Goal: Task Accomplishment & Management: Use online tool/utility

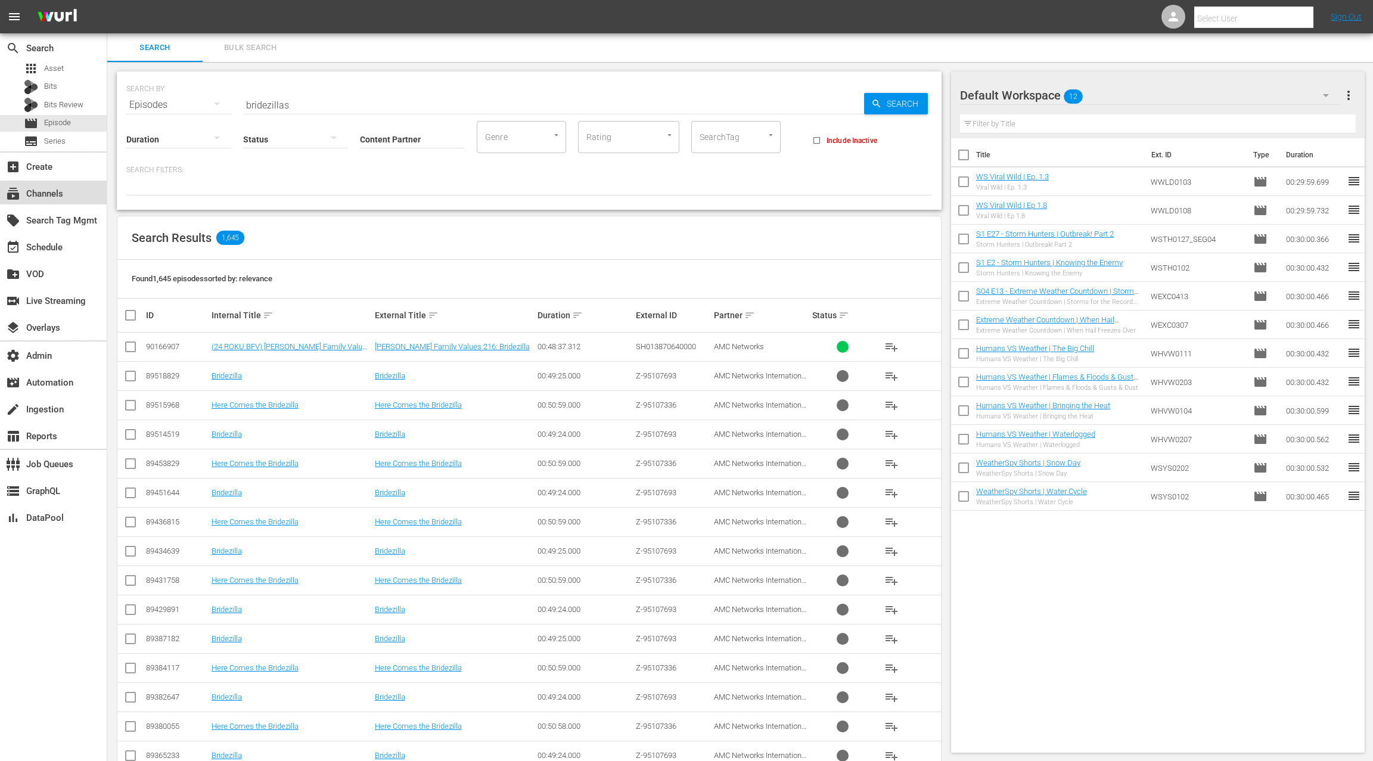
click at [77, 194] on div "subscriptions Channels" at bounding box center [53, 193] width 107 height 24
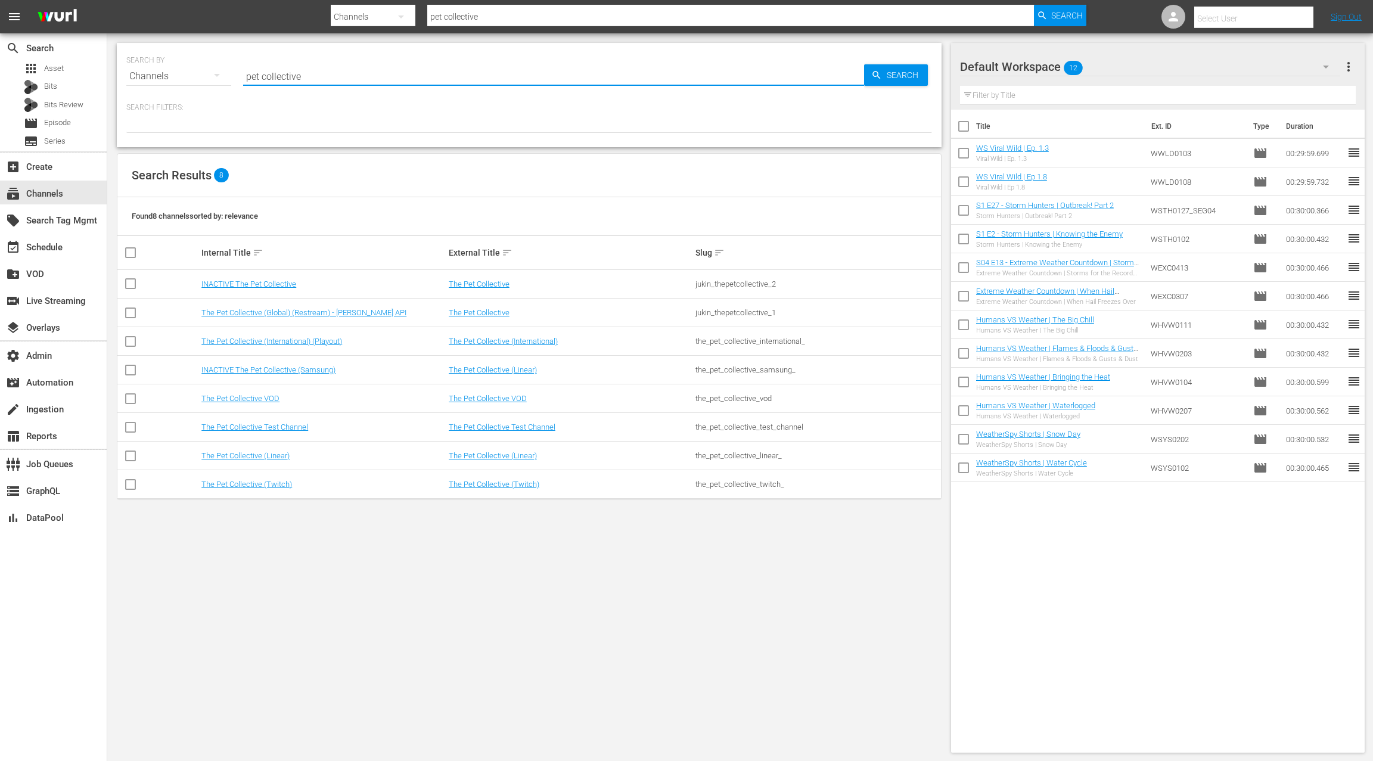
click at [251, 79] on input "pet collective" at bounding box center [553, 76] width 621 height 29
drag, startPoint x: 251, startPoint y: 79, endPoint x: 303, endPoint y: 80, distance: 51.9
click at [303, 80] on input "pet collective" at bounding box center [553, 76] width 621 height 29
type input "people are awesome"
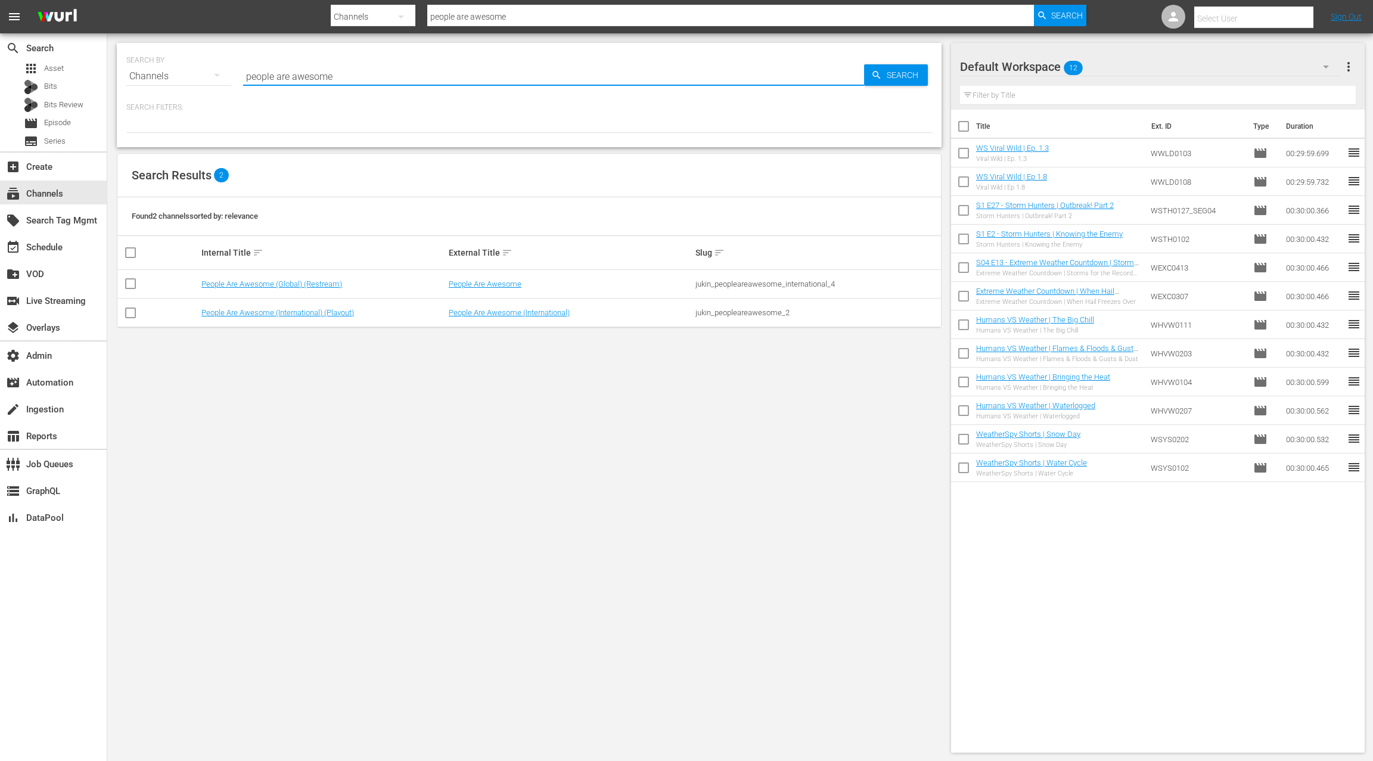
type input "people are awesome"
click at [320, 312] on link "People Are Awesome (International) (Playout)" at bounding box center [277, 312] width 153 height 9
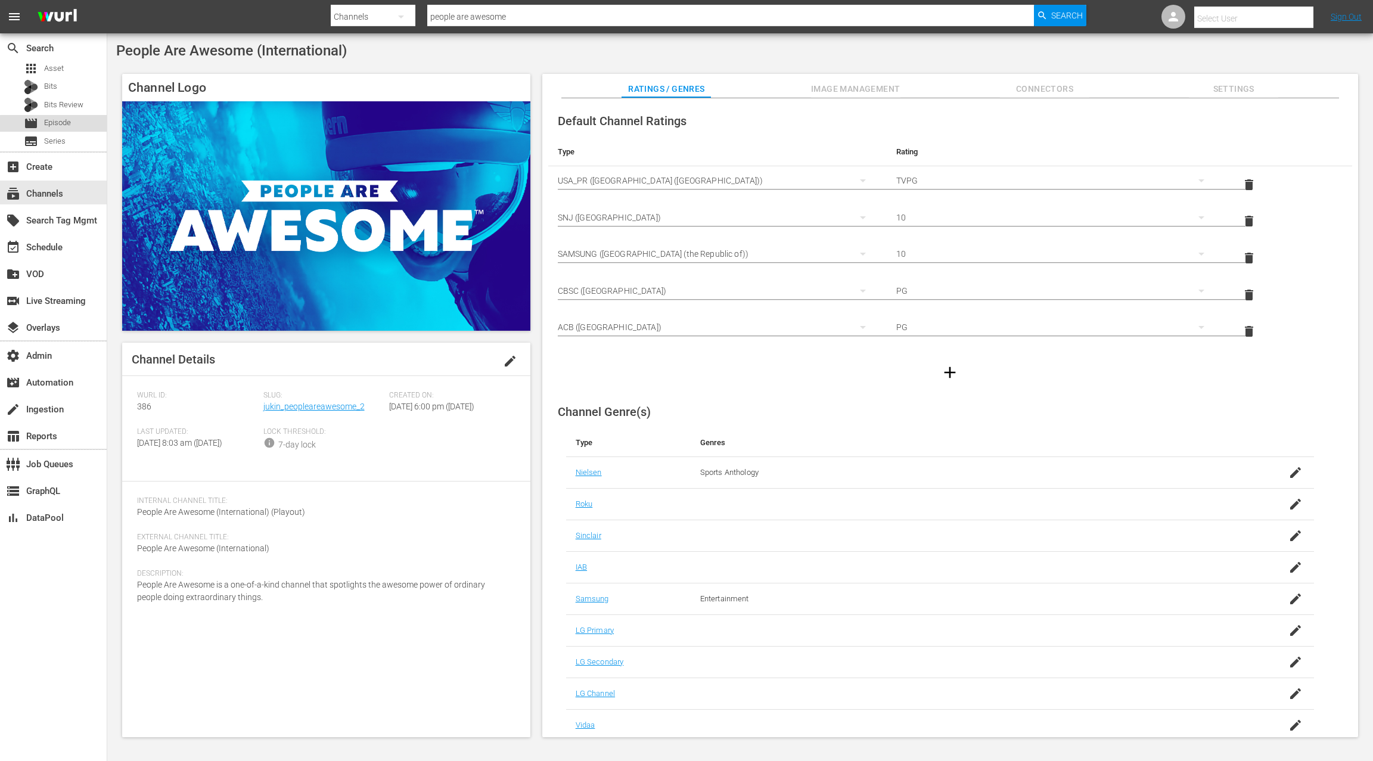
click at [64, 128] on span "Episode" at bounding box center [57, 123] width 27 height 12
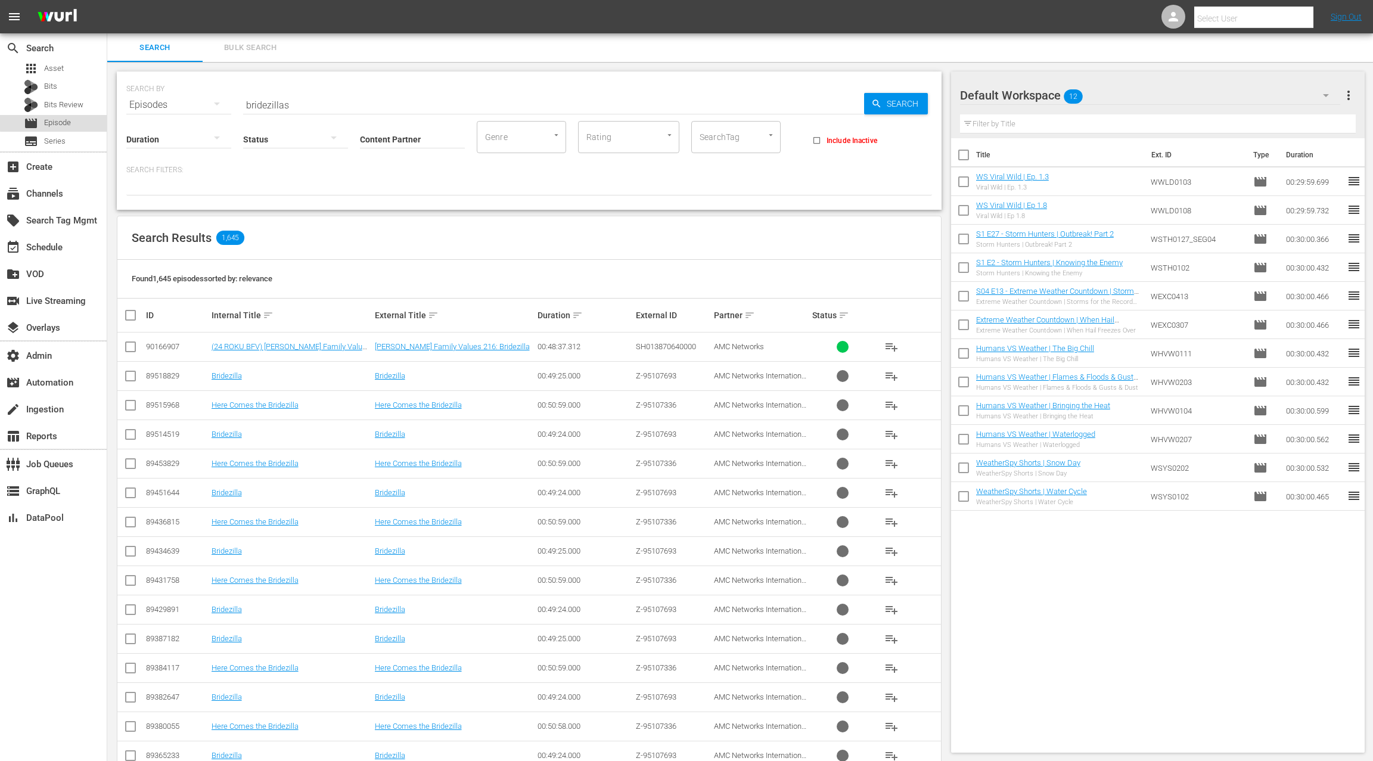
click at [63, 122] on span "Episode" at bounding box center [57, 123] width 27 height 12
click at [250, 55] on button "Bulk Search" at bounding box center [250, 47] width 95 height 29
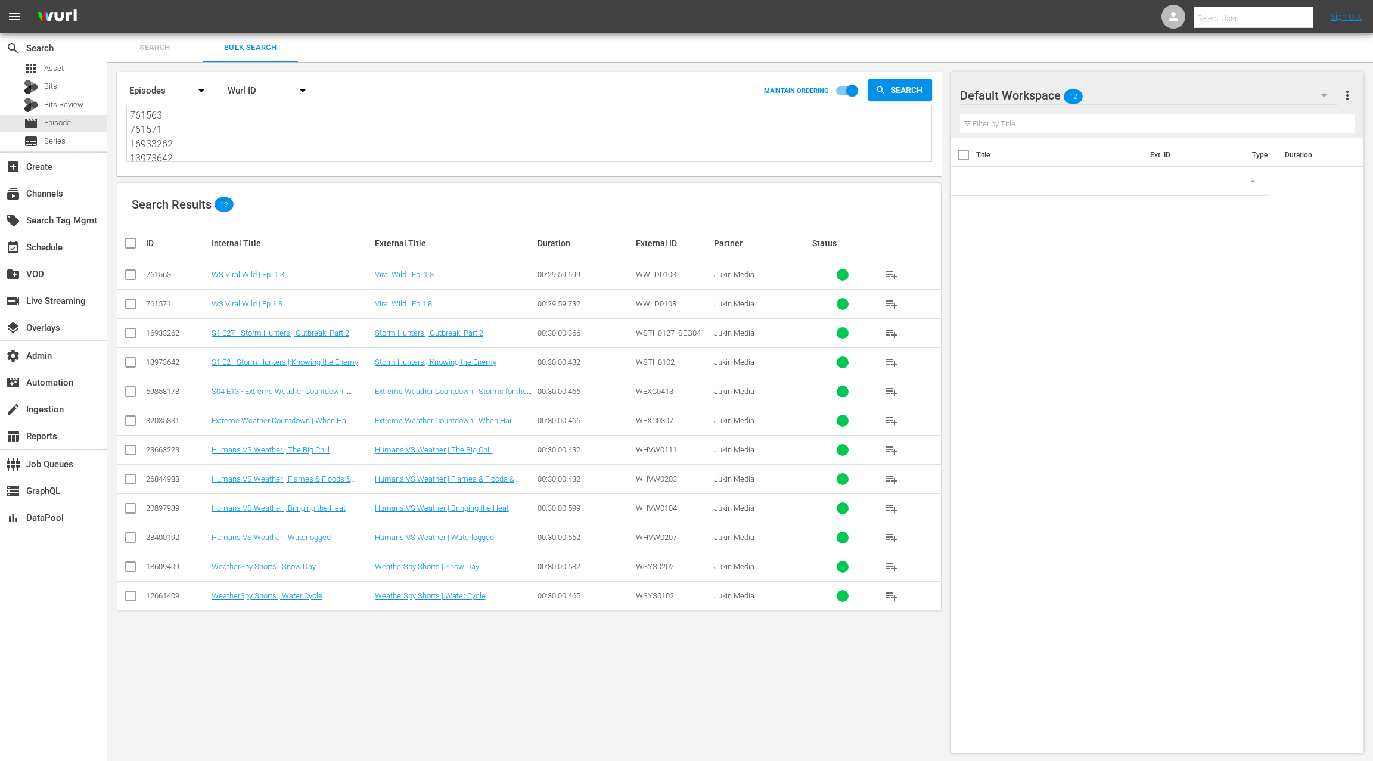
click at [236, 142] on textarea "761563 761571 16933262 13973642 59858178 32035831 23663223 26844988 20897939 28…" at bounding box center [531, 135] width 802 height 54
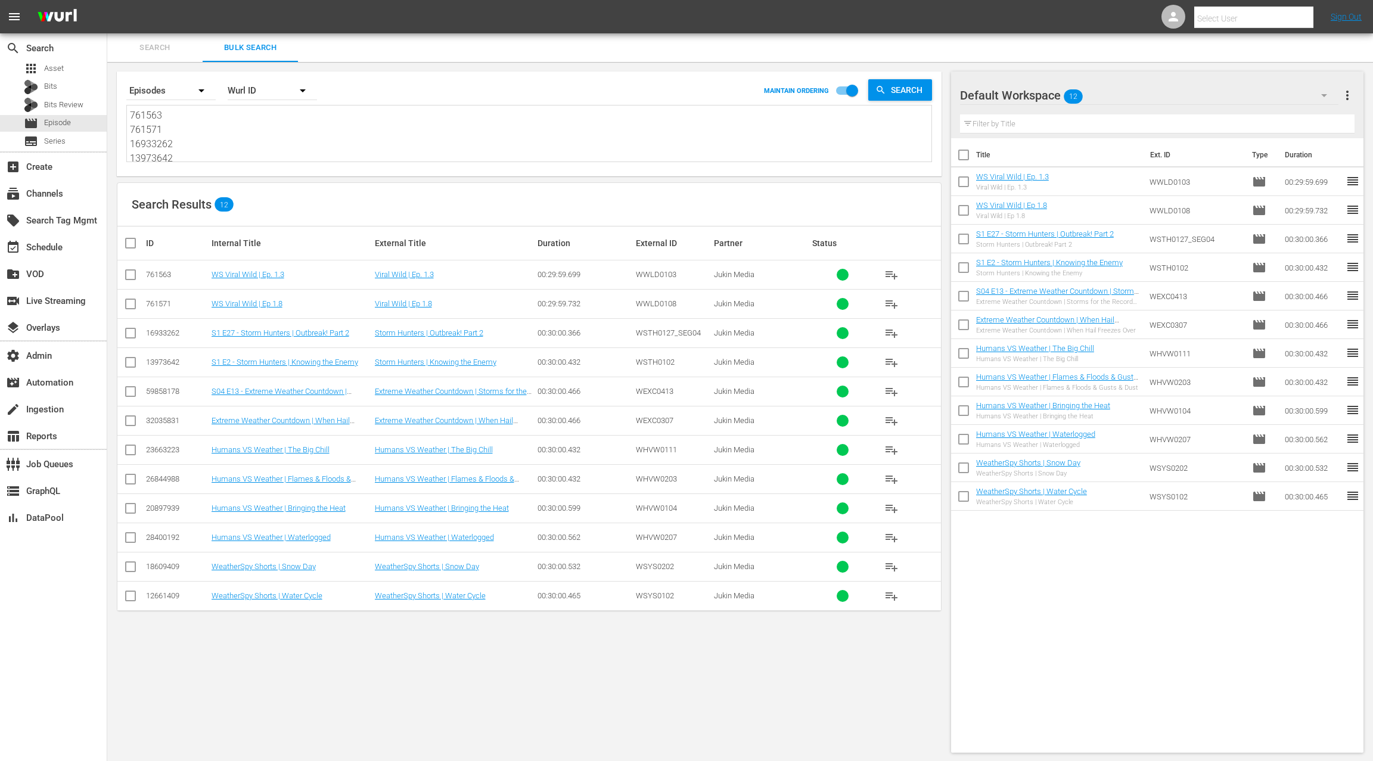
paste textarea "PAA : Spotlight 112 PAA : Spotlight 113 PAA Showcase 404 PAA Showcase 405 Exhib…"
type textarea "PAA : Spotlight 112 PAA : Spotlight 113 PAA Showcase 404 PAA Showcase 405 Exhib…"
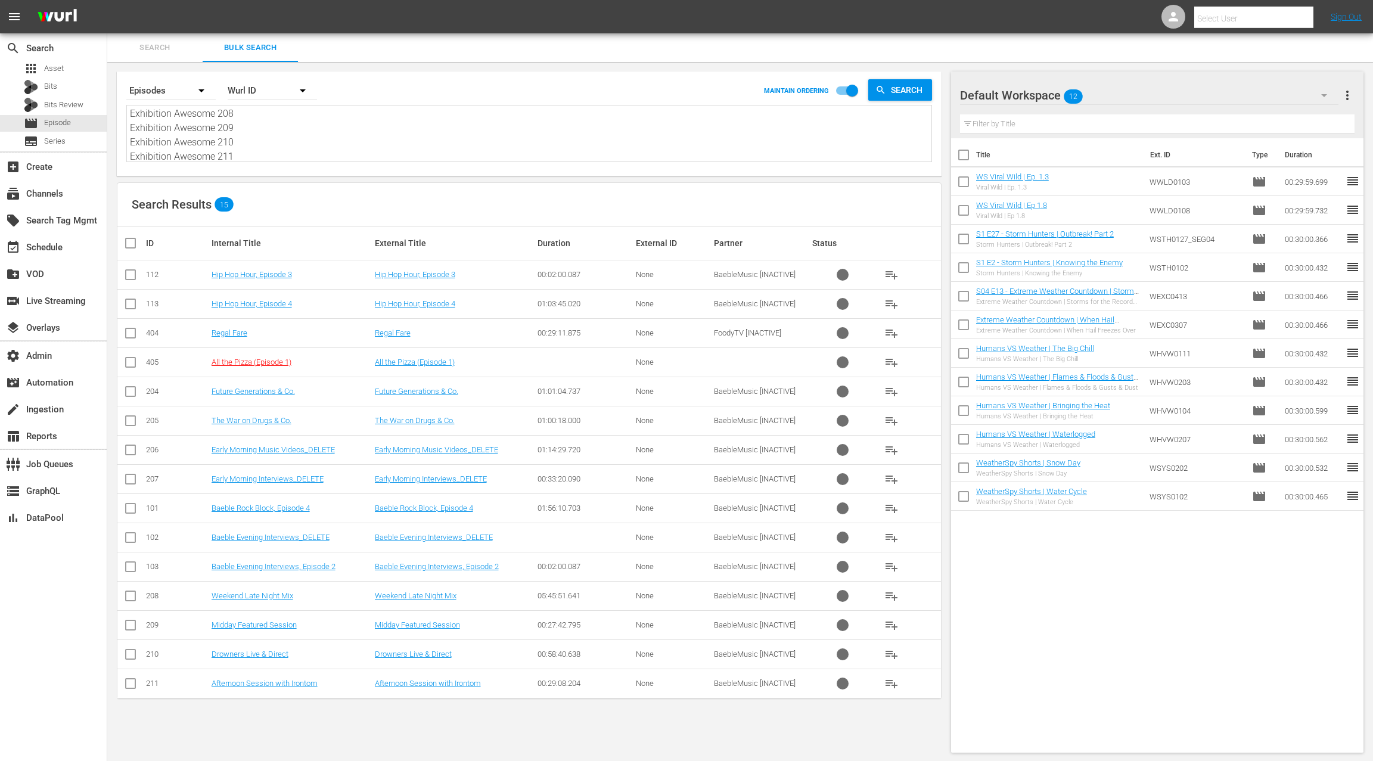
type textarea "PAA : Spotlight 112 PAA : Spotlight 113 PAA Showcase 404 PAA Showcase 405 Exhib…"
click at [281, 159] on textarea "PAA : Spotlight 112 PAA : Spotlight 113 PAA Showcase 404 PAA Showcase 405 Exhib…" at bounding box center [531, 135] width 802 height 54
paste textarea "743197 743198 2943437 3267437 763947 764094 764283 764388 43720215 32035760 325…"
type textarea "743197 743198 2943437 3267437 763947 764094 764283 764388 43720215 32035760 325…"
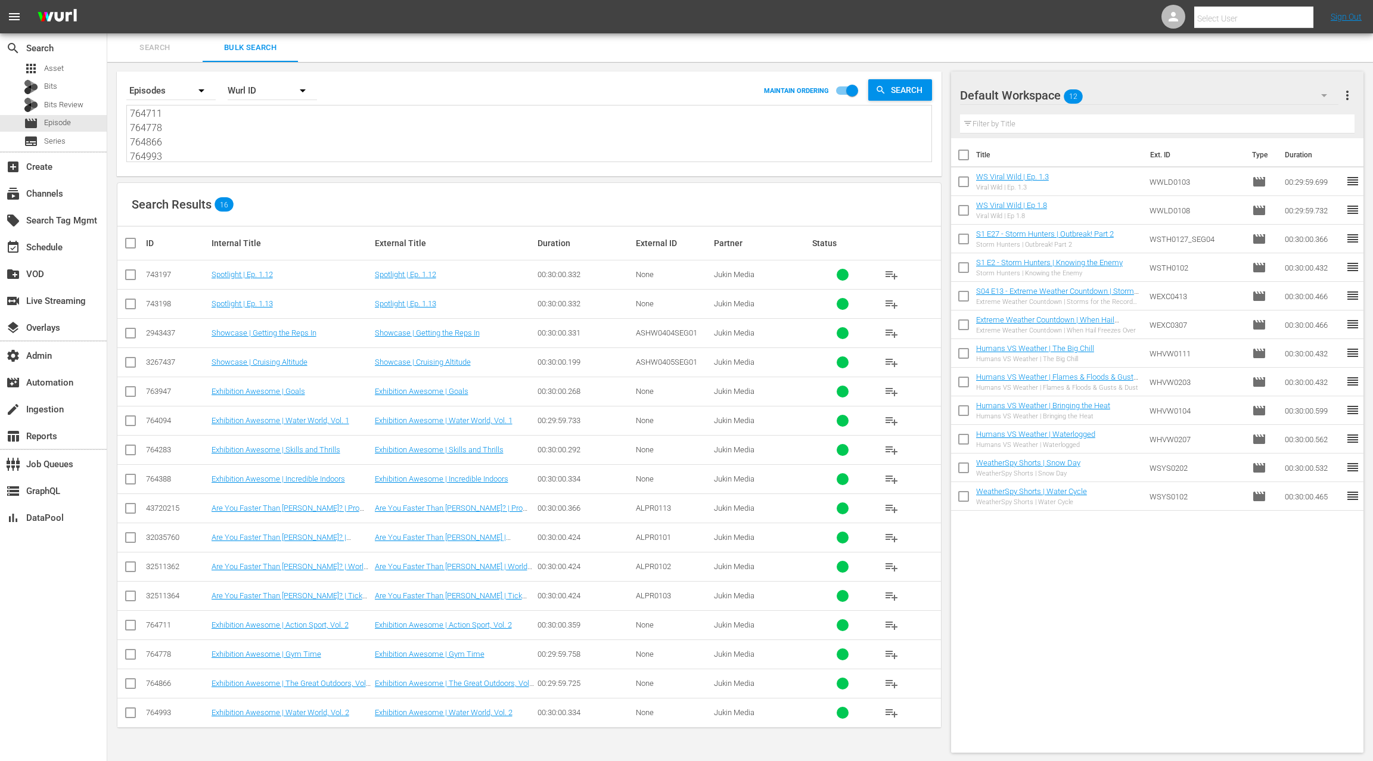
type textarea "743197 743198 2943437 3267437 763947 764094 764283 764388 43720215 32035760 325…"
click at [1350, 101] on span "more_vert" at bounding box center [1347, 95] width 14 height 14
click at [1277, 121] on div "Clear All Workspace Items" at bounding box center [1270, 117] width 140 height 21
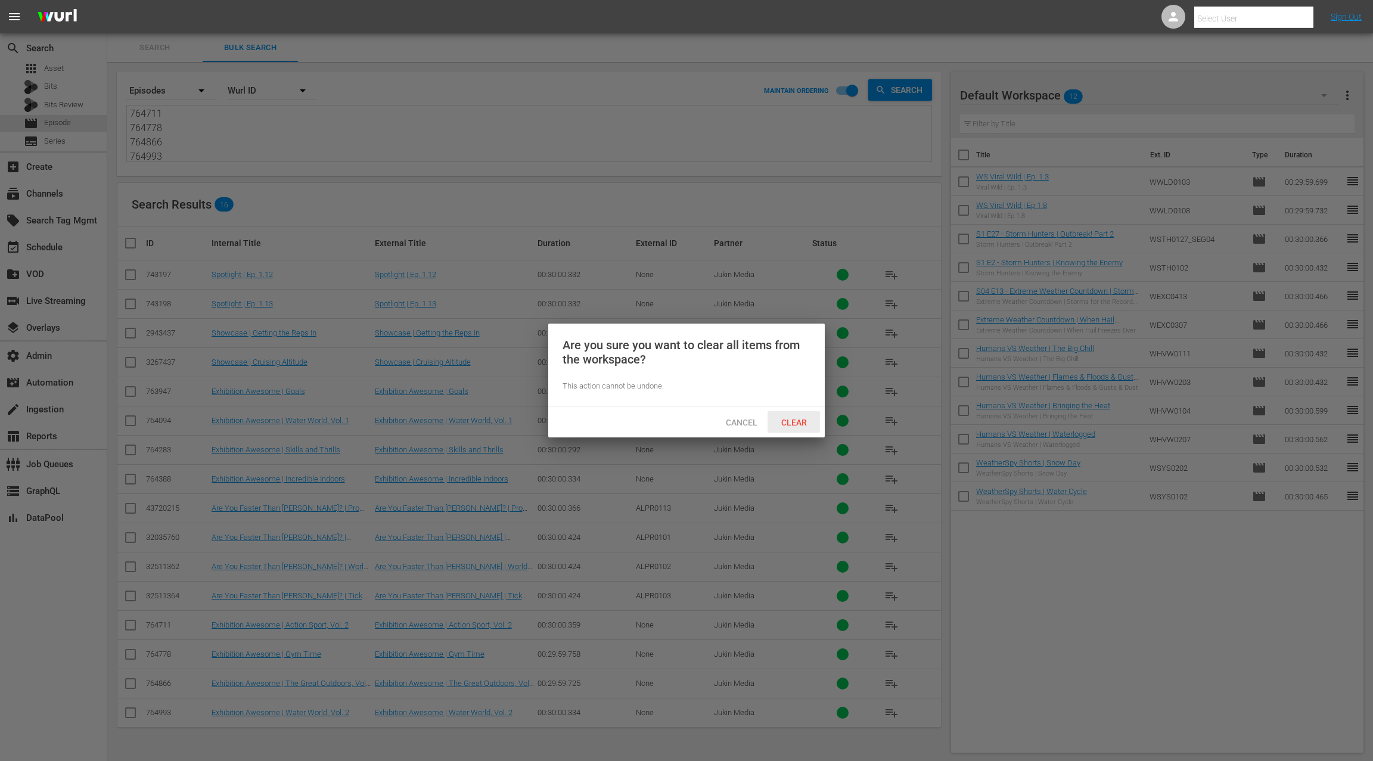
click at [795, 425] on span "Clear" at bounding box center [794, 423] width 45 height 10
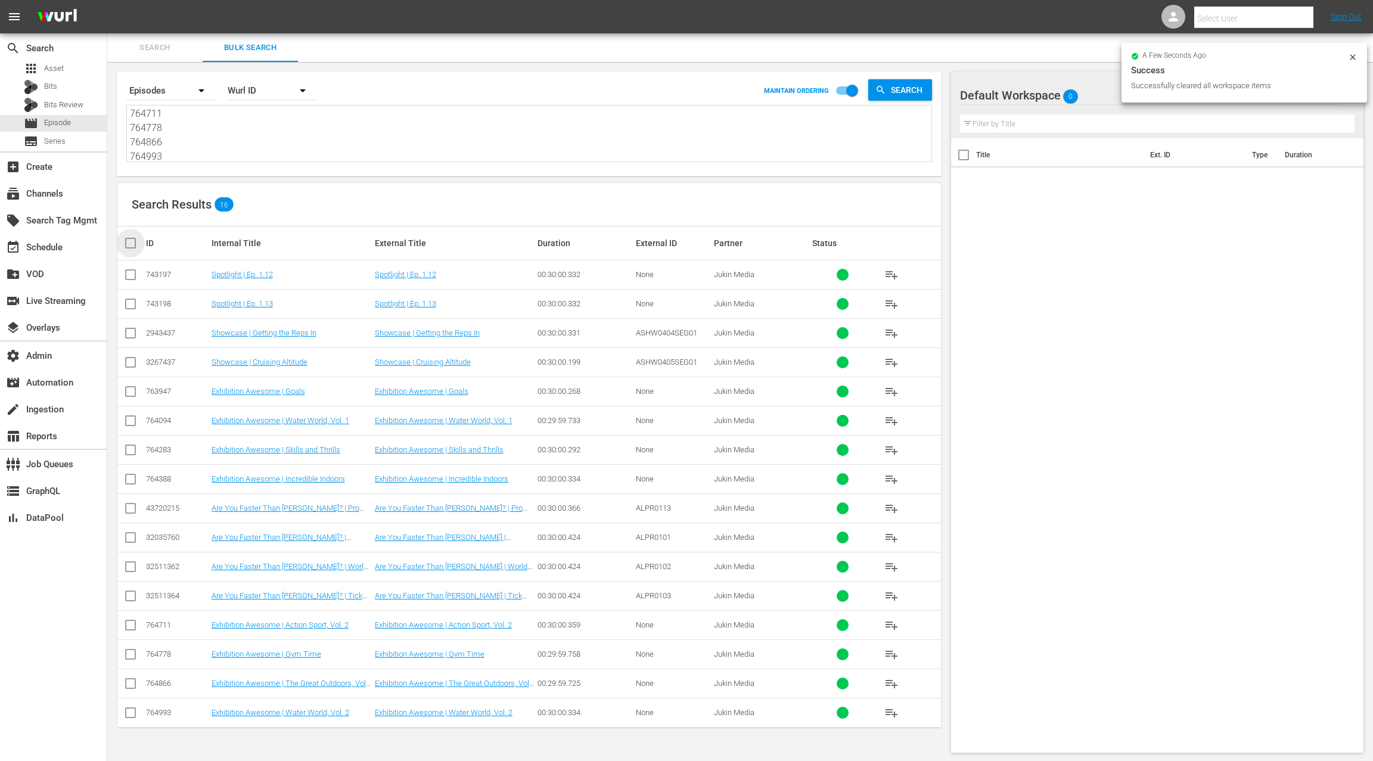
click at [131, 247] on input "checkbox" at bounding box center [135, 243] width 24 height 14
checkbox input "true"
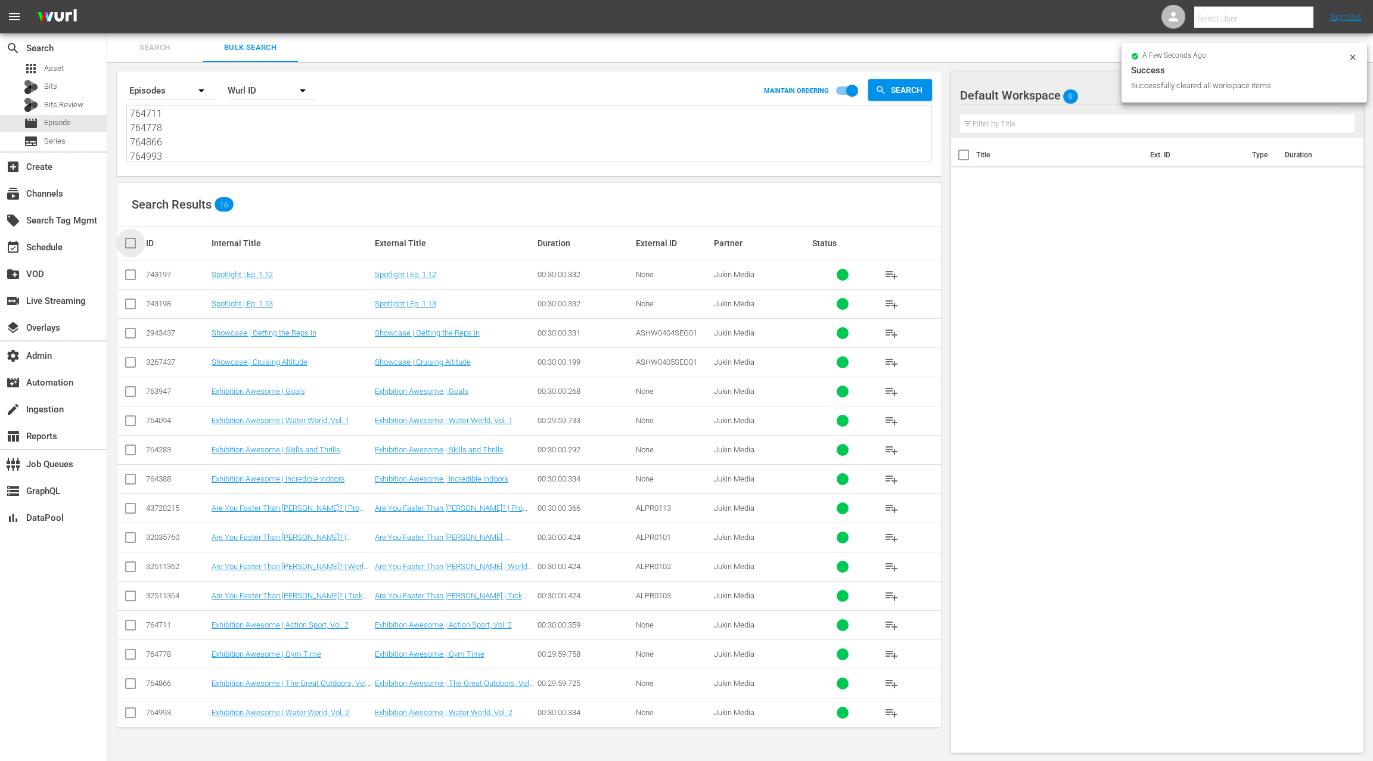
checkbox input "true"
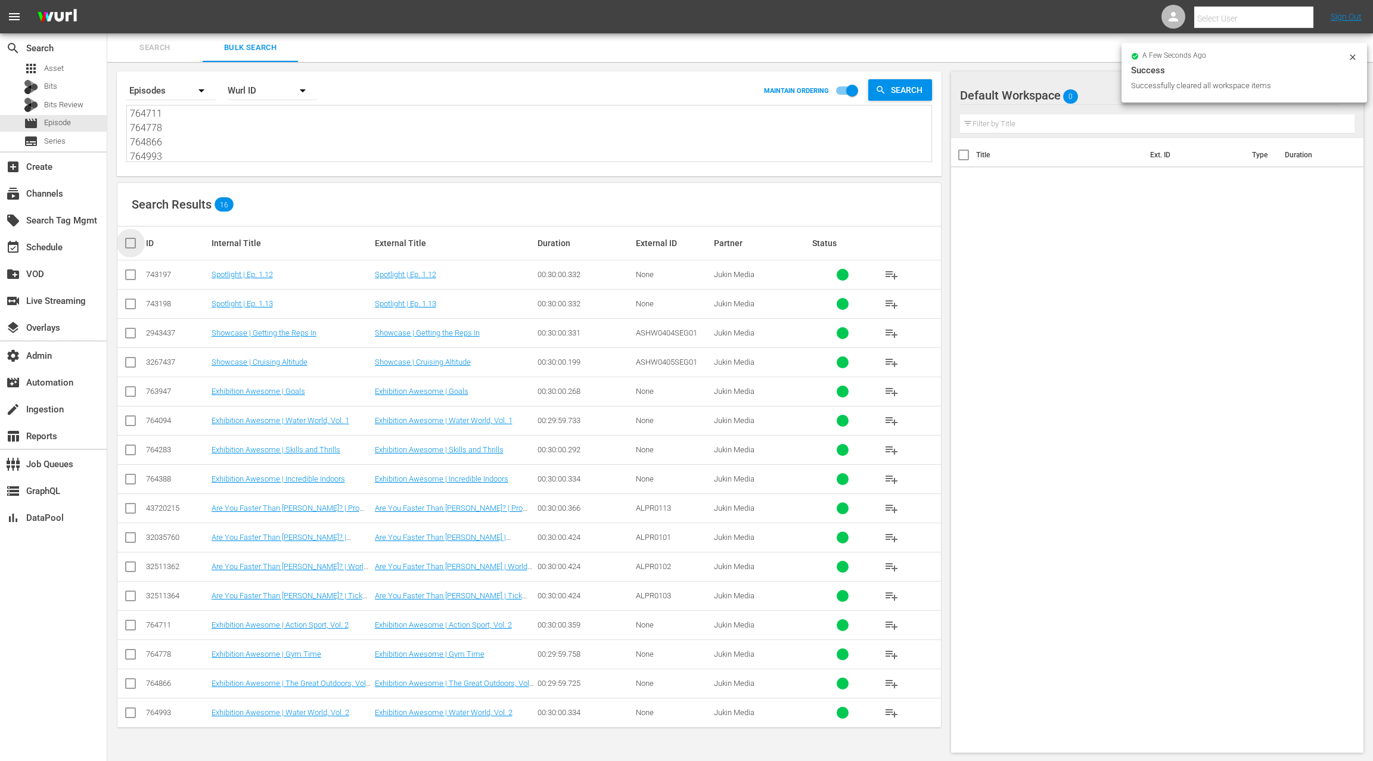
checkbox input "true"
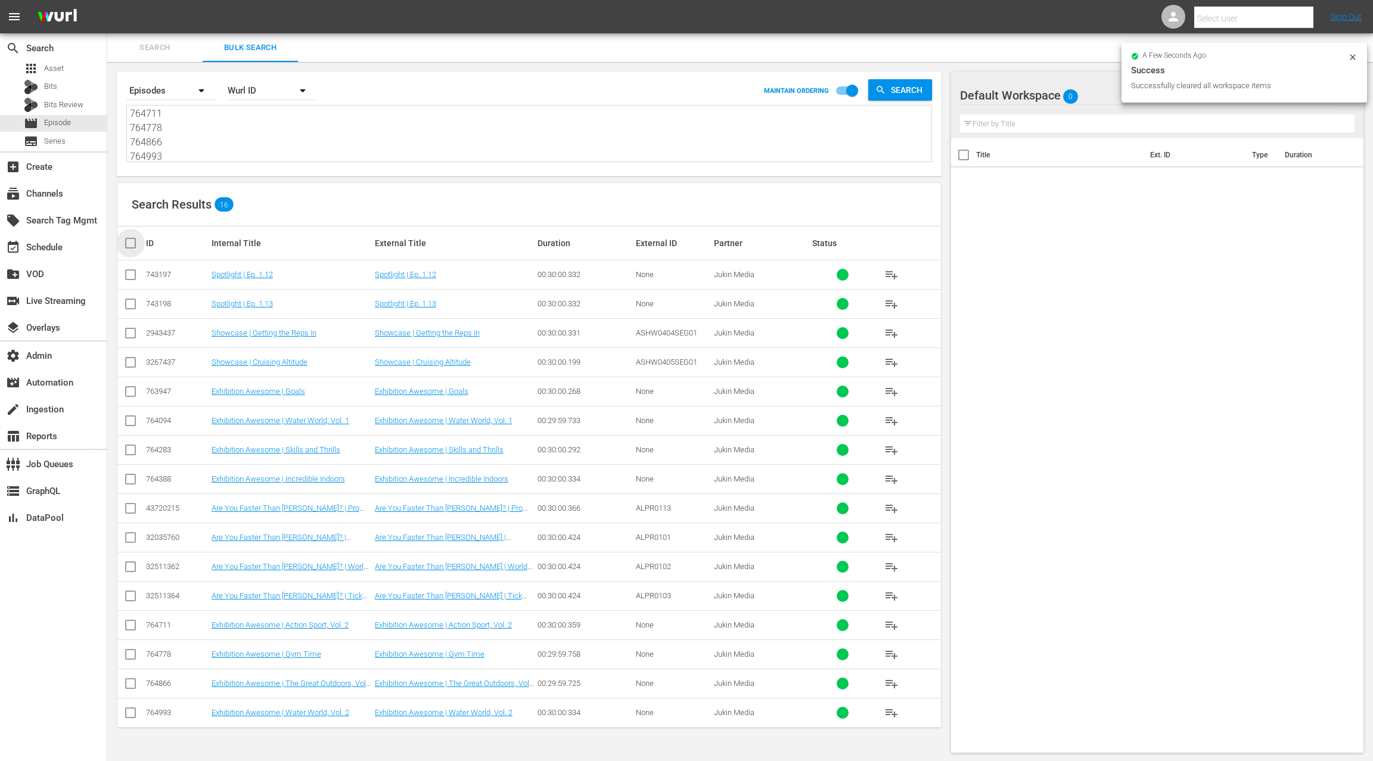
checkbox input "true"
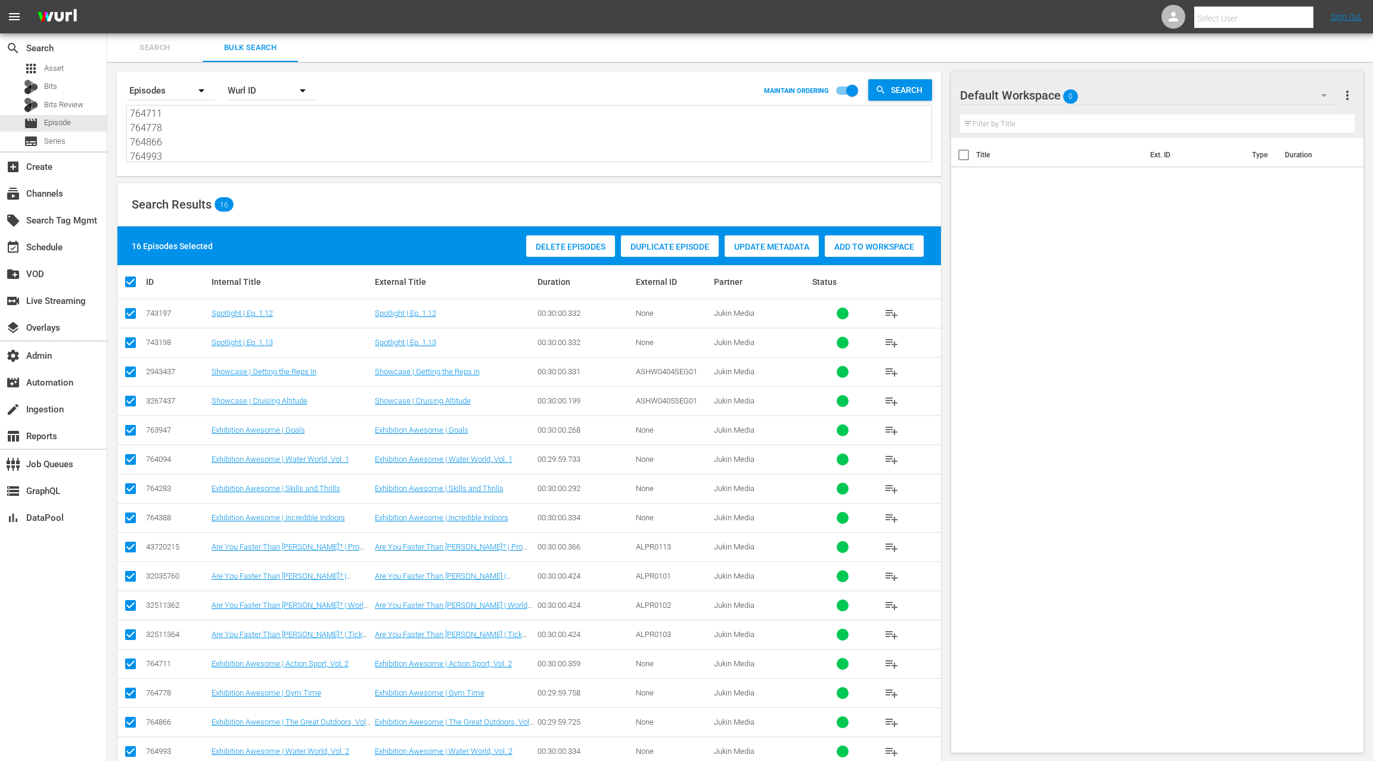
scroll to position [23, 0]
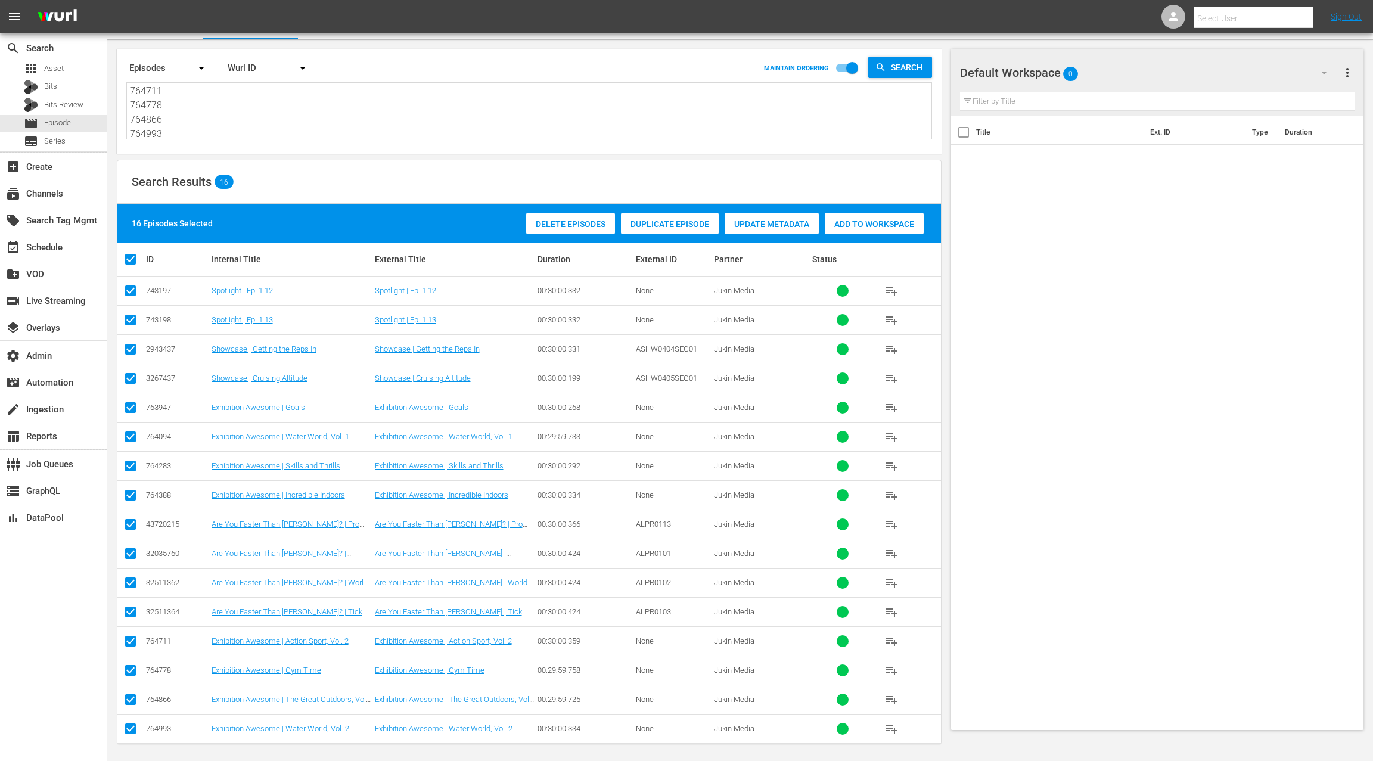
click at [865, 227] on span "Add to Workspace" at bounding box center [874, 224] width 99 height 10
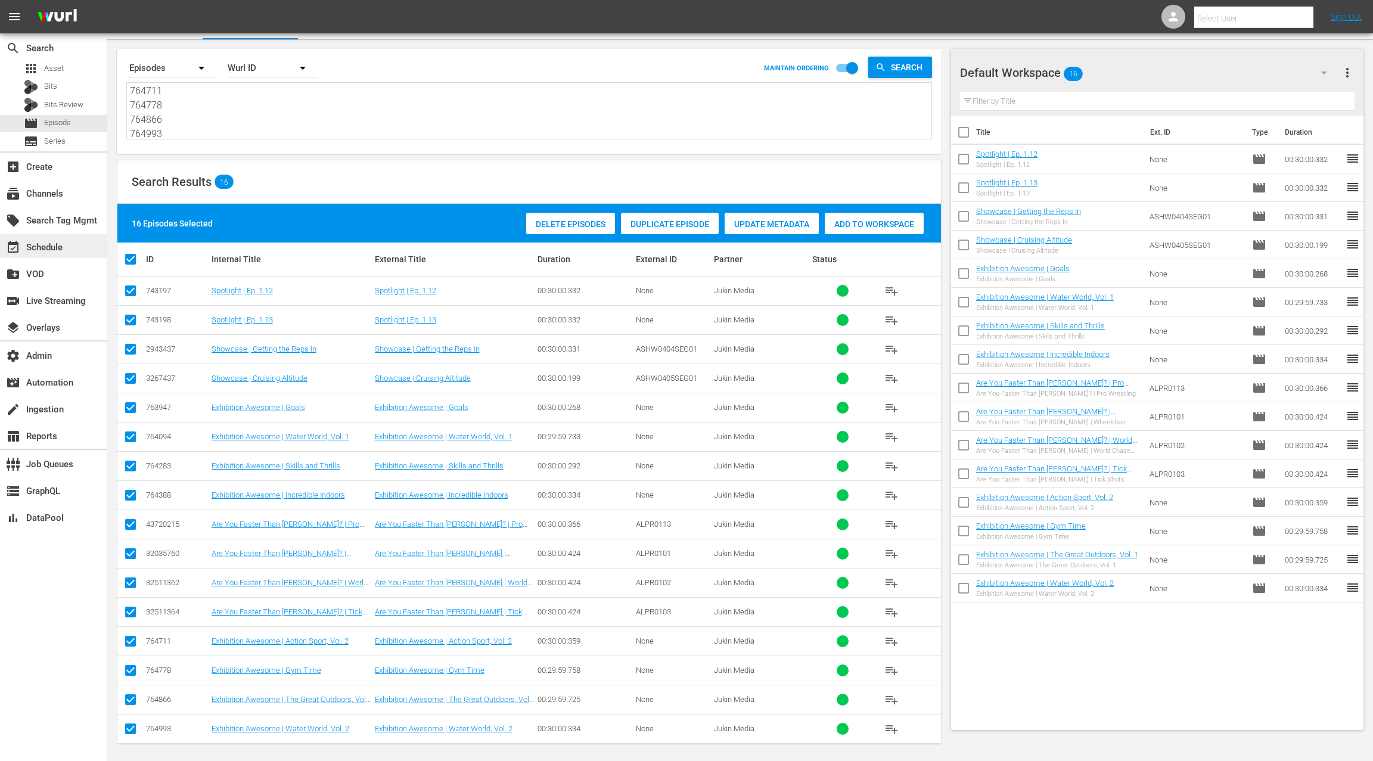
click at [62, 247] on div "event_available Schedule" at bounding box center [33, 245] width 67 height 11
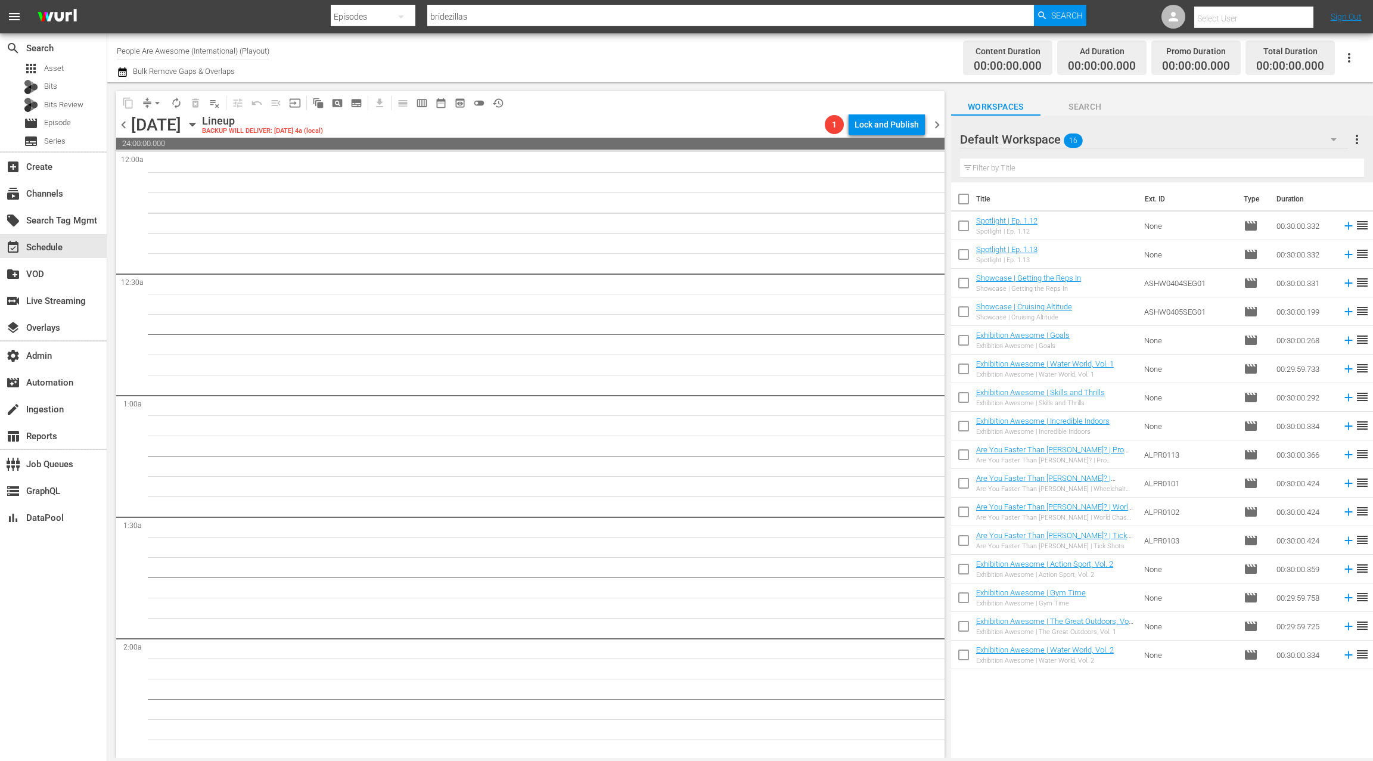
click at [962, 200] on input "checkbox" at bounding box center [963, 201] width 25 height 25
checkbox input "true"
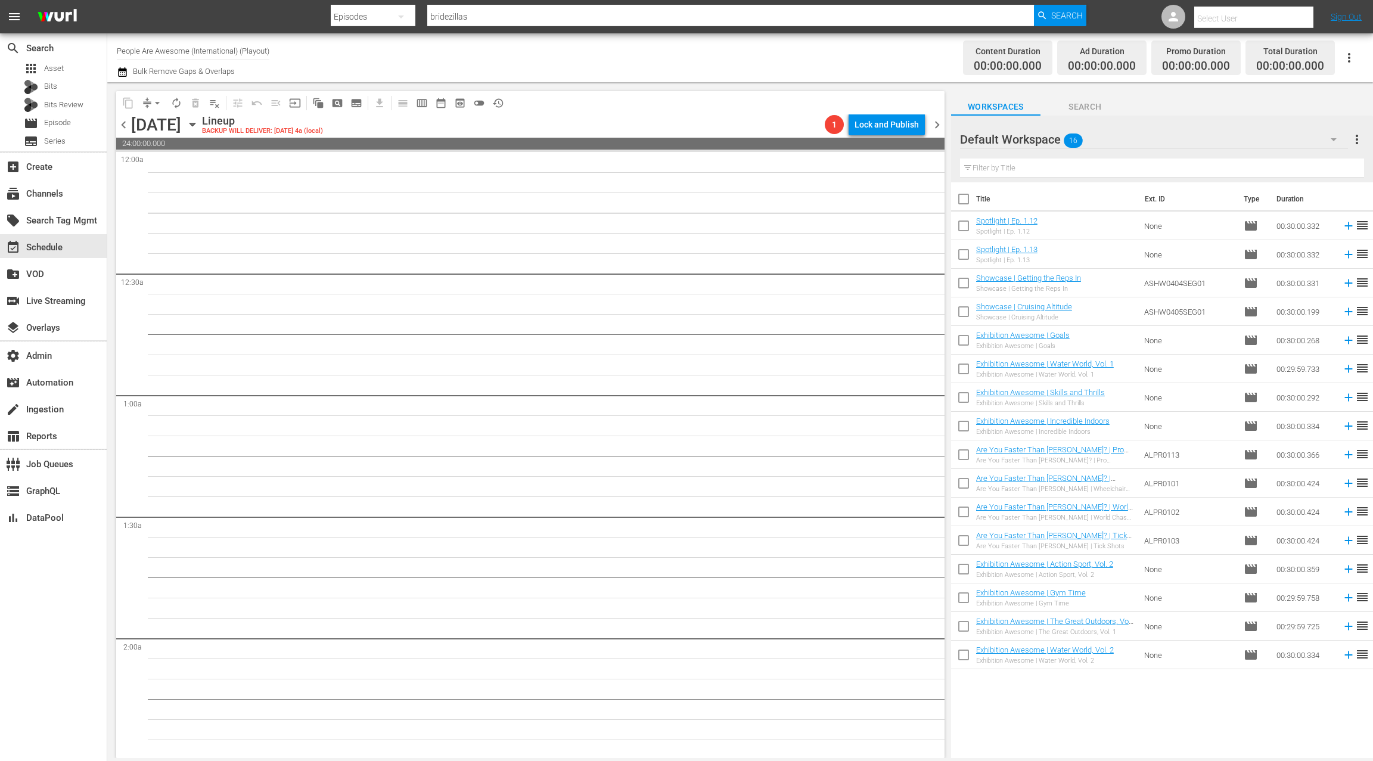
checkbox input "true"
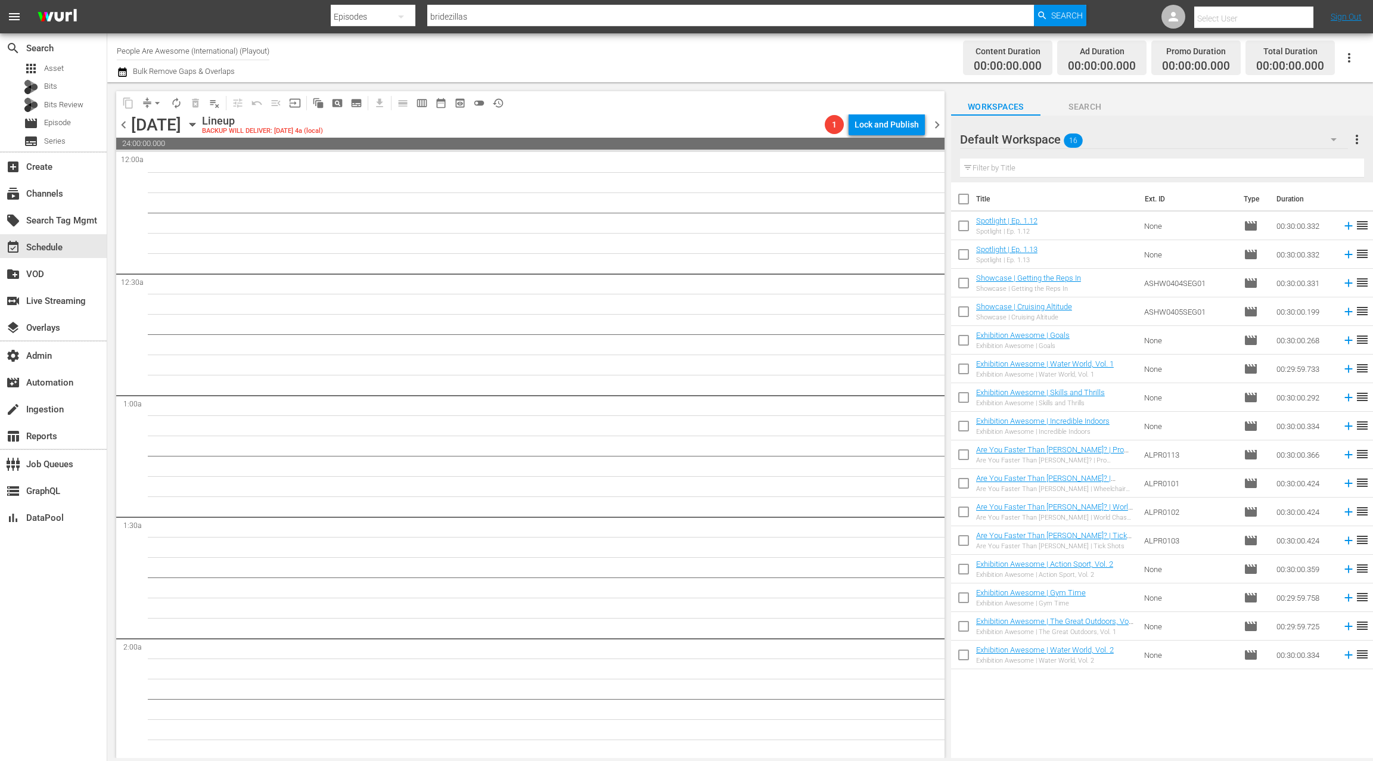
checkbox input "true"
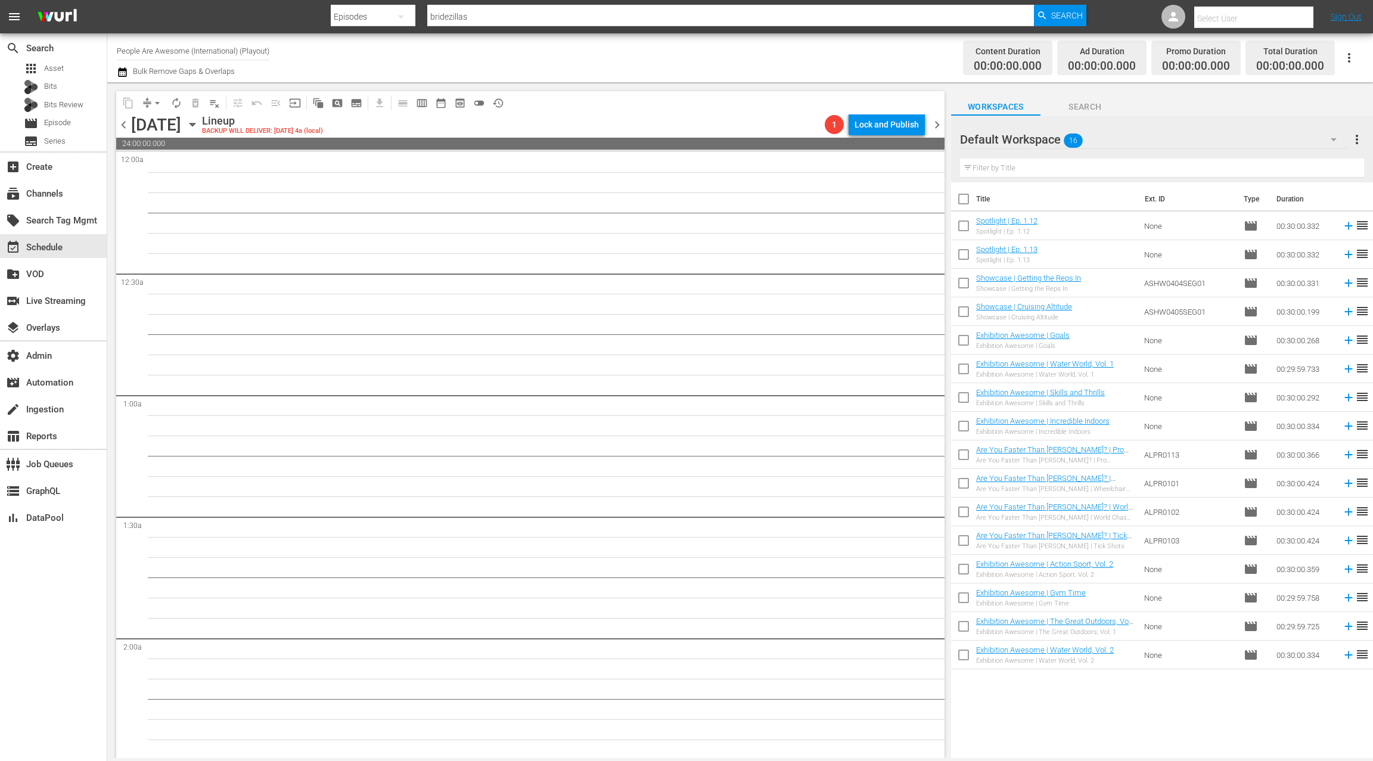
checkbox input "true"
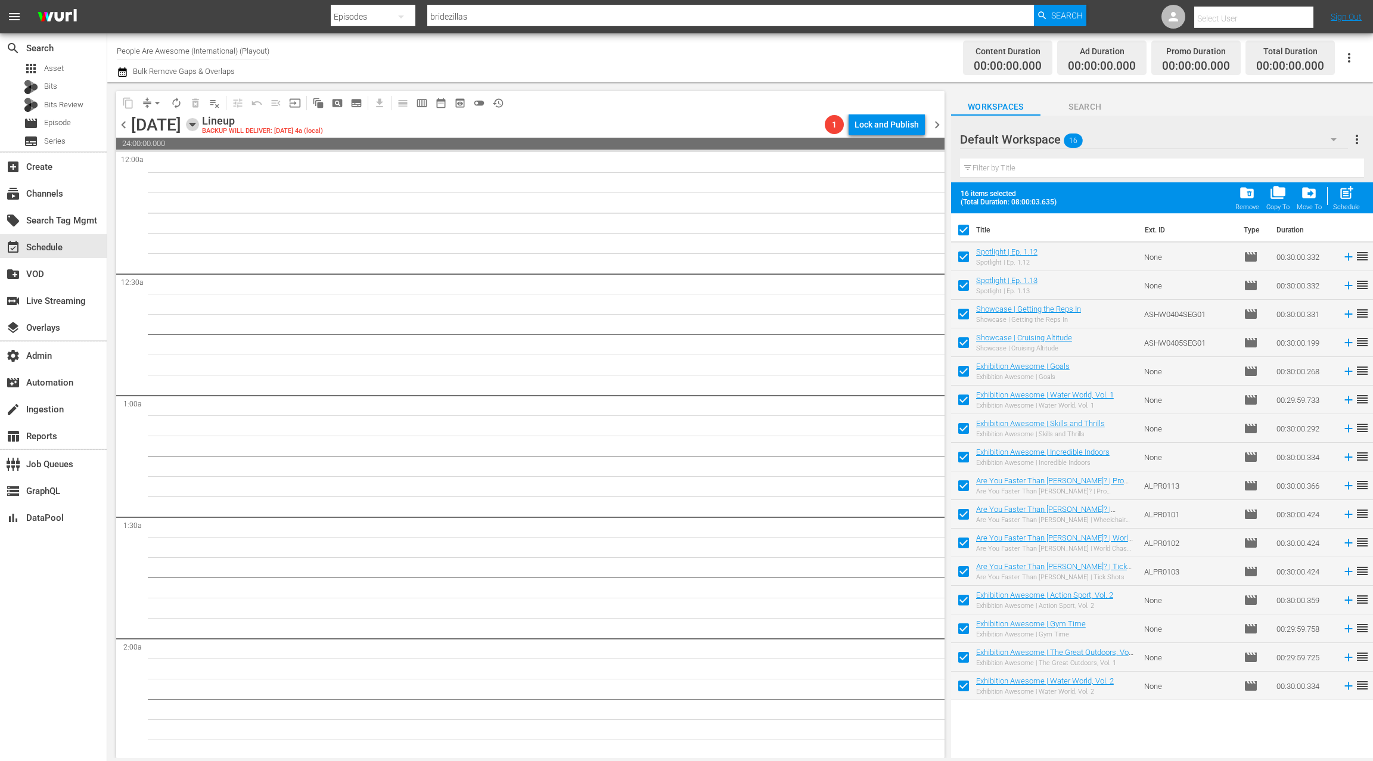
click at [199, 126] on icon "button" at bounding box center [192, 124] width 13 height 13
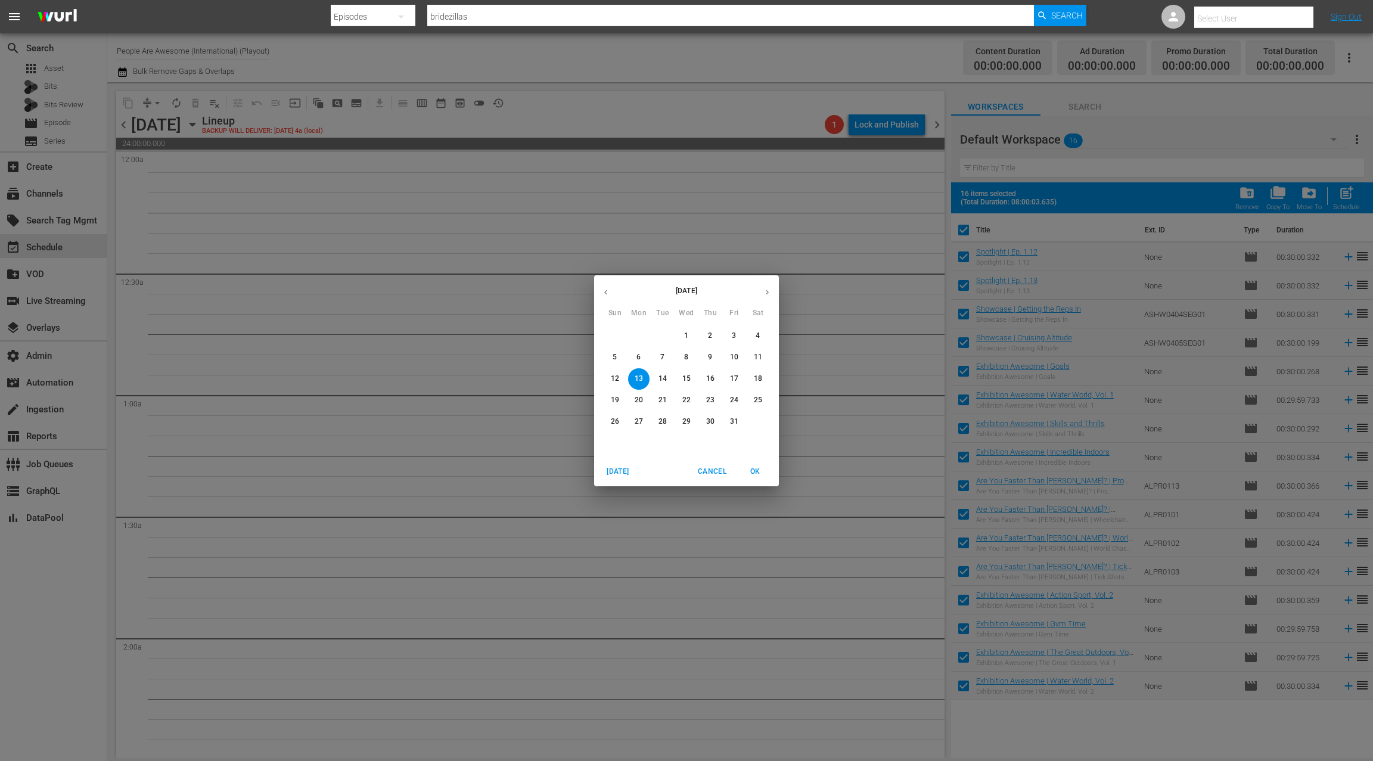
click at [604, 293] on icon "button" at bounding box center [605, 292] width 9 height 9
click at [639, 423] on p "29" at bounding box center [639, 422] width 8 height 10
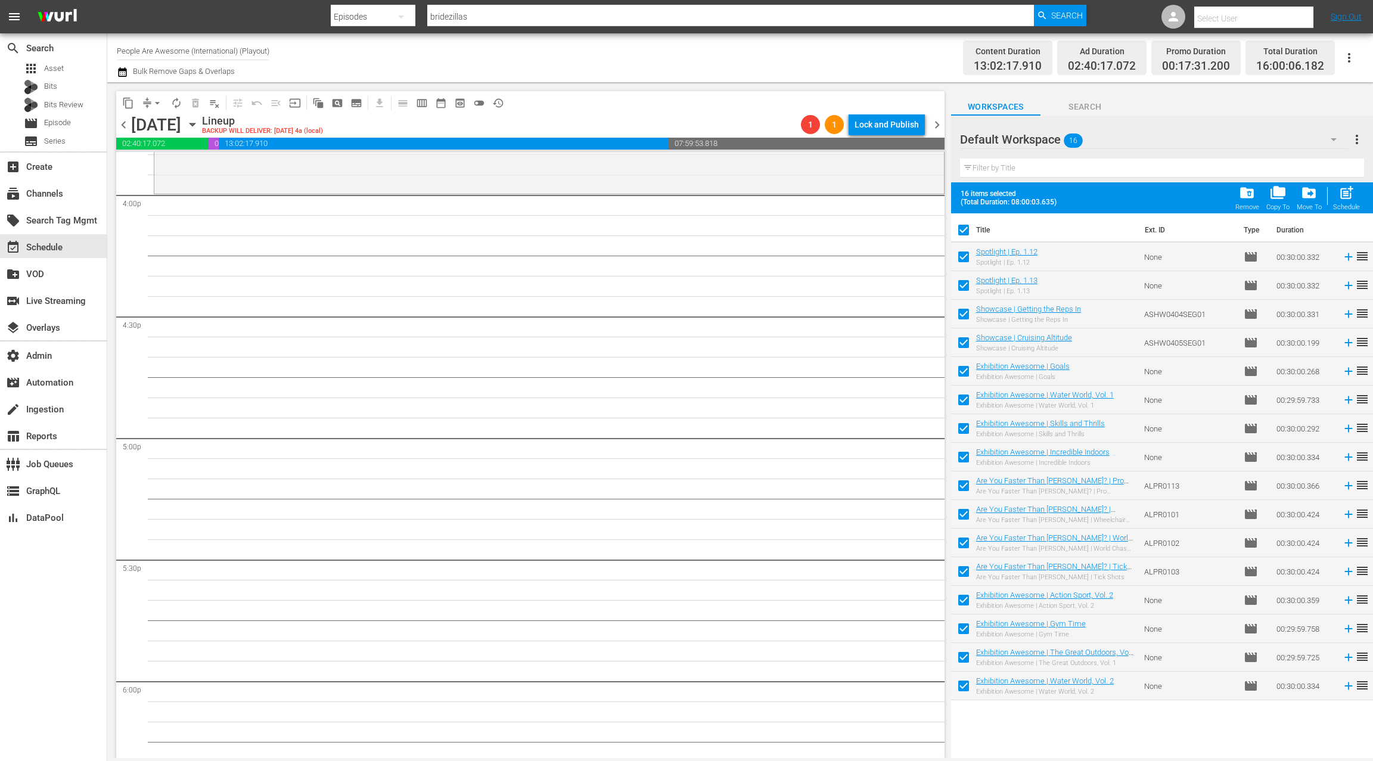
scroll to position [3783, 0]
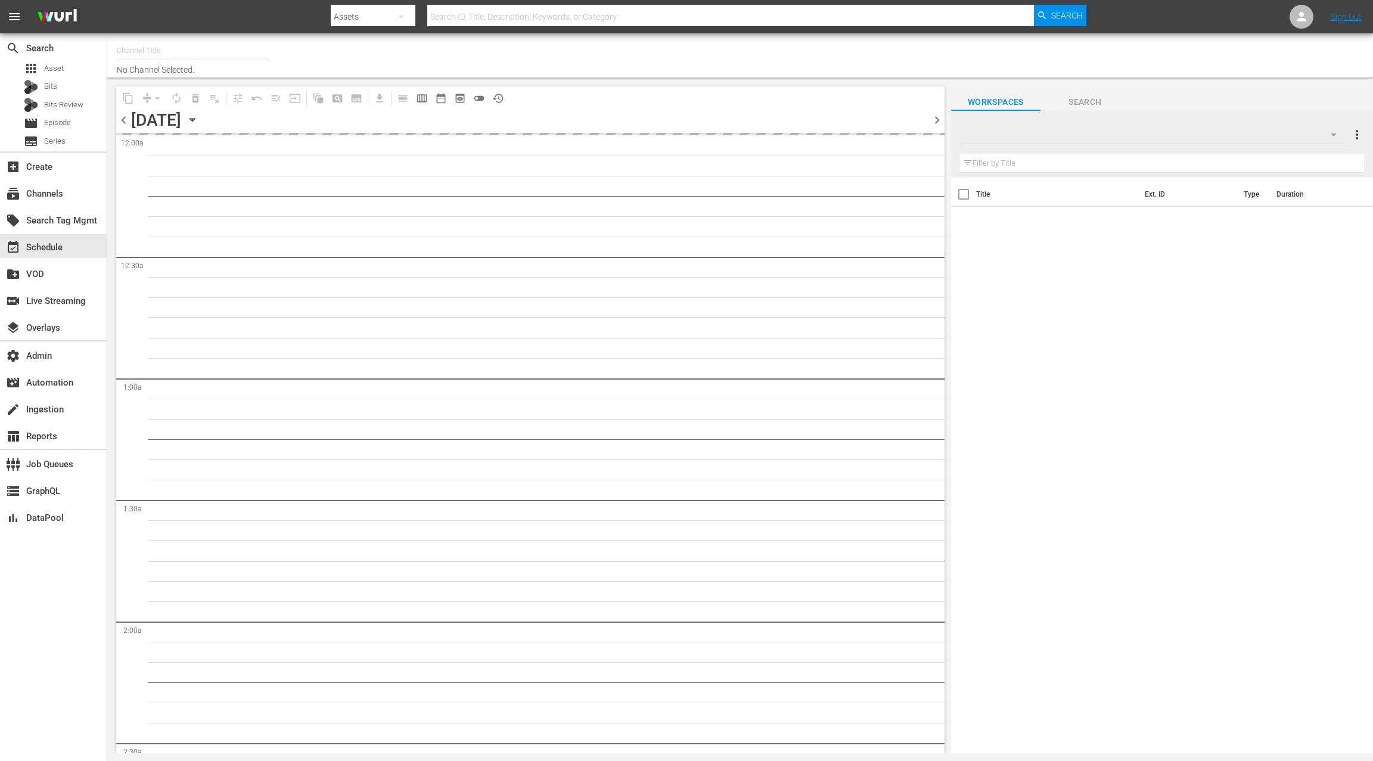
type input "People Are Awesome (International) (Playout) (386)"
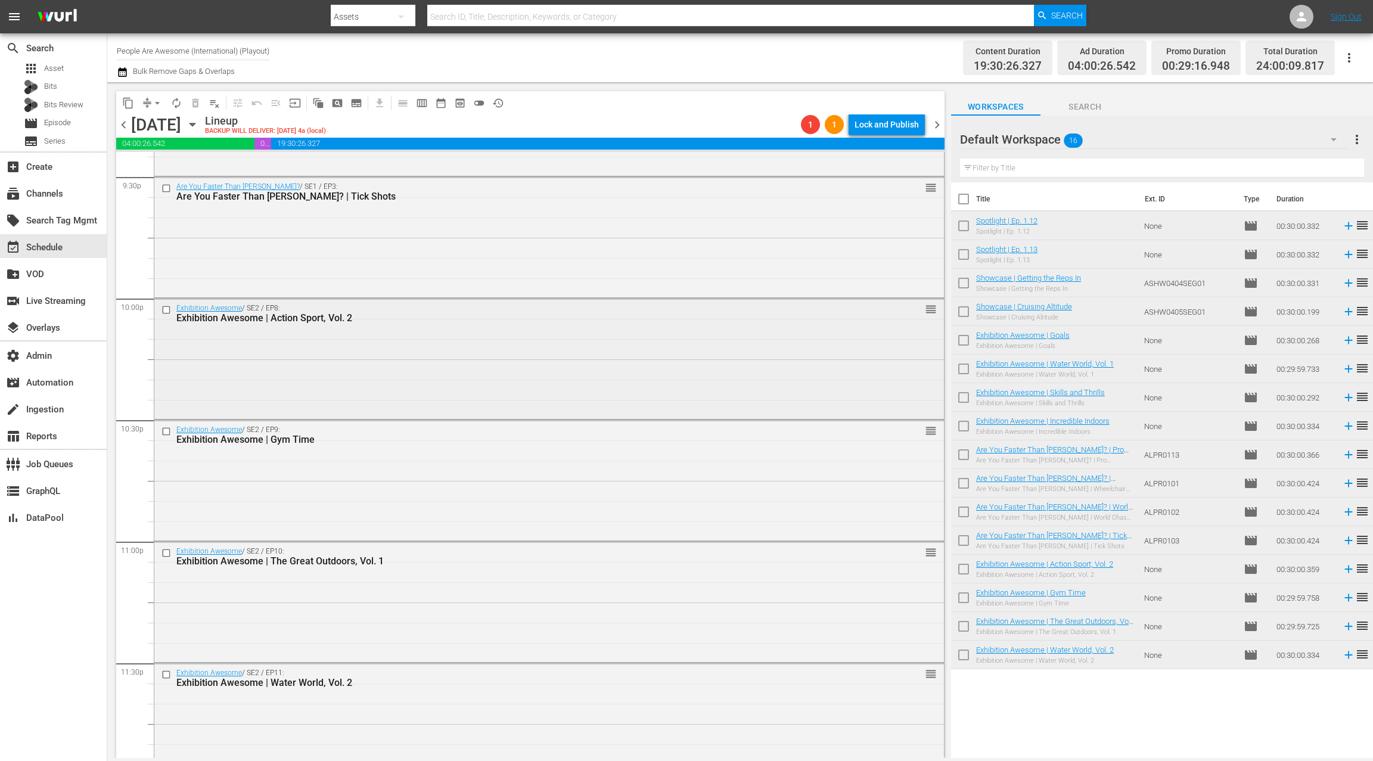
scroll to position [5229, 0]
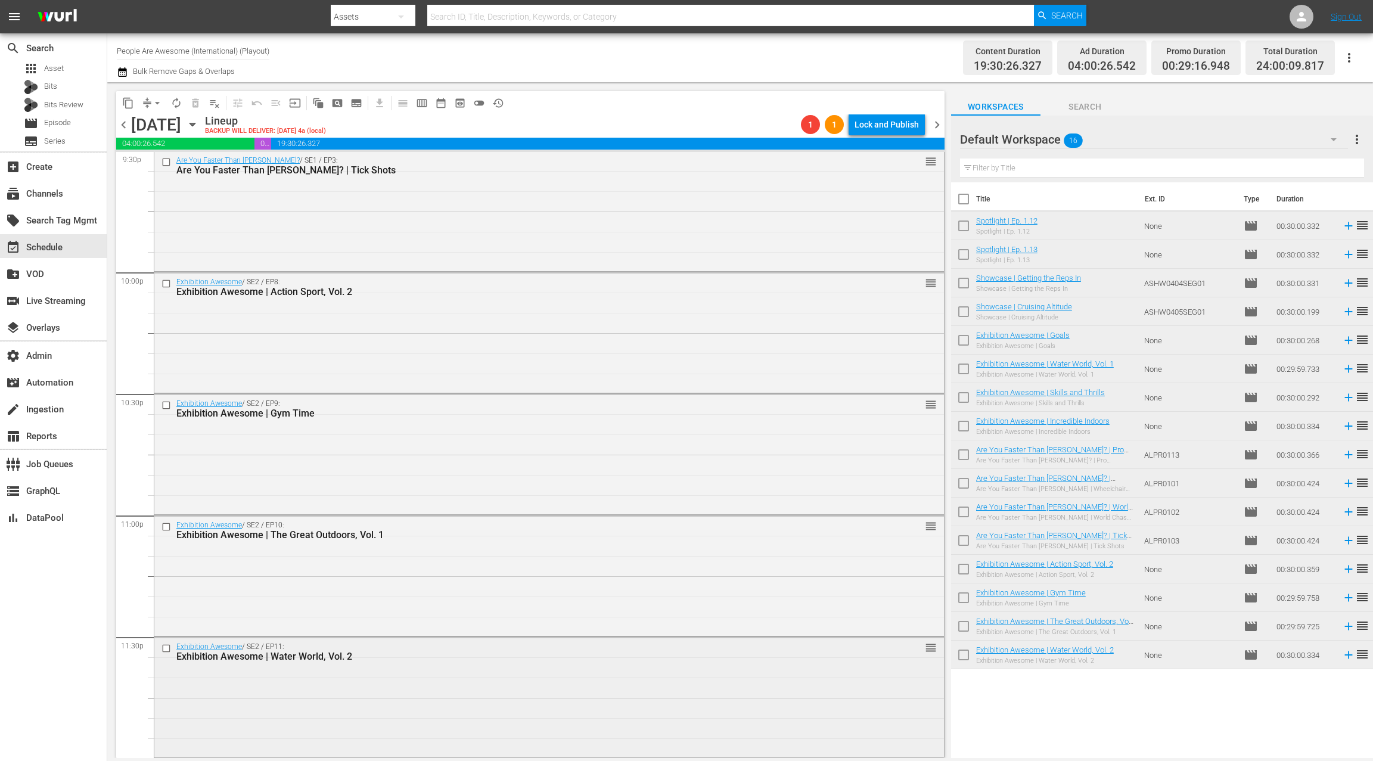
click at [358, 676] on div "Exhibition Awesome / SE2 / EP11: Exhibition Awesome | Water World, Vol. 2 reord…" at bounding box center [549, 696] width 790 height 118
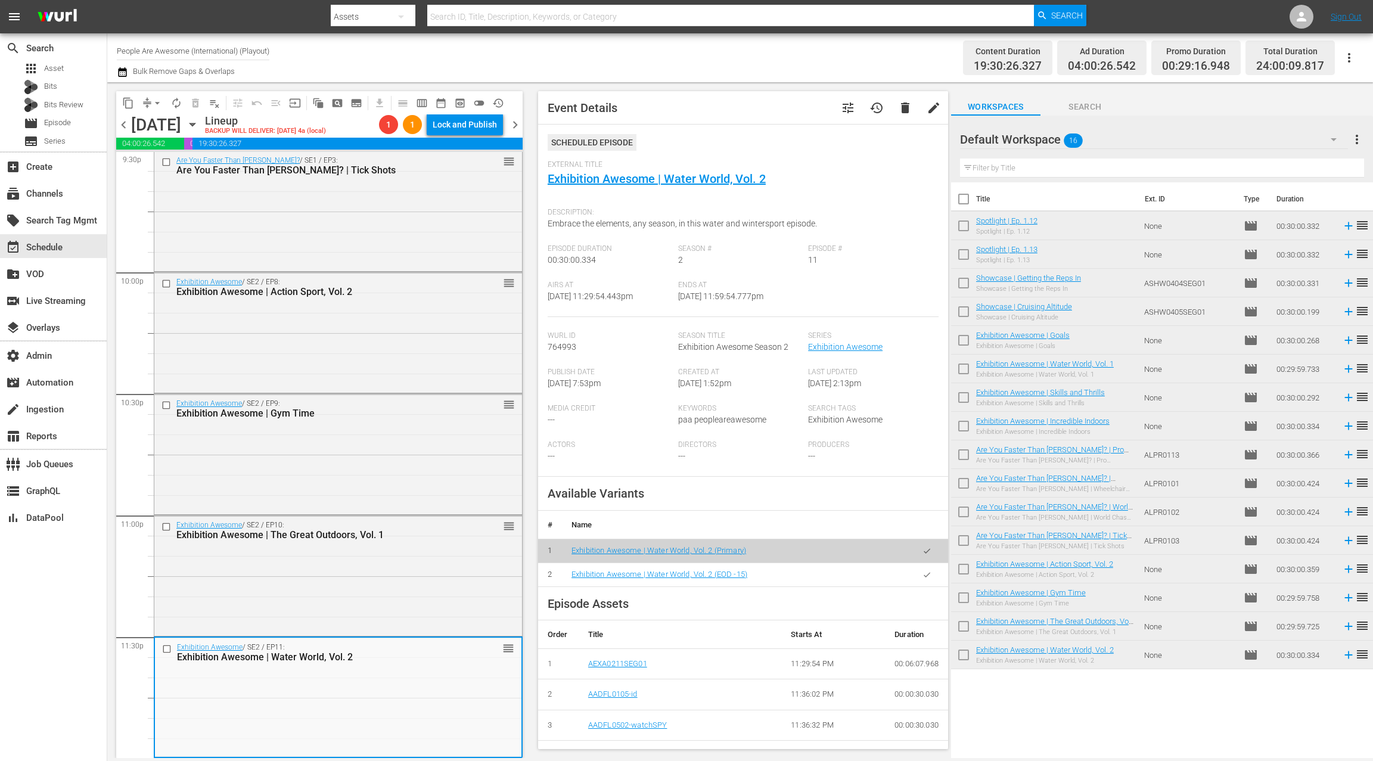
click at [516, 128] on span "chevron_right" at bounding box center [515, 124] width 15 height 15
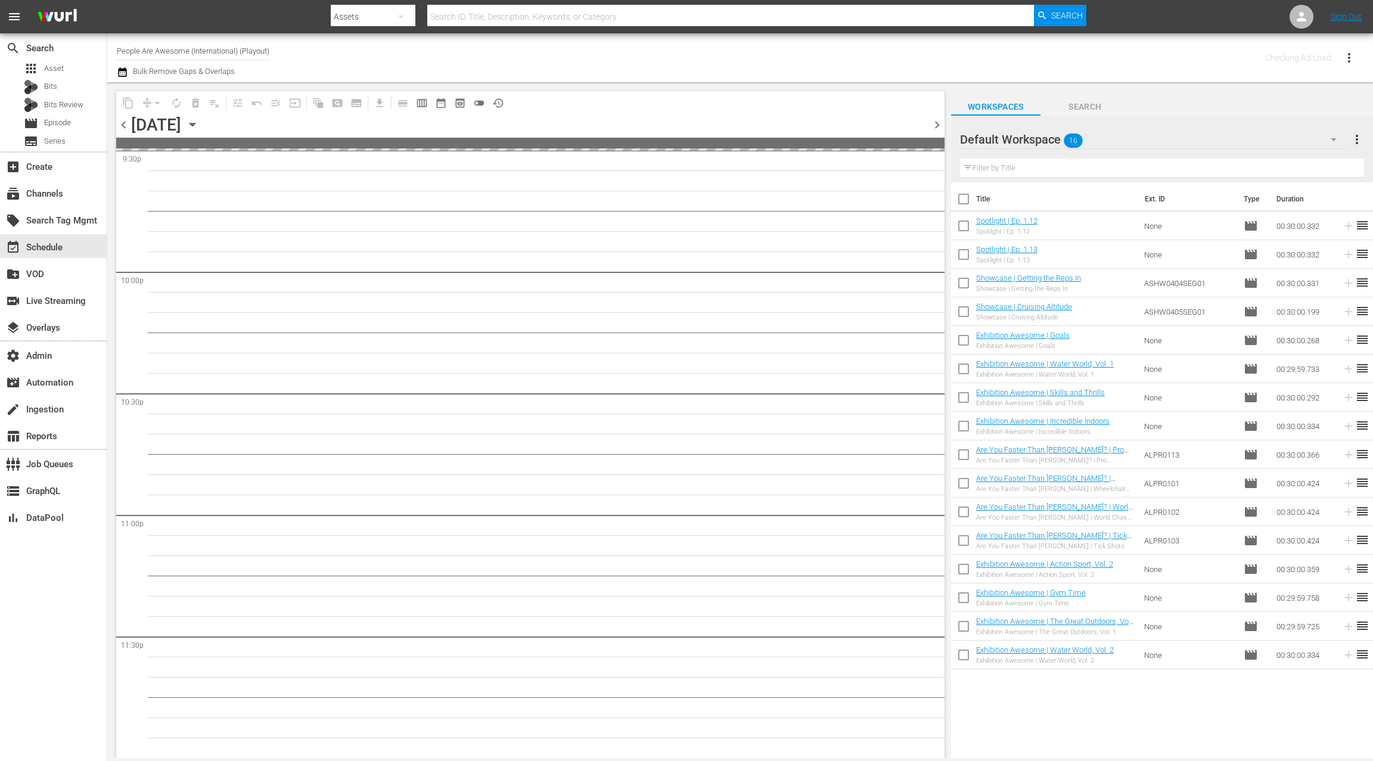
scroll to position [5228, 0]
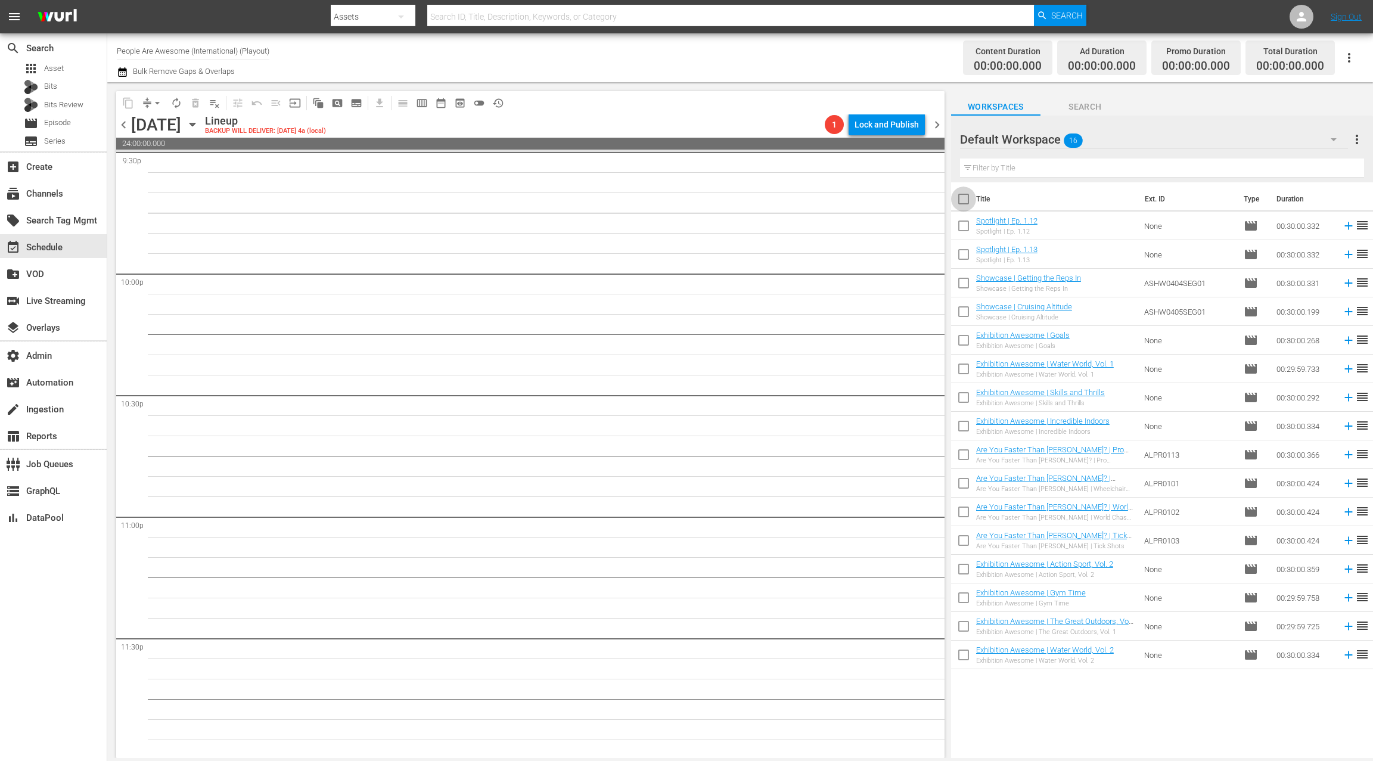
click at [966, 202] on input "checkbox" at bounding box center [963, 201] width 25 height 25
checkbox input "true"
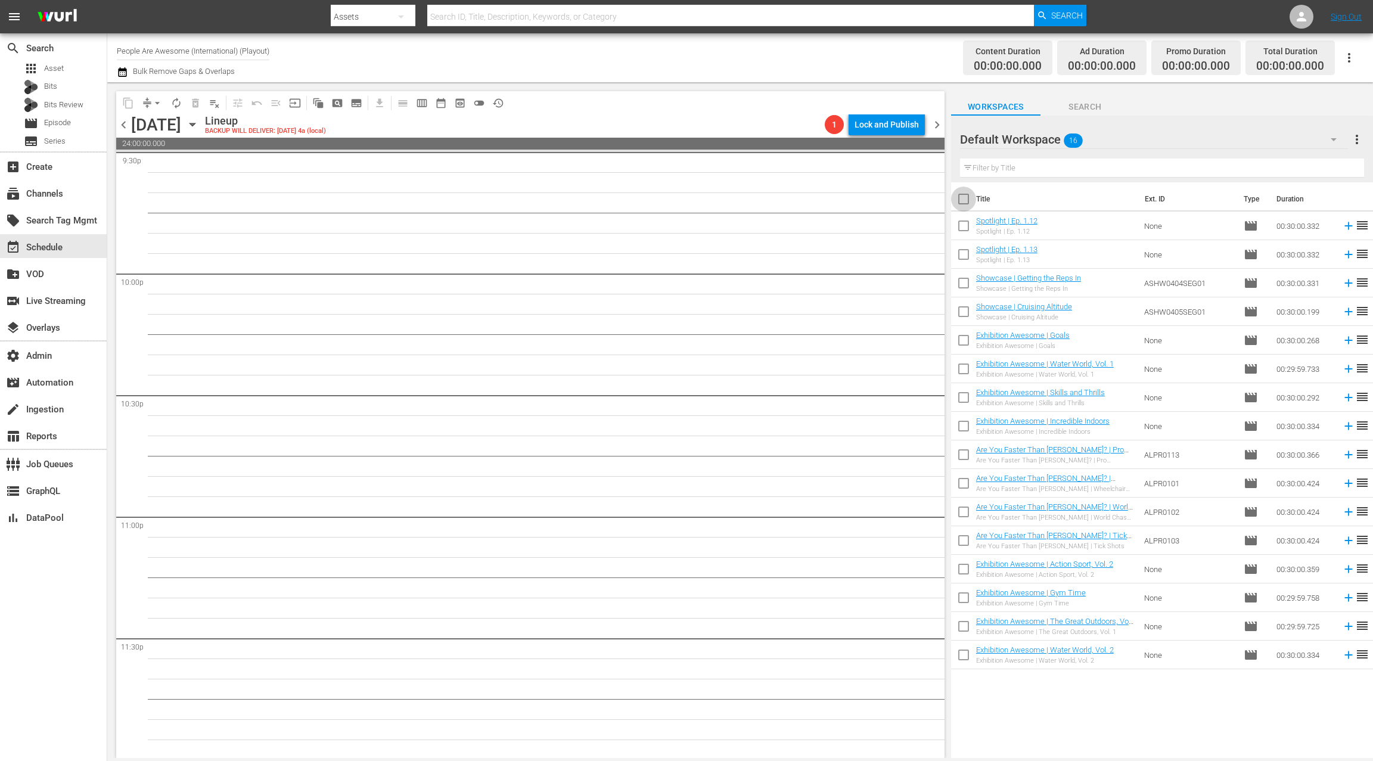
checkbox input "true"
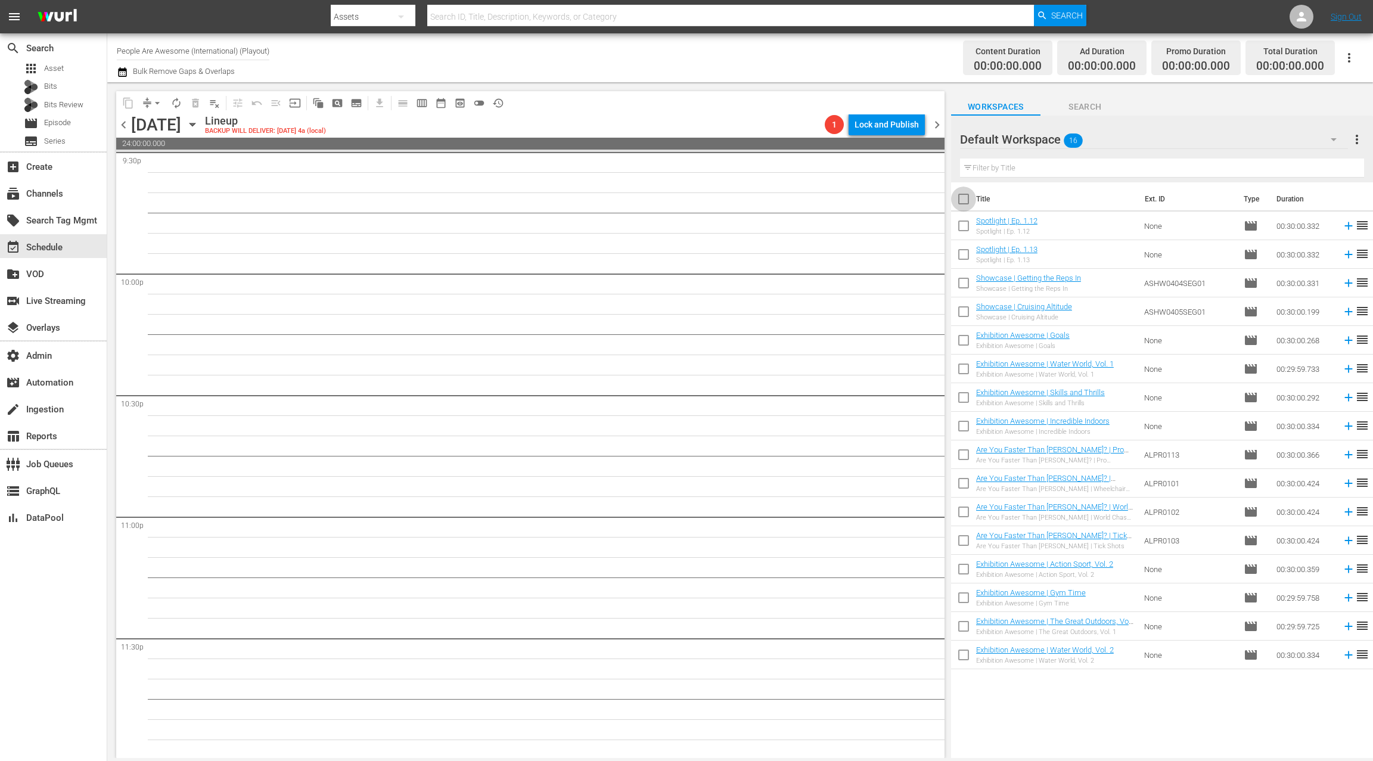
checkbox input "true"
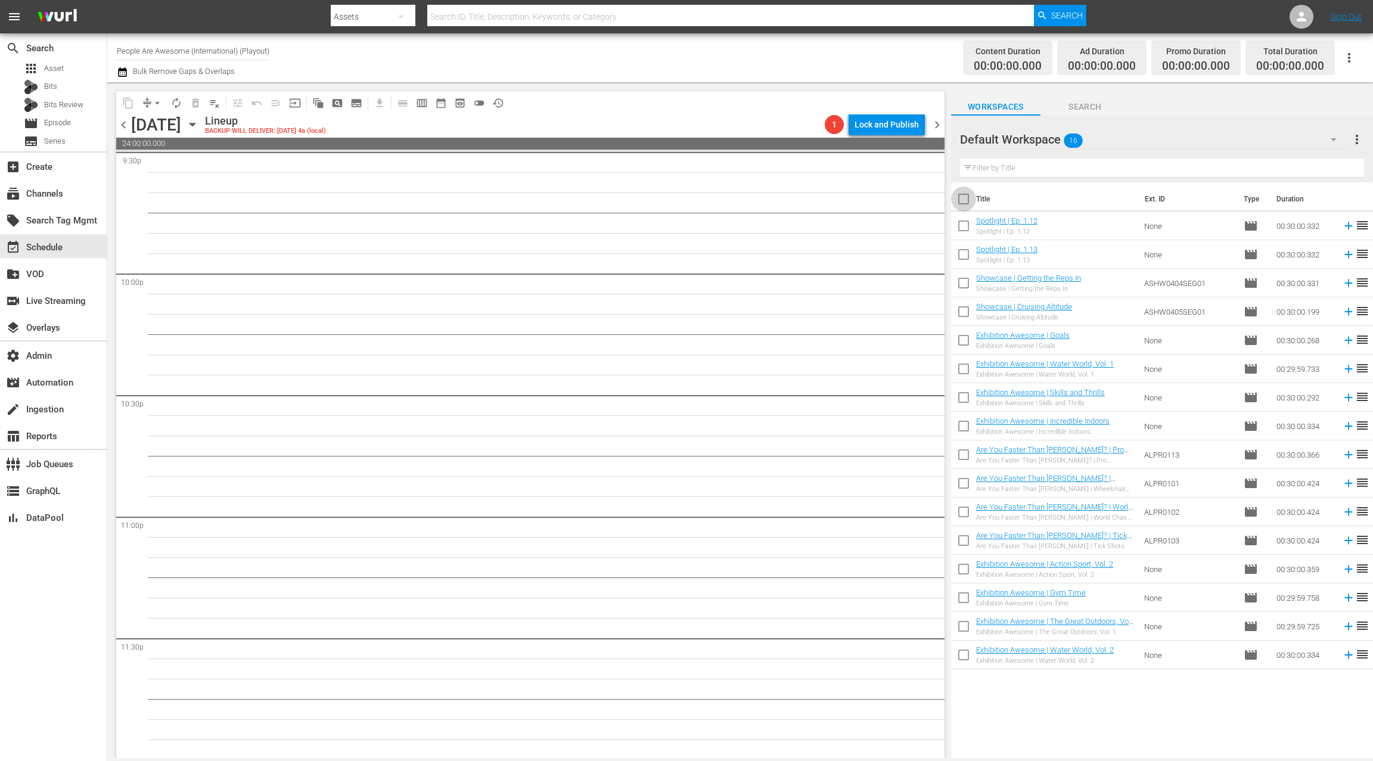
checkbox input "true"
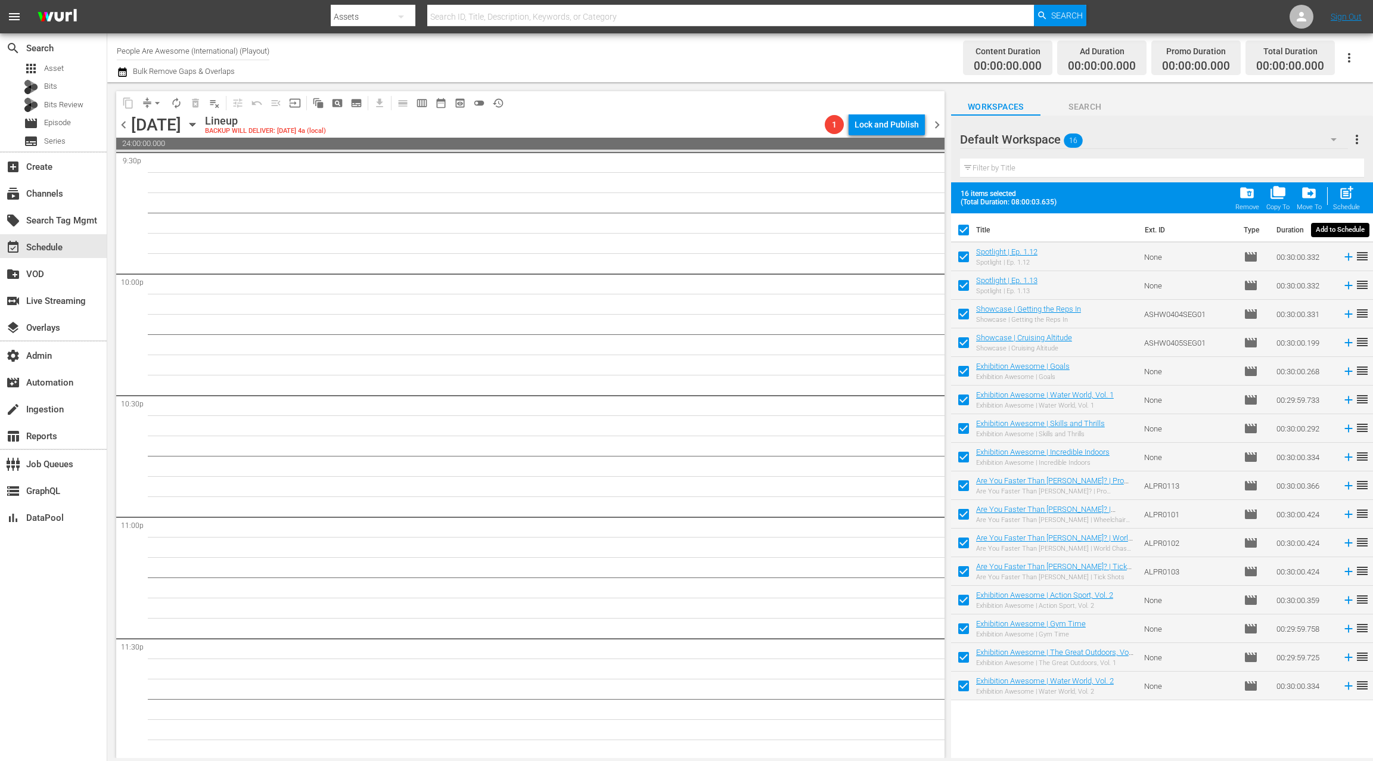
click at [1345, 195] on span "post_add" at bounding box center [1347, 193] width 16 height 16
checkbox input "false"
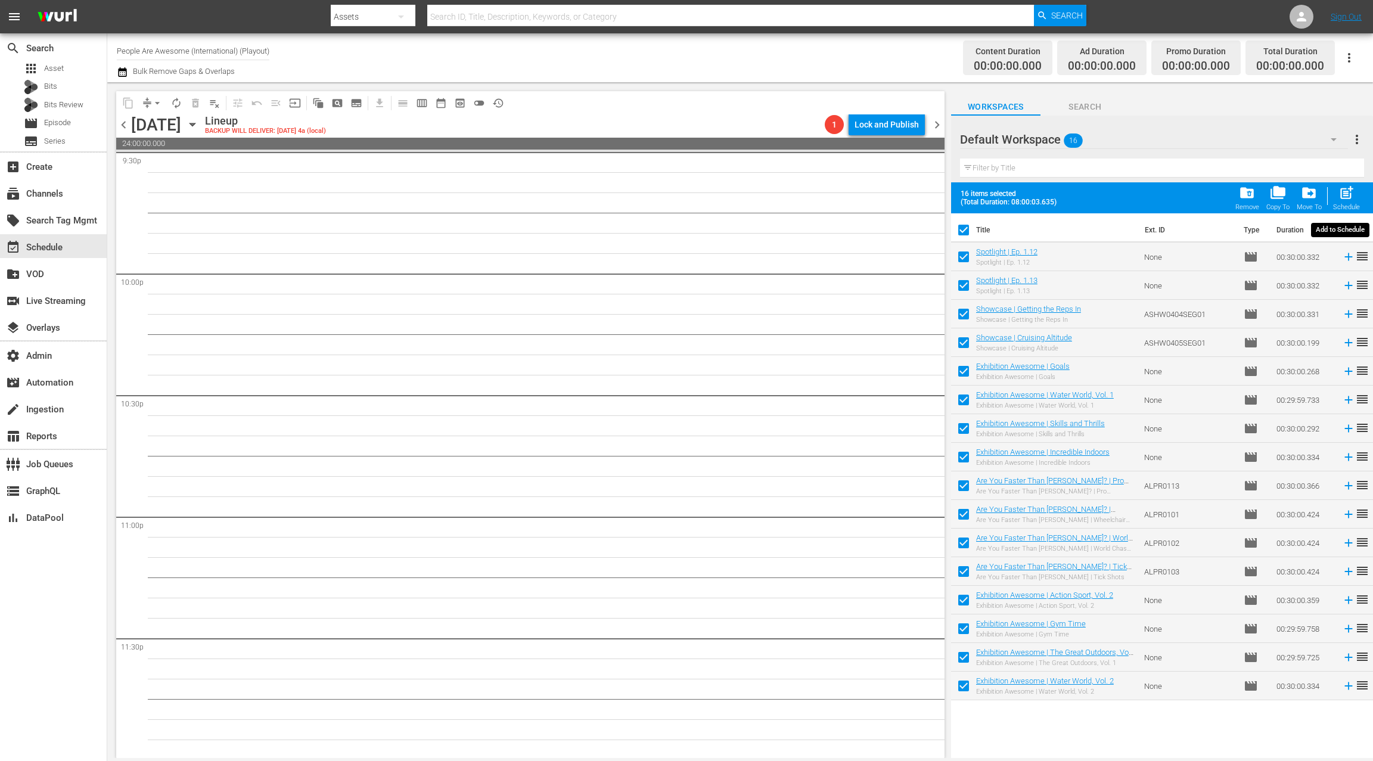
checkbox input "false"
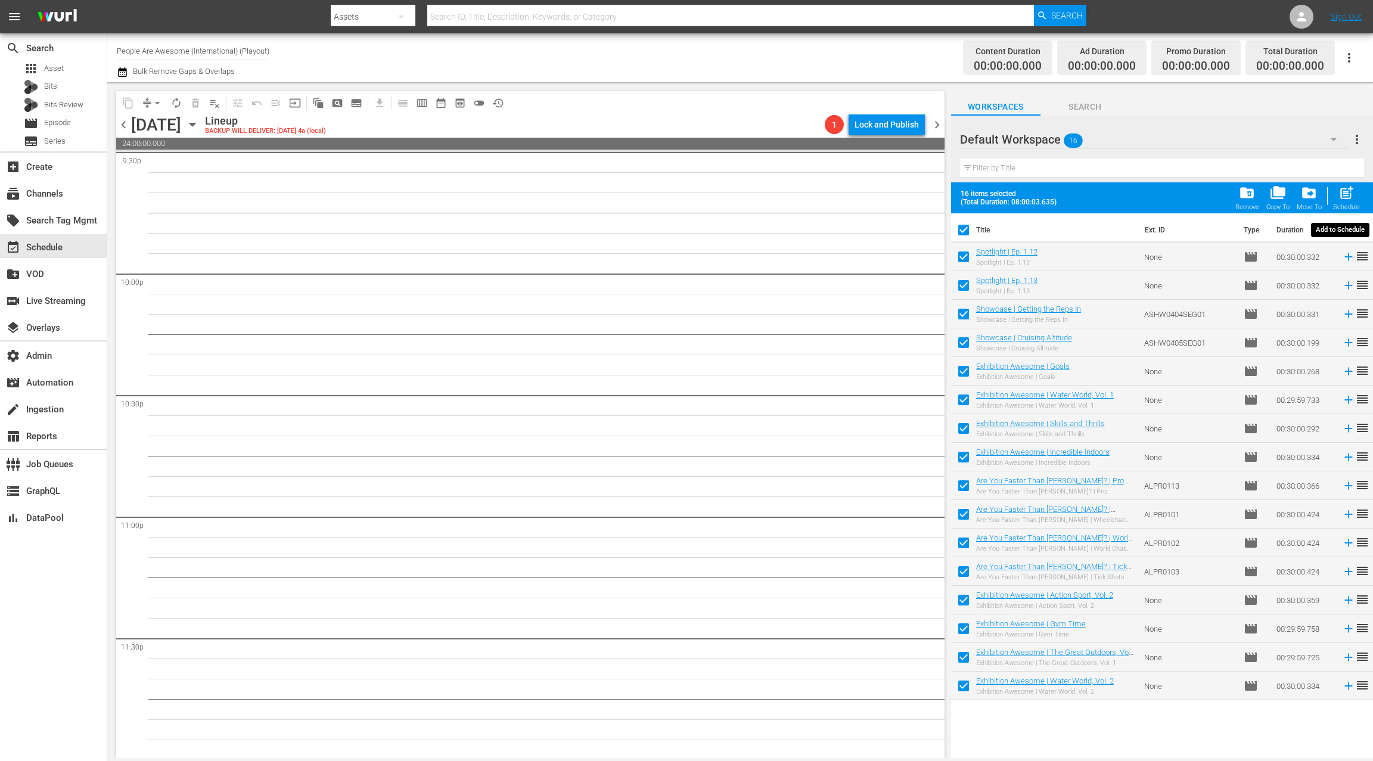
checkbox input "false"
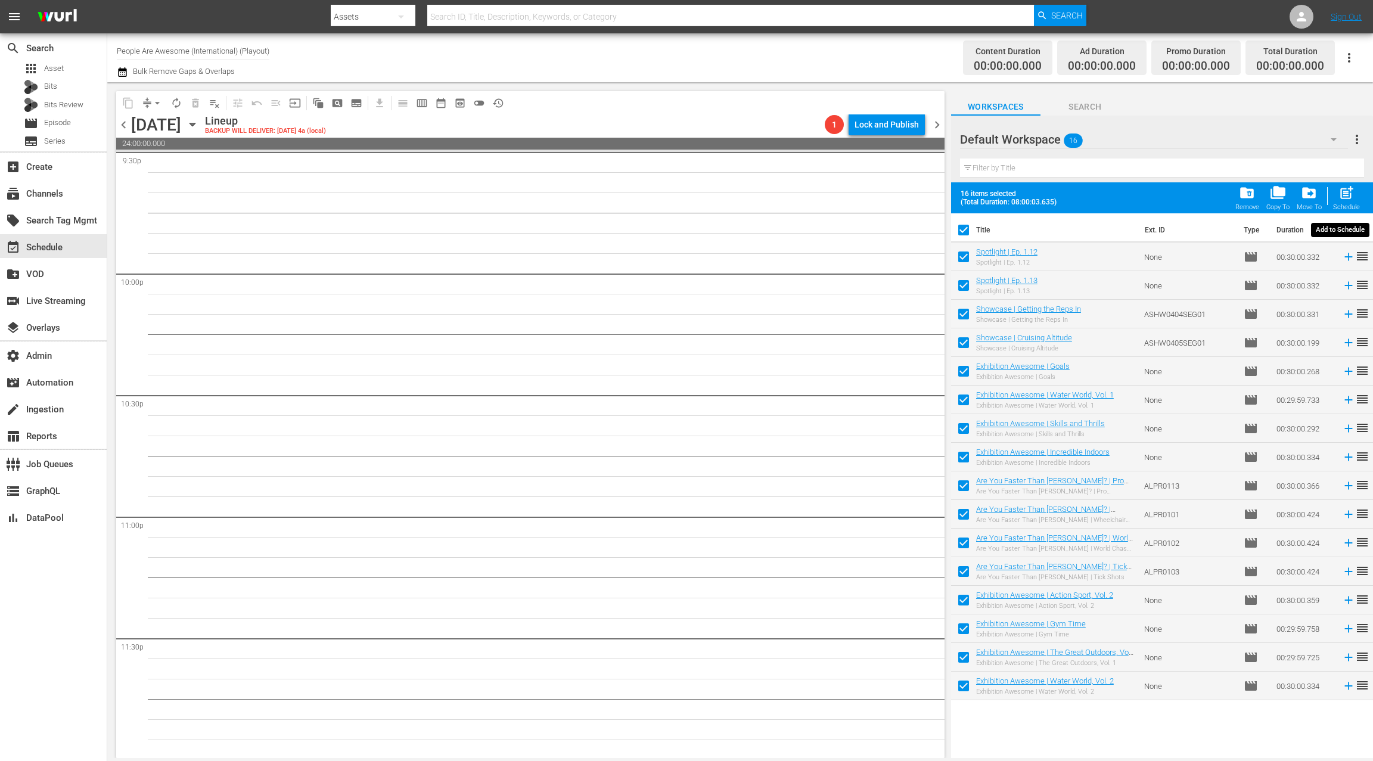
checkbox input "false"
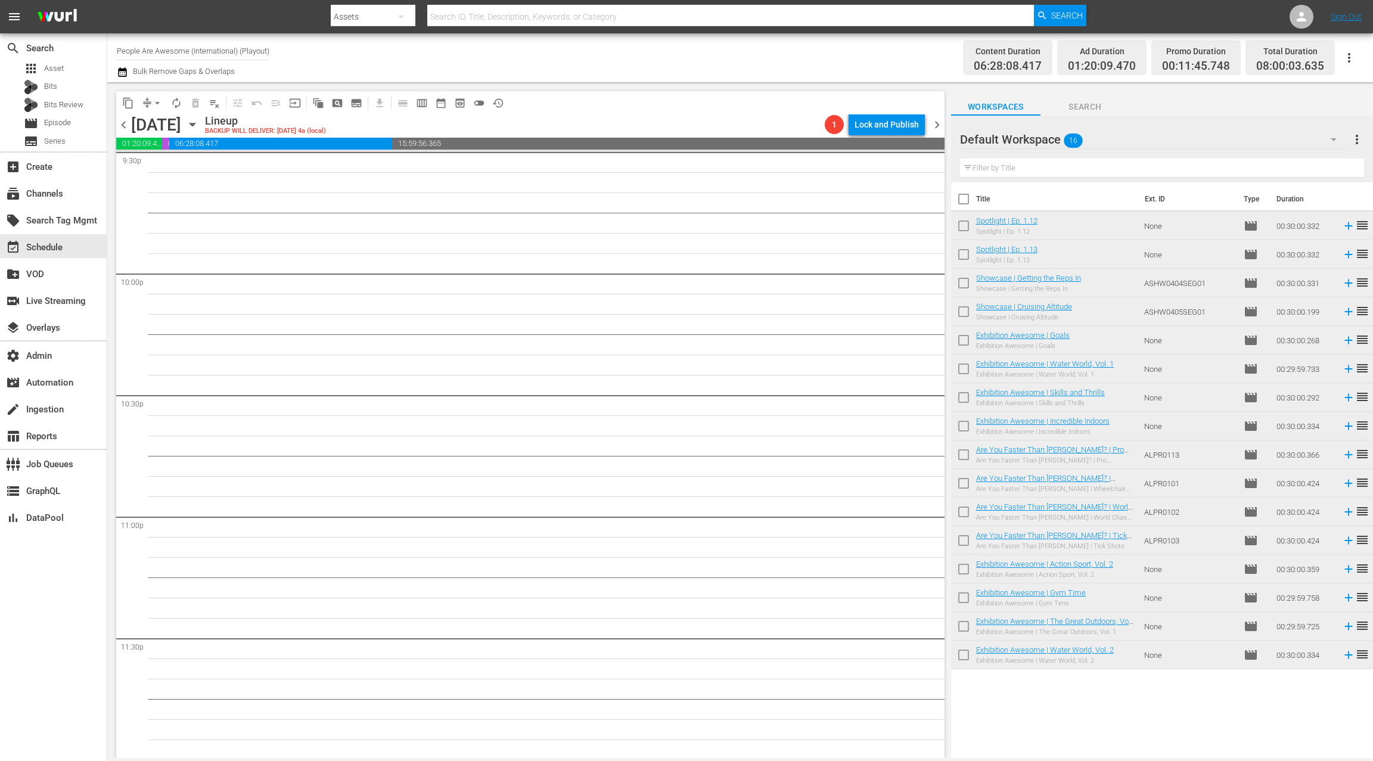
click at [960, 201] on input "checkbox" at bounding box center [963, 201] width 25 height 25
checkbox input "true"
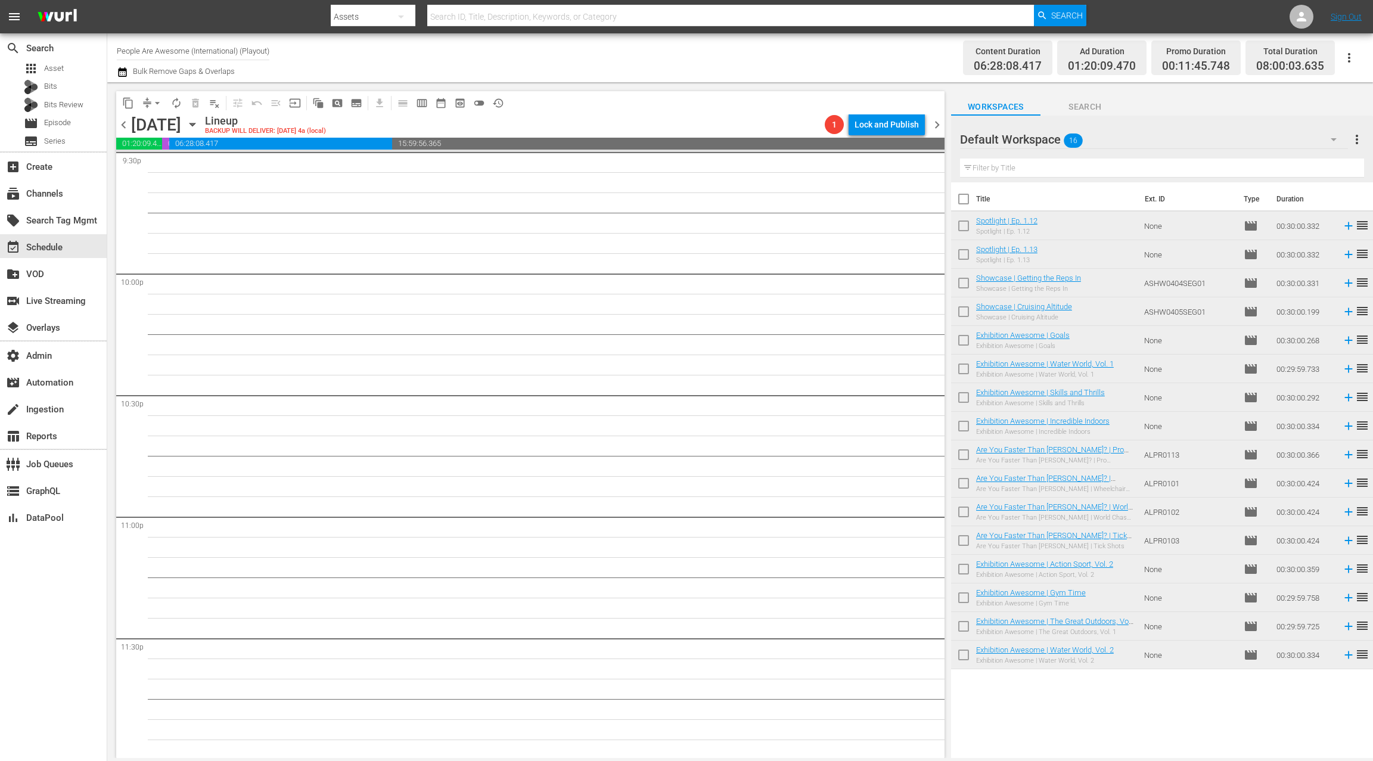
checkbox input "true"
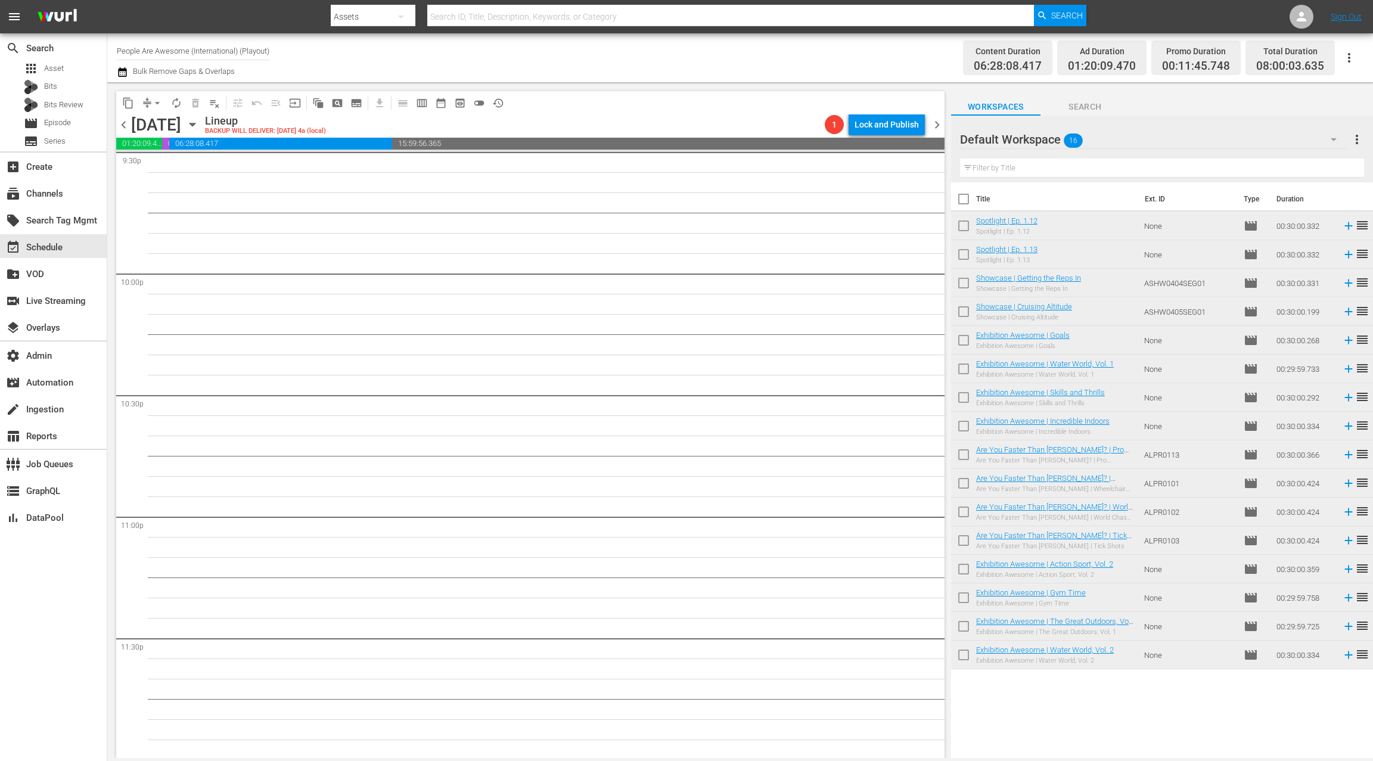
checkbox input "true"
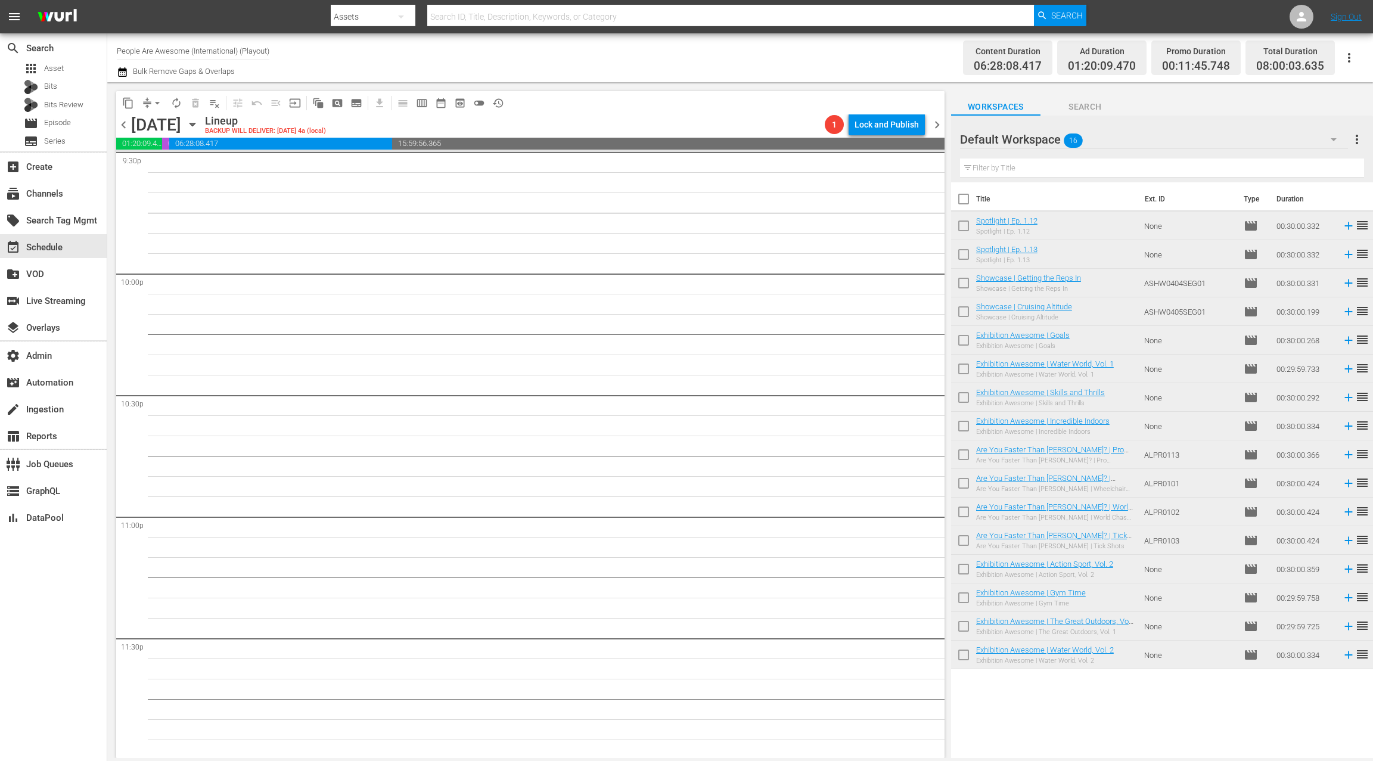
checkbox input "true"
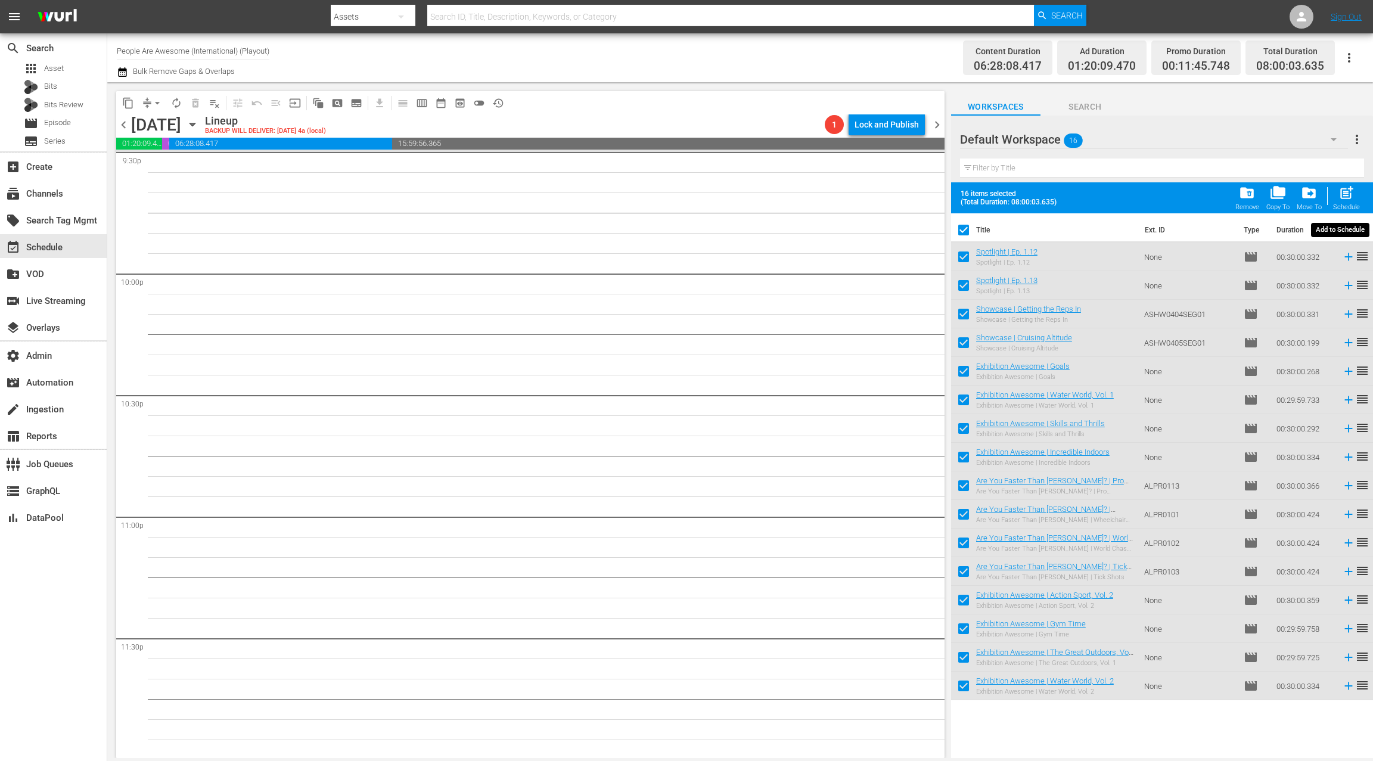
click at [1347, 193] on span "post_add" at bounding box center [1347, 193] width 16 height 16
checkbox input "false"
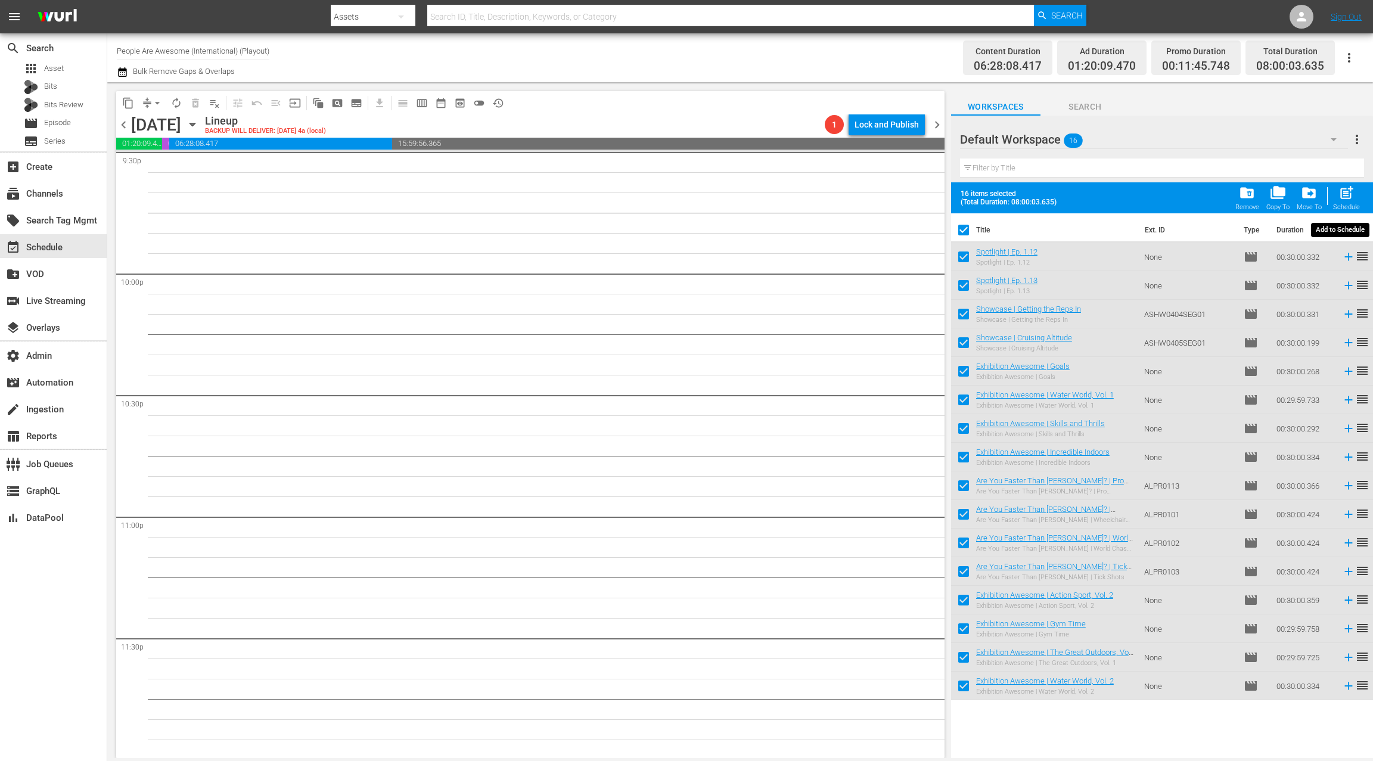
checkbox input "false"
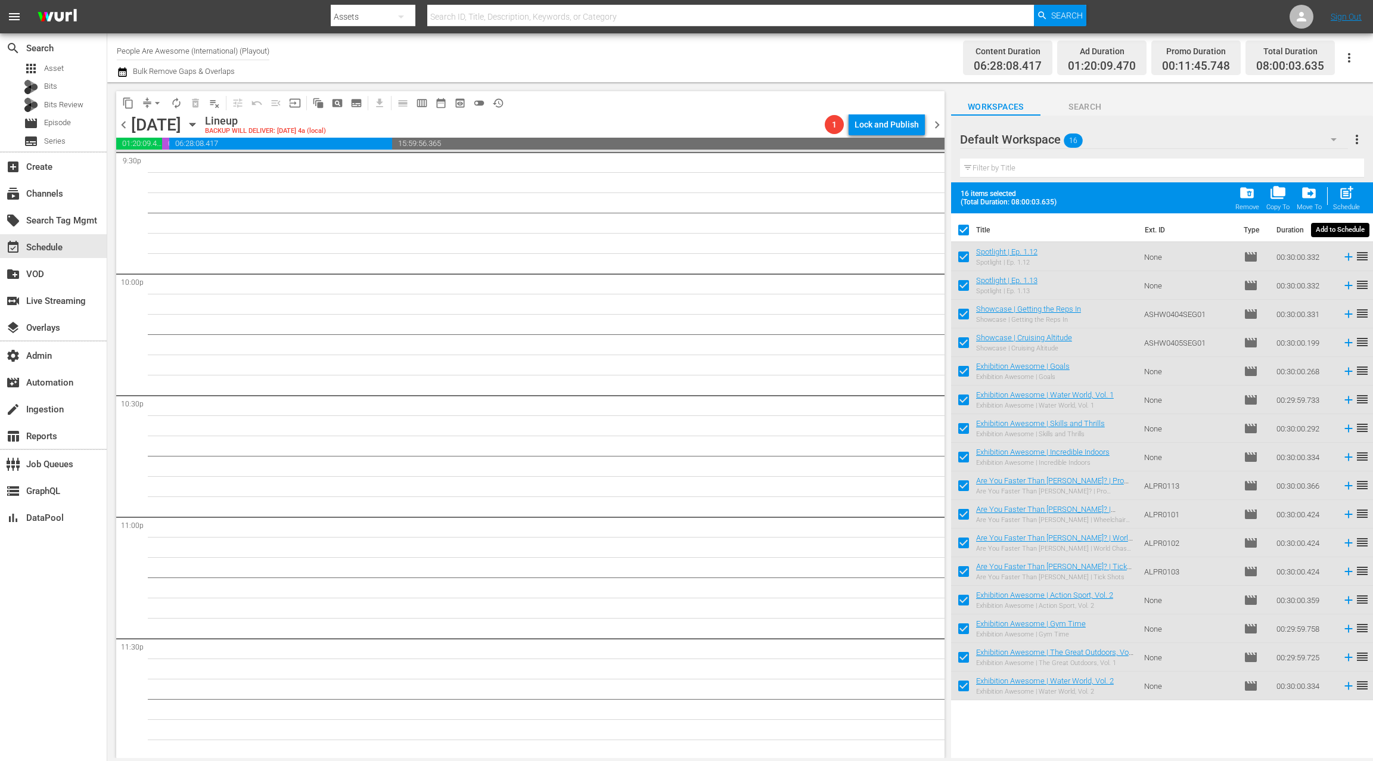
checkbox input "false"
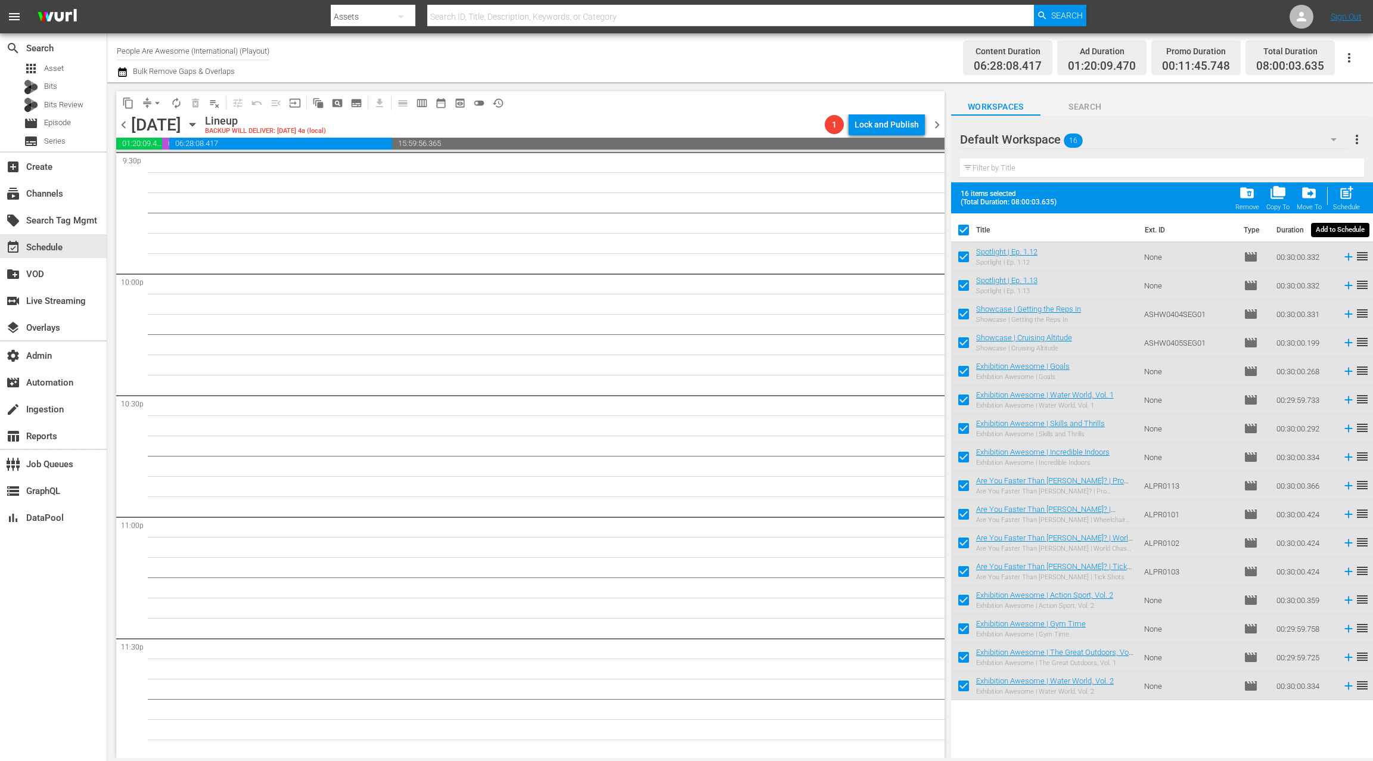
checkbox input "false"
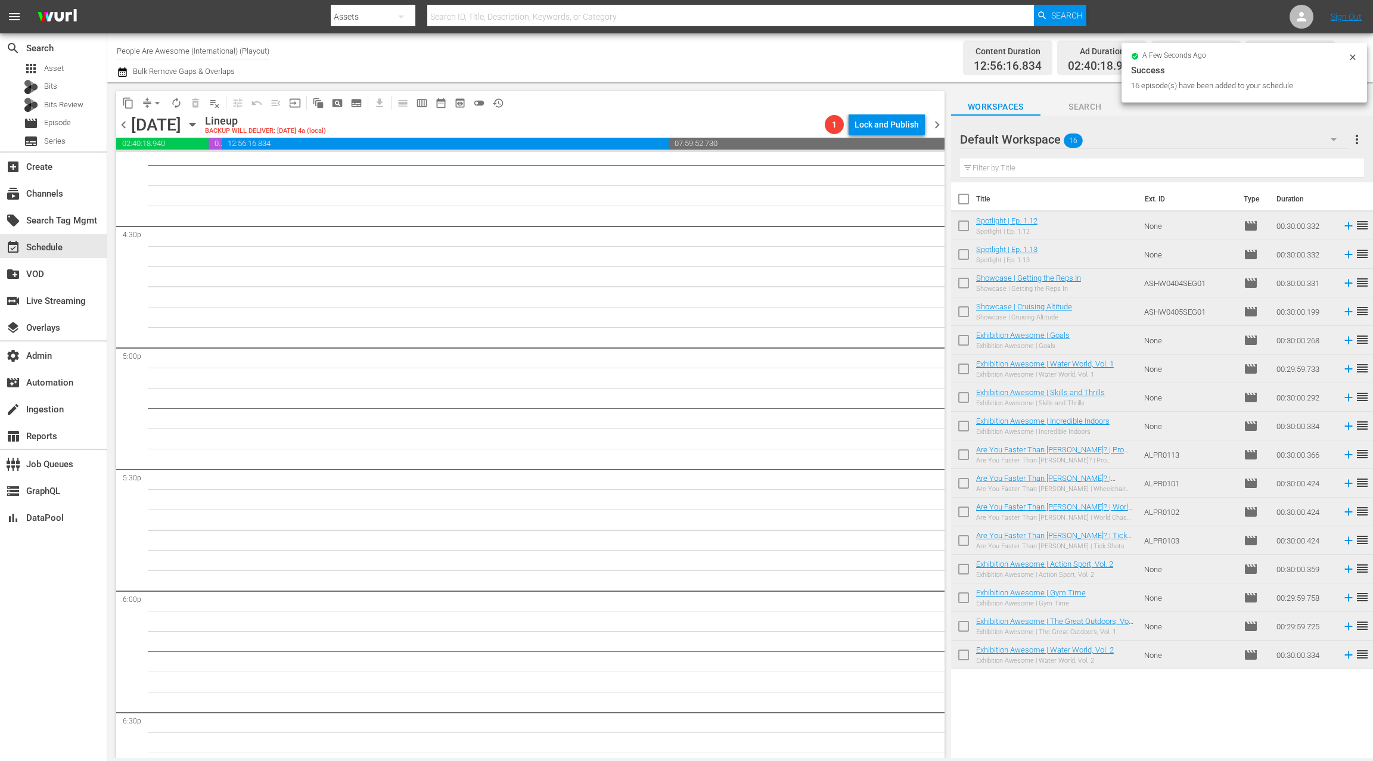
scroll to position [3627, 0]
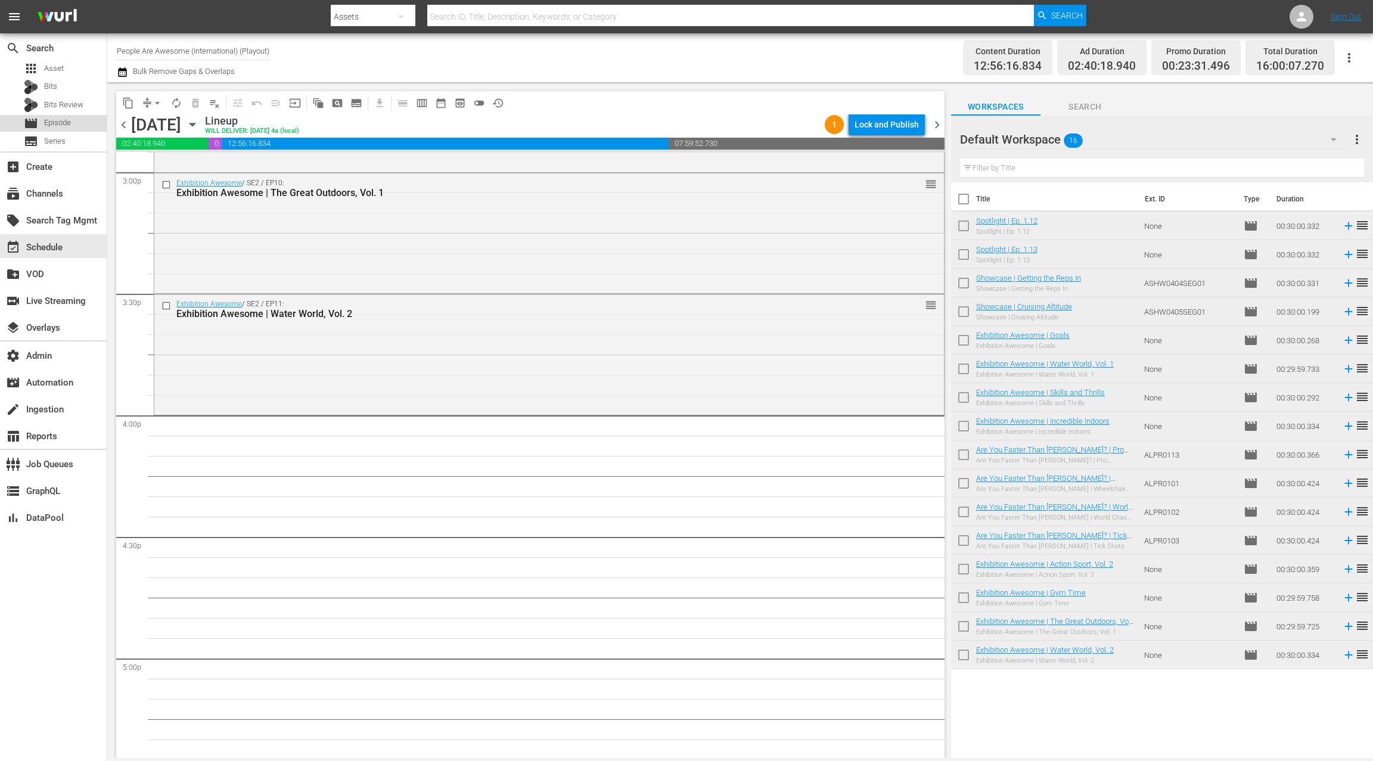
click at [69, 120] on span "Episode" at bounding box center [57, 123] width 27 height 12
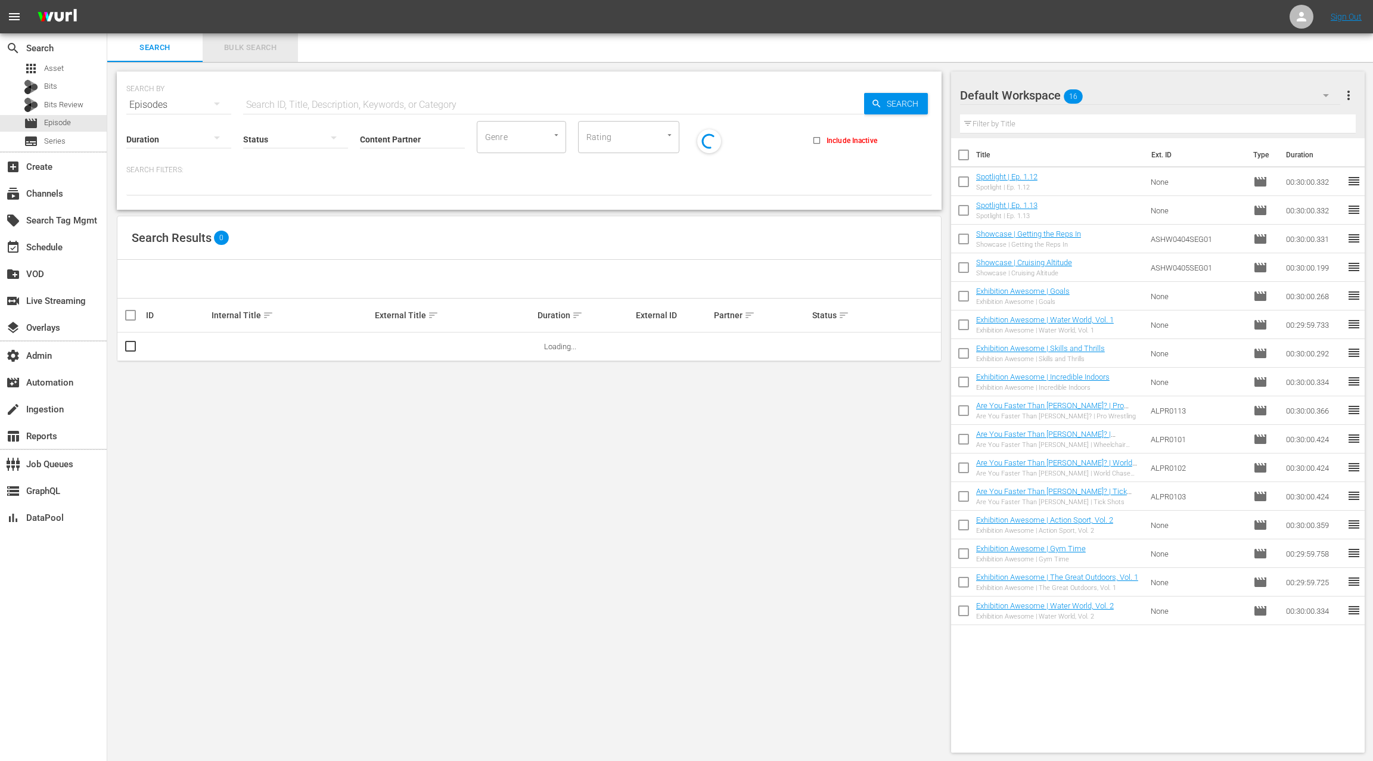
click at [241, 55] on button "Bulk Search" at bounding box center [250, 47] width 95 height 29
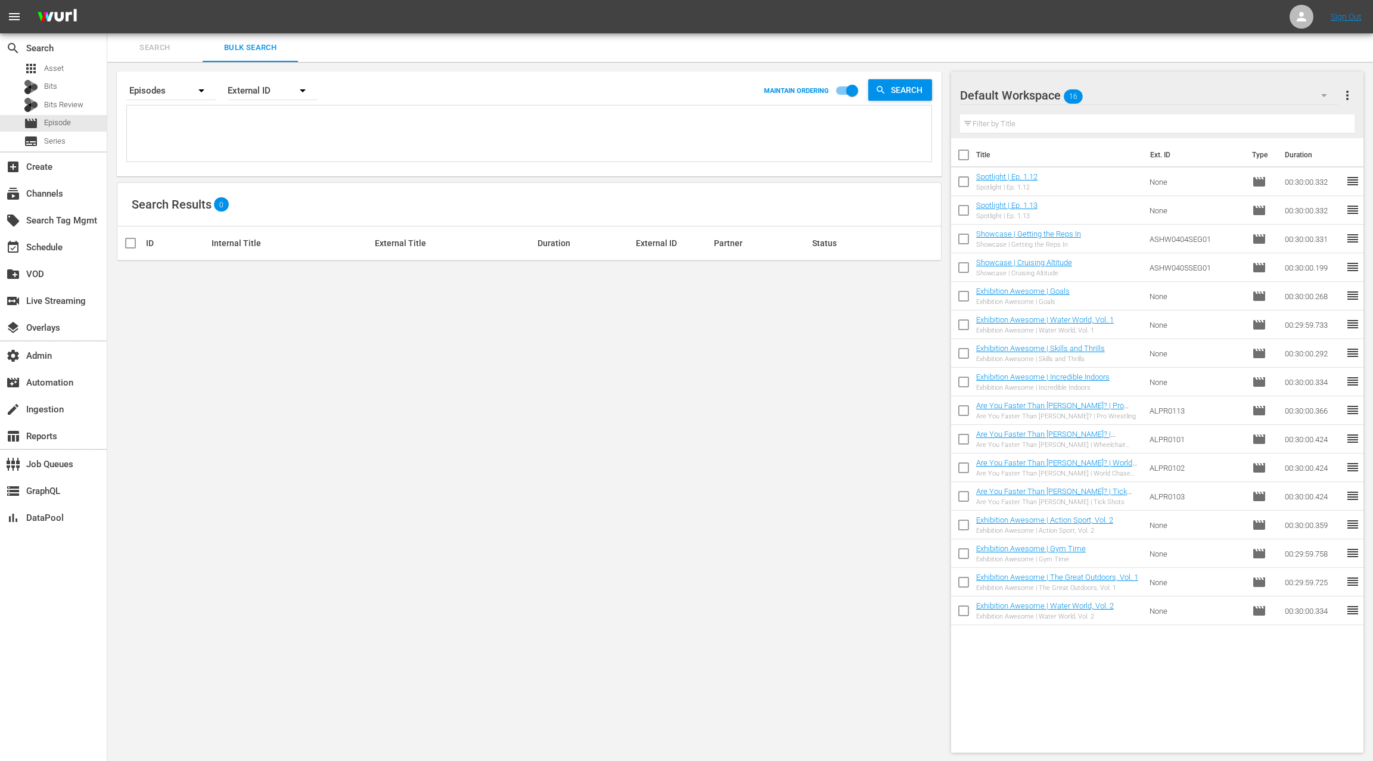
click at [233, 136] on textarea at bounding box center [531, 135] width 802 height 54
paste textarea "765062 765064 3353969 3353991 765050 765055 960618 960619 23401279 20474239 205…"
type textarea "765062 765064 3353969 3353991 765050 765055 960618 960619 23401279 20474239 205…"
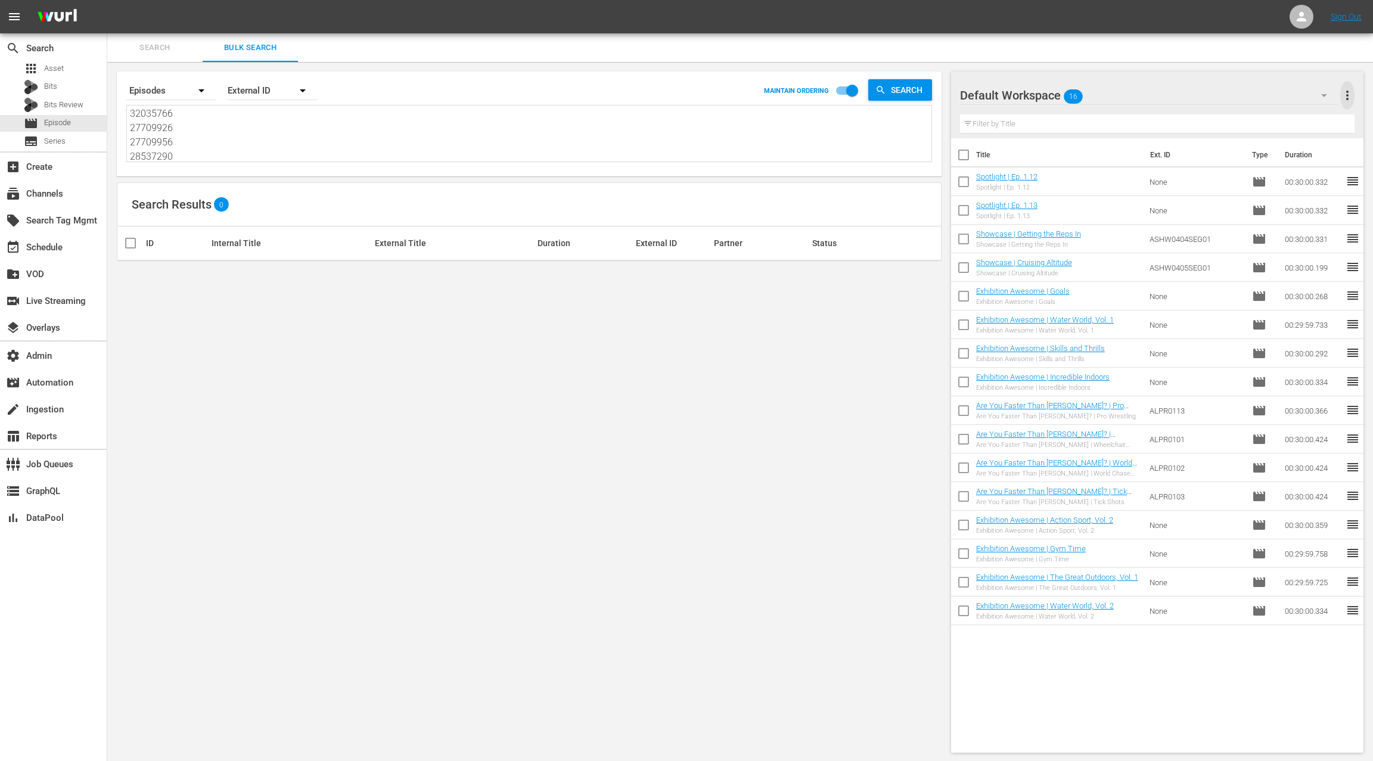
click at [1347, 101] on span "more_vert" at bounding box center [1347, 95] width 14 height 14
drag, startPoint x: 1300, startPoint y: 119, endPoint x: 1284, endPoint y: 119, distance: 16.1
click at [1297, 118] on div "Clear All Workspace Items" at bounding box center [1270, 117] width 140 height 21
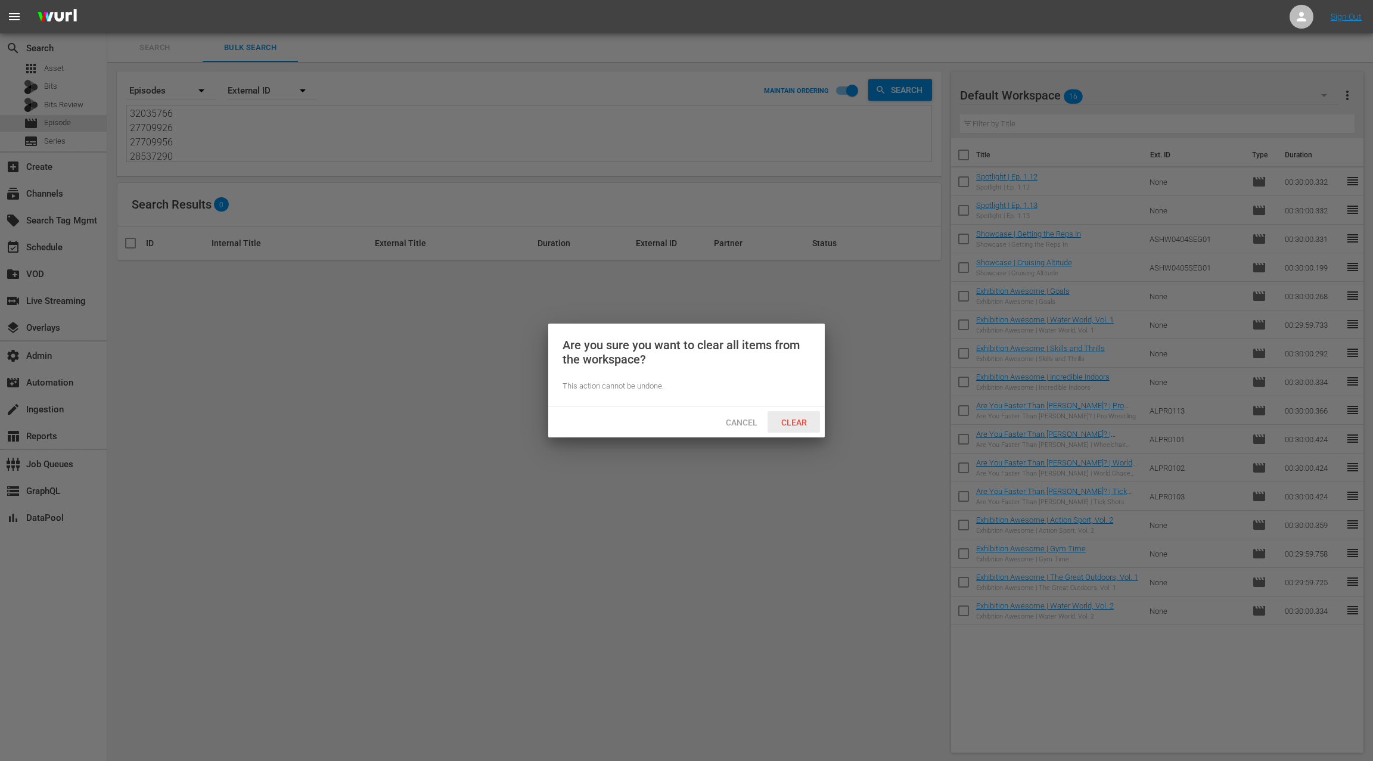
drag, startPoint x: 805, startPoint y: 419, endPoint x: 843, endPoint y: 404, distance: 40.9
click at [807, 417] on div "Clear" at bounding box center [794, 422] width 52 height 22
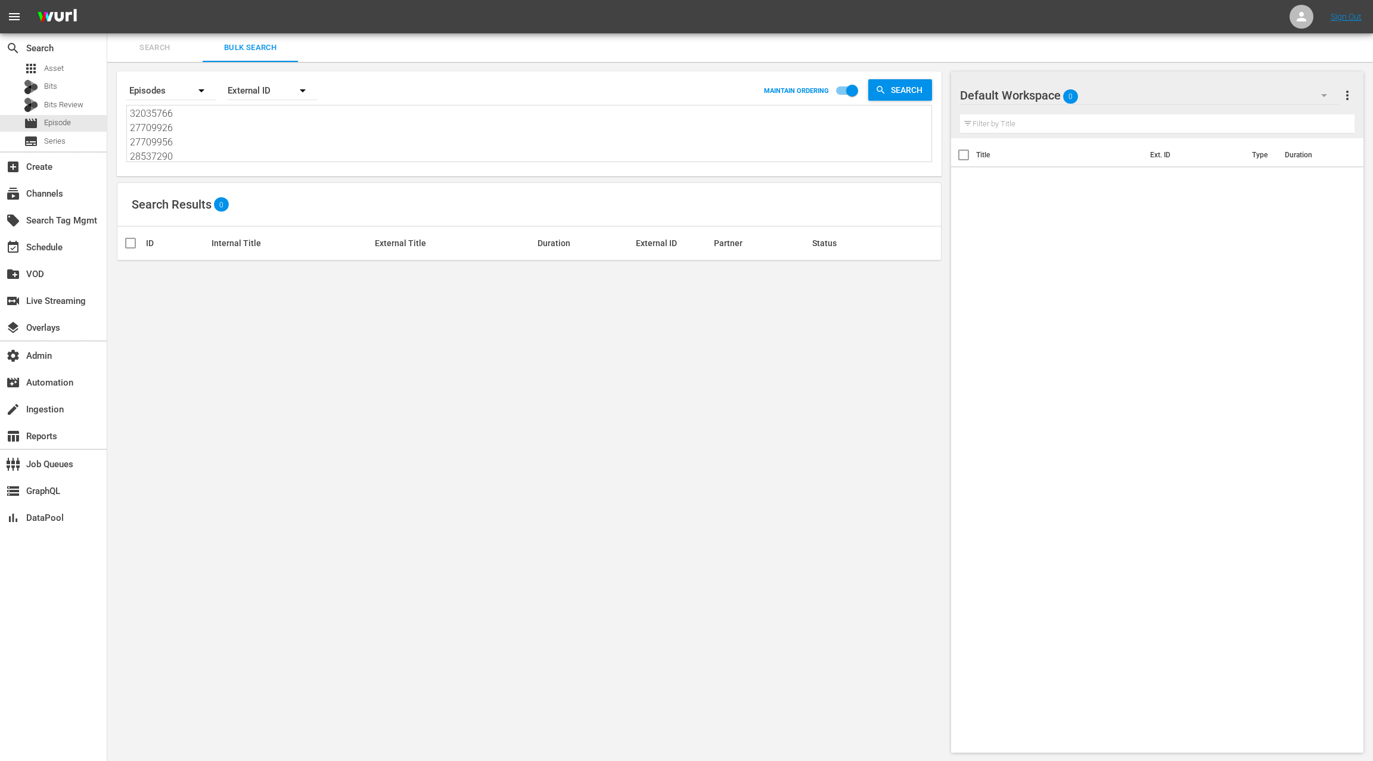
click at [253, 96] on div "External ID" at bounding box center [272, 90] width 89 height 33
drag, startPoint x: 277, startPoint y: 144, endPoint x: 249, endPoint y: 150, distance: 28.1
click at [277, 144] on div "Wurl ID" at bounding box center [266, 142] width 48 height 19
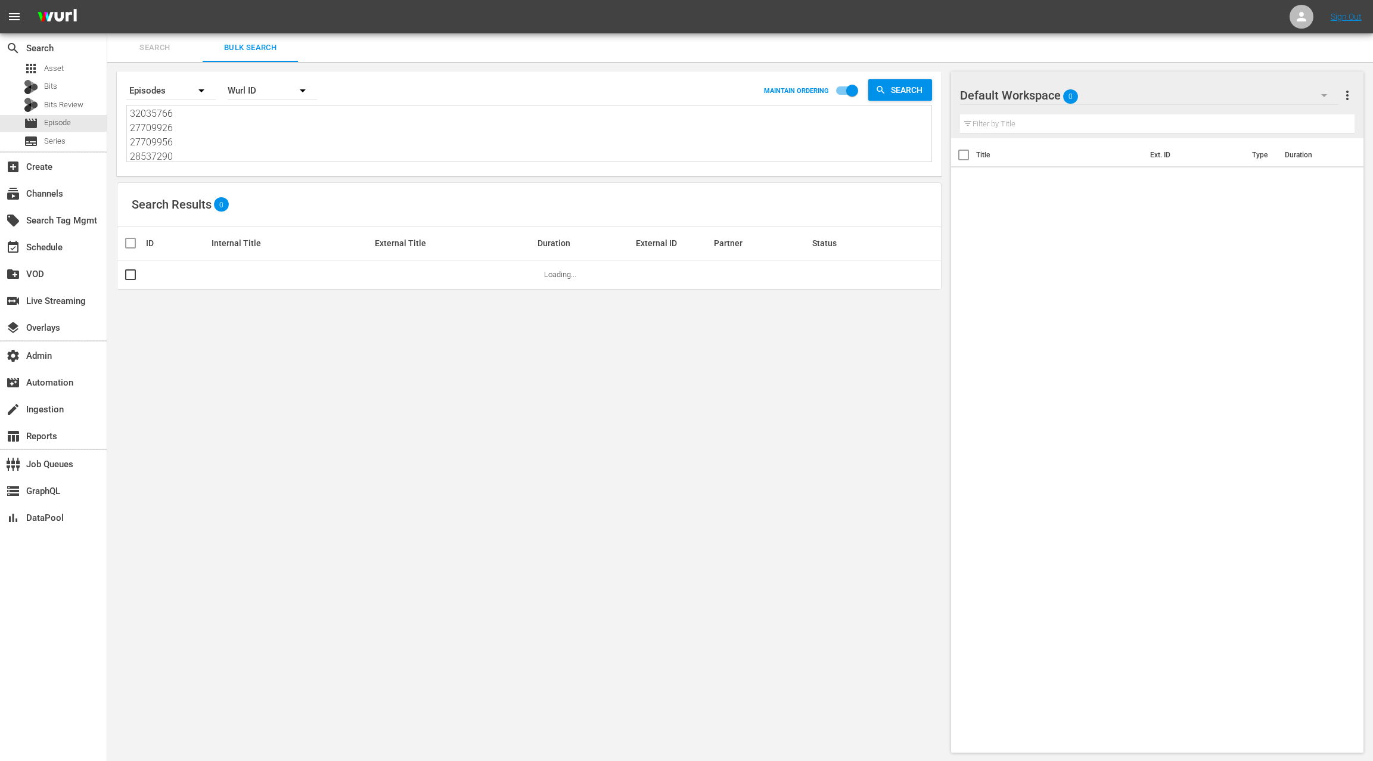
click at [247, 151] on div "External ID Wurl ID Title" at bounding box center [686, 380] width 1373 height 761
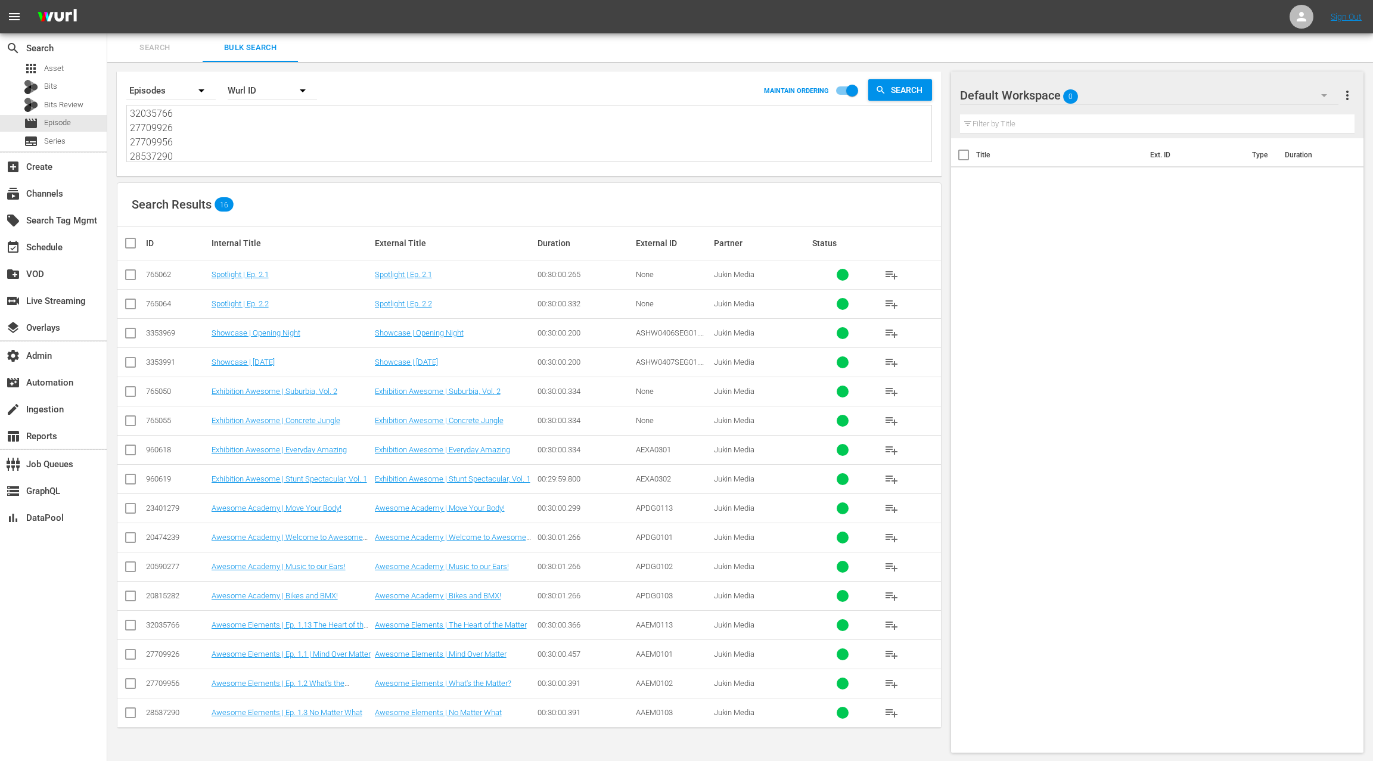
click at [232, 148] on textarea "765062 765064 3353969 3353991 765050 765055 960618 960619 23401279 20474239 205…" at bounding box center [531, 135] width 802 height 54
click at [136, 241] on input "checkbox" at bounding box center [135, 243] width 24 height 14
checkbox input "true"
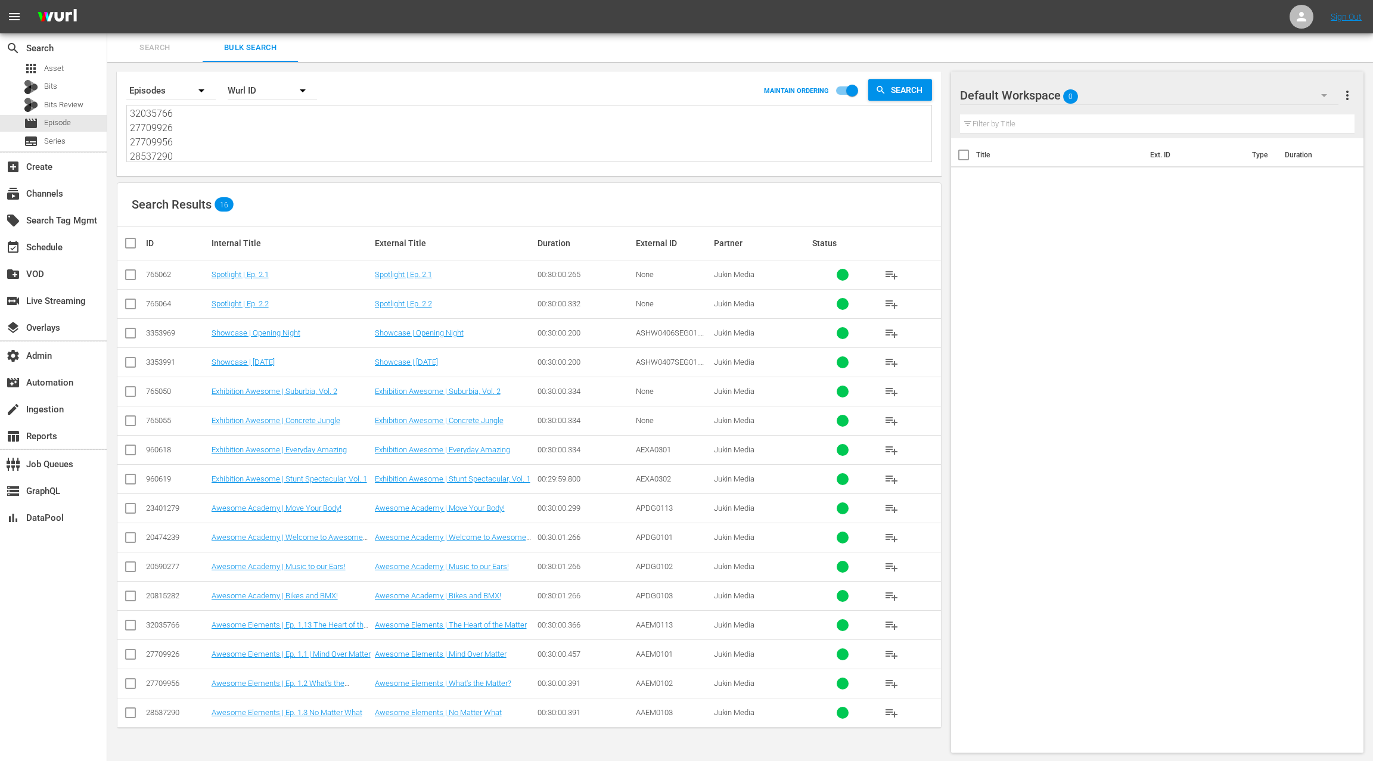
checkbox input "true"
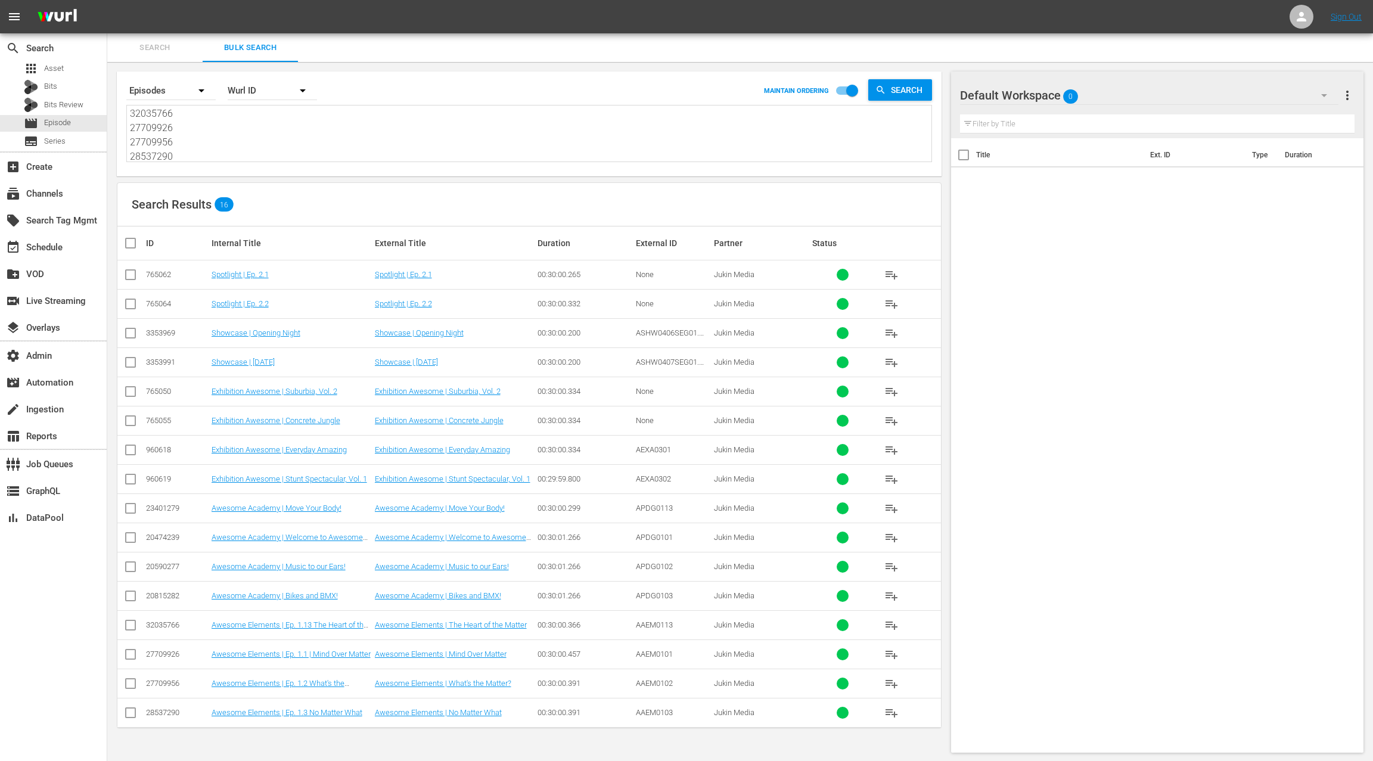
checkbox input "true"
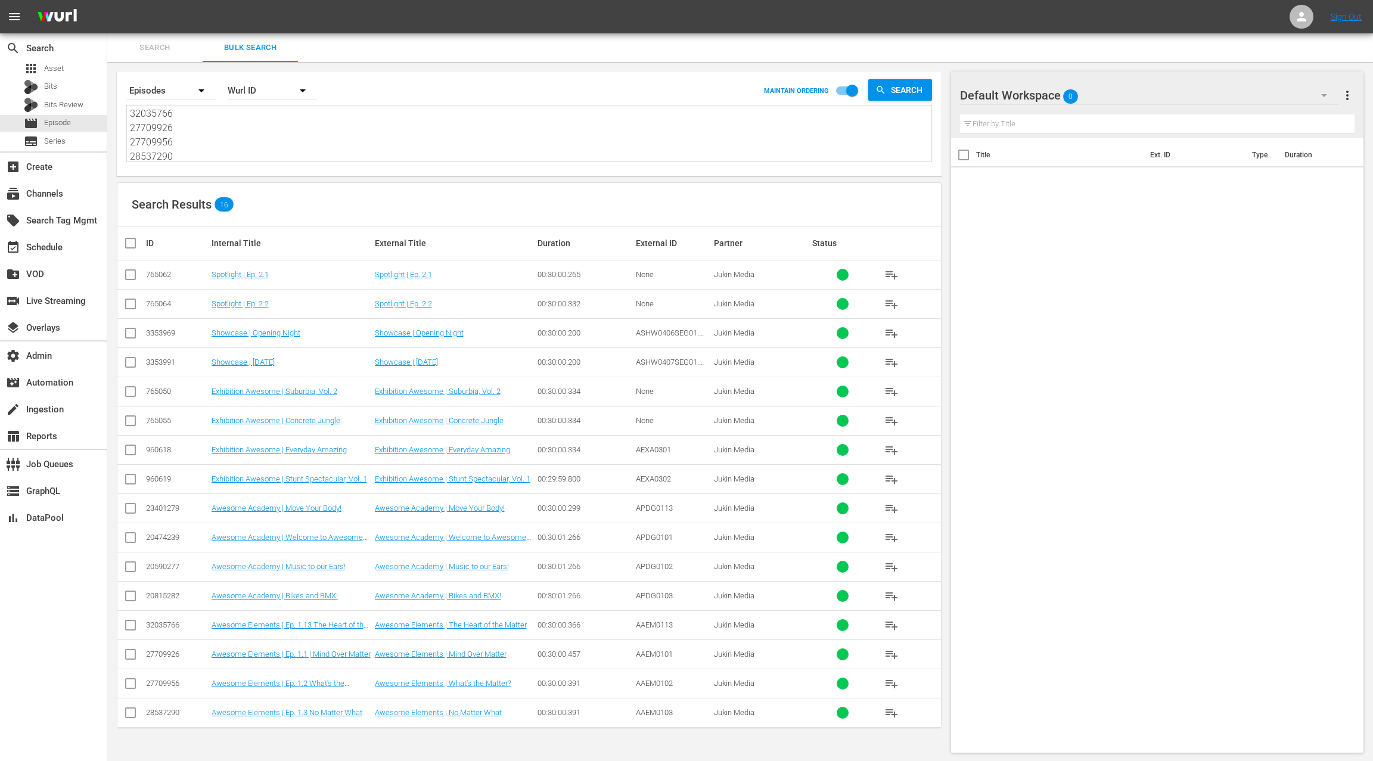
checkbox input "true"
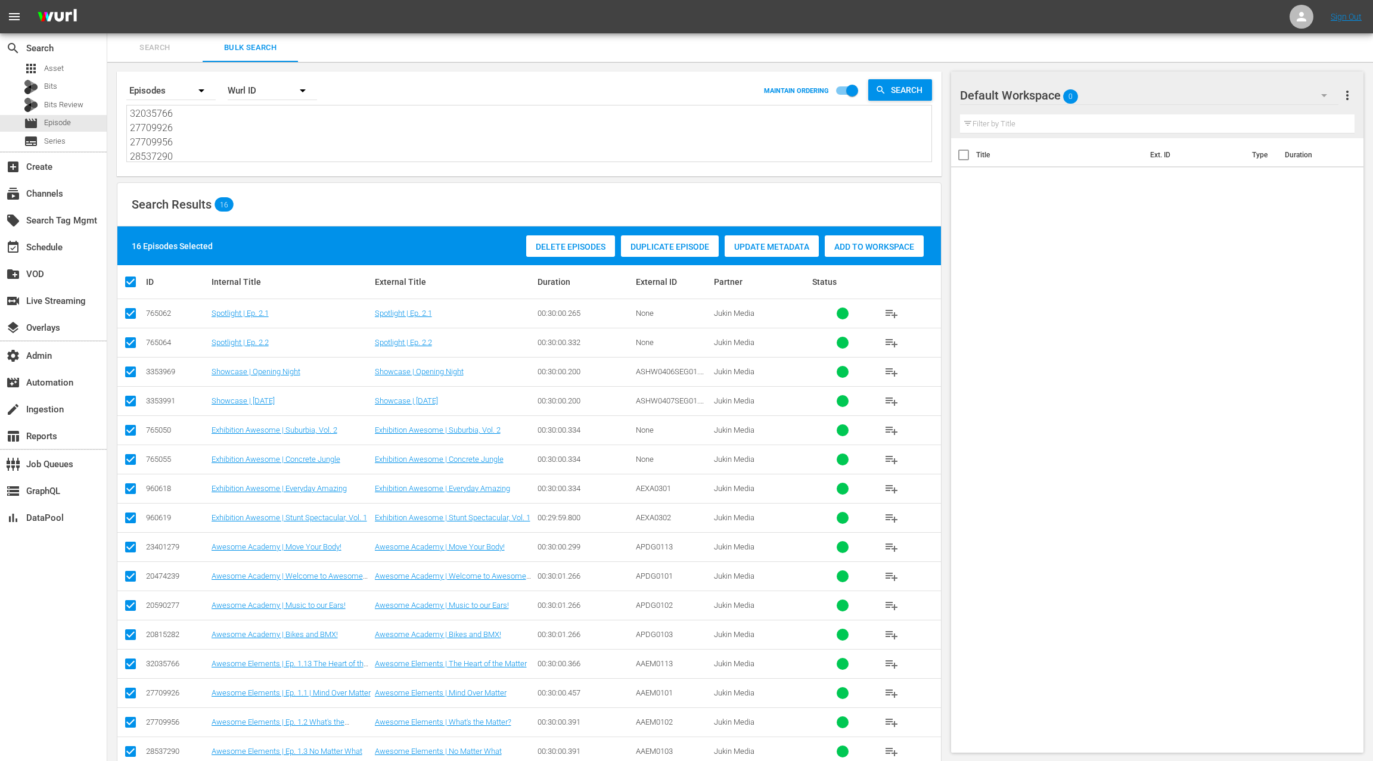
click at [884, 253] on div "Add to Workspace" at bounding box center [874, 246] width 99 height 23
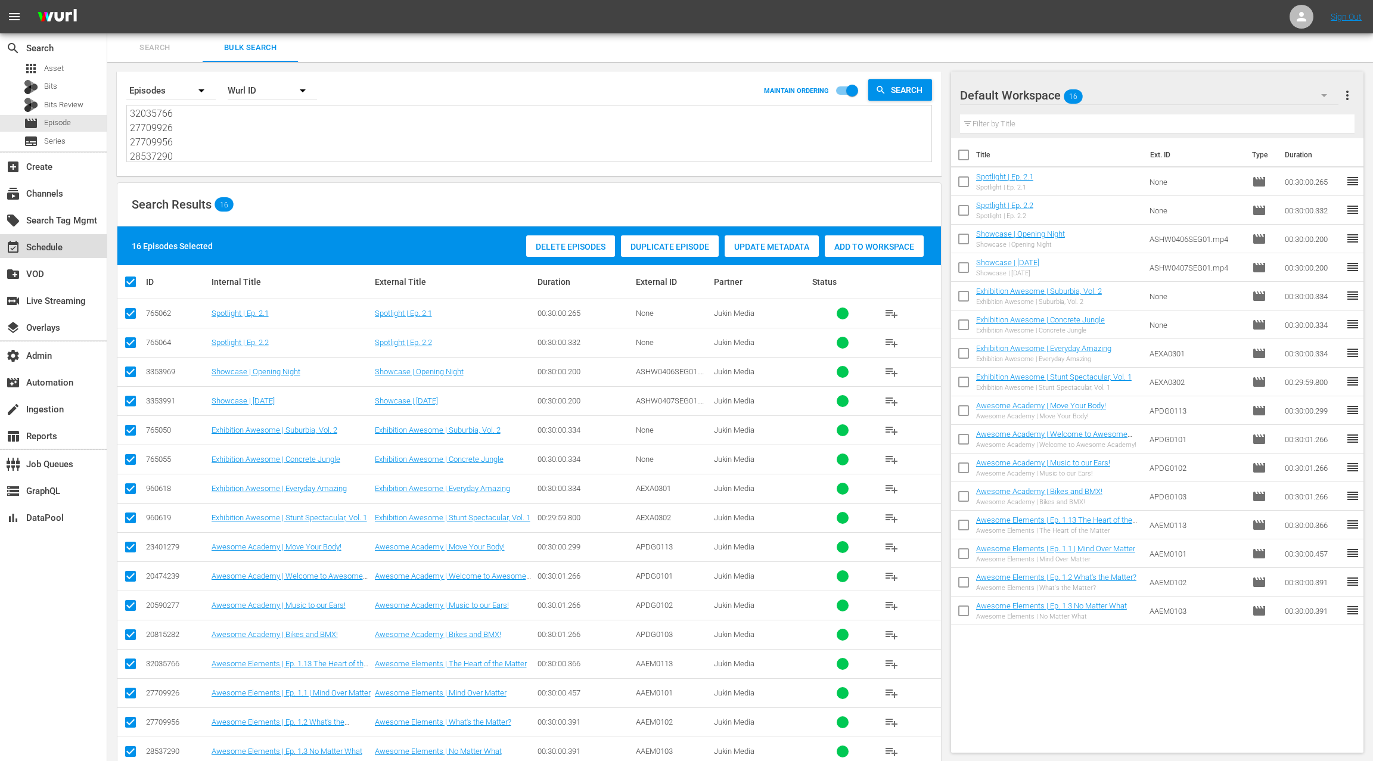
click at [65, 247] on div "event_available Schedule" at bounding box center [33, 245] width 67 height 11
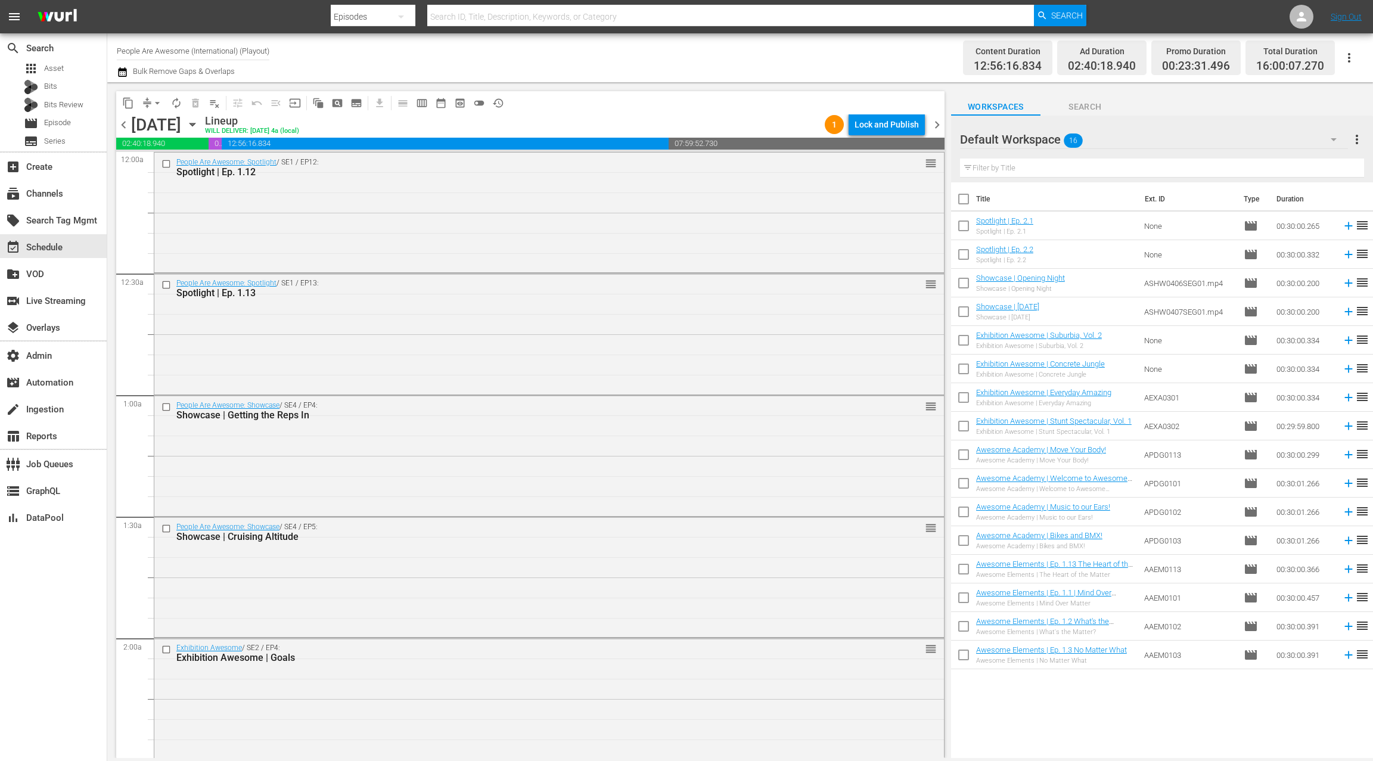
click at [963, 200] on input "checkbox" at bounding box center [963, 201] width 25 height 25
checkbox input "true"
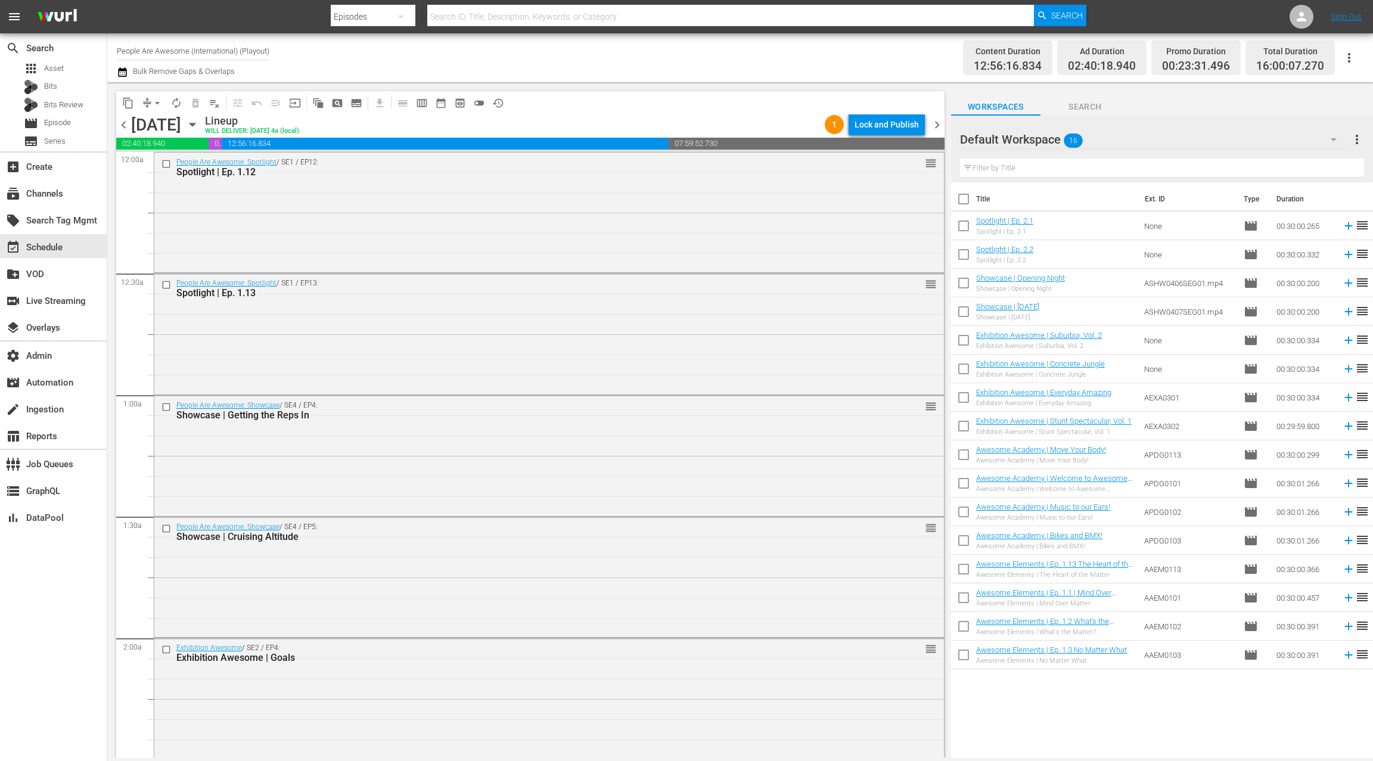
checkbox input "true"
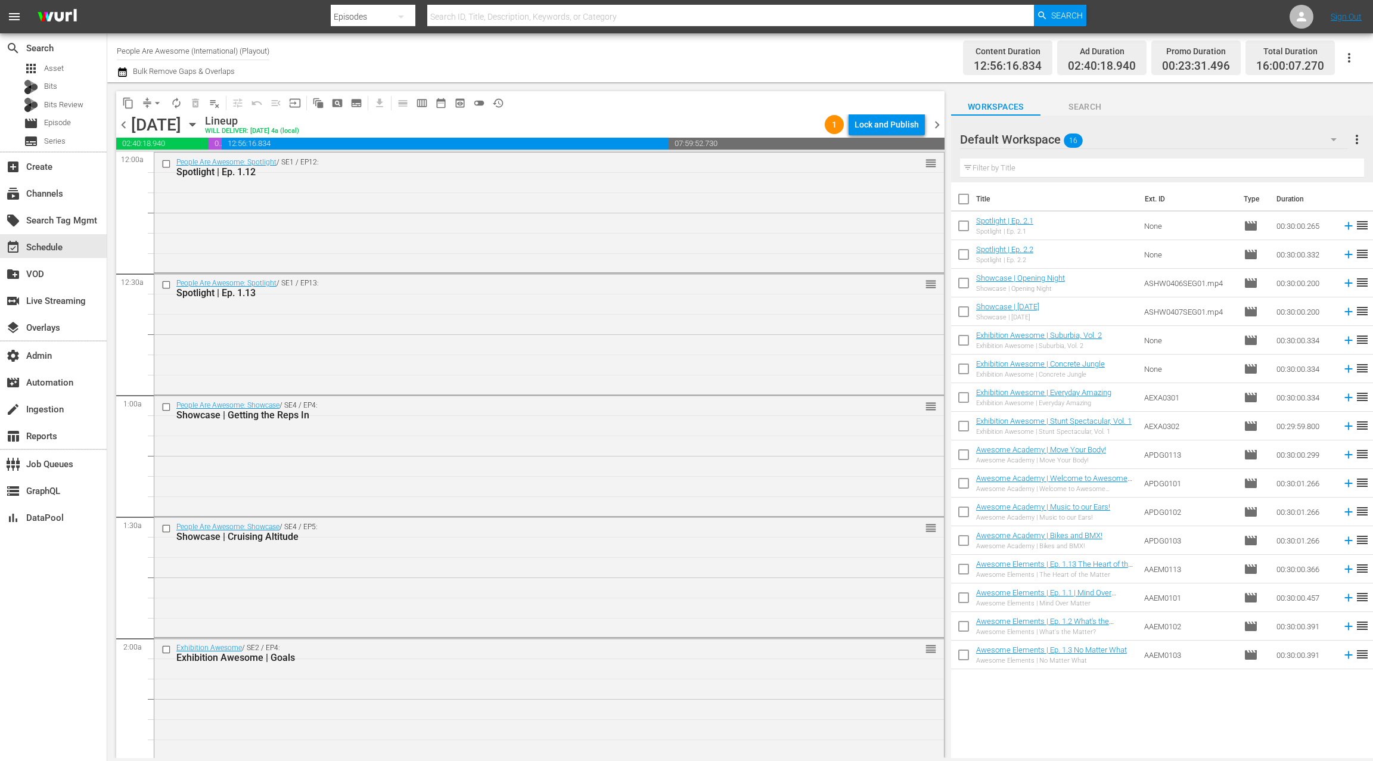
checkbox input "true"
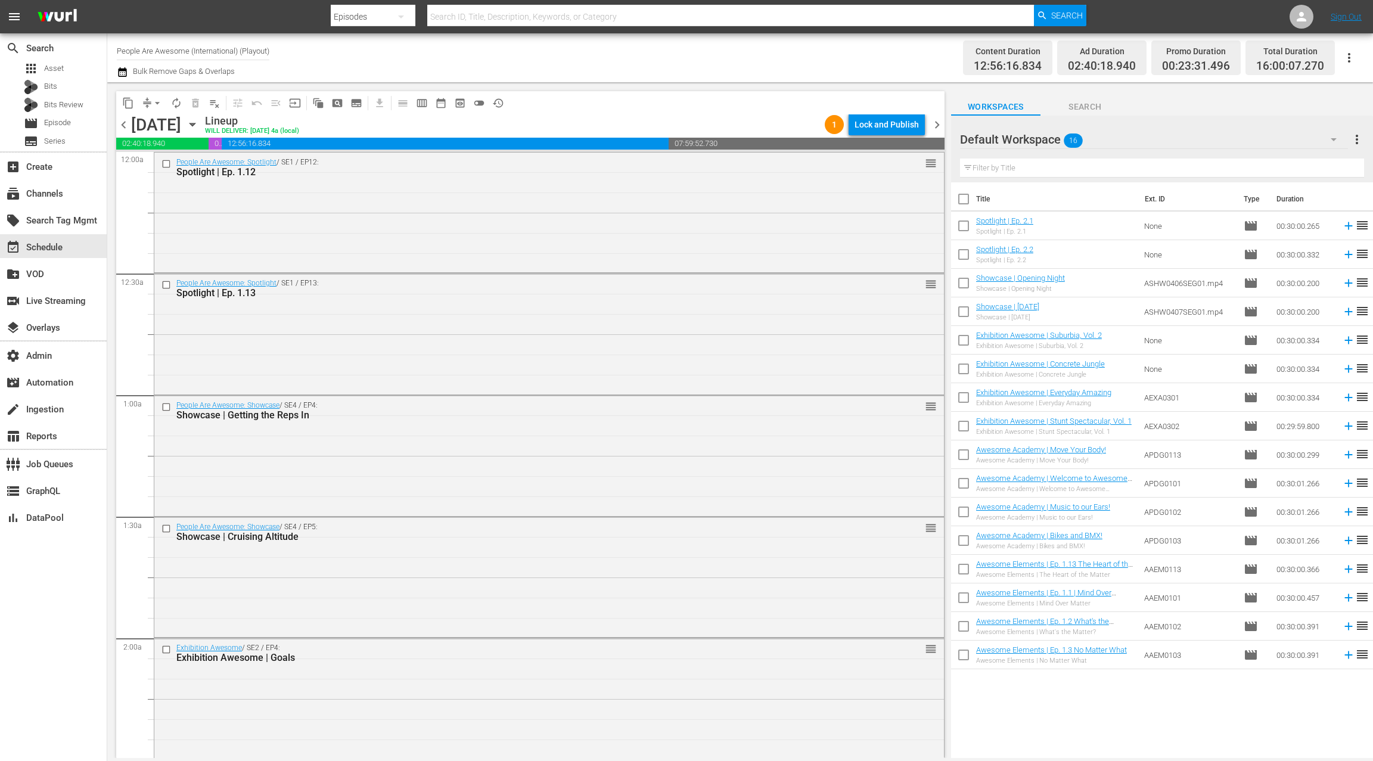
checkbox input "true"
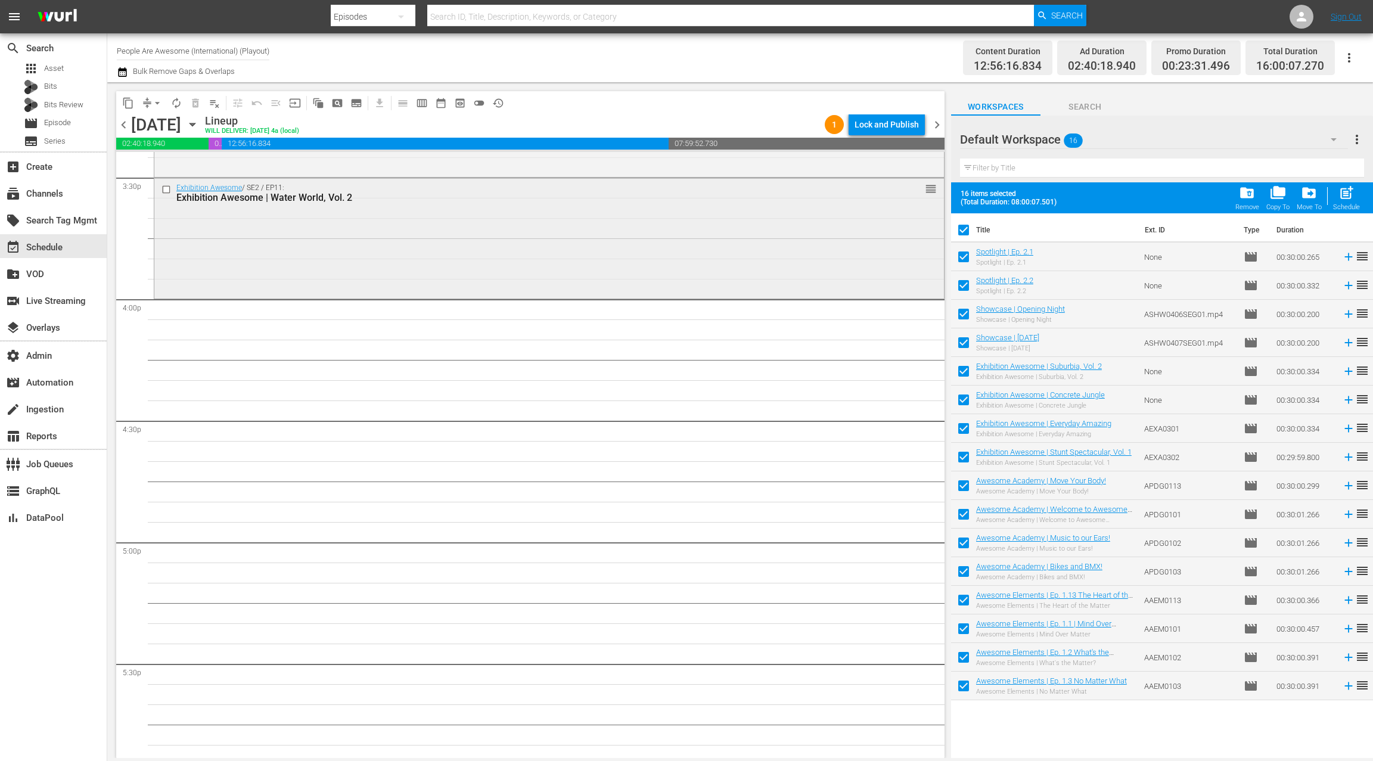
scroll to position [3733, 0]
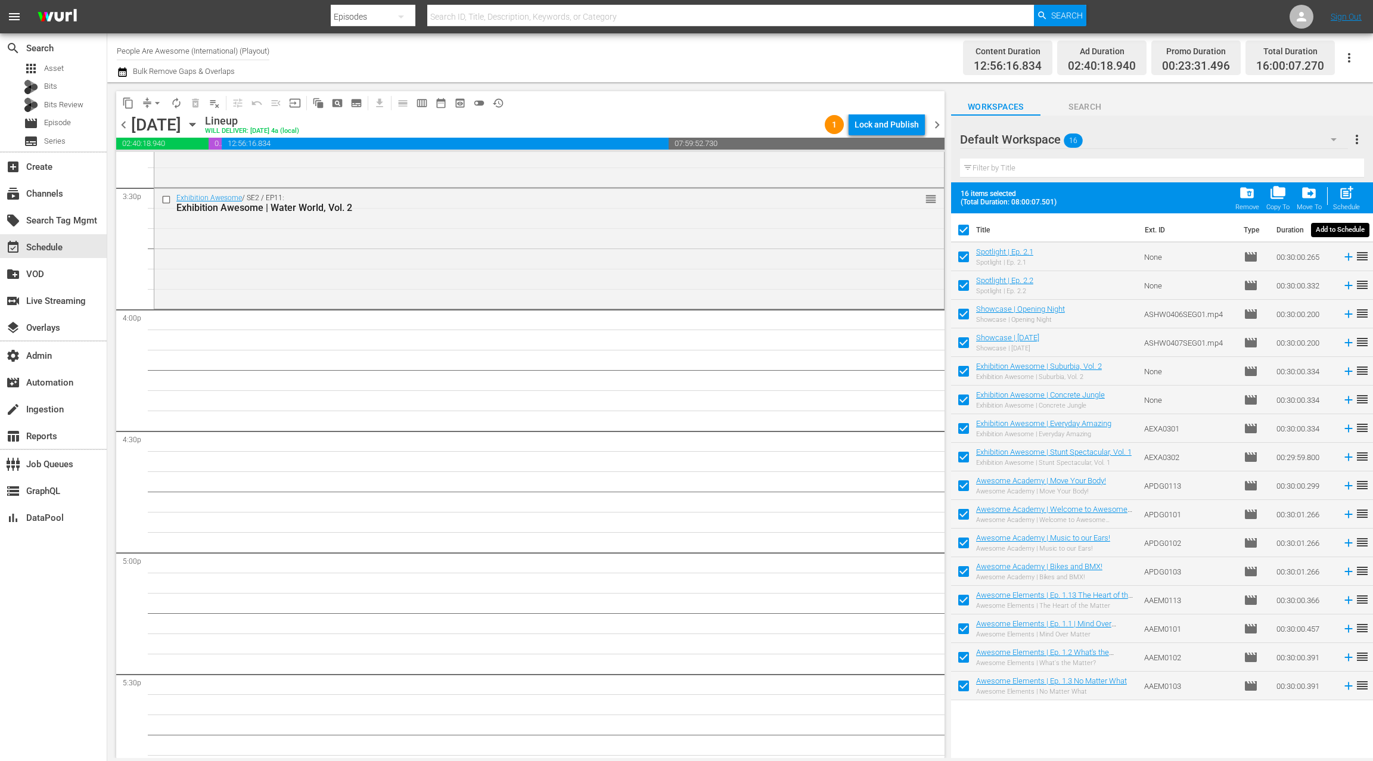
click at [1343, 199] on span "post_add" at bounding box center [1347, 193] width 16 height 16
checkbox input "false"
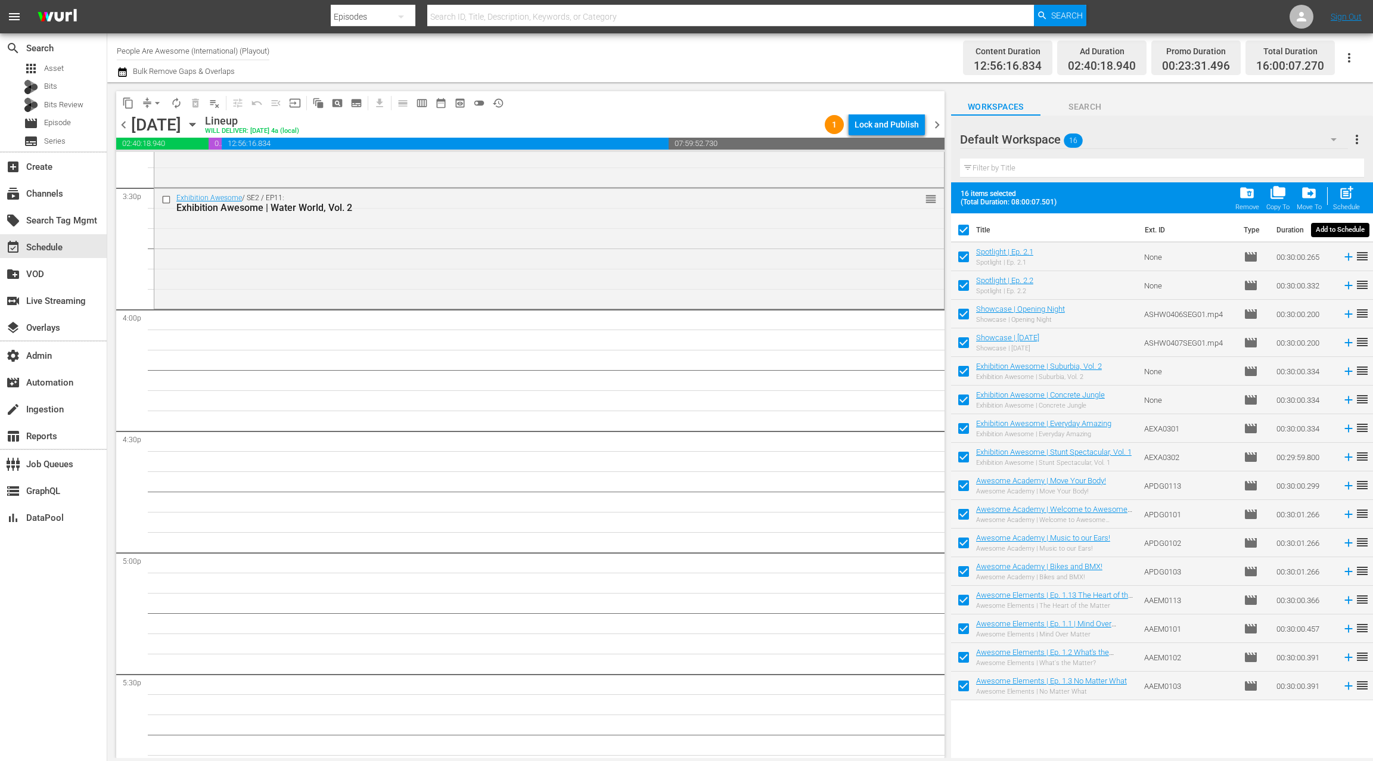
checkbox input "false"
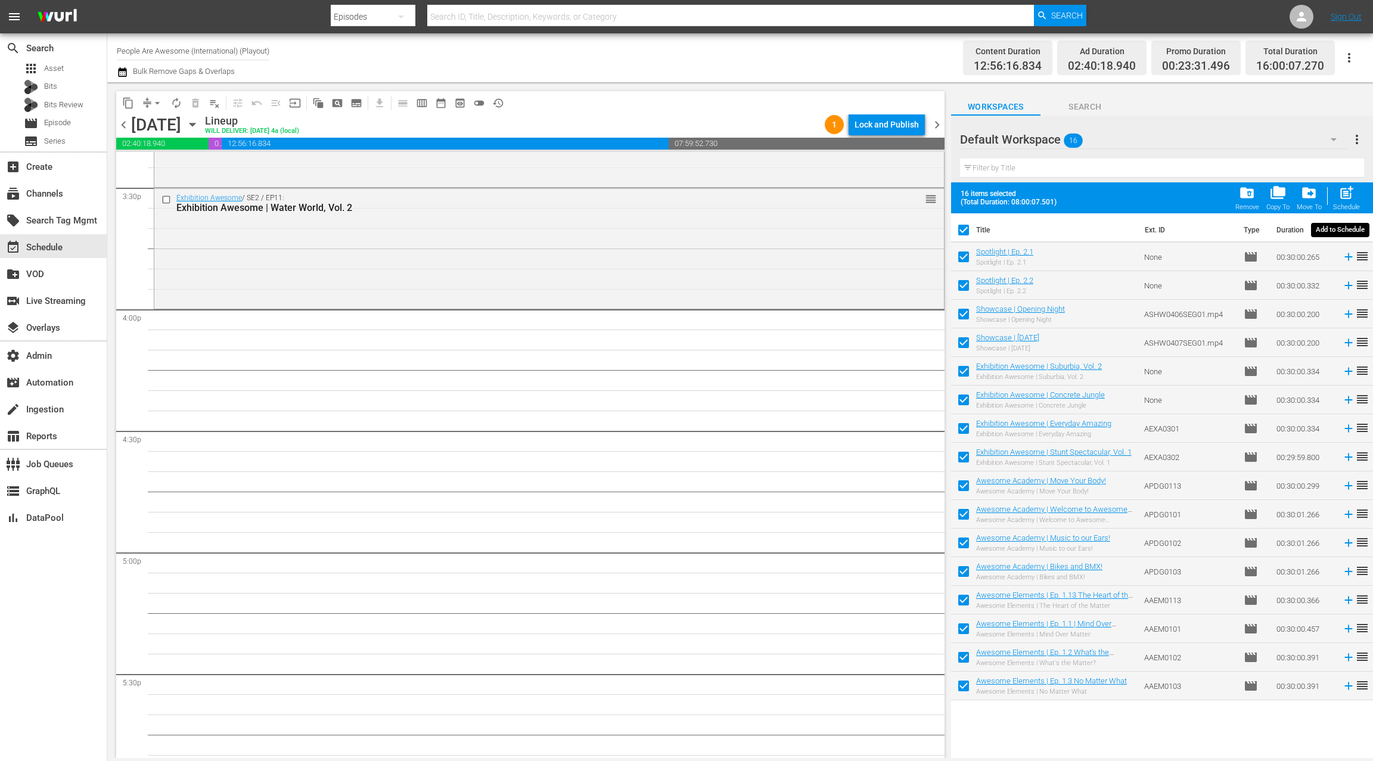
checkbox input "false"
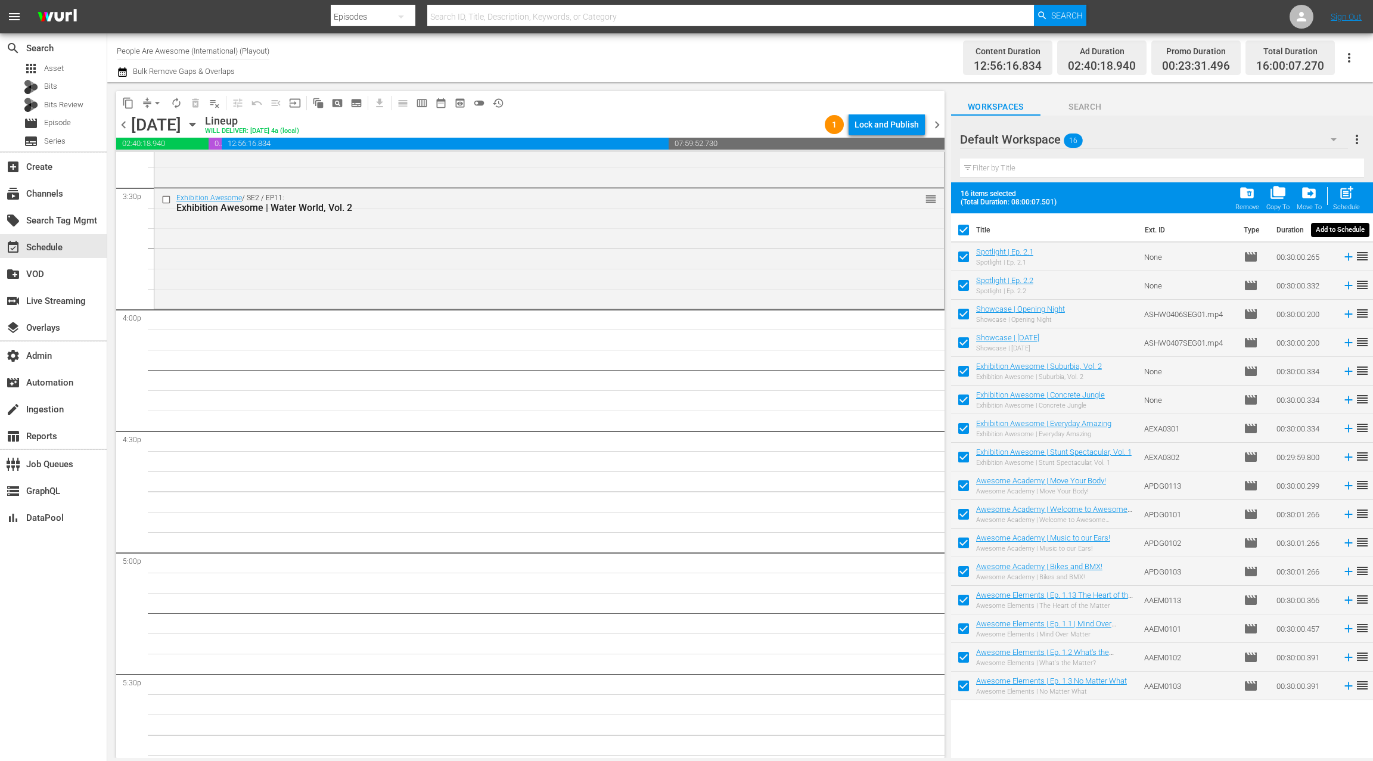
checkbox input "false"
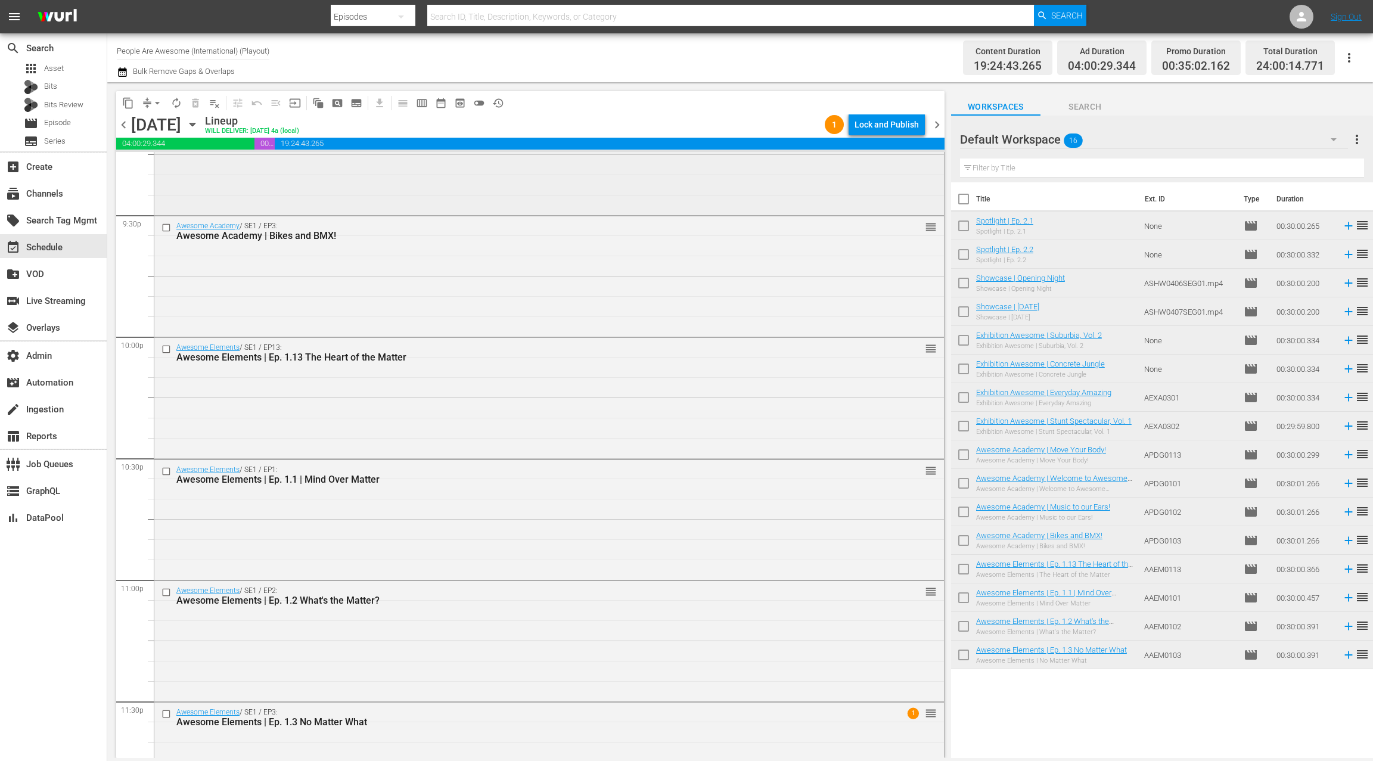
scroll to position [5230, 0]
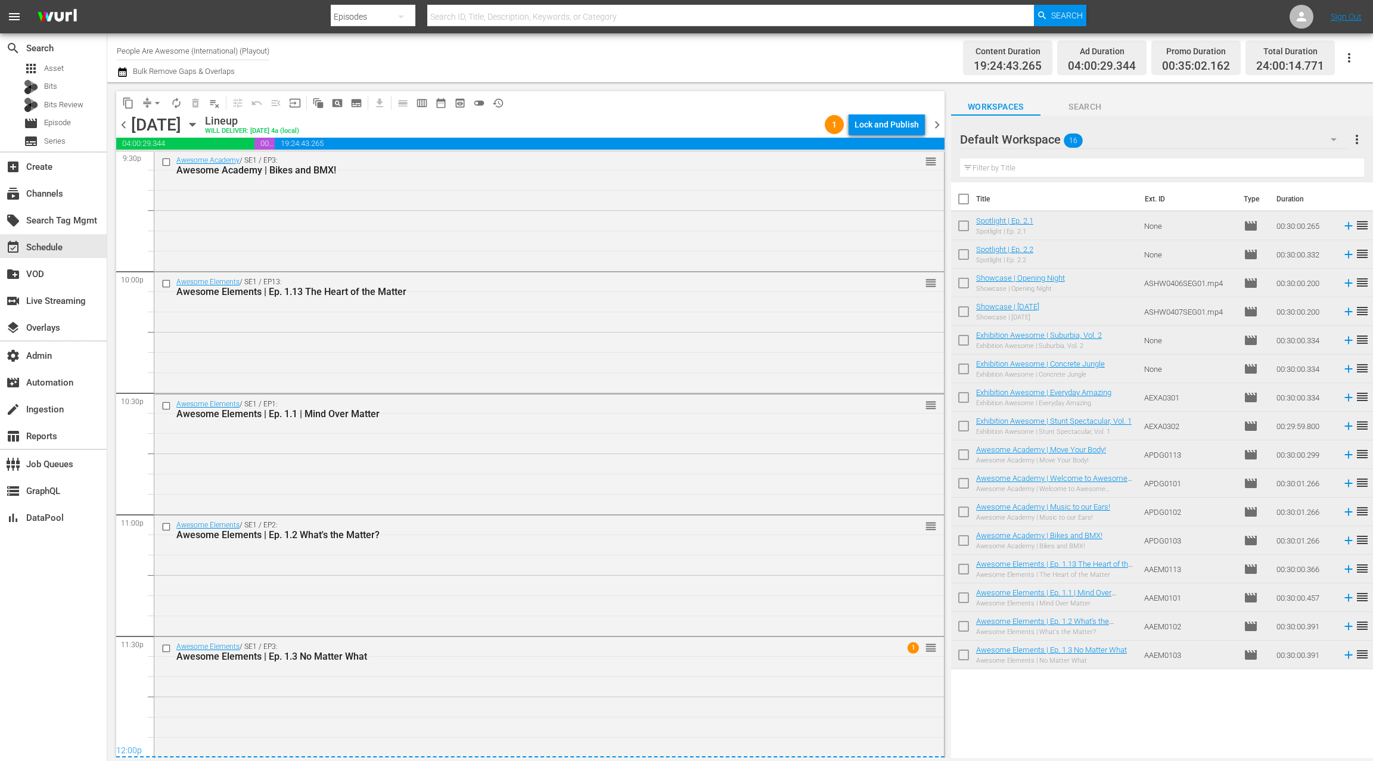
click at [937, 123] on span "chevron_right" at bounding box center [937, 124] width 15 height 15
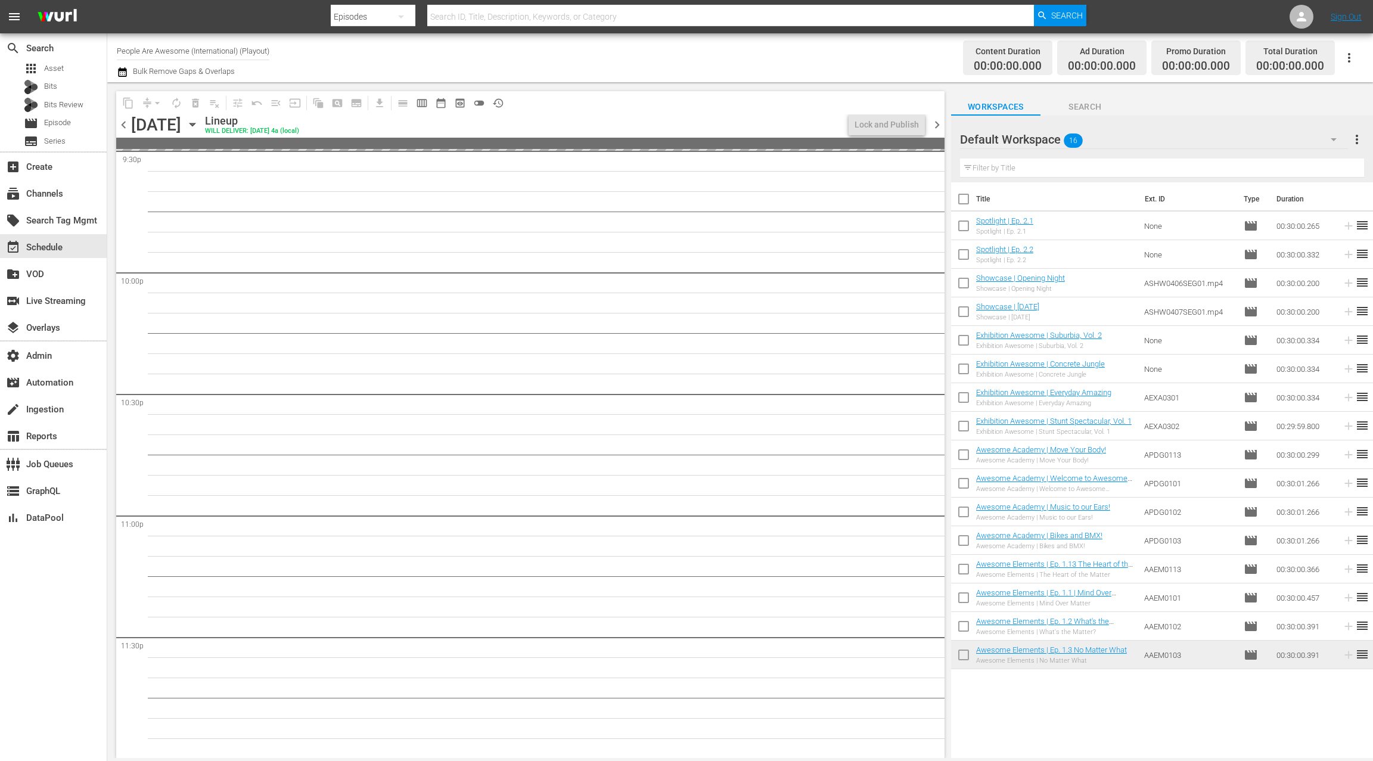
scroll to position [5207, 0]
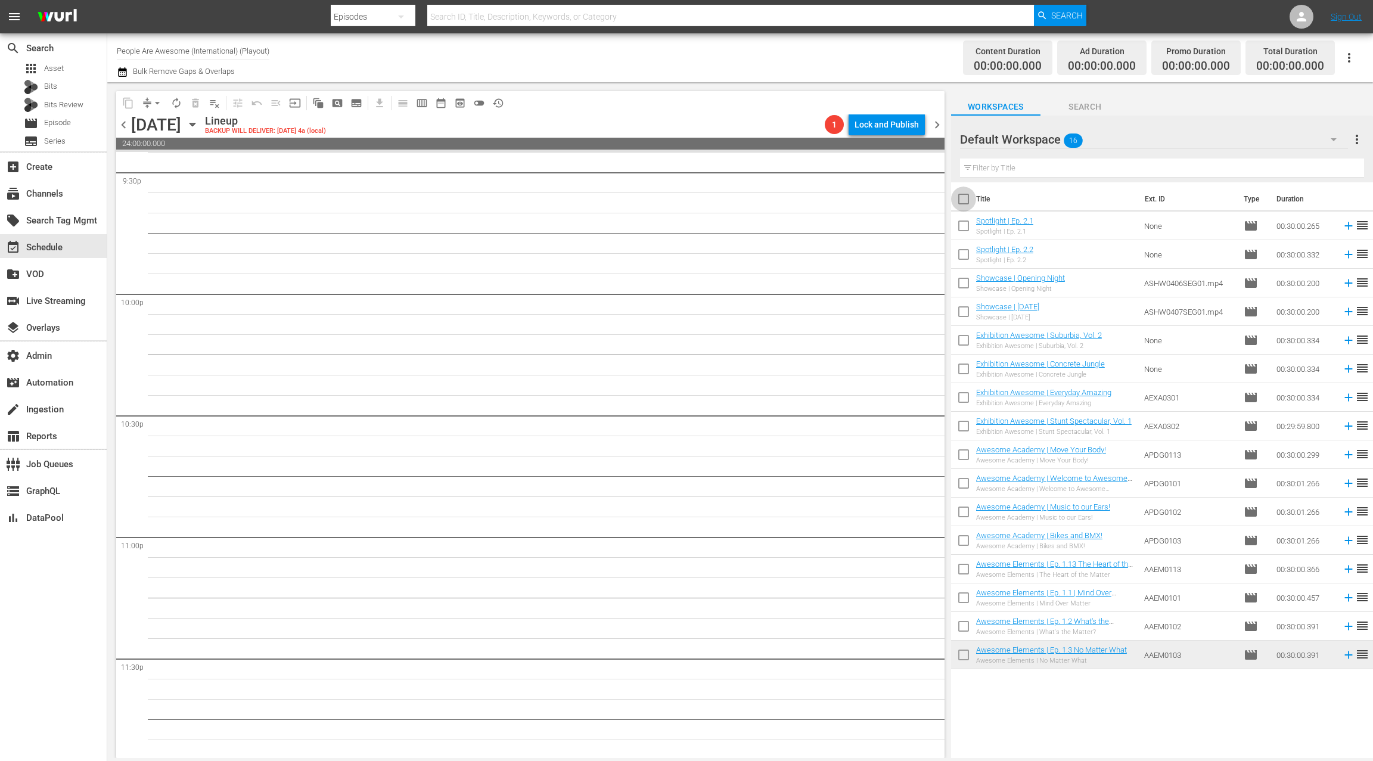
click at [967, 197] on input "checkbox" at bounding box center [963, 201] width 25 height 25
checkbox input "true"
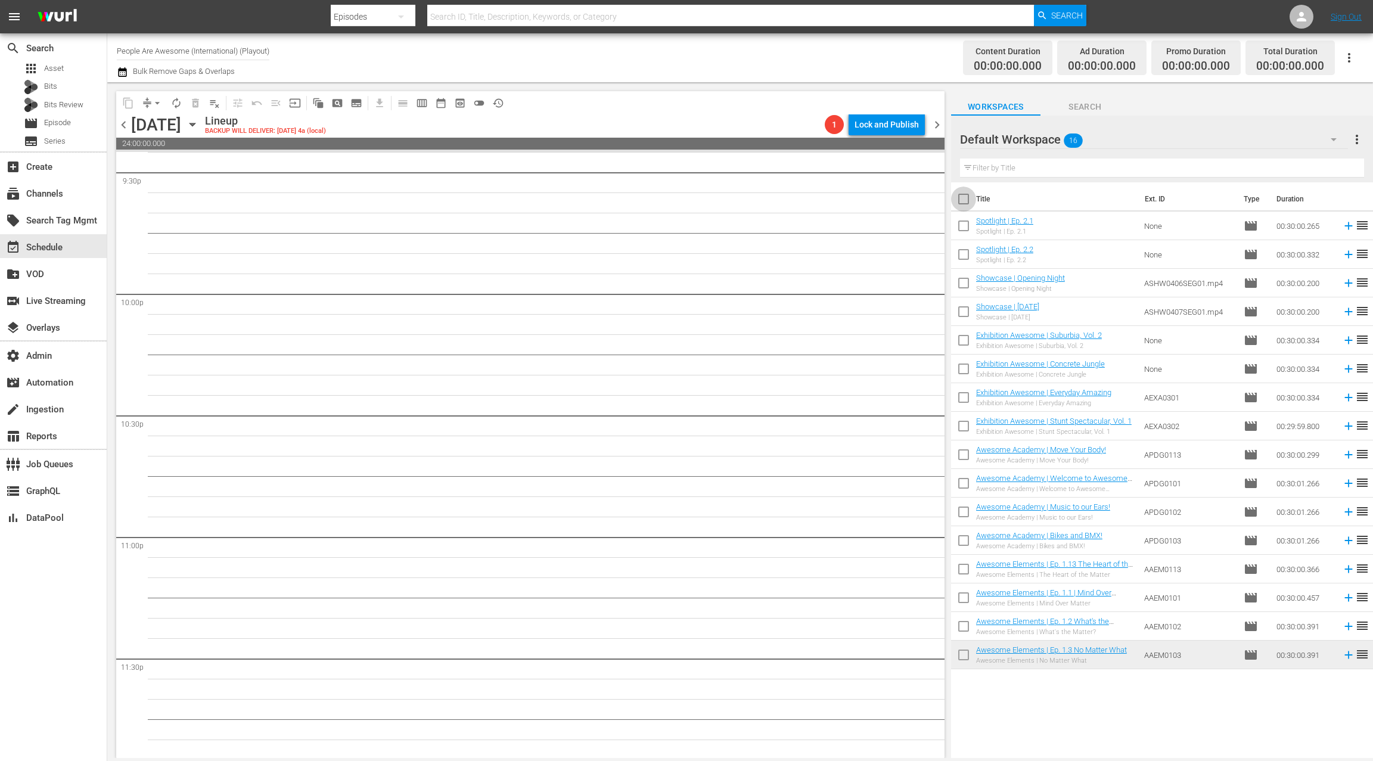
checkbox input "true"
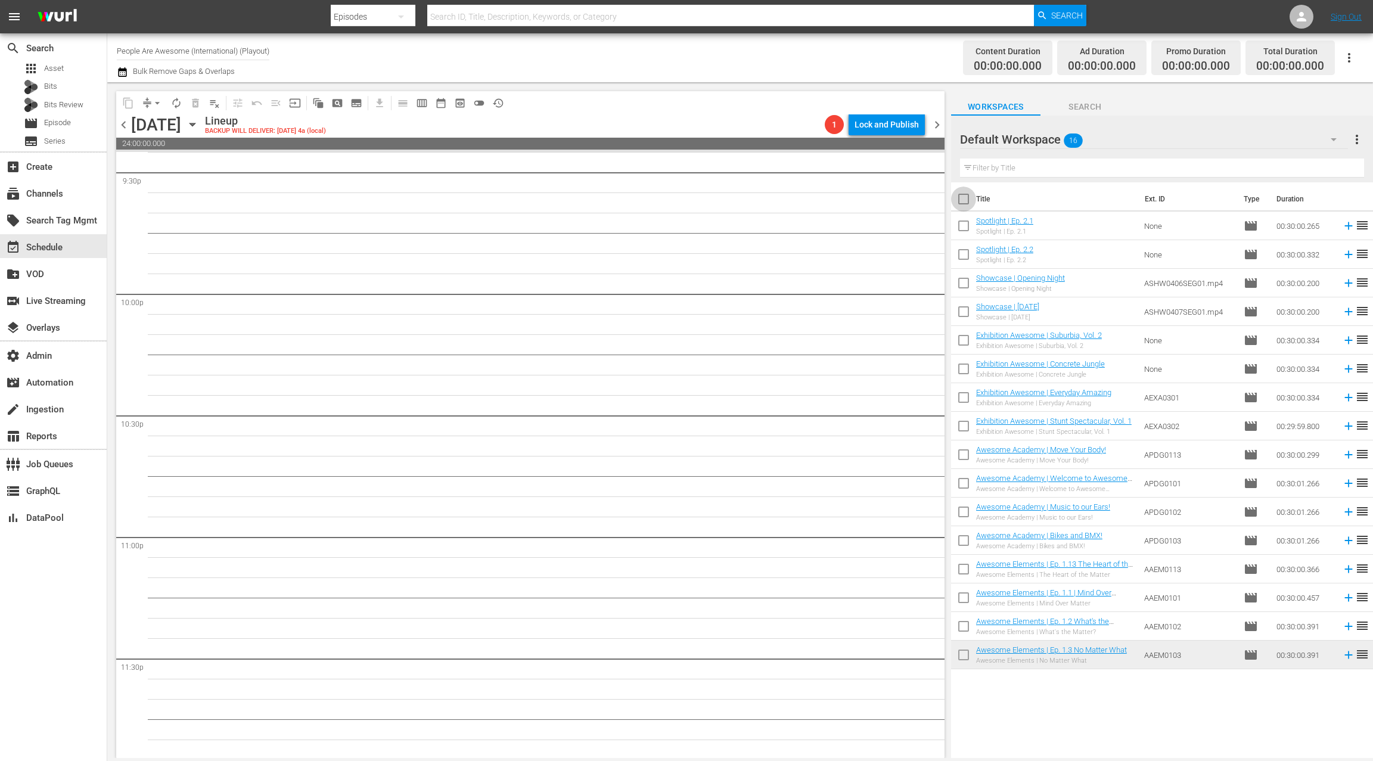
checkbox input "true"
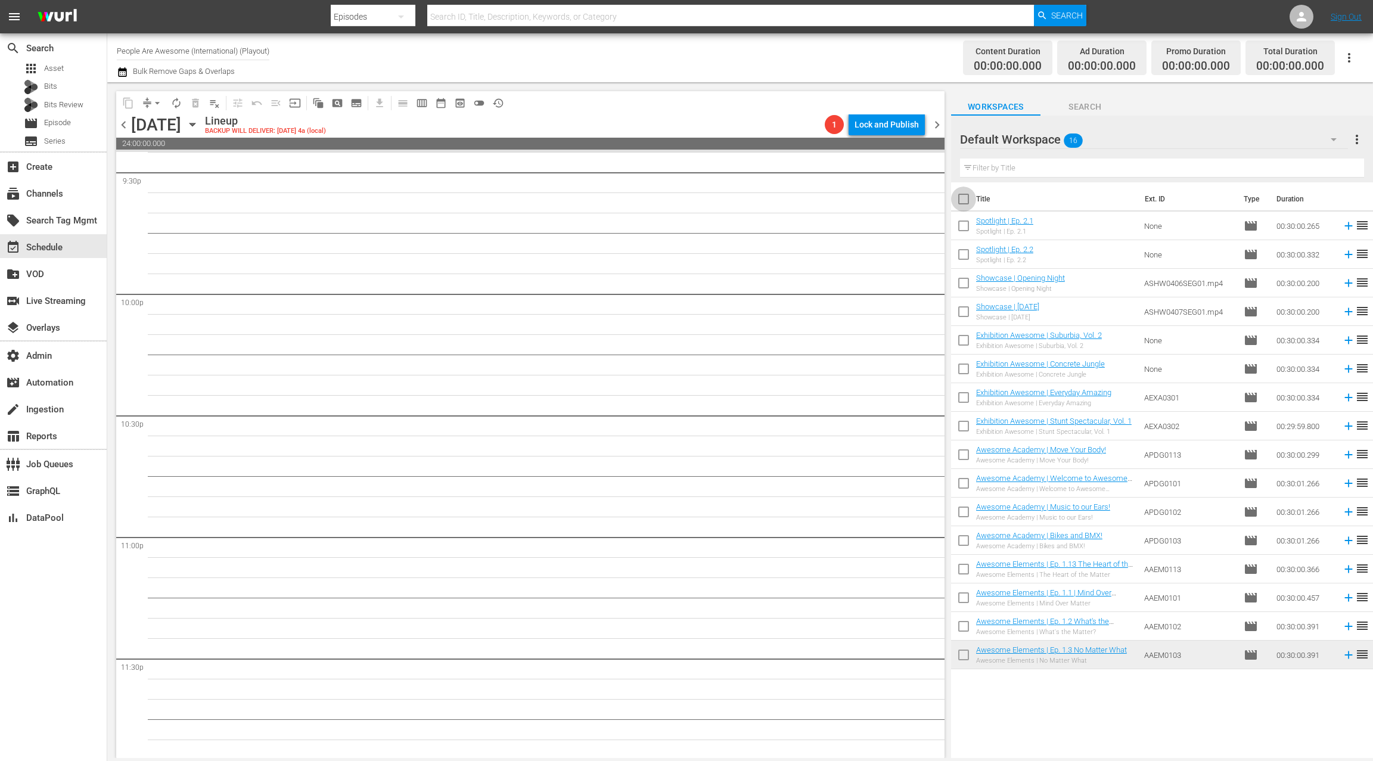
checkbox input "true"
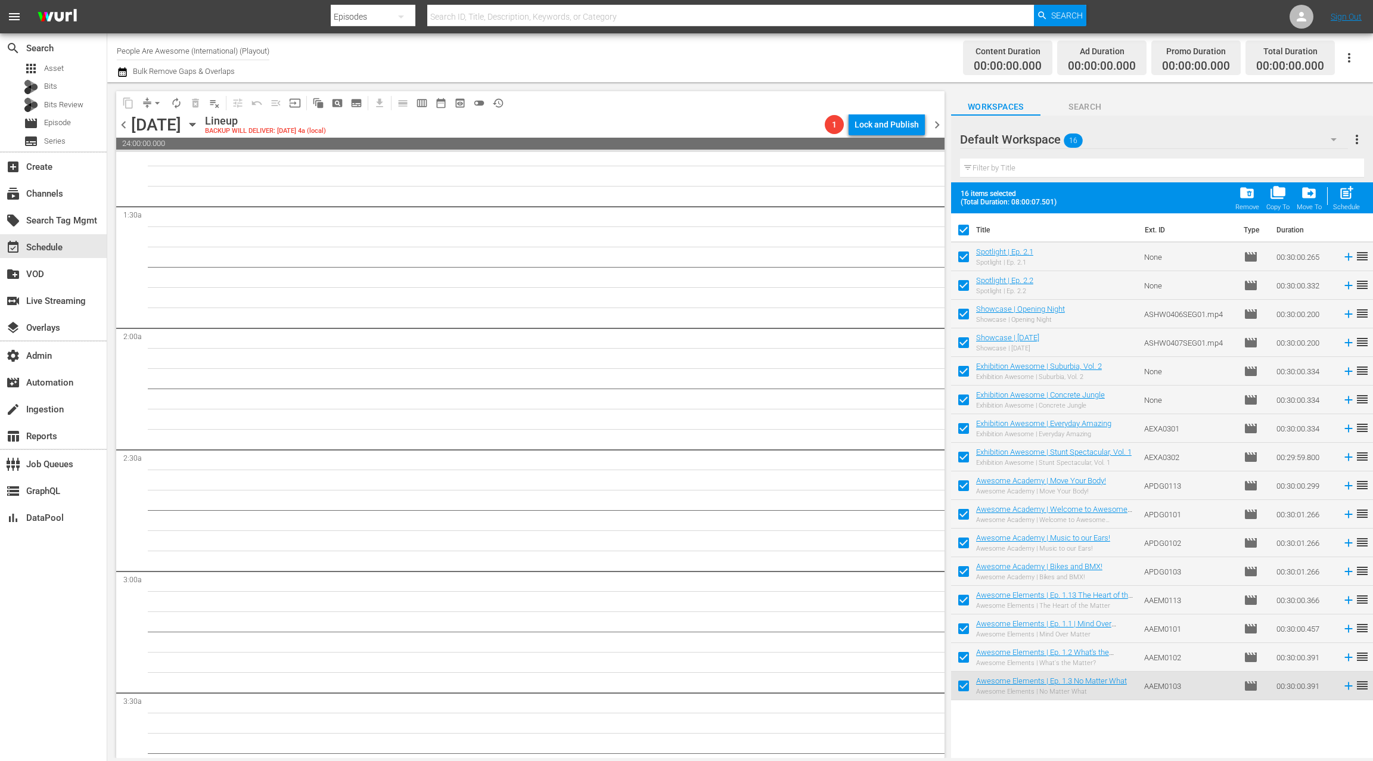
scroll to position [0, 0]
click at [1356, 195] on div "post_add Schedule" at bounding box center [1346, 198] width 27 height 26
checkbox input "false"
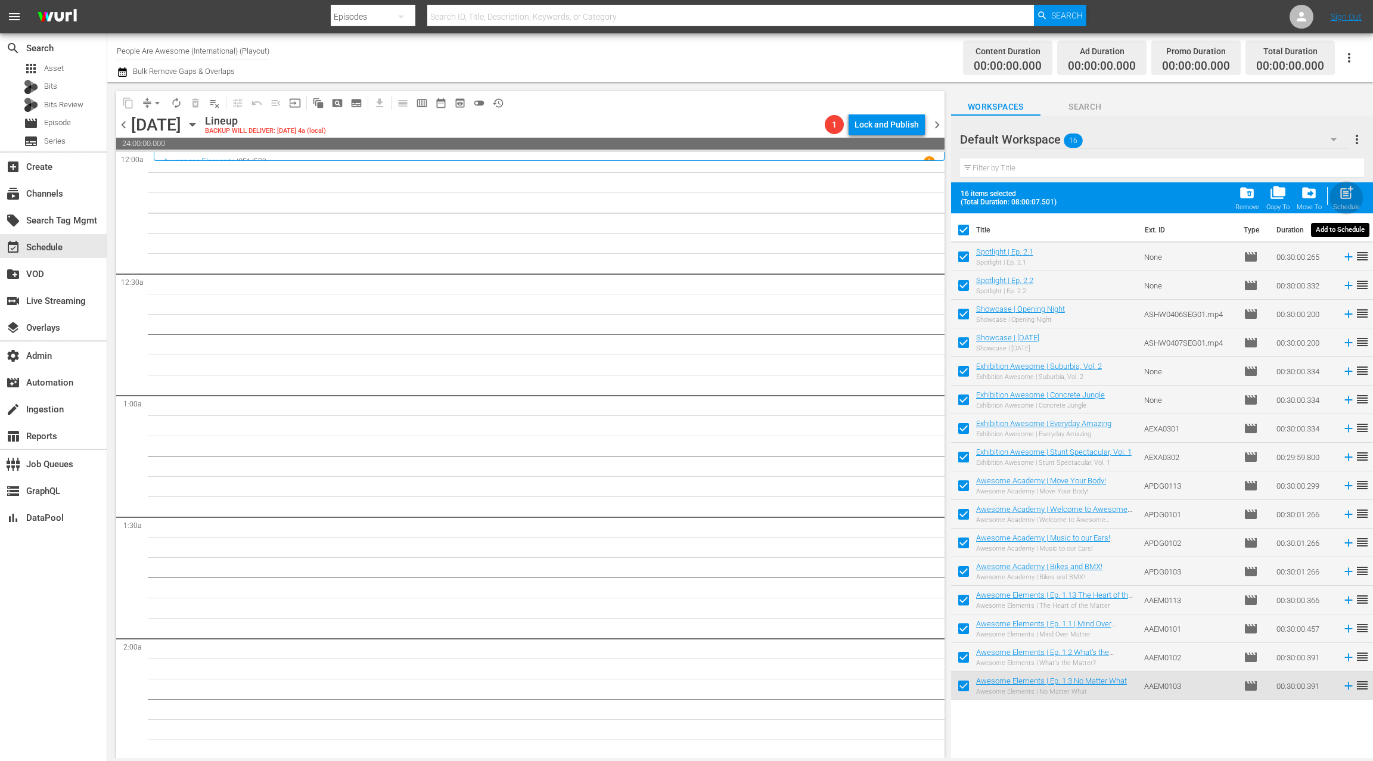
checkbox input "false"
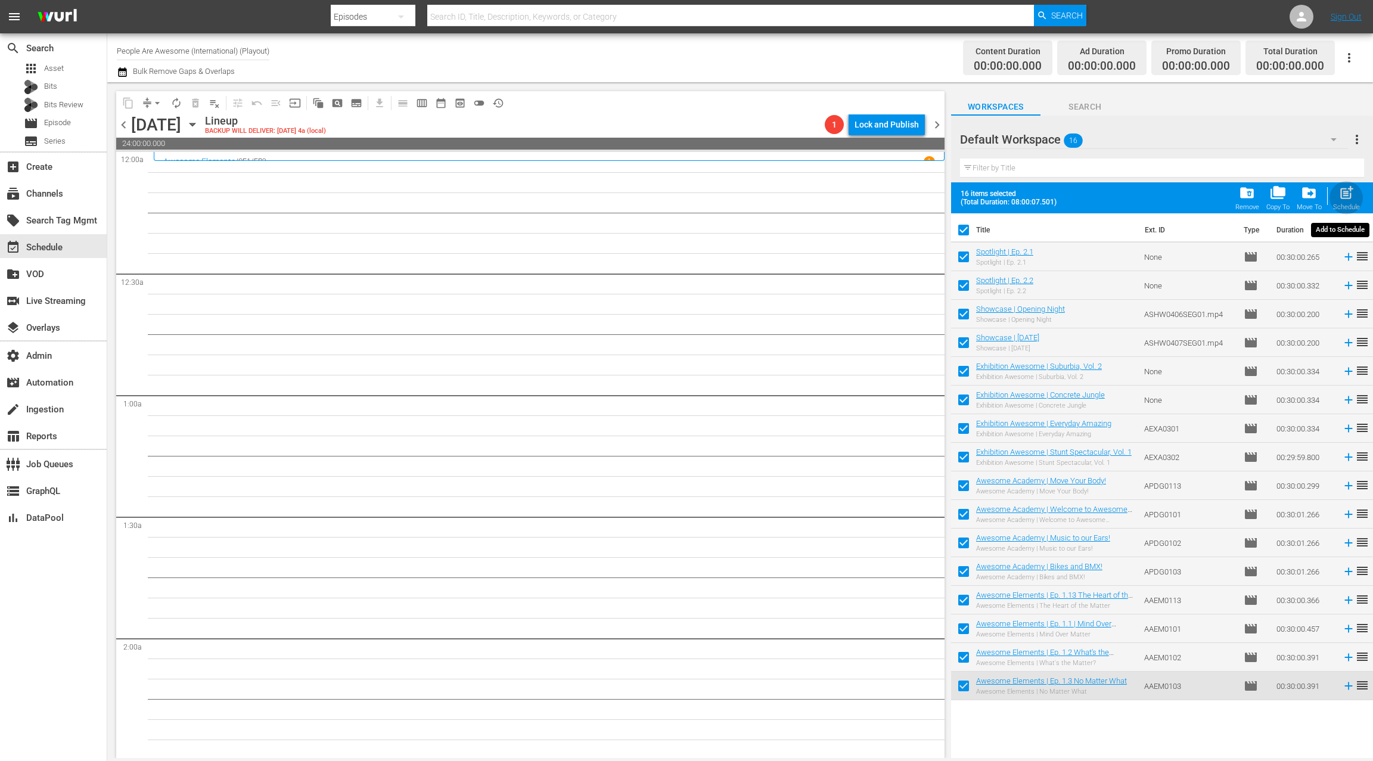
checkbox input "false"
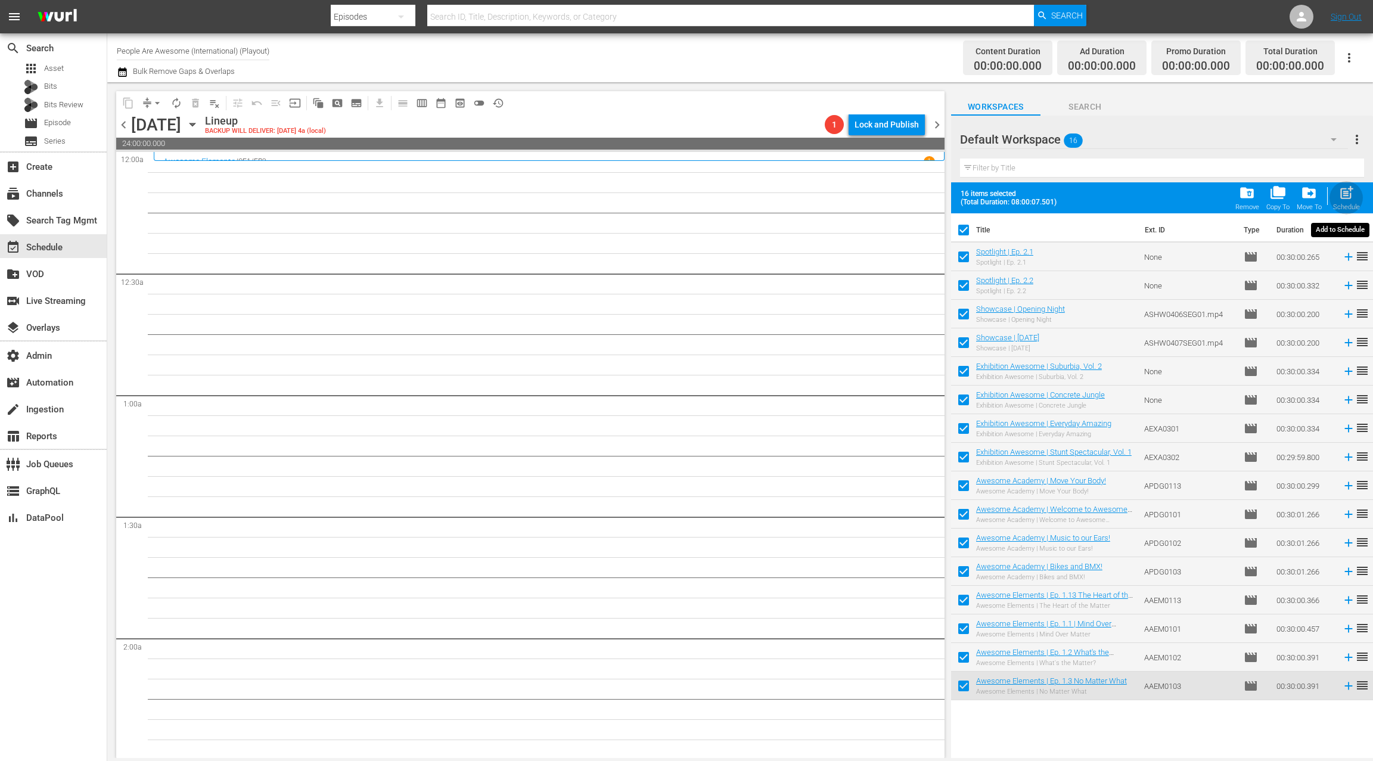
checkbox input "false"
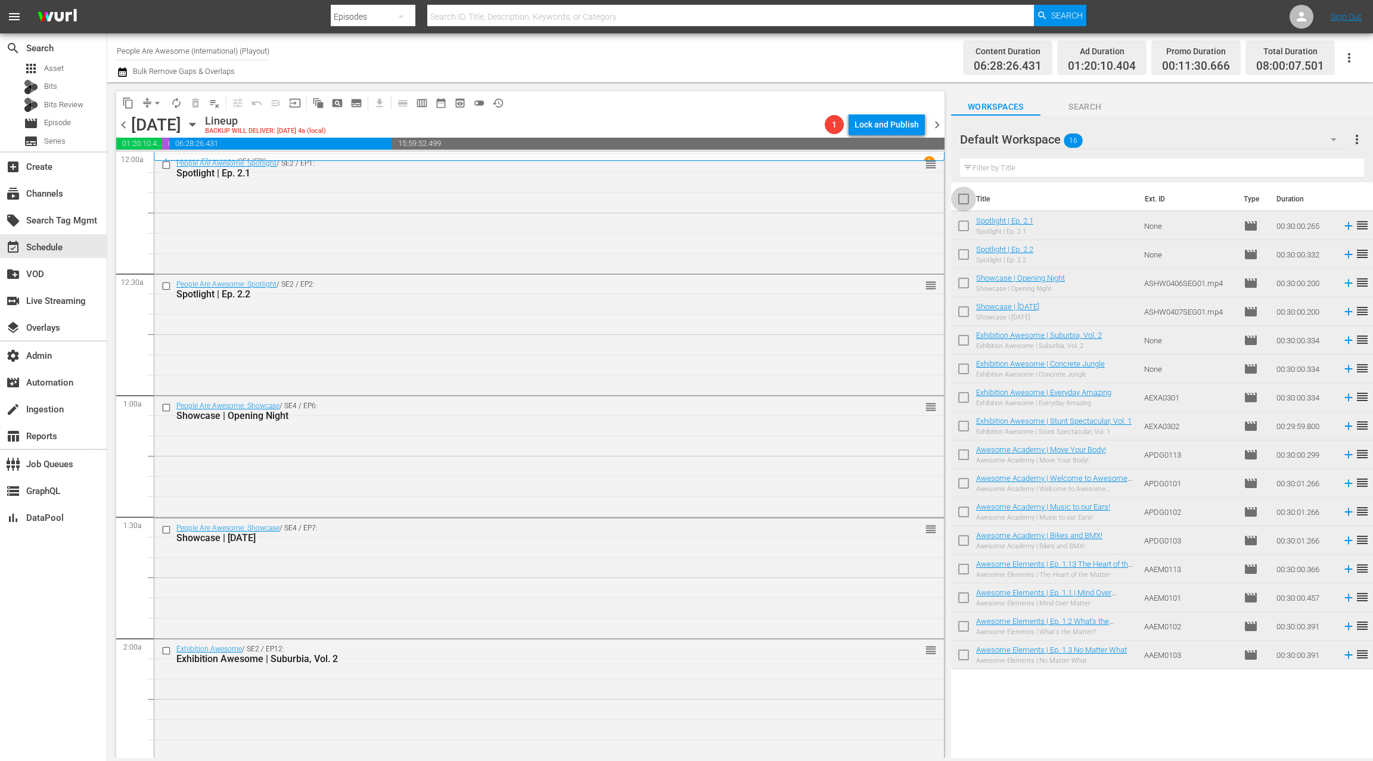
click at [961, 201] on input "checkbox" at bounding box center [963, 201] width 25 height 25
checkbox input "true"
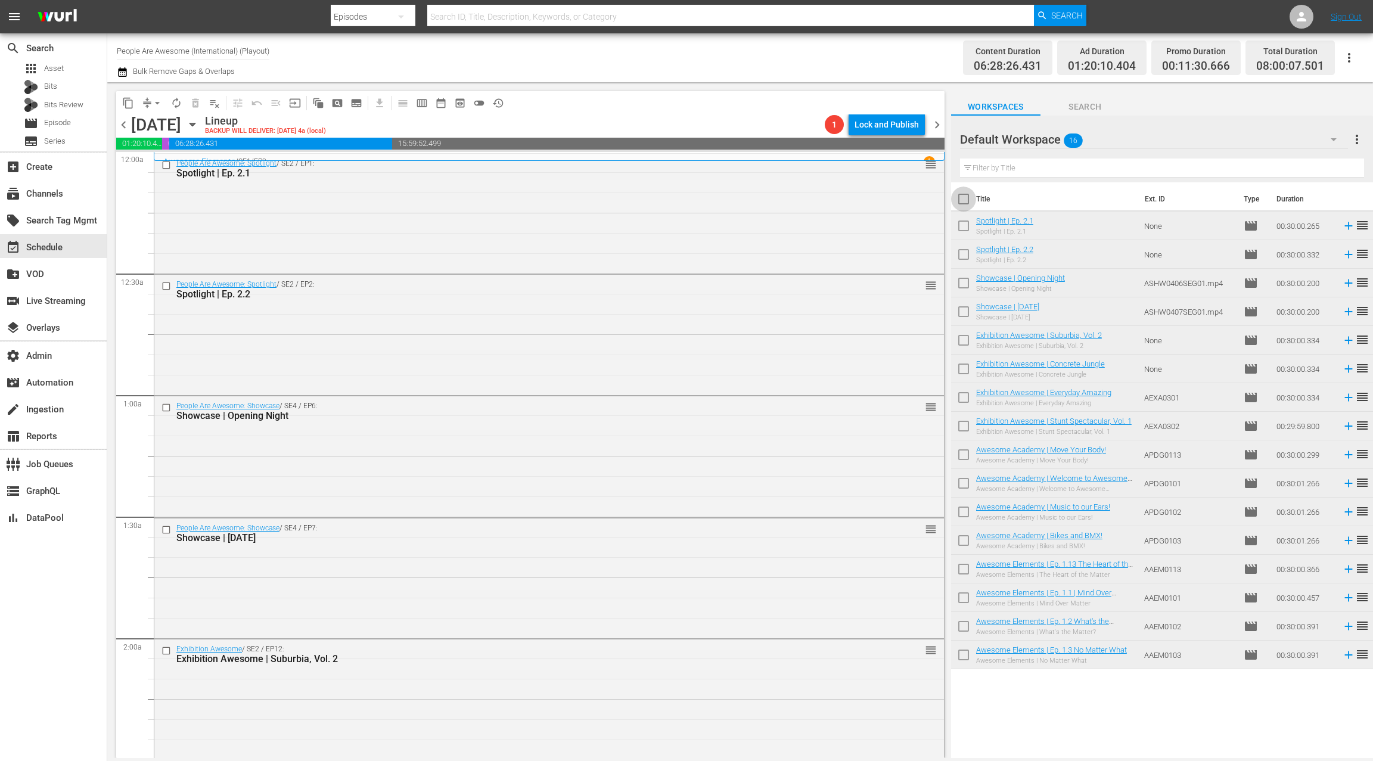
checkbox input "true"
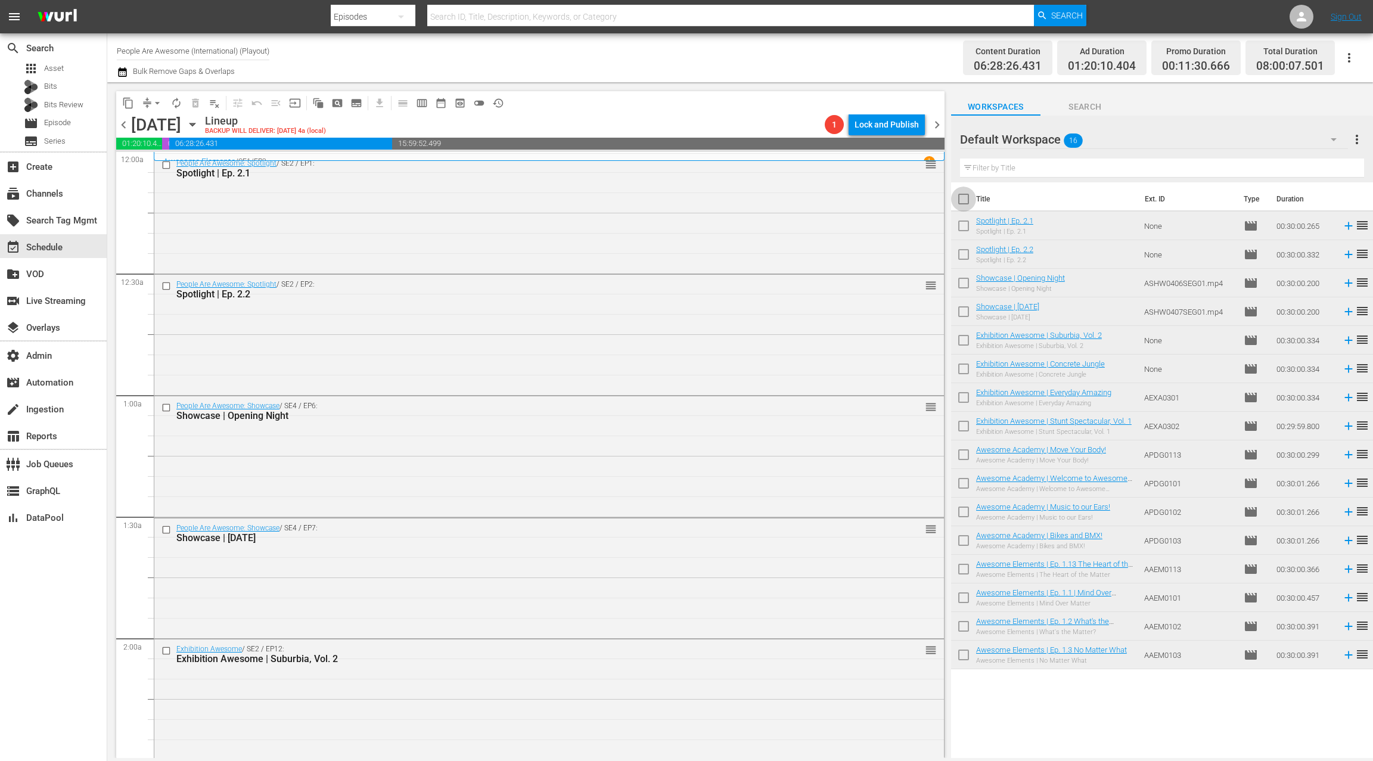
checkbox input "true"
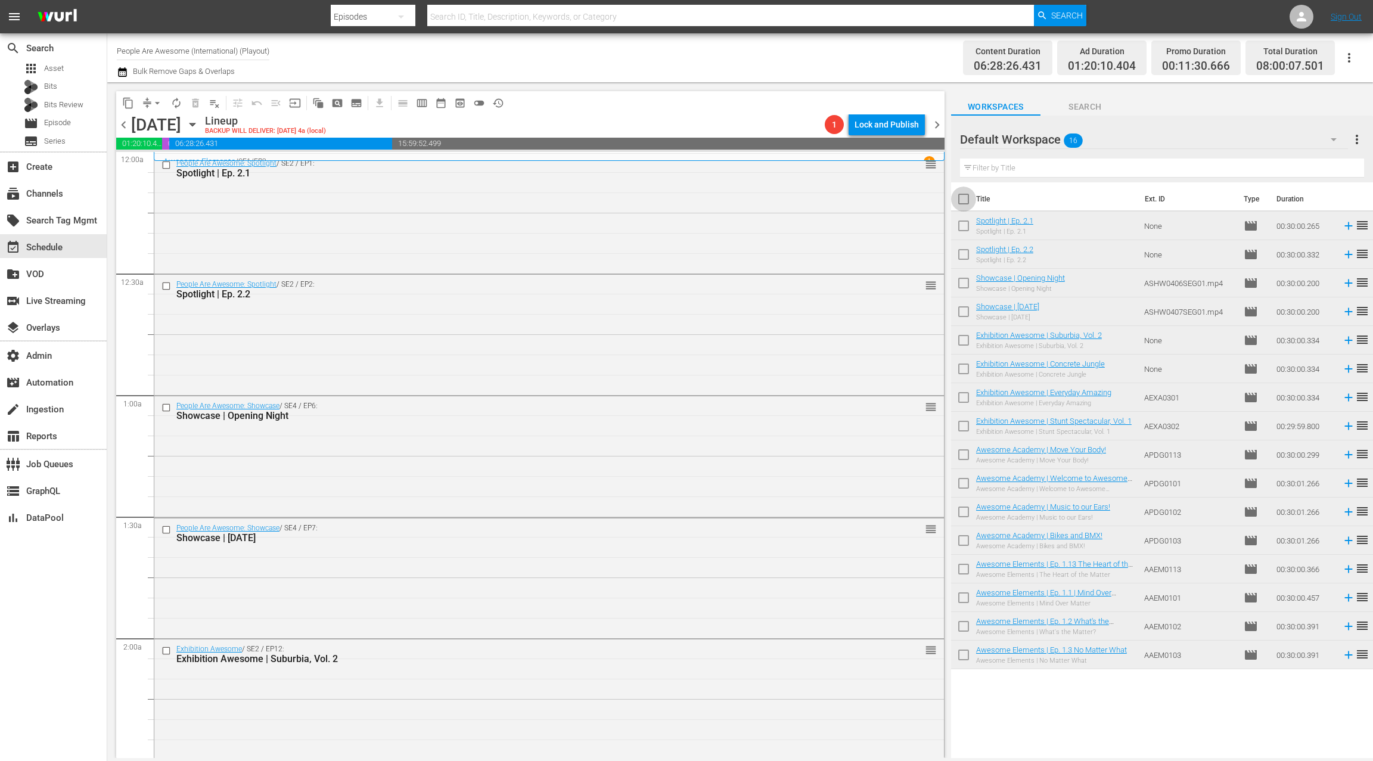
checkbox input "true"
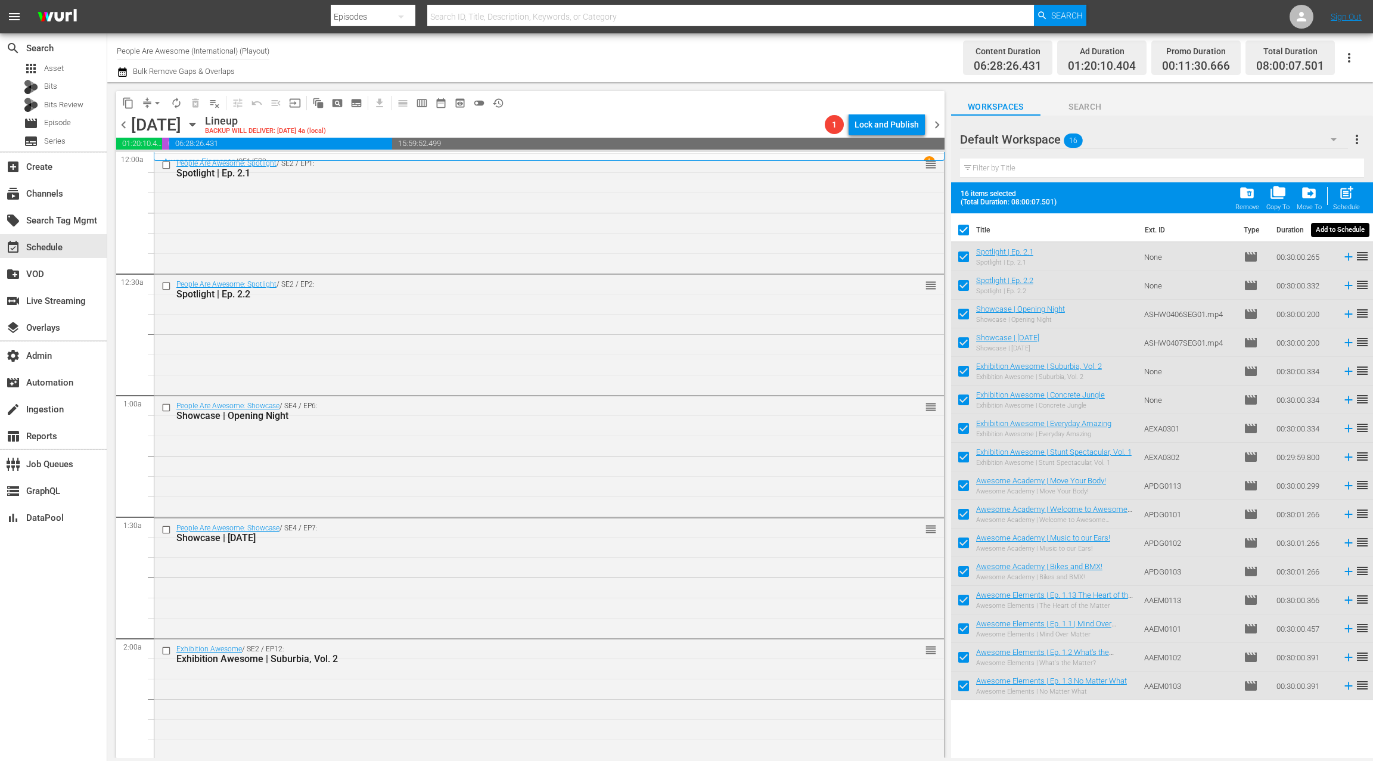
click at [1349, 198] on span "post_add" at bounding box center [1347, 193] width 16 height 16
checkbox input "false"
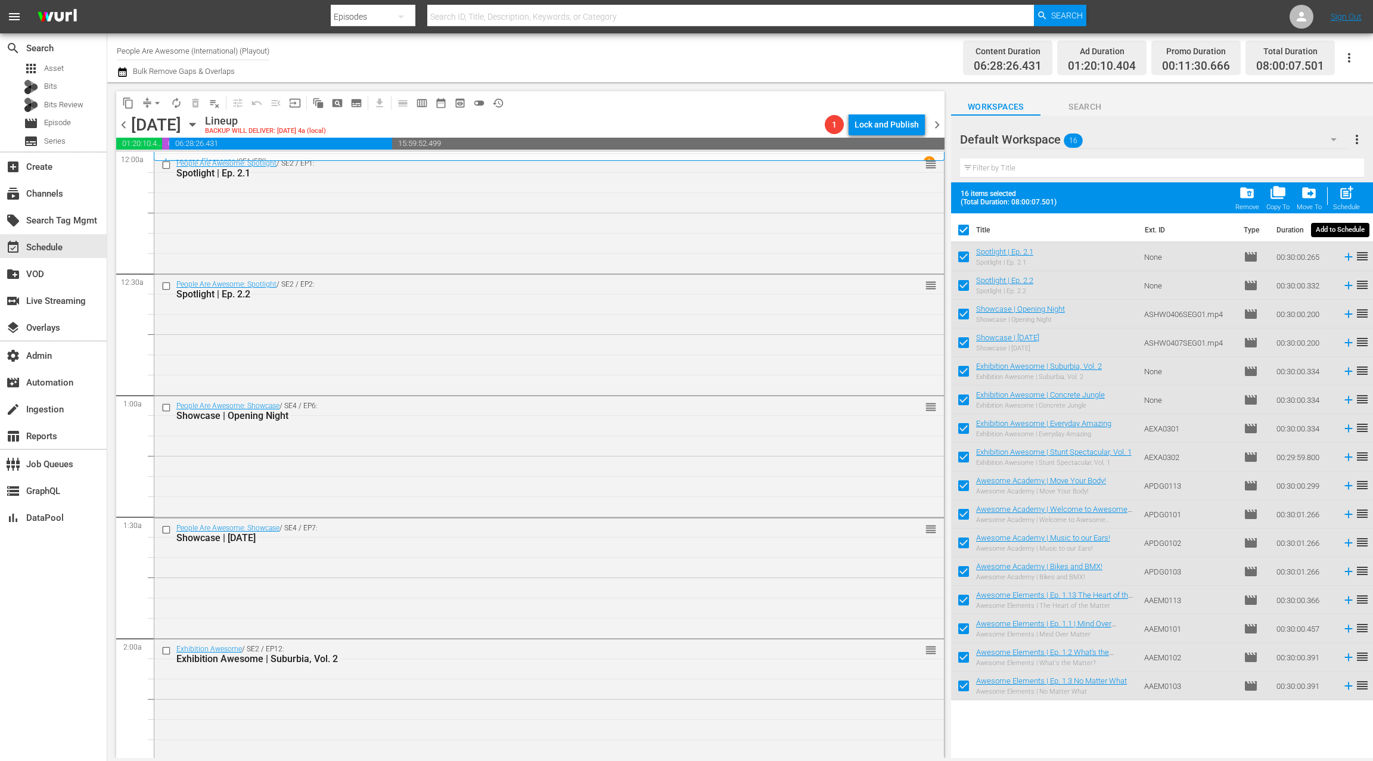
checkbox input "false"
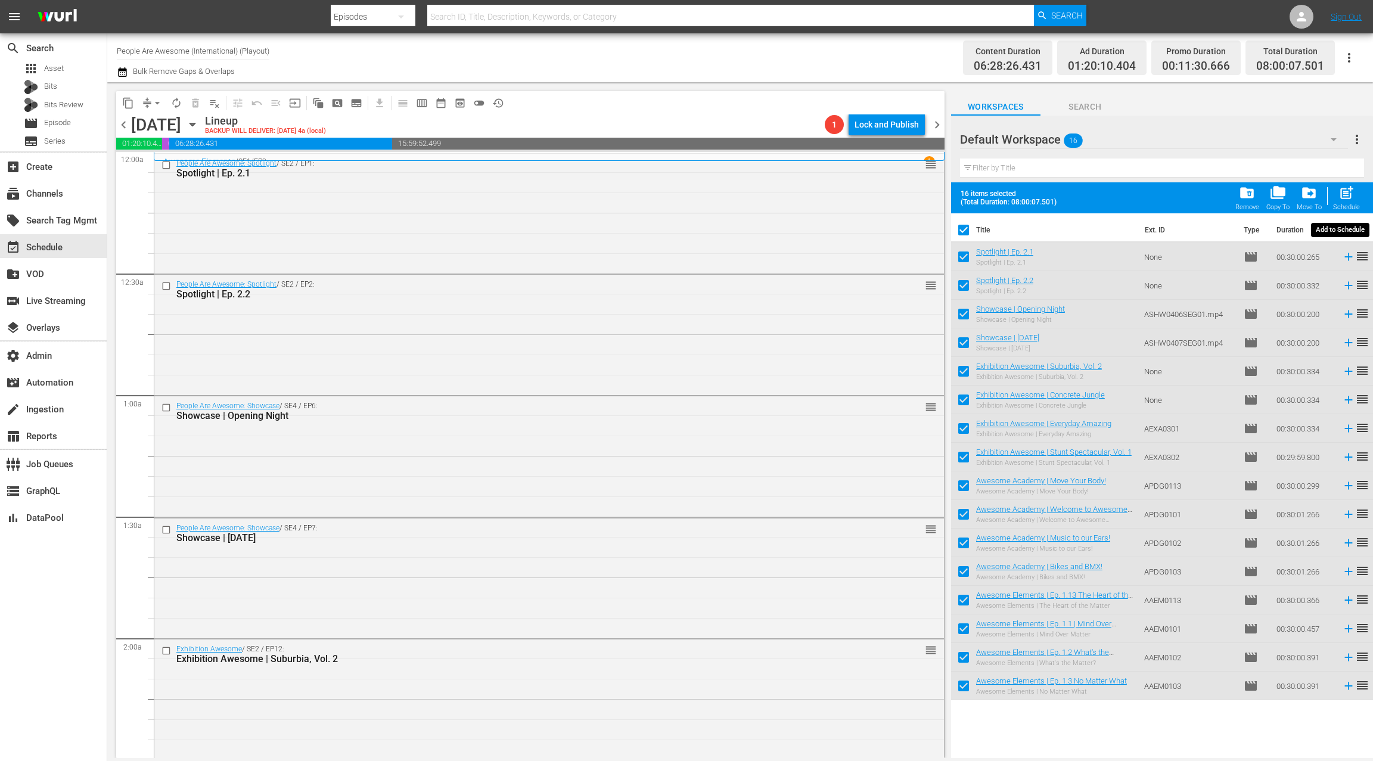
checkbox input "false"
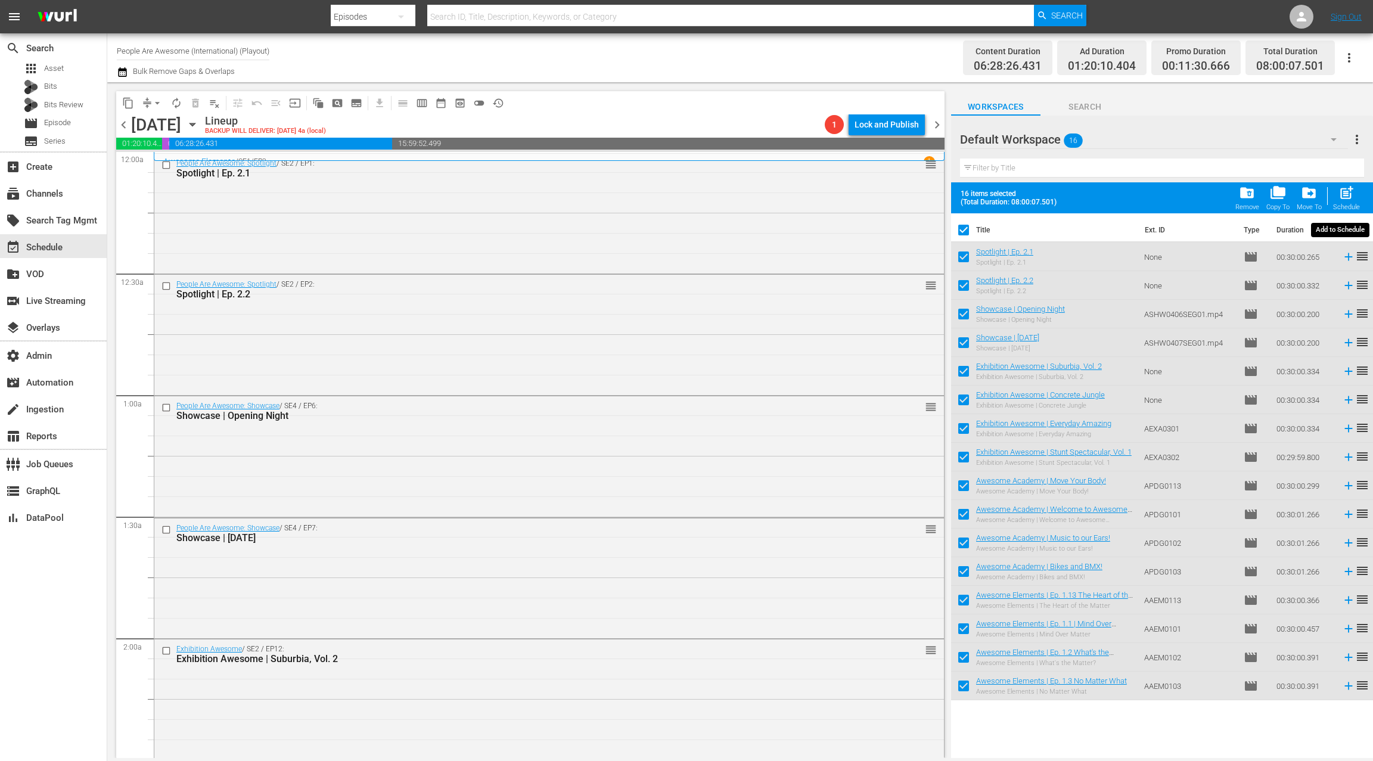
checkbox input "false"
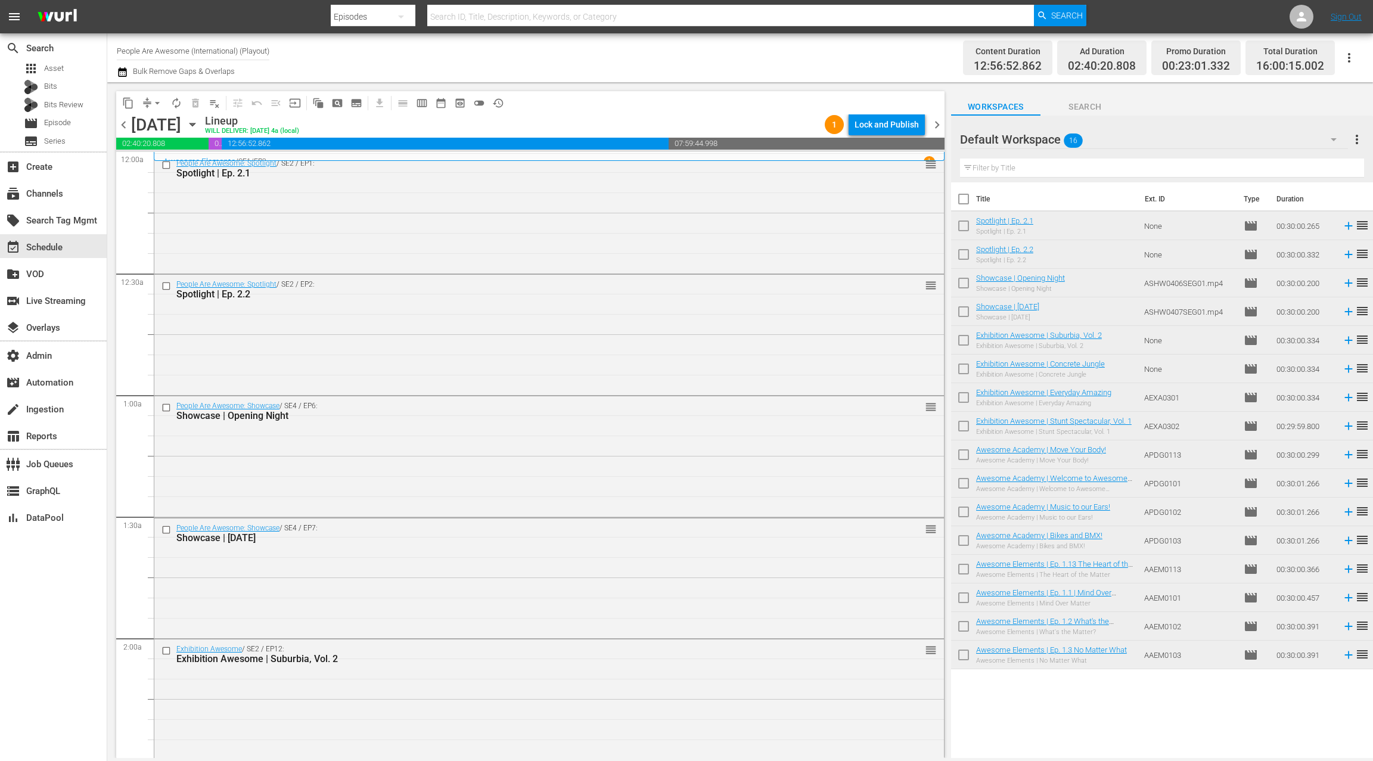
click at [942, 126] on span "chevron_right" at bounding box center [937, 124] width 15 height 15
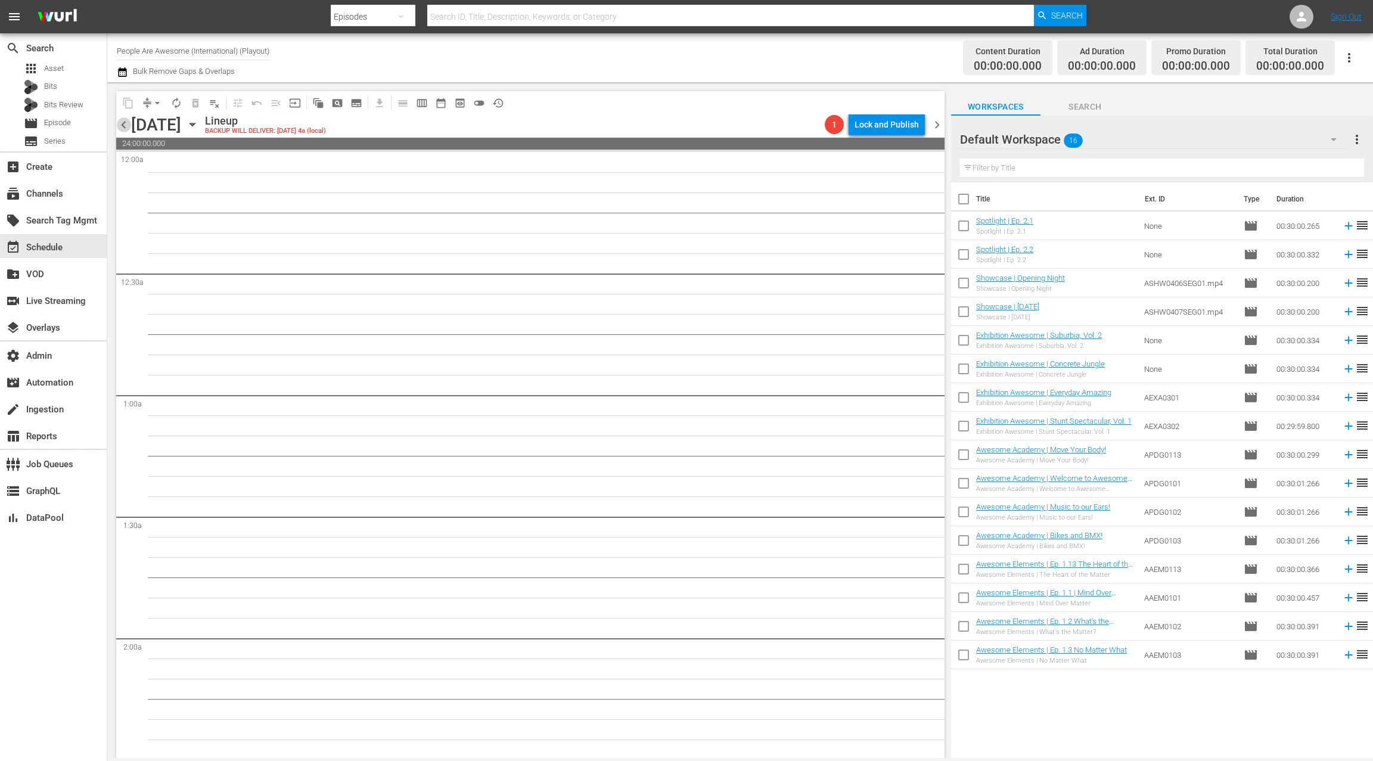
drag, startPoint x: 125, startPoint y: 130, endPoint x: 150, endPoint y: 128, distance: 25.1
click at [125, 130] on span "chevron_left" at bounding box center [123, 124] width 15 height 15
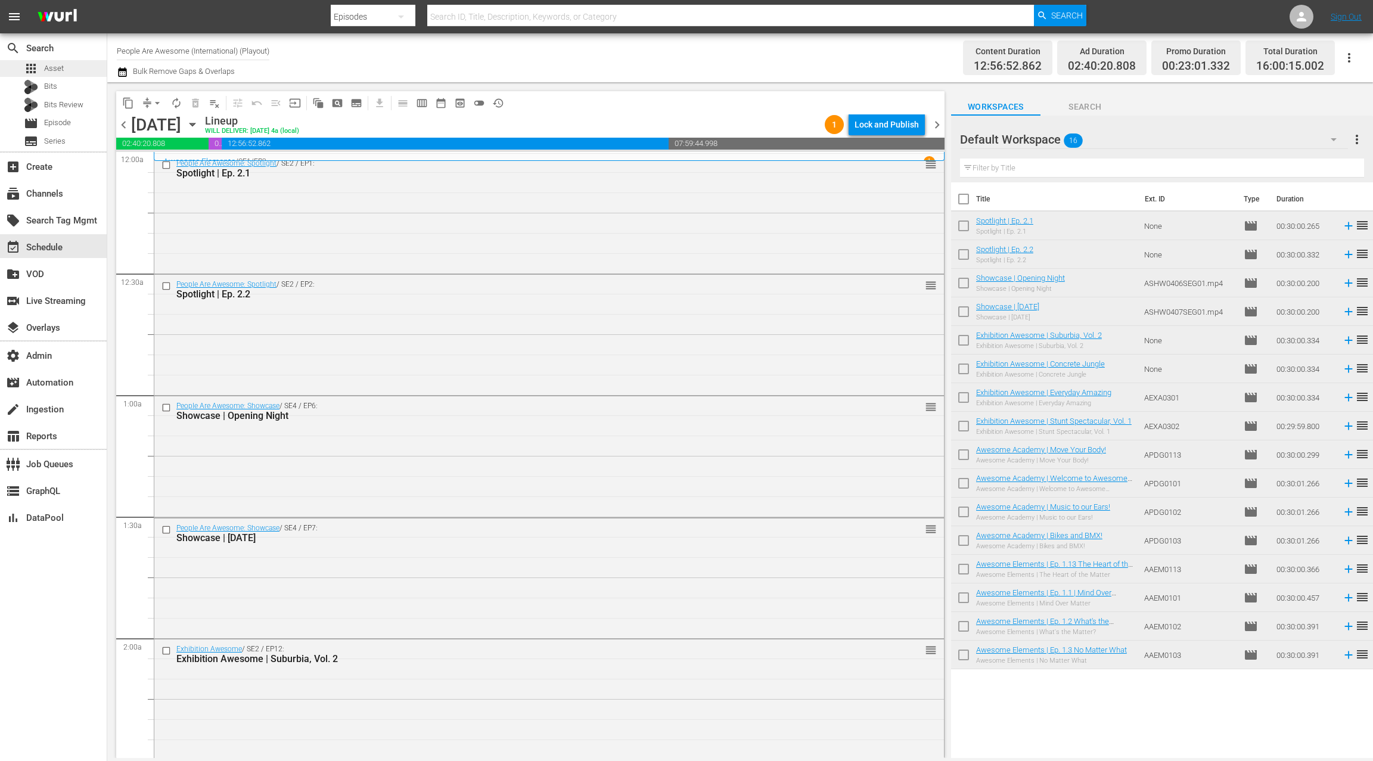
click at [59, 72] on span "Asset" at bounding box center [54, 69] width 20 height 12
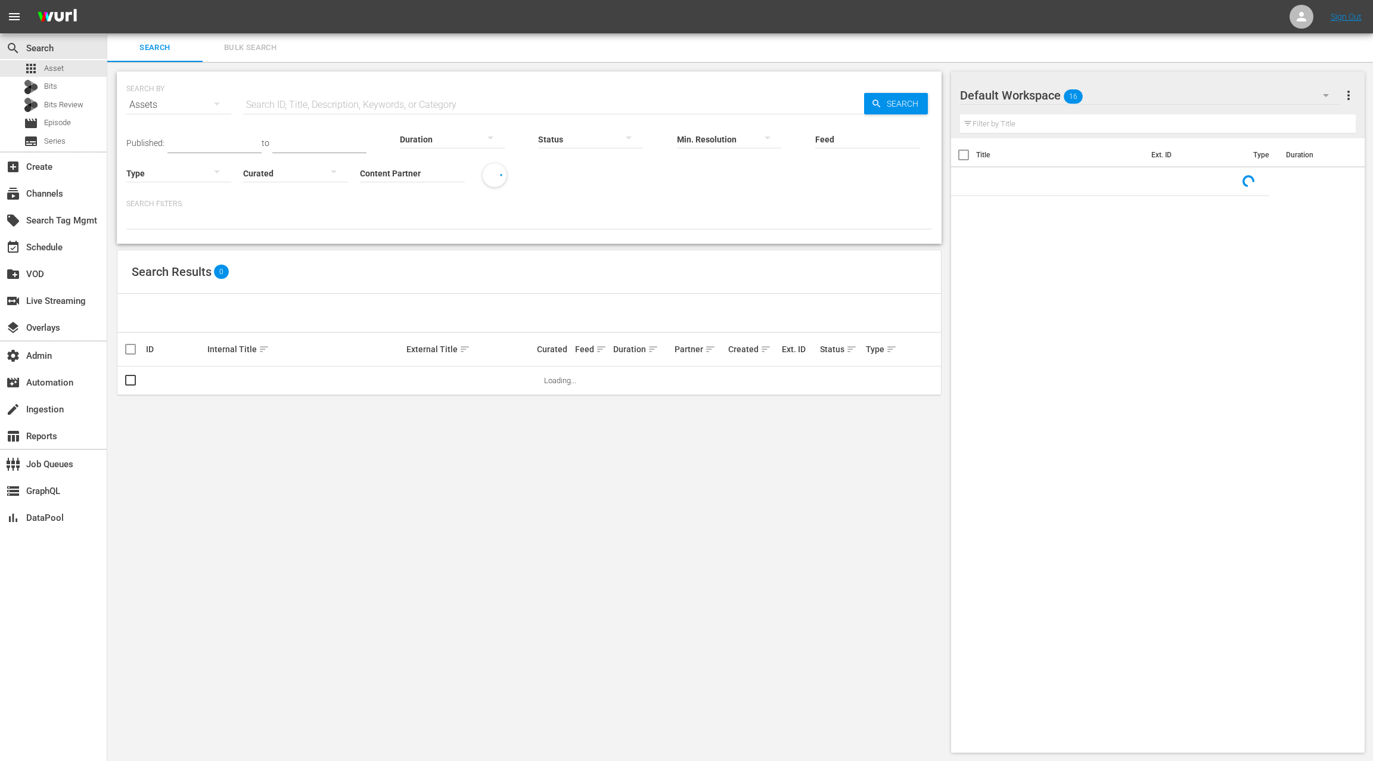
click at [411, 175] on input "Content Partner" at bounding box center [412, 174] width 105 height 43
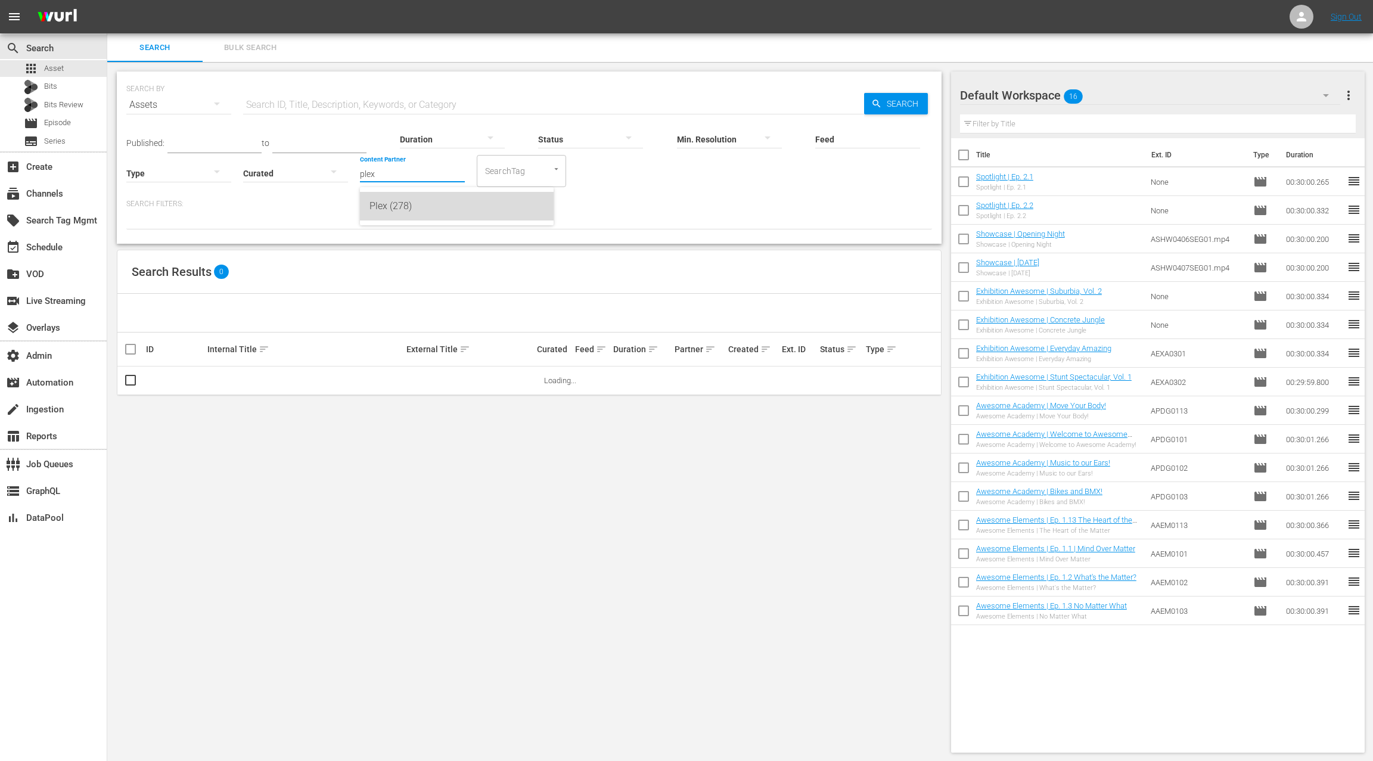
click at [436, 212] on div "Plex (278)" at bounding box center [456, 206] width 175 height 29
type input "Plex (278)"
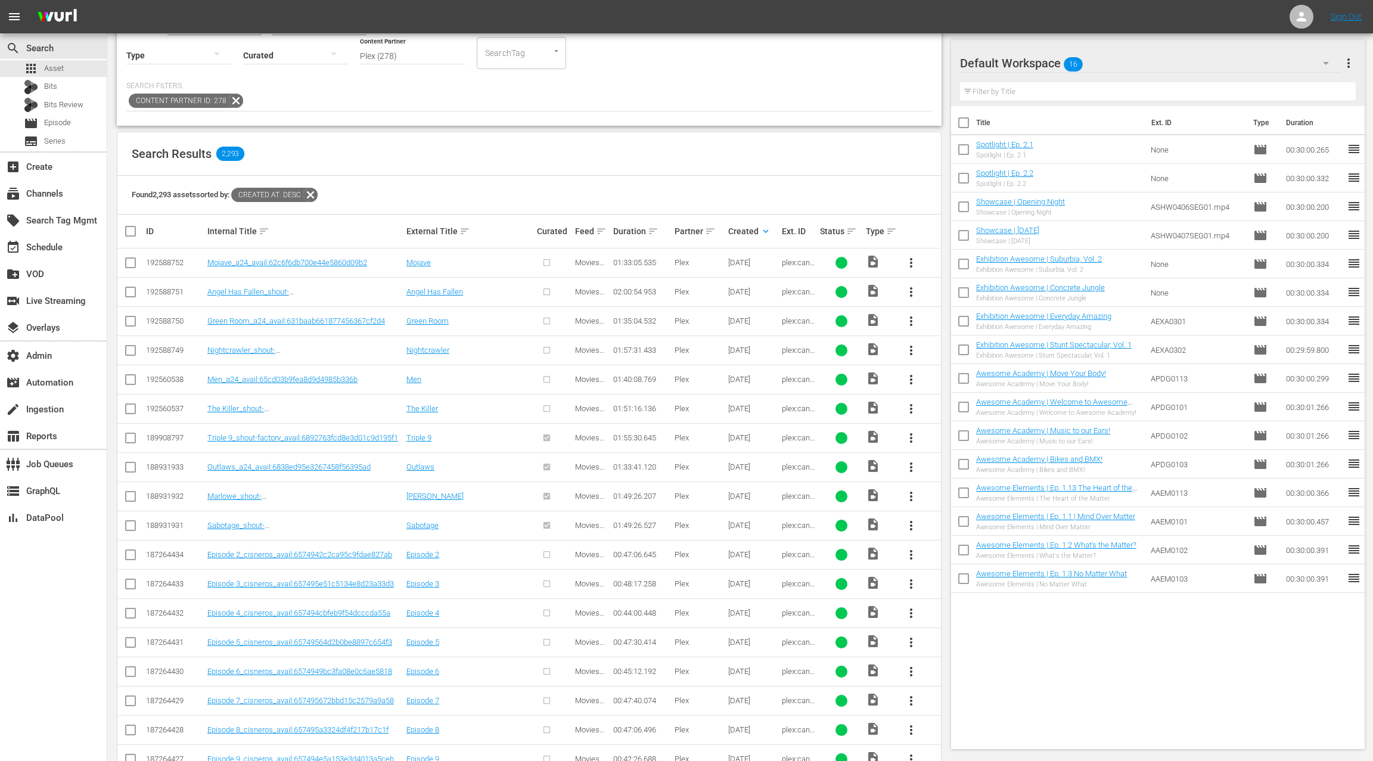
scroll to position [117, 0]
click at [134, 409] on input "checkbox" at bounding box center [130, 412] width 14 height 14
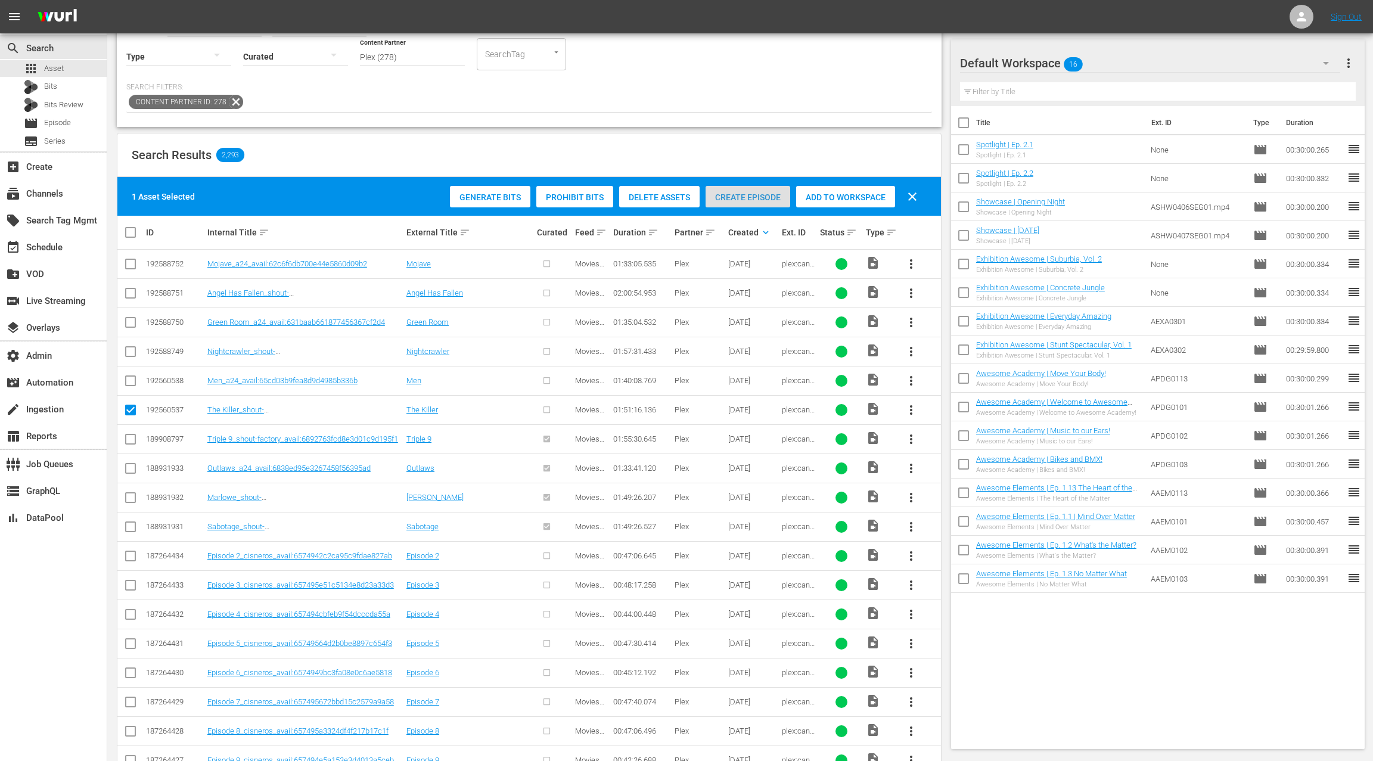
click at [747, 201] on div "Create Episode" at bounding box center [748, 197] width 85 height 23
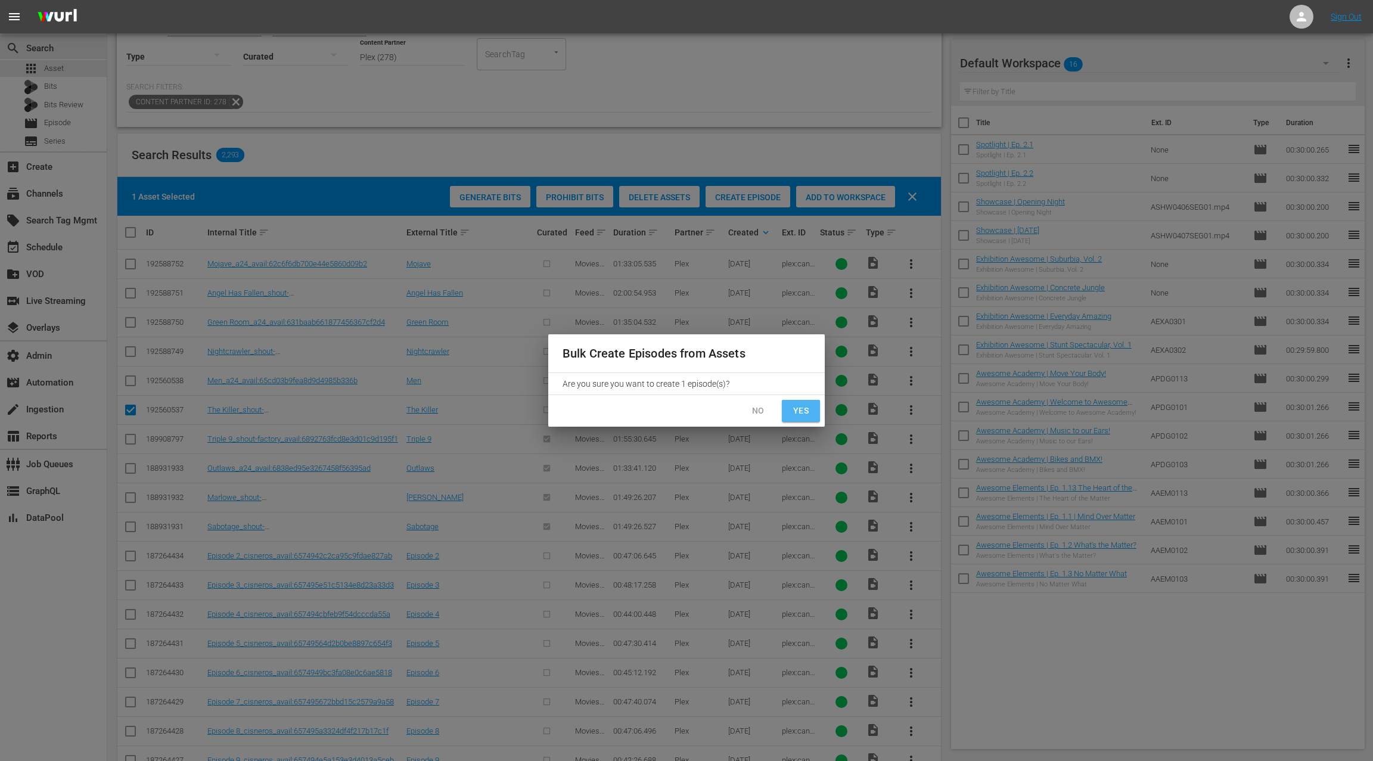
click at [808, 414] on span "Yes" at bounding box center [800, 410] width 19 height 15
checkbox input "false"
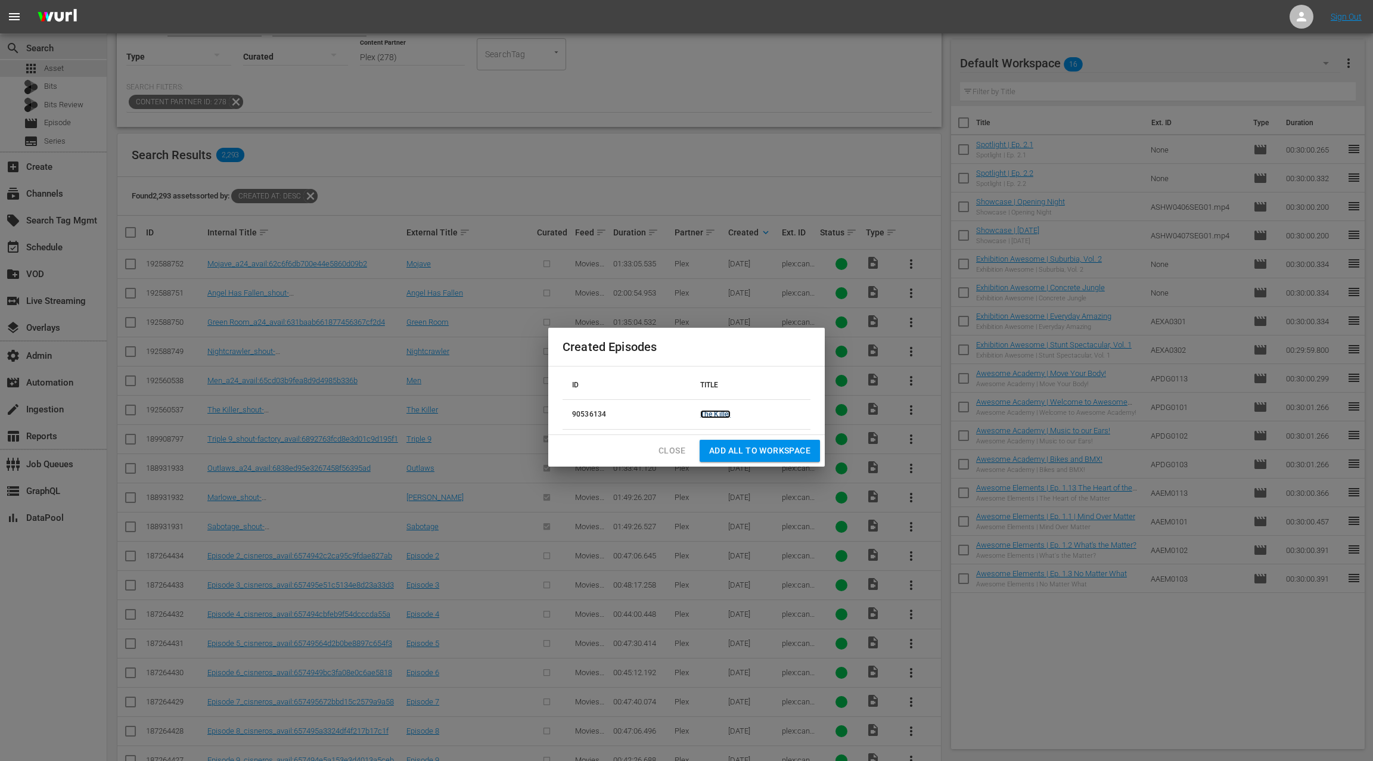
click at [724, 417] on link "The Killer" at bounding box center [715, 414] width 30 height 8
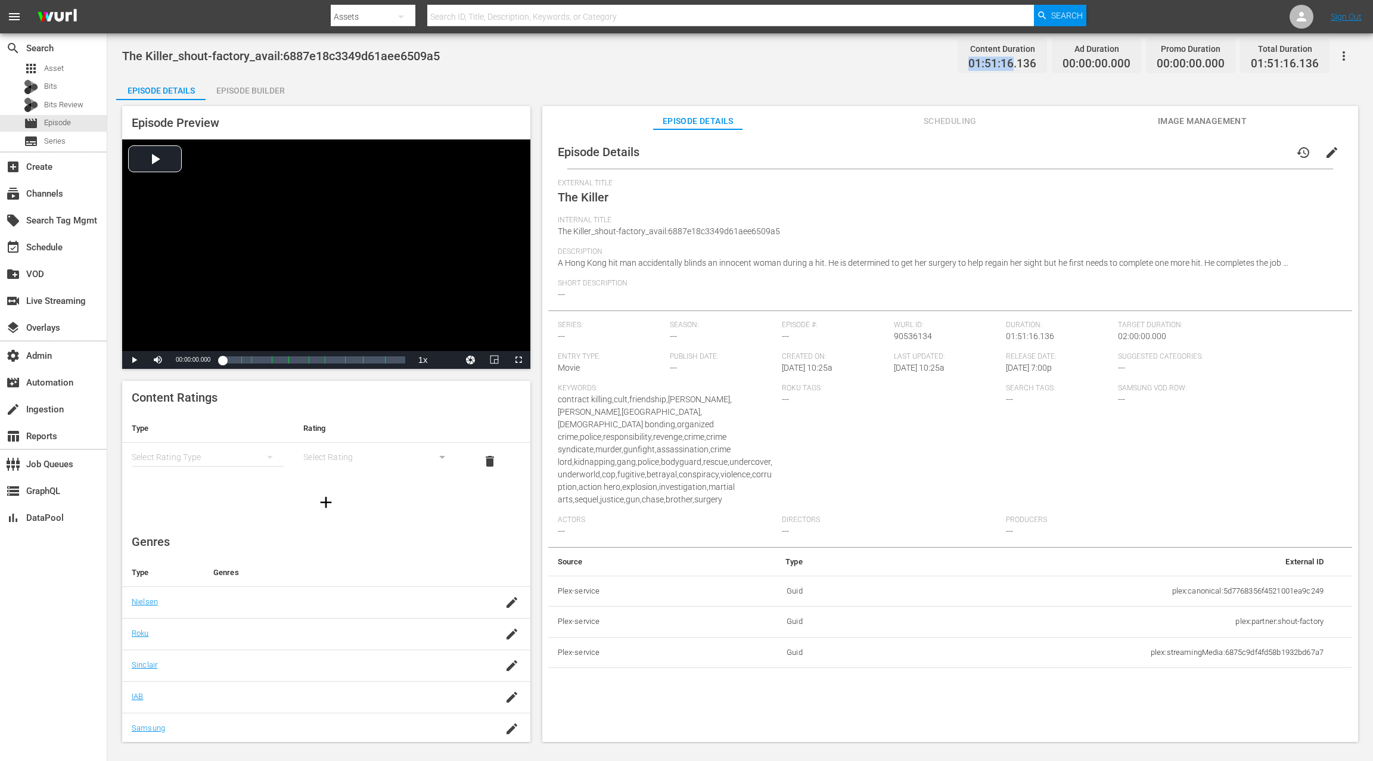
drag, startPoint x: 1017, startPoint y: 62, endPoint x: 967, endPoint y: 63, distance: 50.1
click at [967, 63] on div "Content Duration 01:51:16.136" at bounding box center [1002, 55] width 89 height 35
copy span "01:51:16"
click at [271, 93] on div "Episode Builder" at bounding box center [250, 90] width 89 height 29
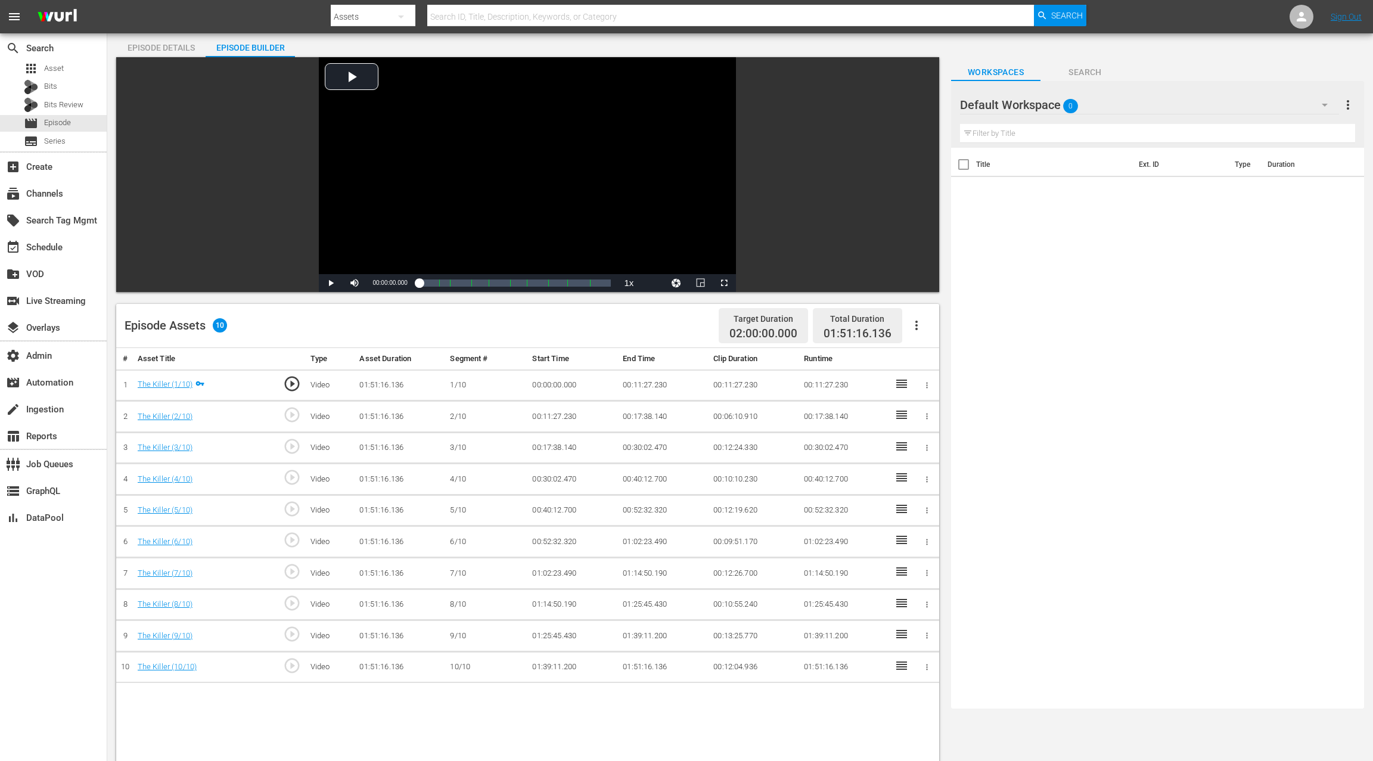
scroll to position [98, 0]
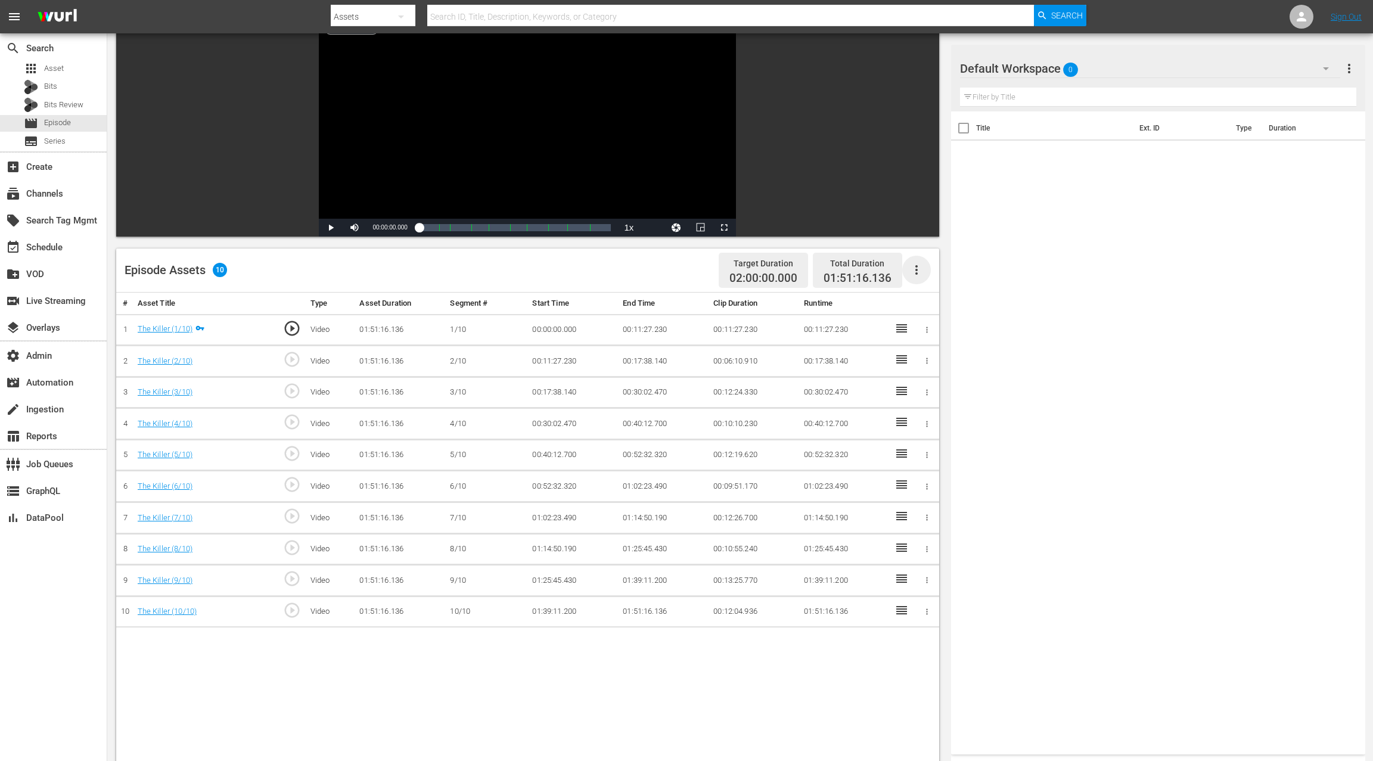
click at [920, 273] on icon "button" at bounding box center [916, 270] width 14 height 14
click at [936, 303] on div "Fill with Ads" at bounding box center [952, 303] width 81 height 29
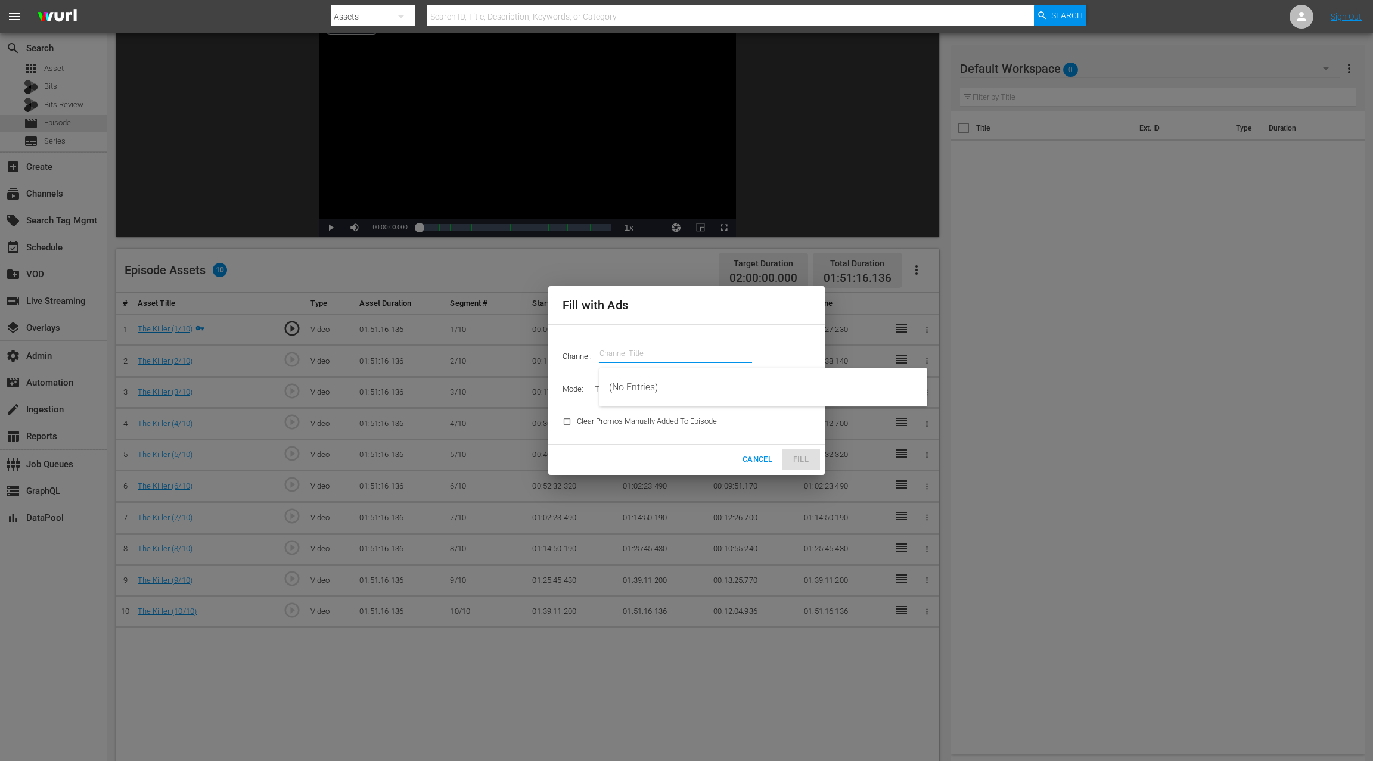
click at [633, 350] on input "text" at bounding box center [676, 353] width 153 height 29
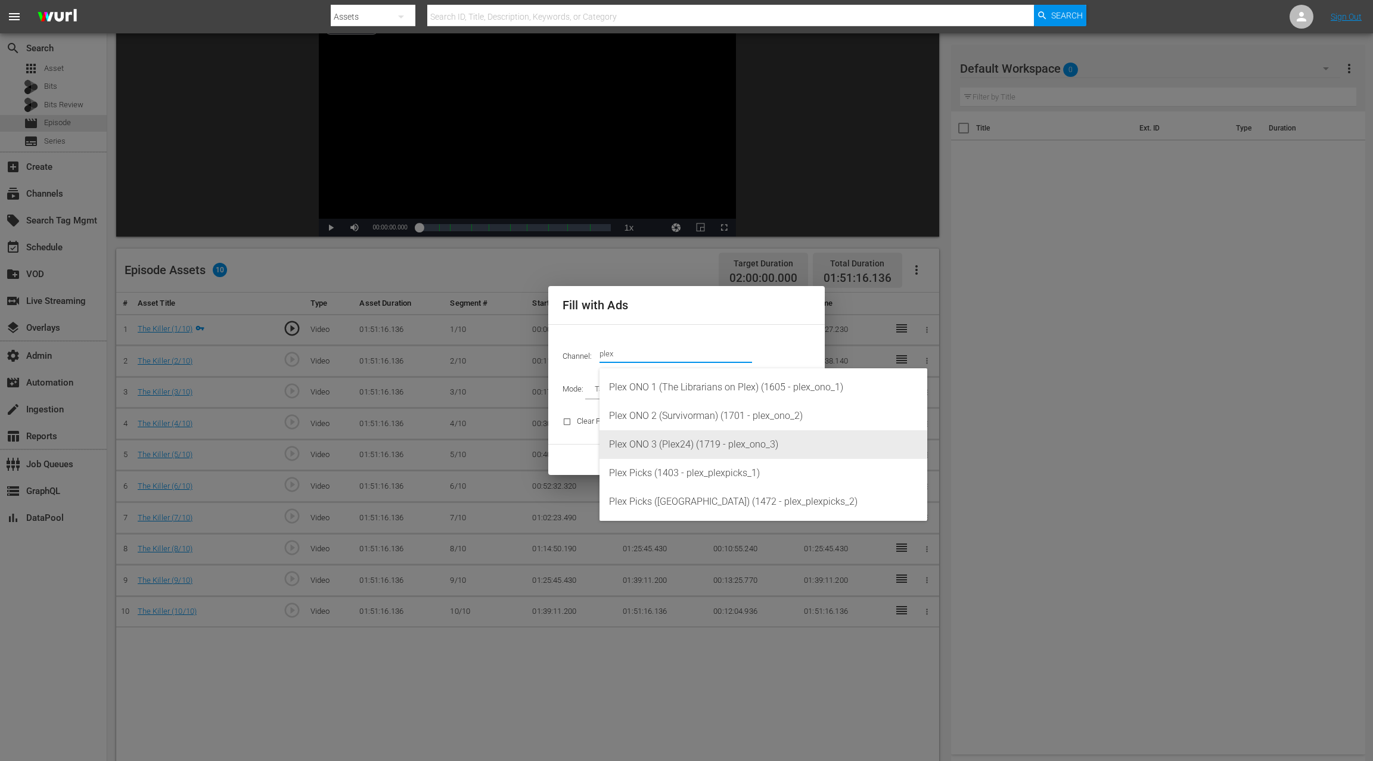
click at [726, 442] on div "Plex ONO 3 (Plex24) (1719 - plex_ono_3)" at bounding box center [763, 444] width 309 height 29
type input "Plex ONO 3 (Plex24) (1719)"
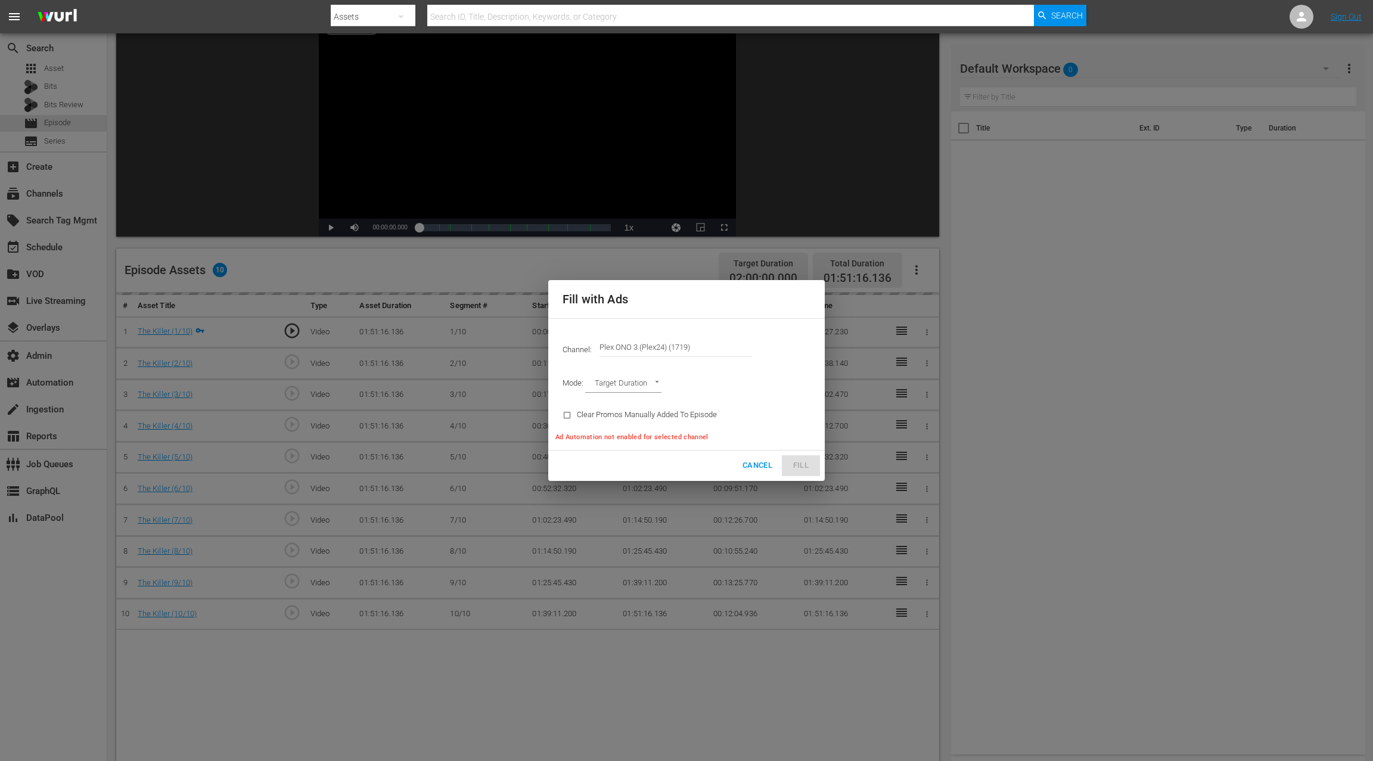
type input "AD_BREAK_DURATION"
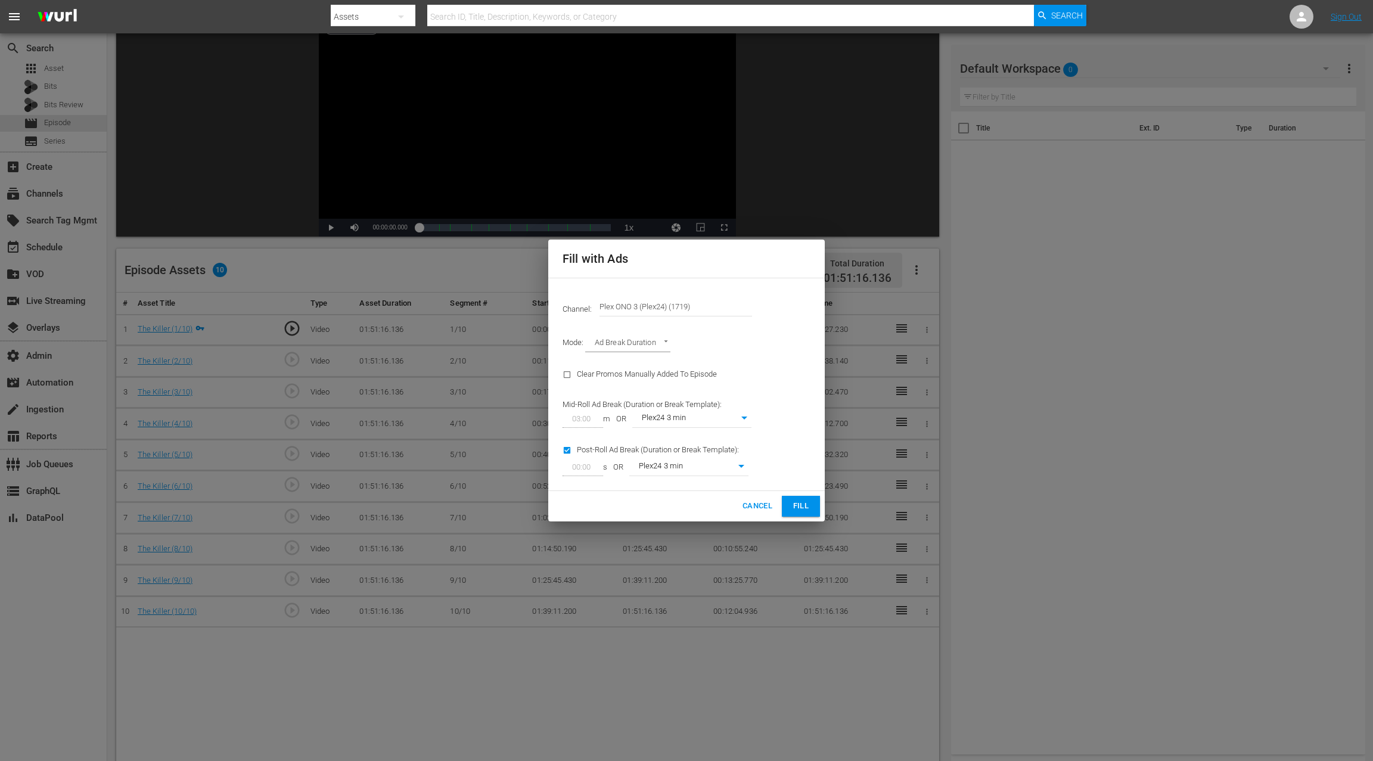
click at [797, 505] on span "Fill" at bounding box center [800, 506] width 19 height 14
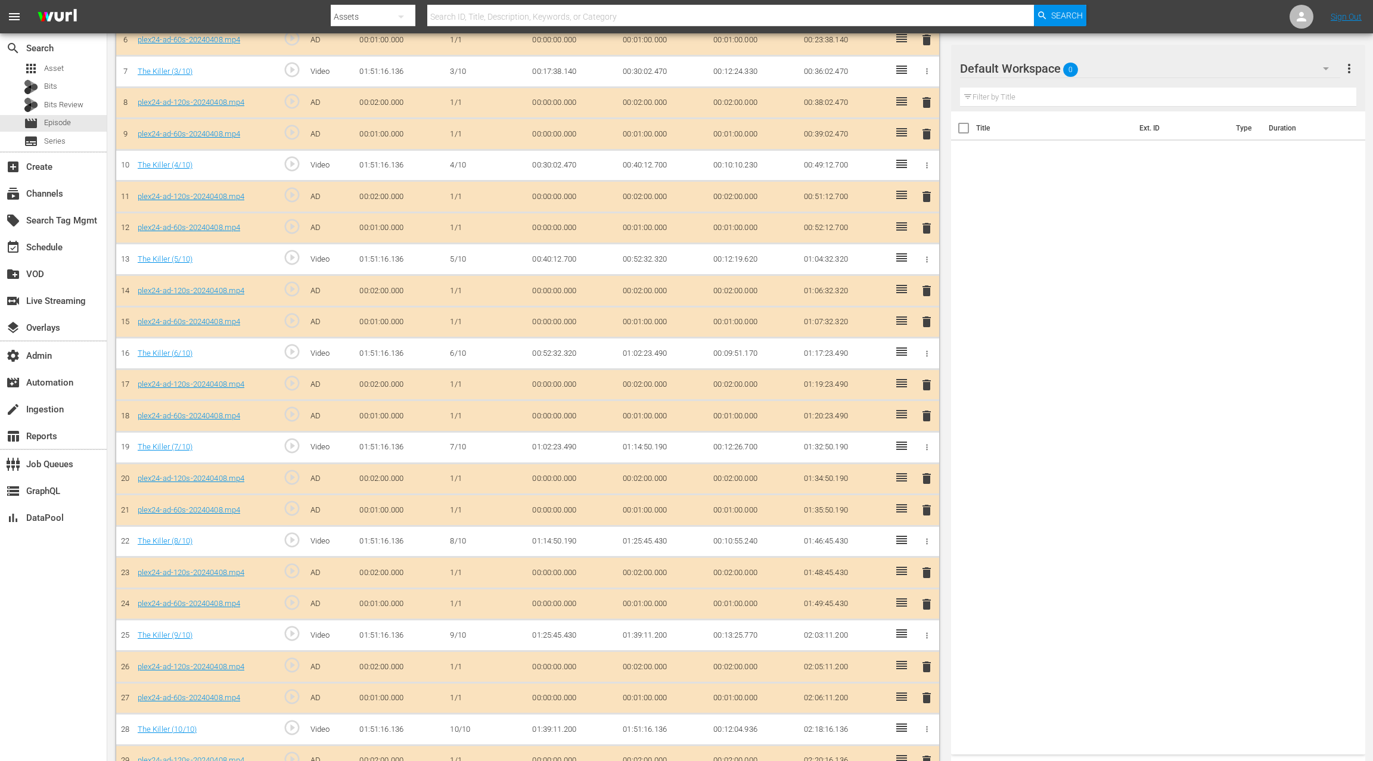
scroll to position [588, 0]
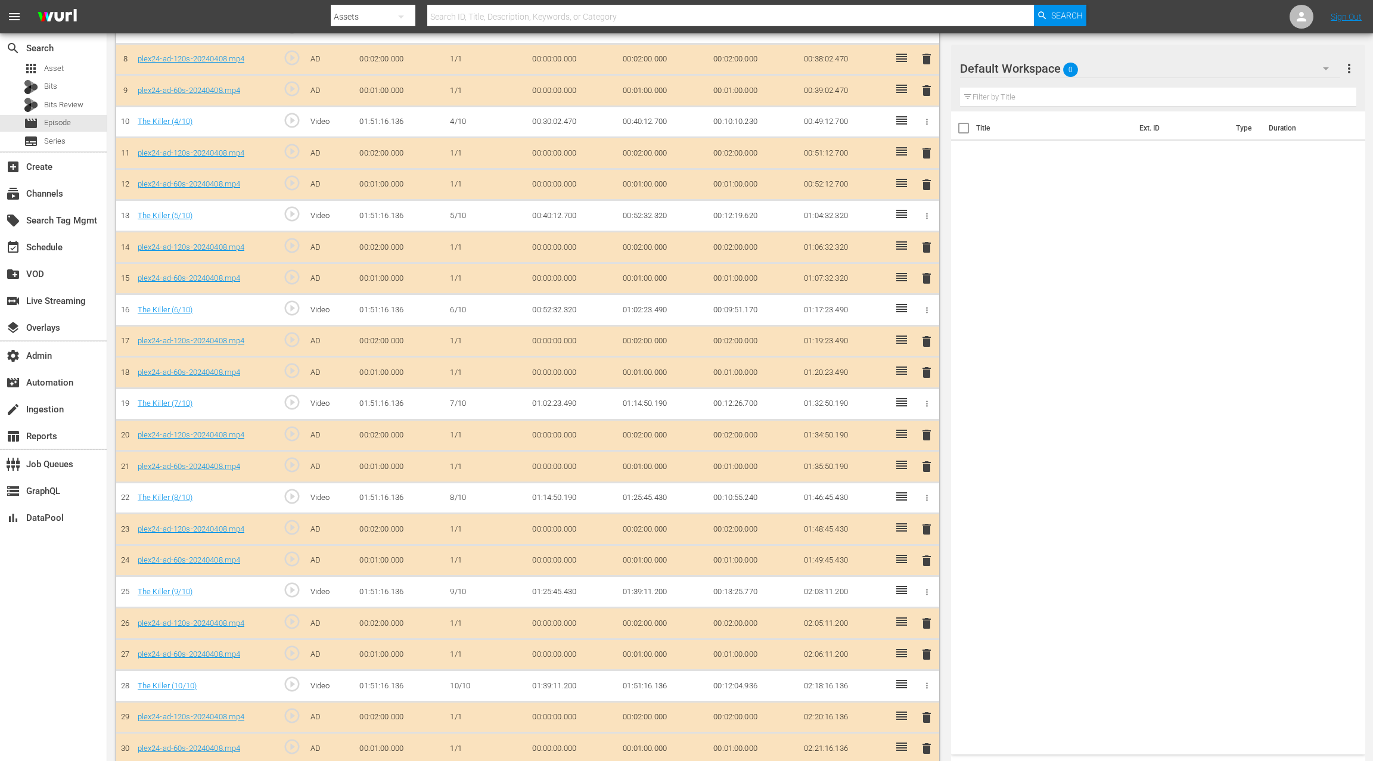
click at [927, 570] on span "delete" at bounding box center [927, 717] width 14 height 14
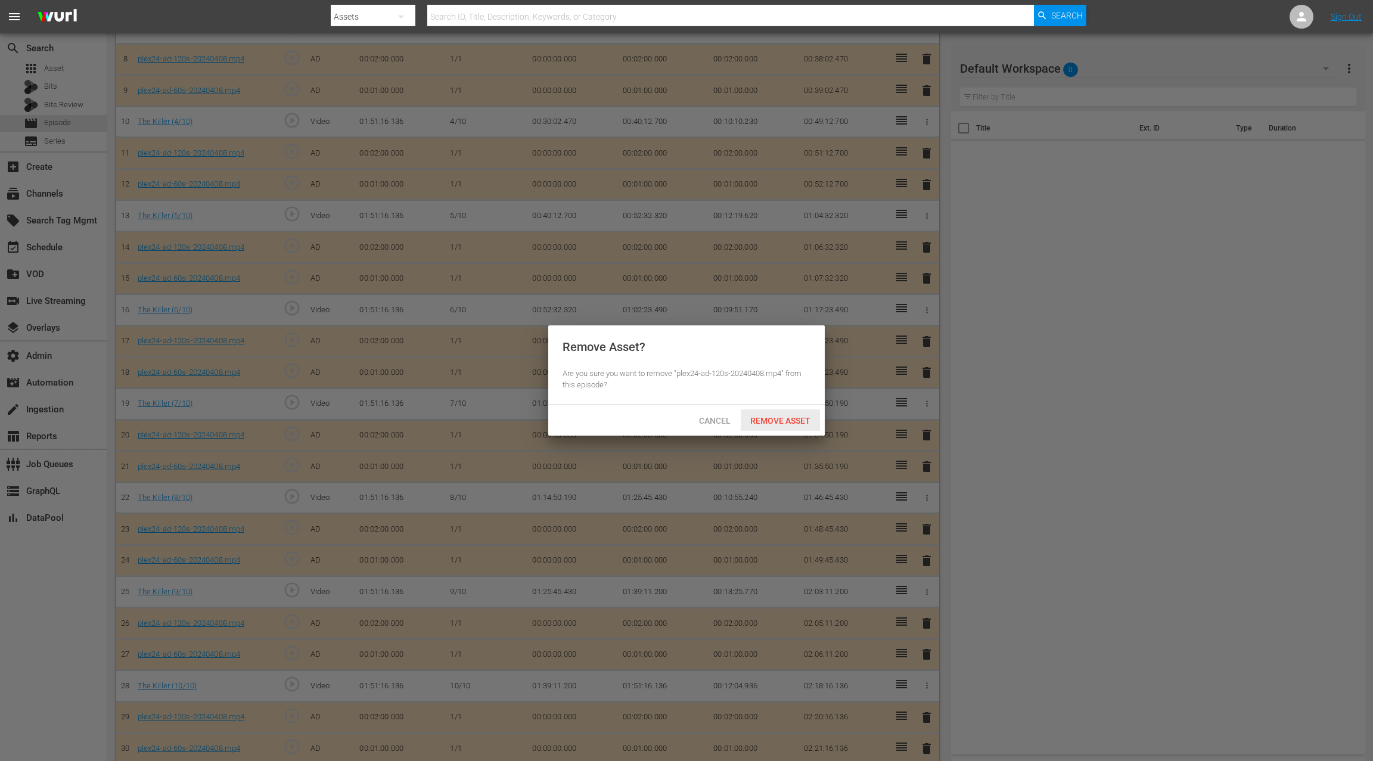
click at [803, 426] on div "Remove Asset" at bounding box center [780, 420] width 79 height 22
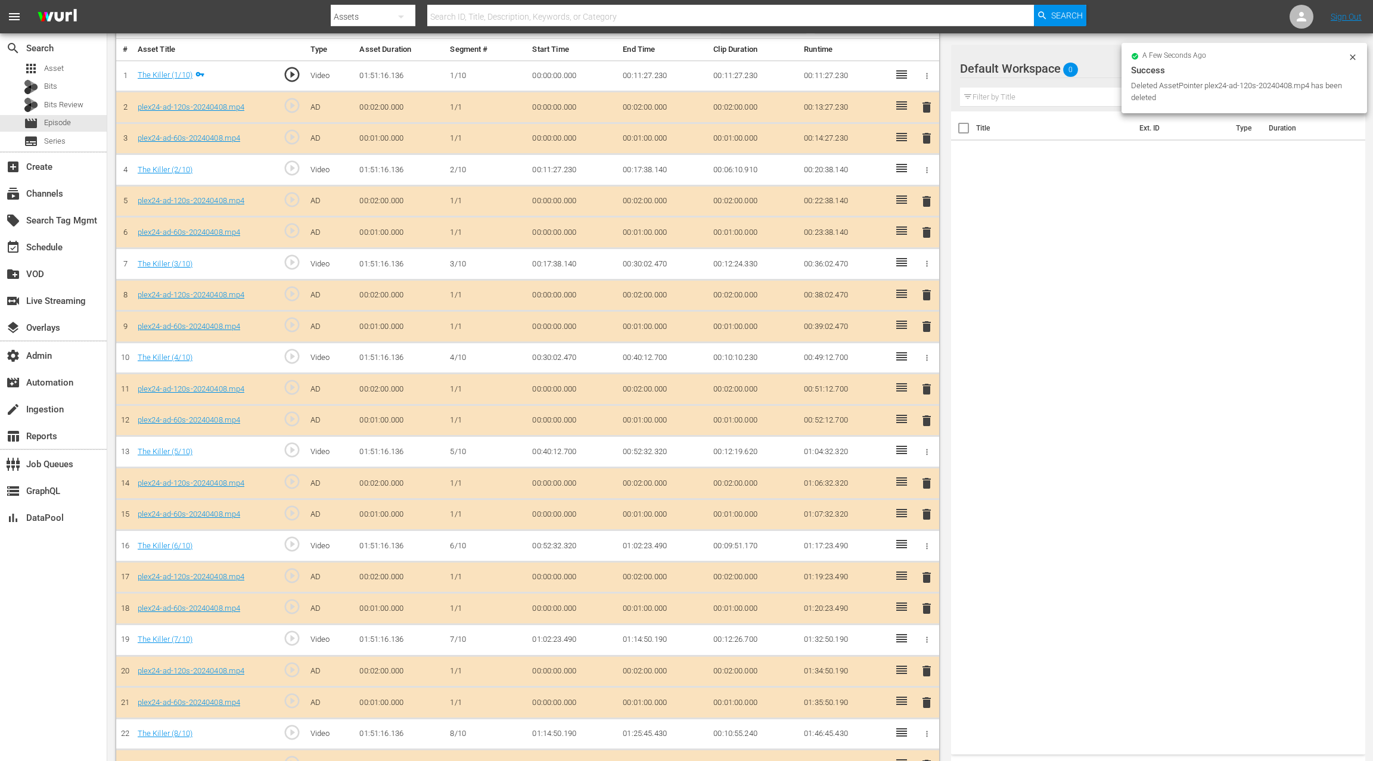
scroll to position [0, 0]
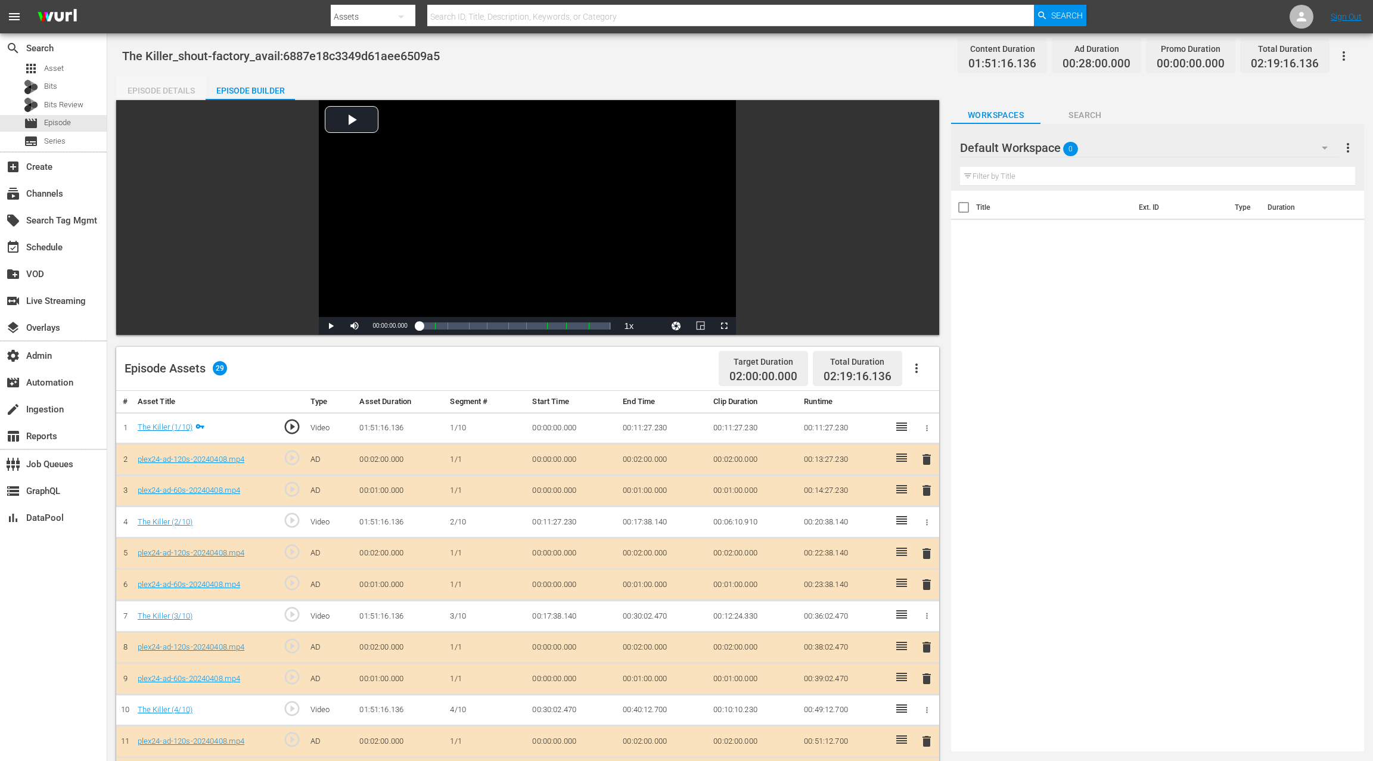
click at [170, 91] on div "Episode Details" at bounding box center [160, 90] width 89 height 29
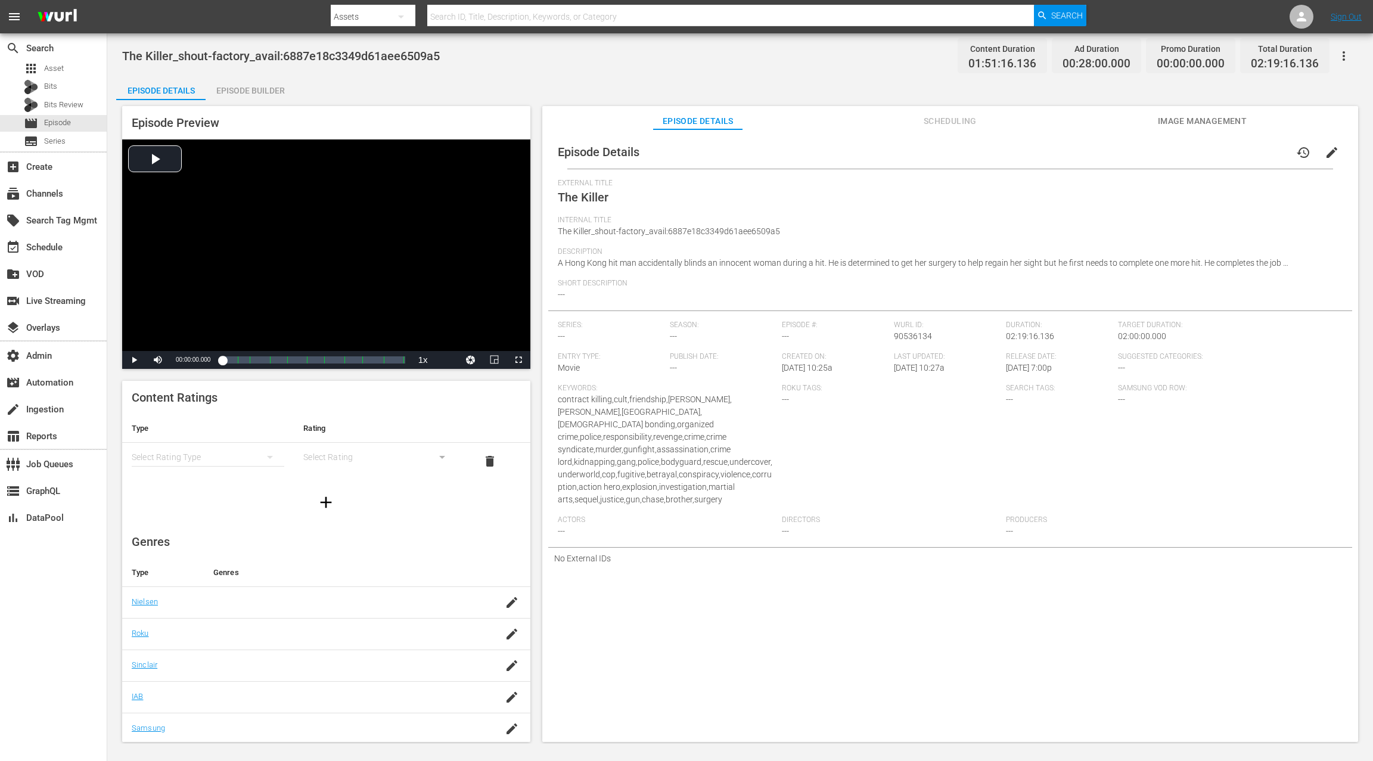
click at [958, 122] on span "Scheduling" at bounding box center [949, 121] width 89 height 15
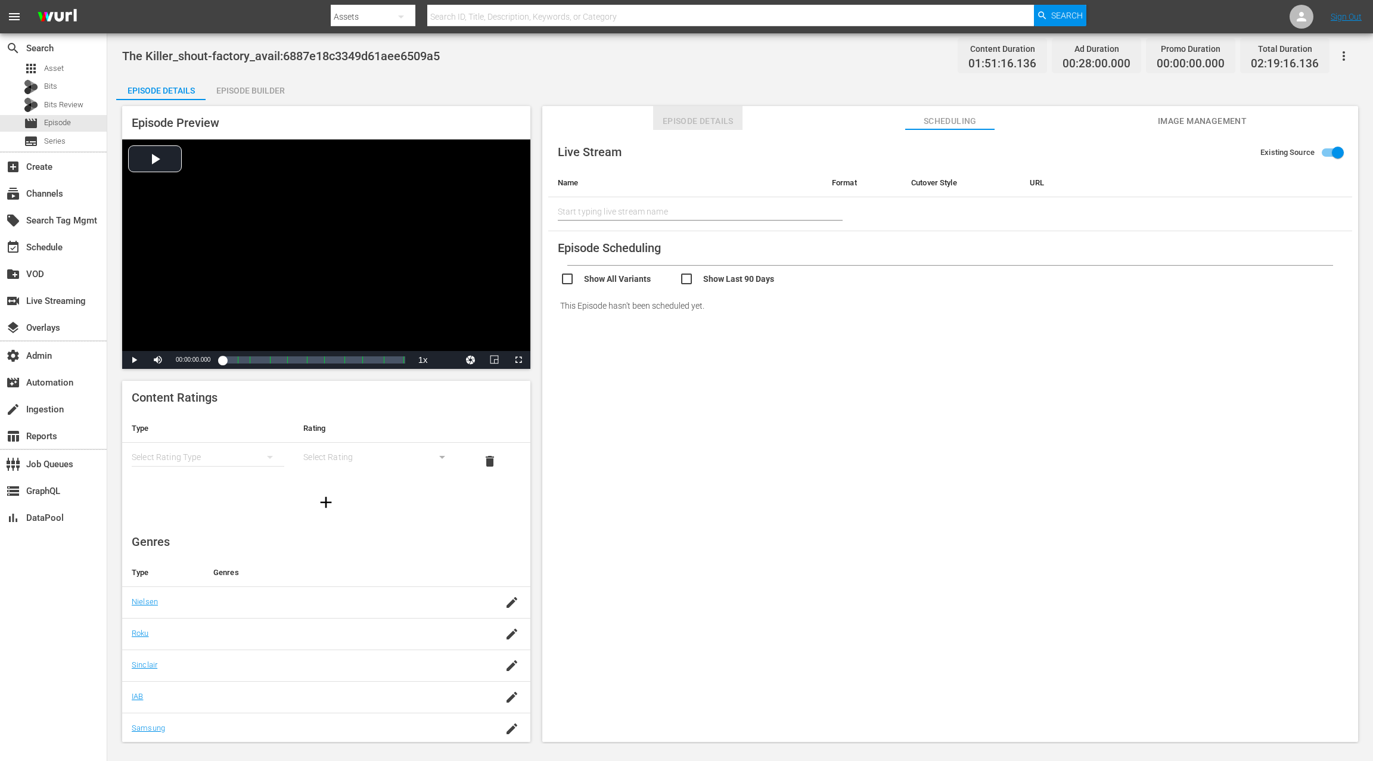
click at [687, 123] on span "Episode Details" at bounding box center [697, 121] width 89 height 15
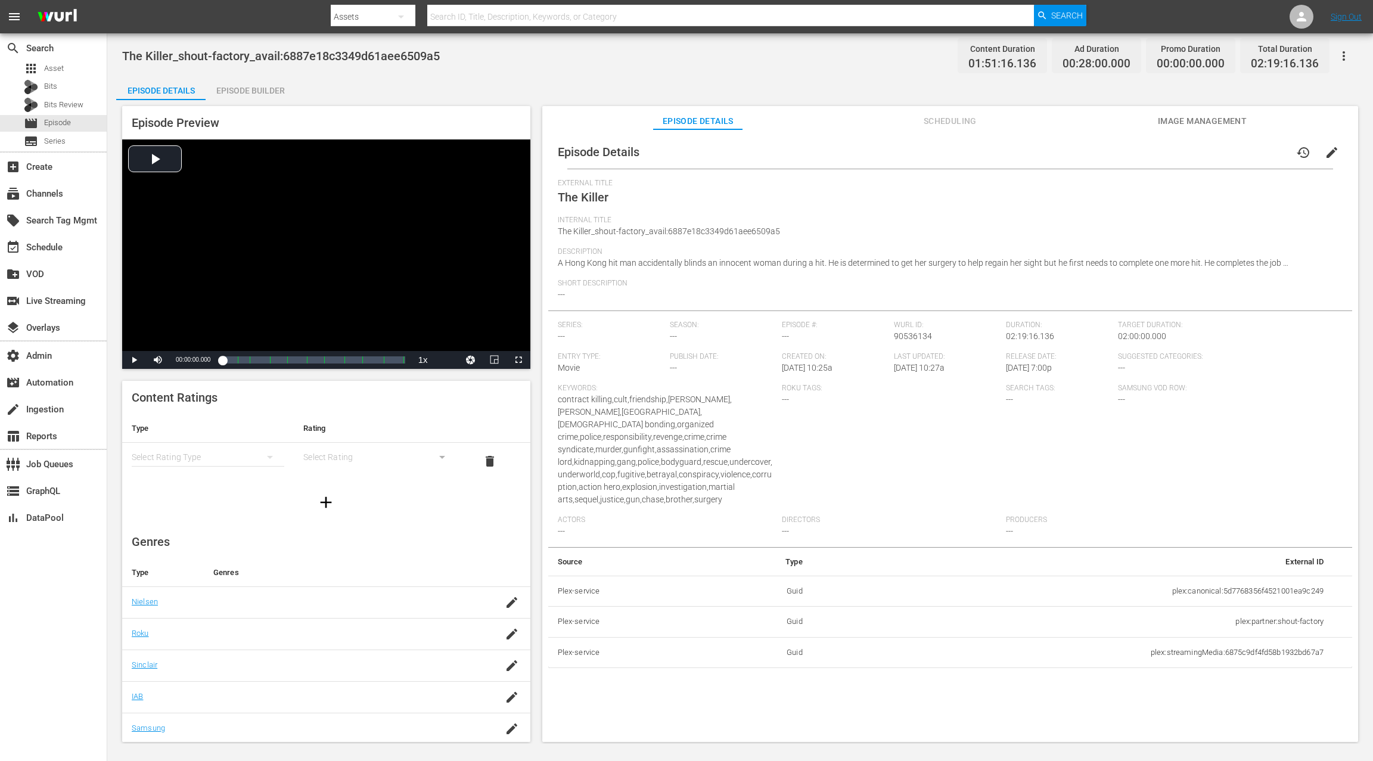
click at [1029, 570] on td "plex:streamingMedia:6875c9df4fd58b1932bd67a7" at bounding box center [1072, 652] width 521 height 31
drag, startPoint x: 1151, startPoint y: 641, endPoint x: 1322, endPoint y: 644, distance: 171.1
click at [1029, 570] on td "plex:streamingMedia:6875c9df4fd58b1932bd67a7" at bounding box center [1072, 652] width 521 height 31
copy td "plex:streamingMedia:6875c9df4fd58b1932bd67a7"
click at [61, 124] on span "Episode" at bounding box center [57, 123] width 27 height 12
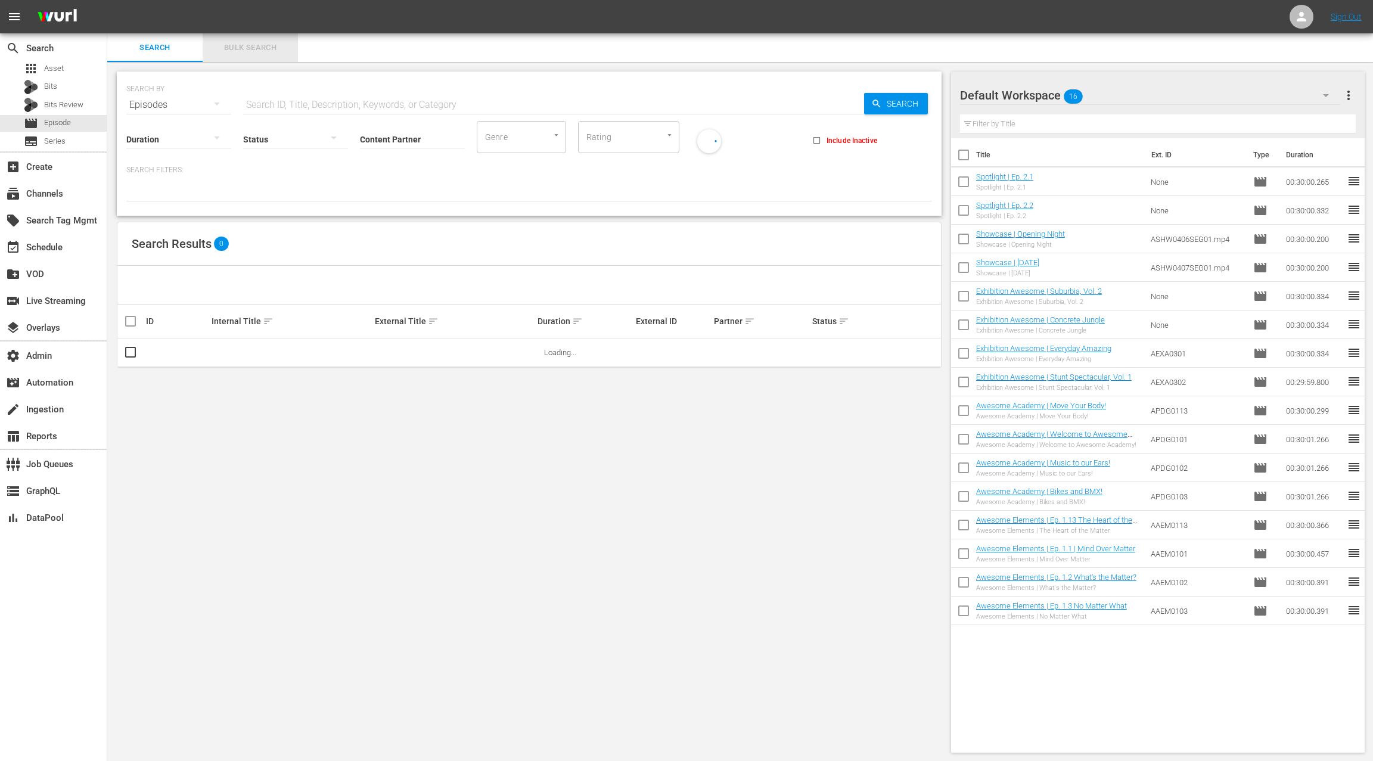
click at [249, 52] on span "Bulk Search" at bounding box center [250, 48] width 81 height 14
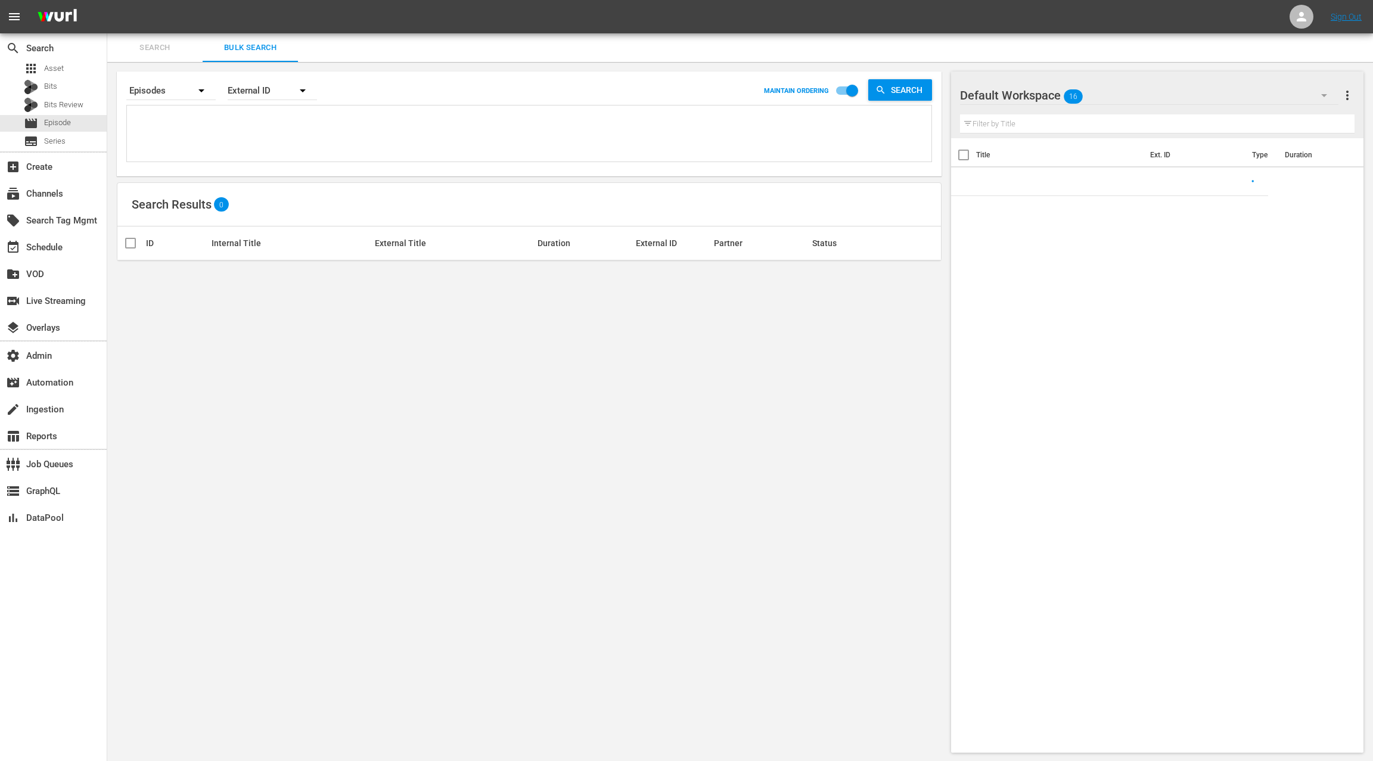
click at [230, 146] on textarea at bounding box center [531, 135] width 802 height 54
paste textarea "plex:streamingMedia:6730016e43b96c02321d7860 plex:streamingMedia:68478f401b66b1…"
type textarea "plex:streamingMedia:6730016e43b96c02321d7860 plex:streamingMedia:68478f401b66b1…"
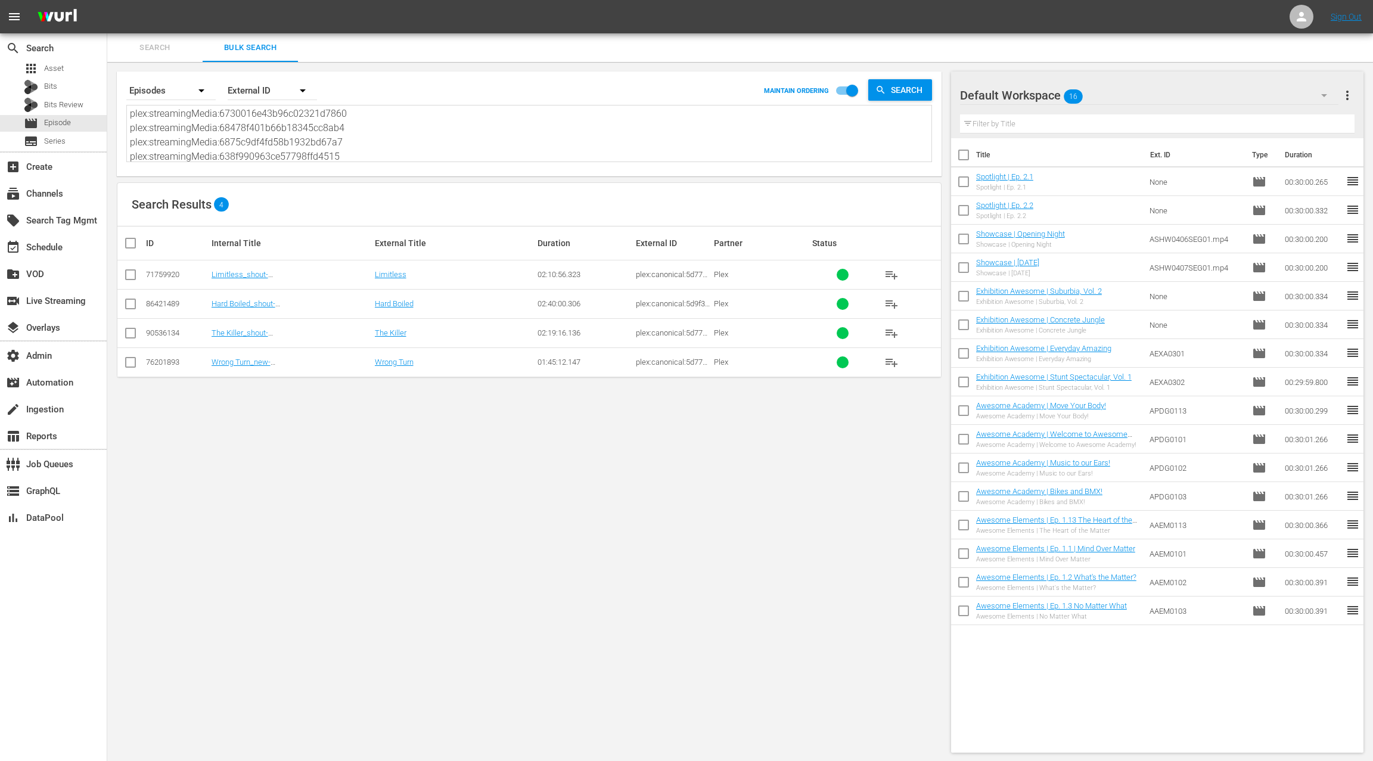
type textarea "plex:streamingMedia:6730016e43b96c02321d7860 plex:streamingMedia:68478f401b66b1…"
click at [1029, 99] on span "more_vert" at bounding box center [1347, 95] width 14 height 14
click at [1029, 117] on div "Clear All Workspace Items" at bounding box center [1270, 117] width 140 height 21
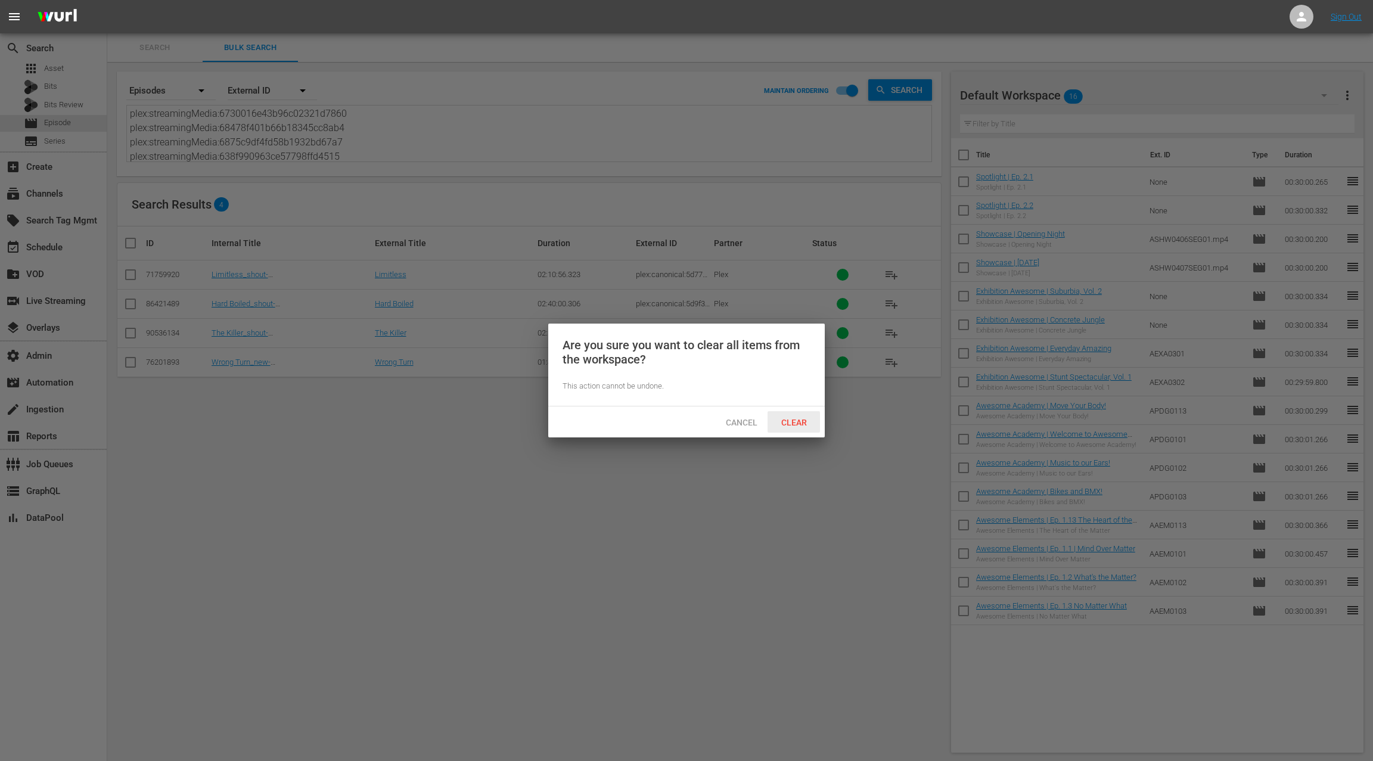
click at [800, 424] on span "Clear" at bounding box center [794, 423] width 45 height 10
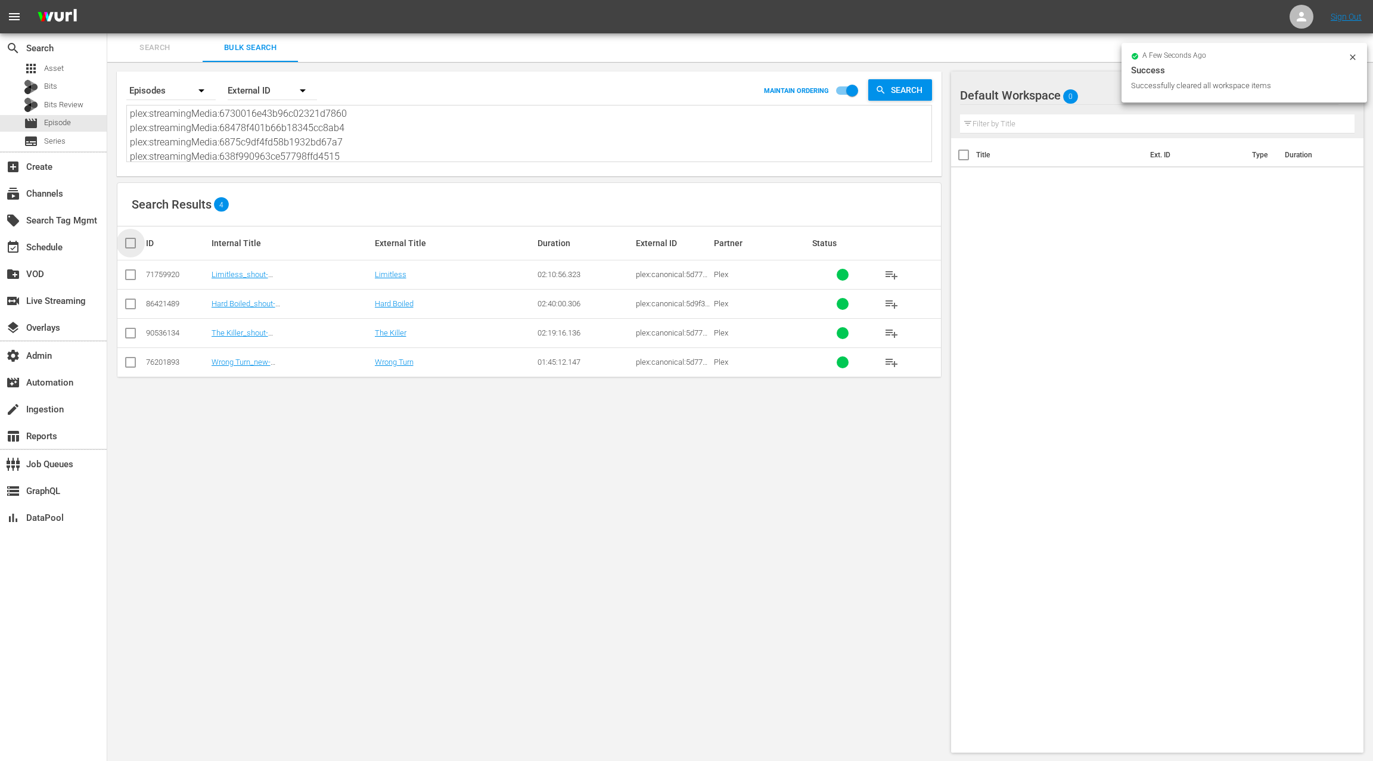
click at [135, 246] on input "checkbox" at bounding box center [135, 243] width 24 height 14
checkbox input "true"
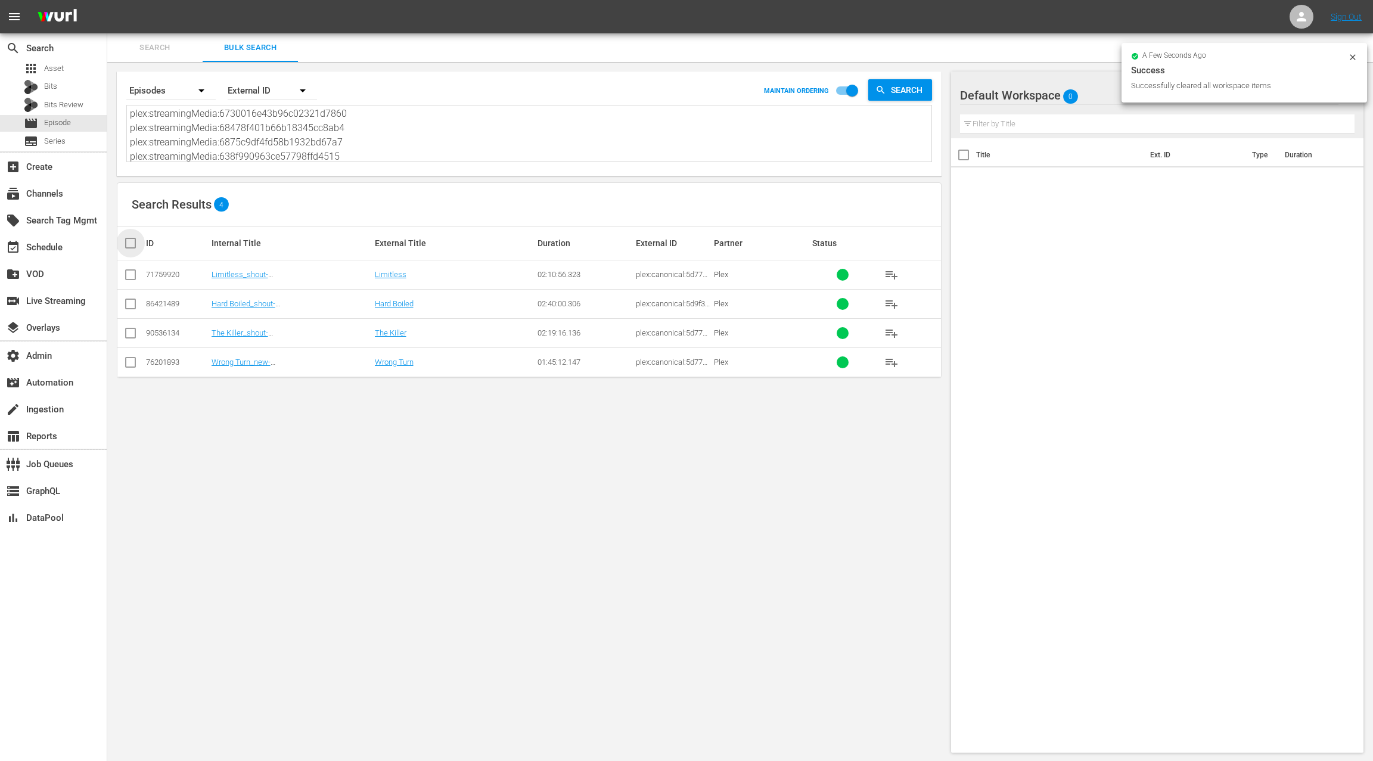
checkbox input "true"
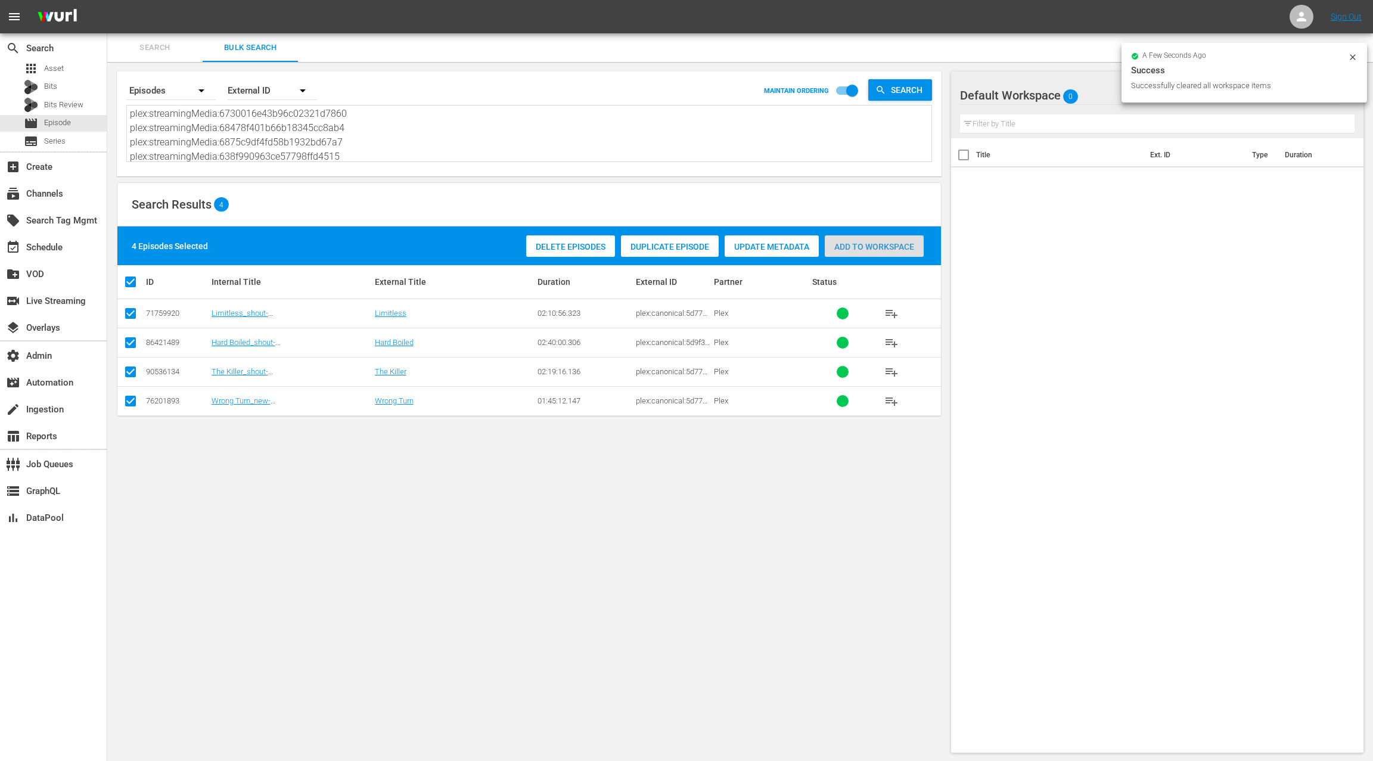
drag, startPoint x: 858, startPoint y: 247, endPoint x: 824, endPoint y: 240, distance: 34.1
click at [858, 247] on span "Add to Workspace" at bounding box center [874, 247] width 99 height 10
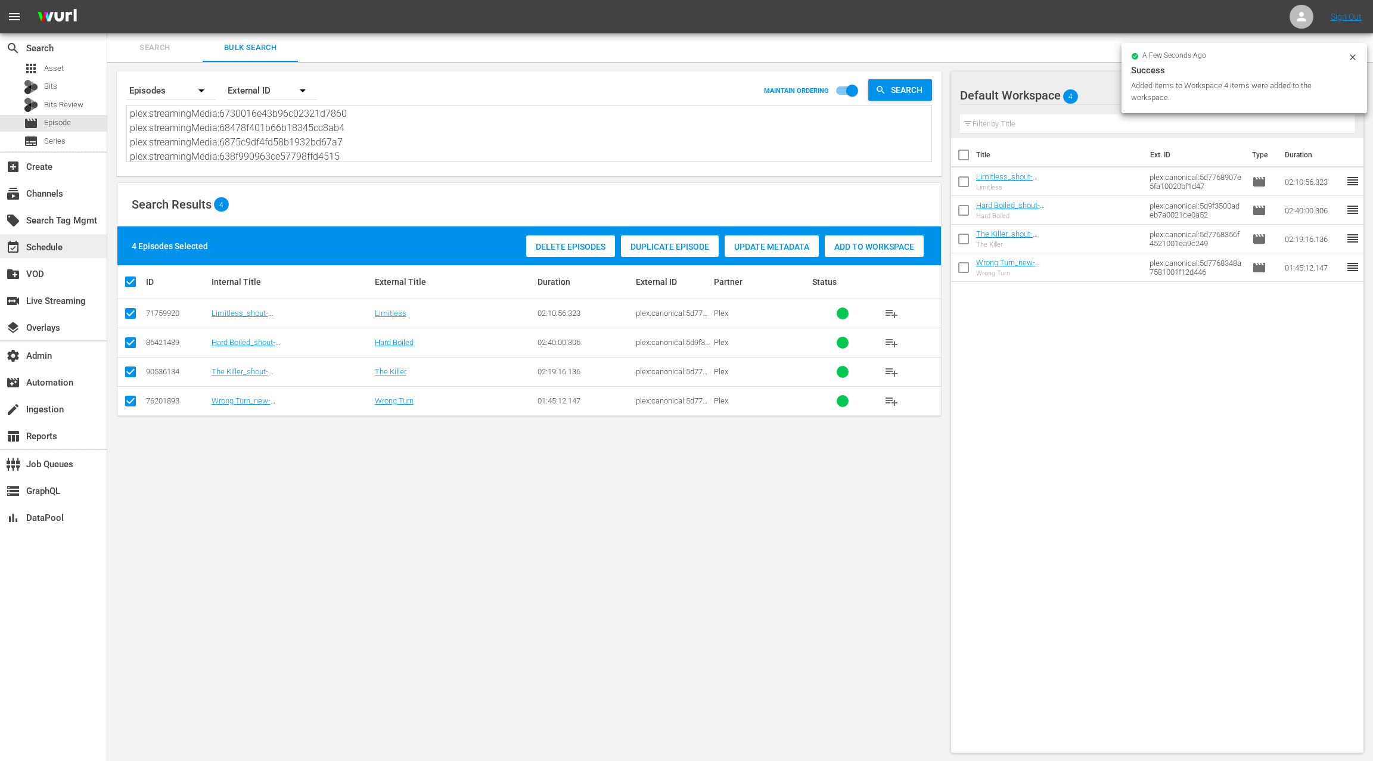
click at [58, 247] on div "event_available Schedule" at bounding box center [33, 245] width 67 height 11
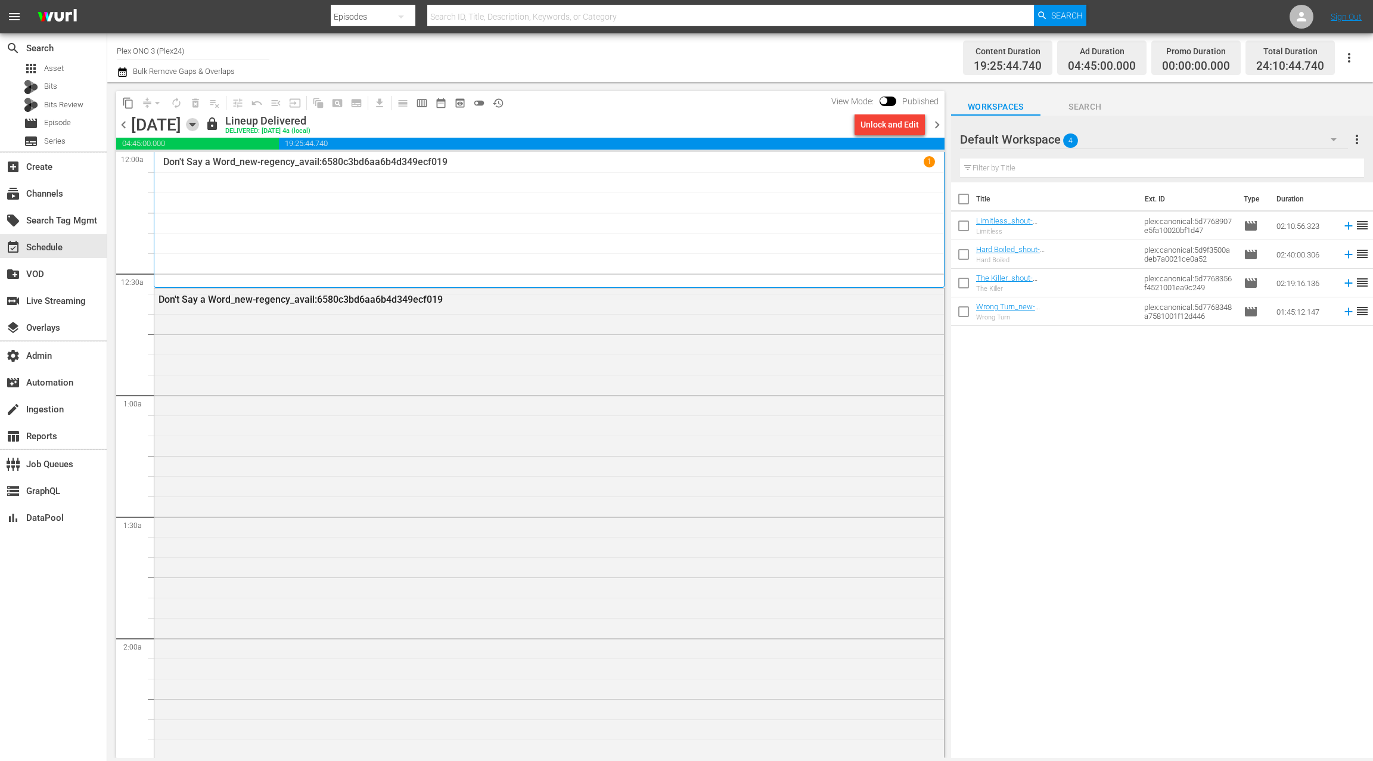
click at [195, 125] on icon "button" at bounding box center [192, 124] width 5 height 3
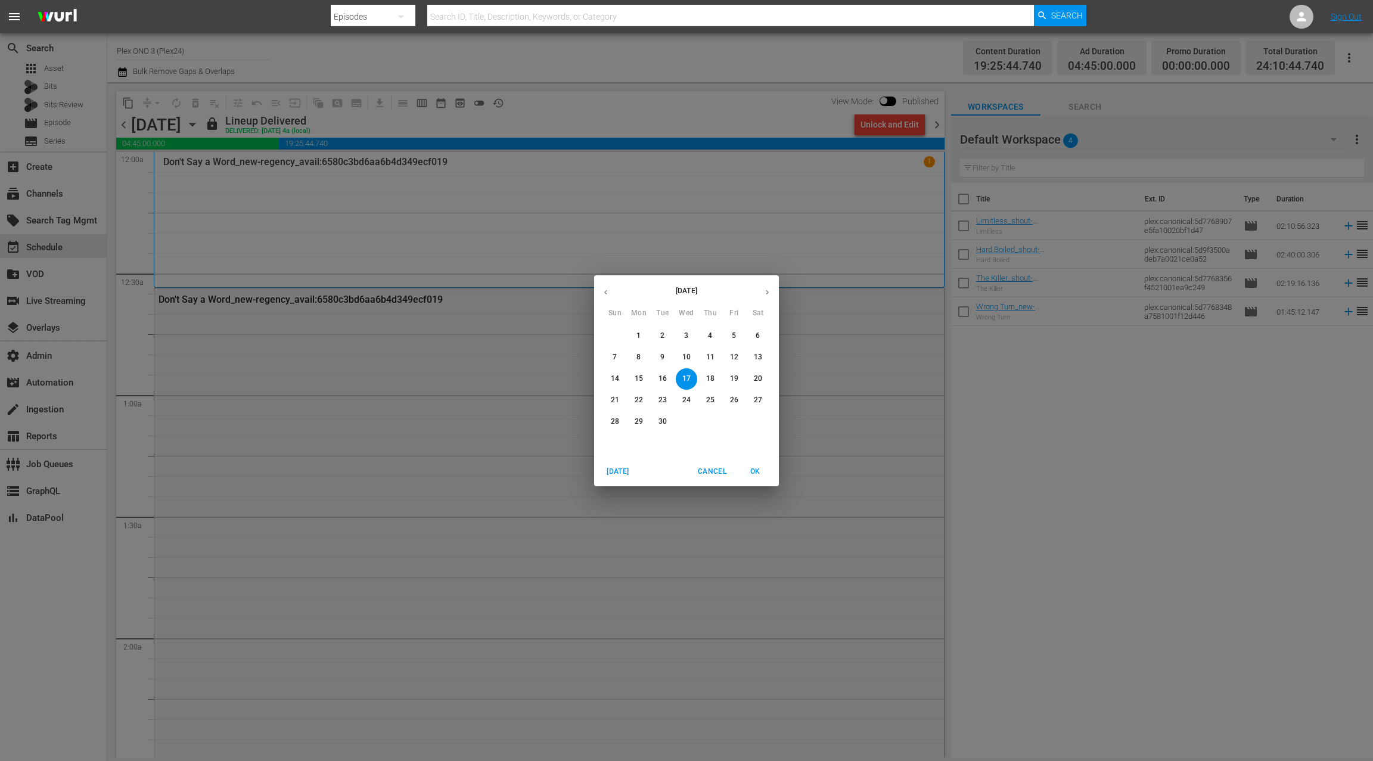
drag, startPoint x: 774, startPoint y: 294, endPoint x: 752, endPoint y: 299, distance: 22.6
click at [772, 293] on button "button" at bounding box center [767, 292] width 23 height 23
click at [692, 335] on span "1" at bounding box center [686, 336] width 21 height 10
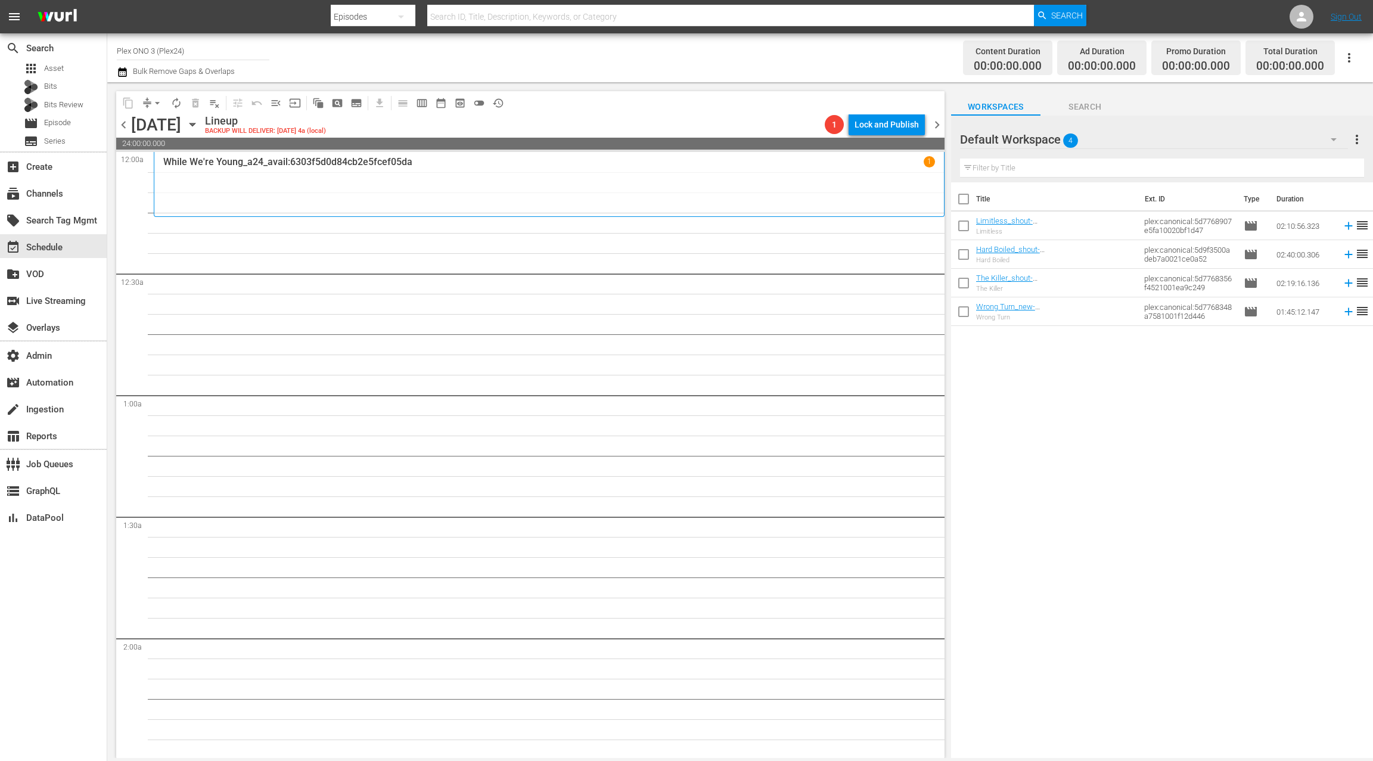
click at [218, 176] on div "While We're Young_a24_avail:6303f5d0d84cb2e5fcef05da 1" at bounding box center [549, 184] width 772 height 56
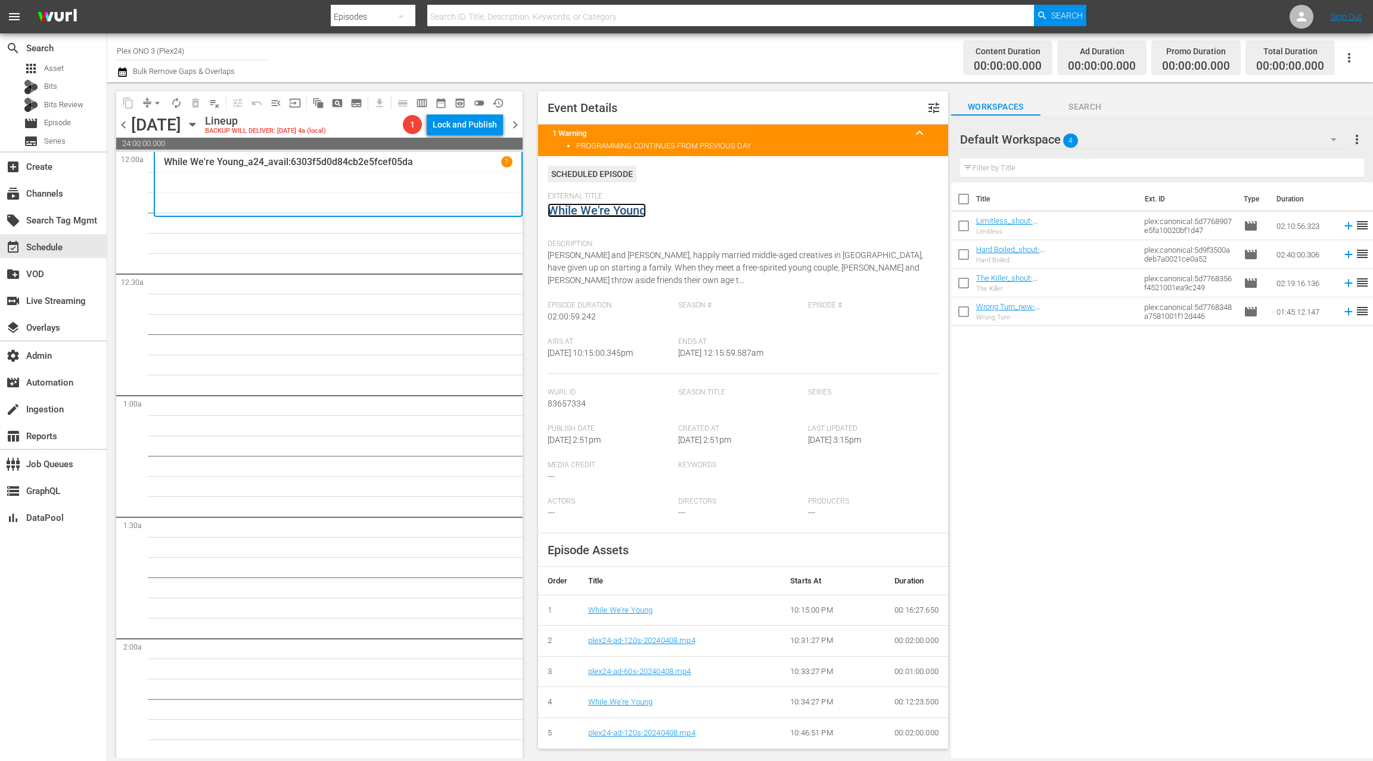
click at [607, 210] on link "While We're Young" at bounding box center [597, 210] width 98 height 14
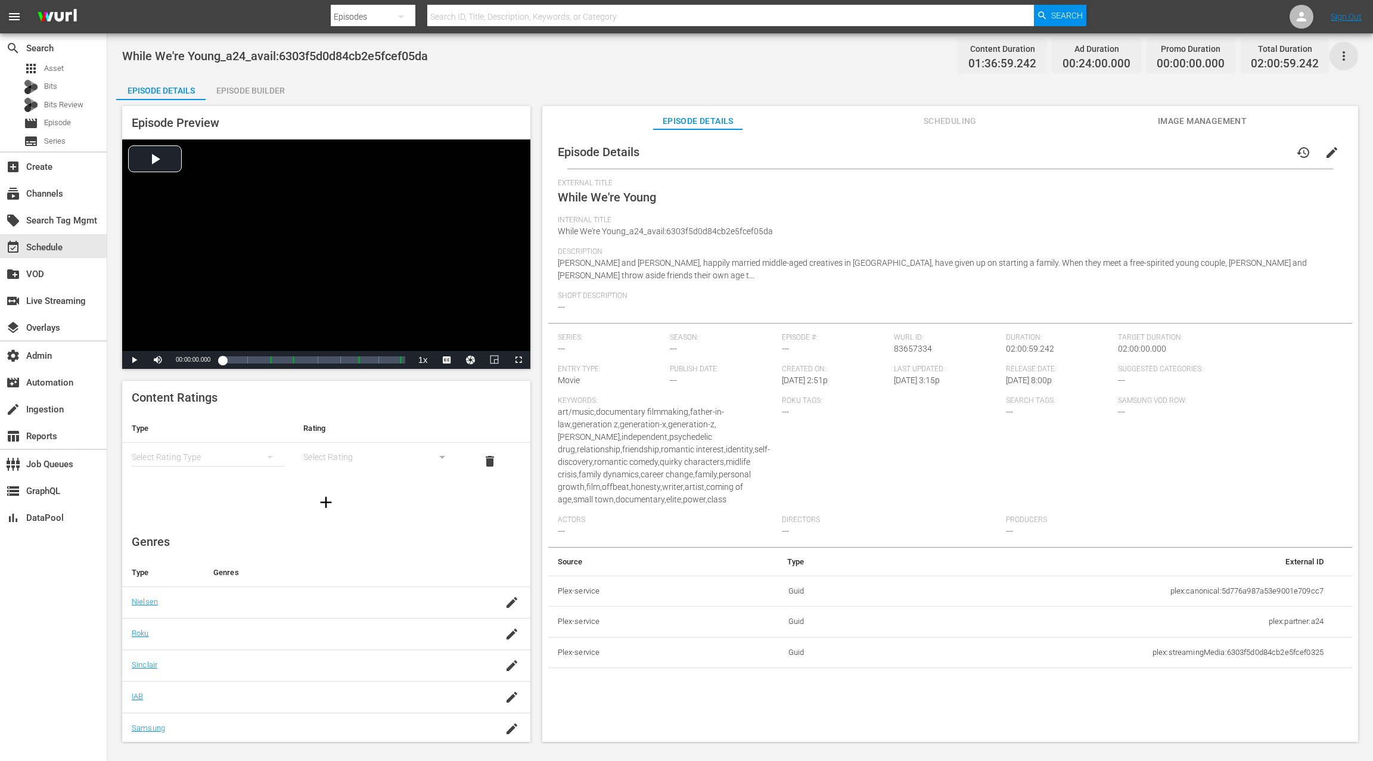
click at [1029, 60] on icon "button" at bounding box center [1344, 56] width 2 height 10
click at [1029, 64] on div "Add Episode to Workspace" at bounding box center [1258, 60] width 182 height 29
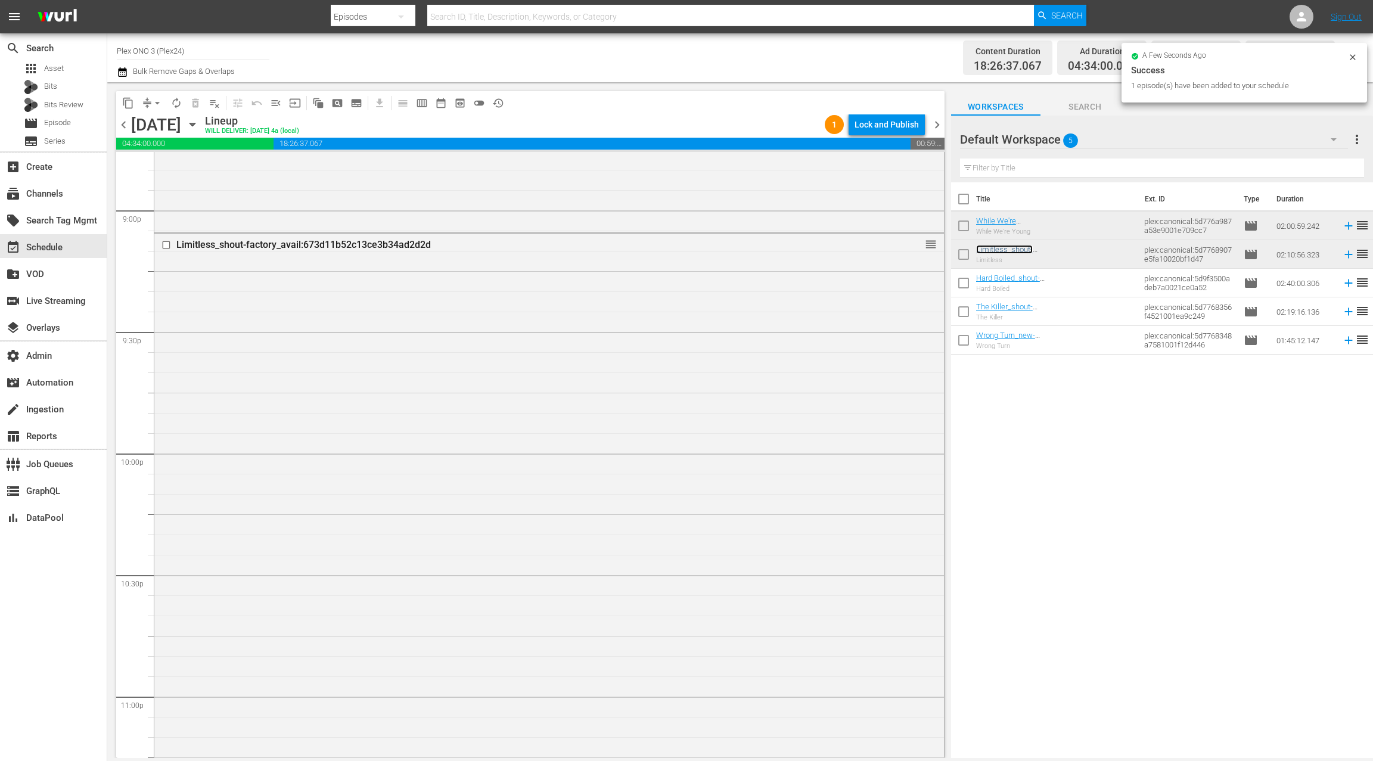
scroll to position [5229, 0]
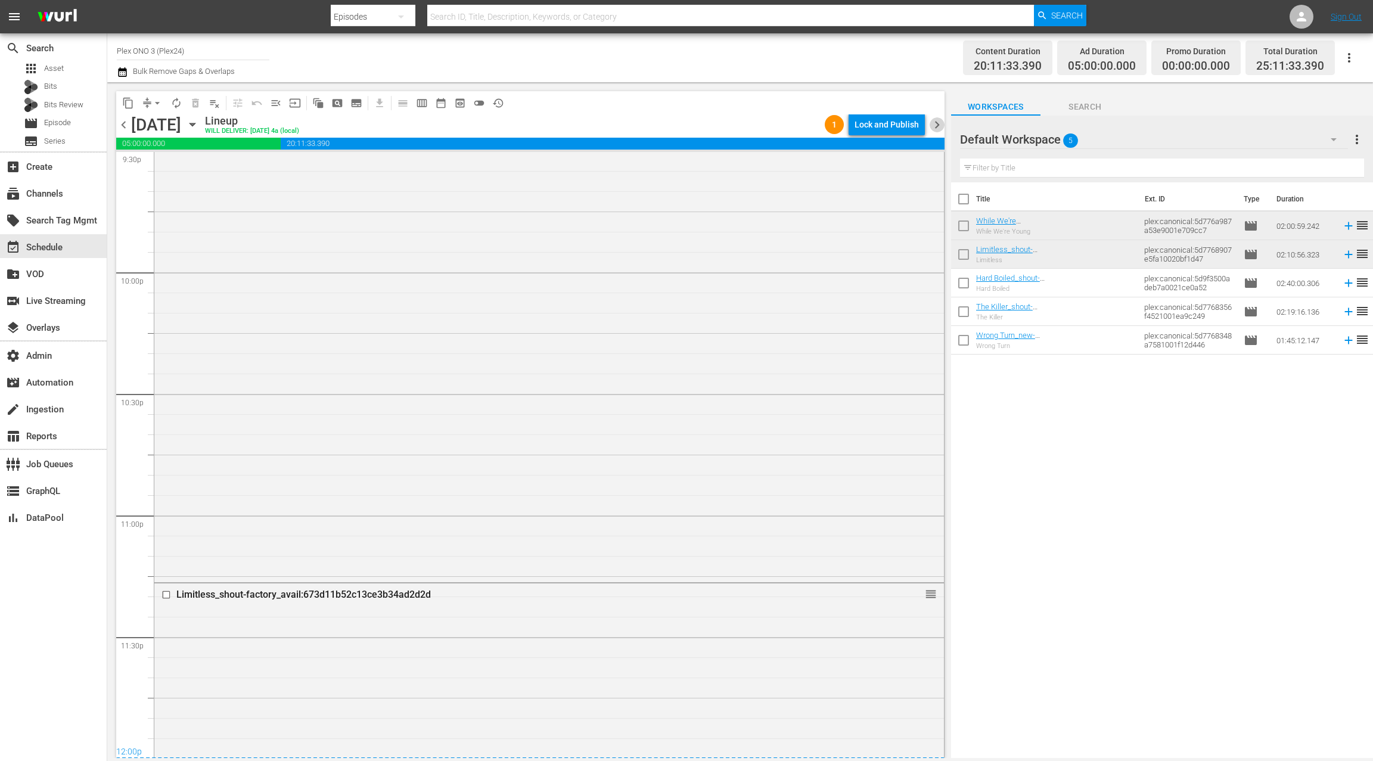
drag, startPoint x: 938, startPoint y: 126, endPoint x: 931, endPoint y: 135, distance: 11.1
click at [938, 126] on span "chevron_right" at bounding box center [937, 124] width 15 height 15
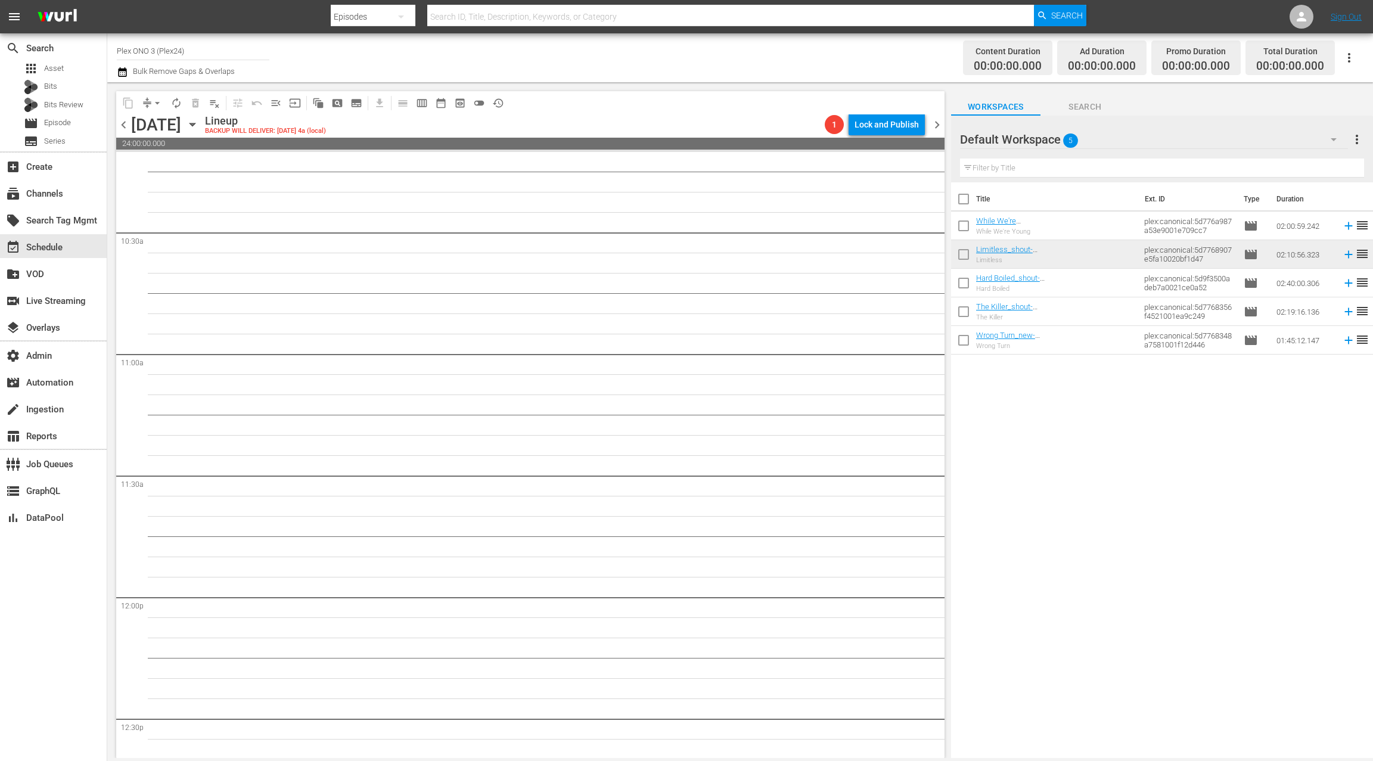
scroll to position [2746, 0]
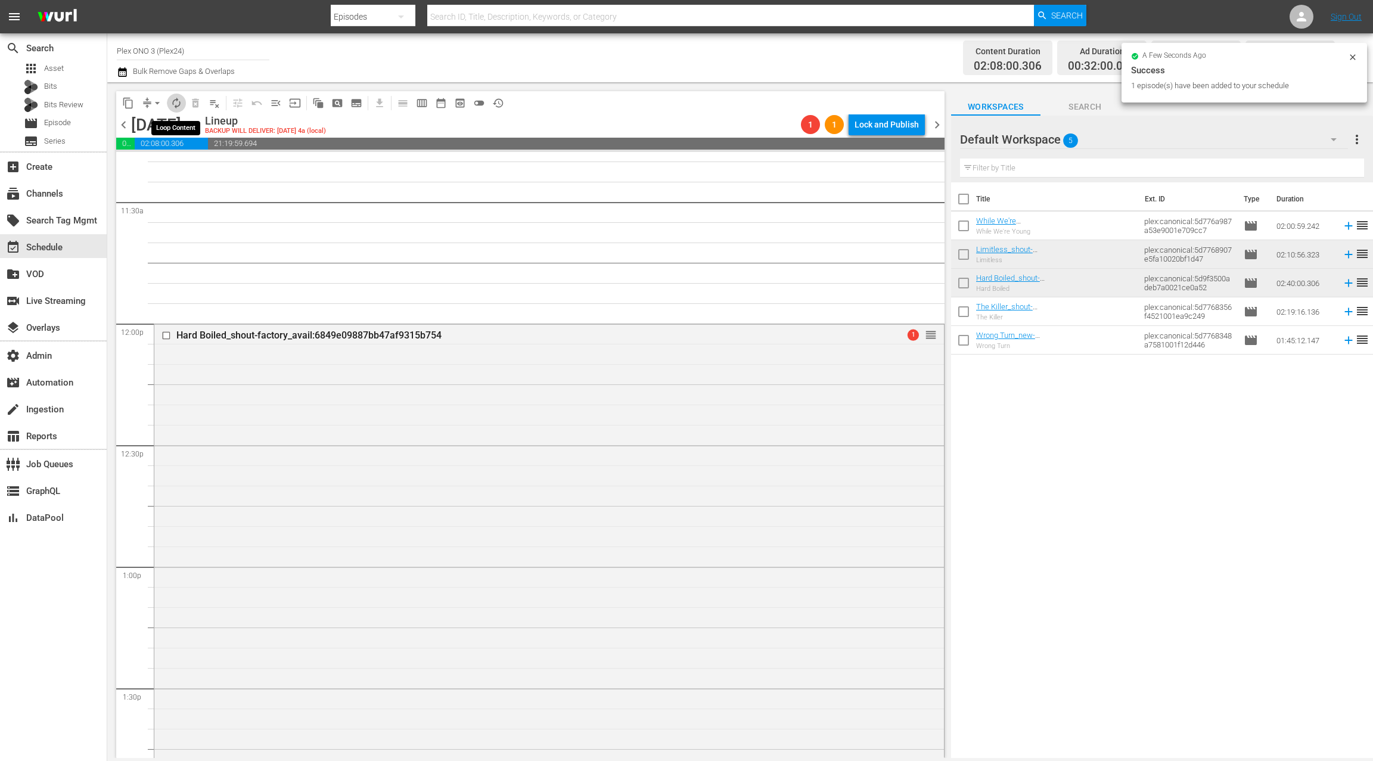
click at [178, 101] on span "autorenew_outlined" at bounding box center [176, 103] width 12 height 12
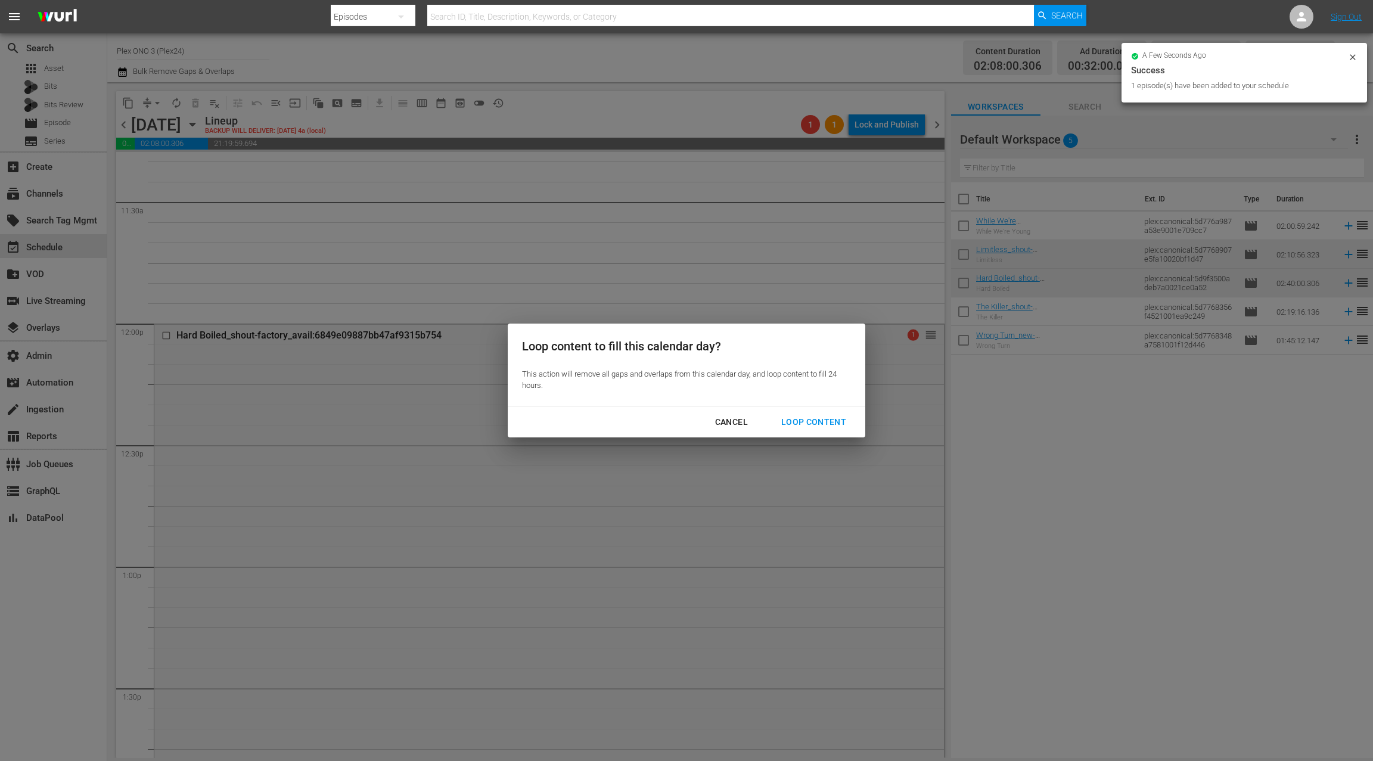
click at [790, 420] on div "Loop Content" at bounding box center [814, 422] width 84 height 15
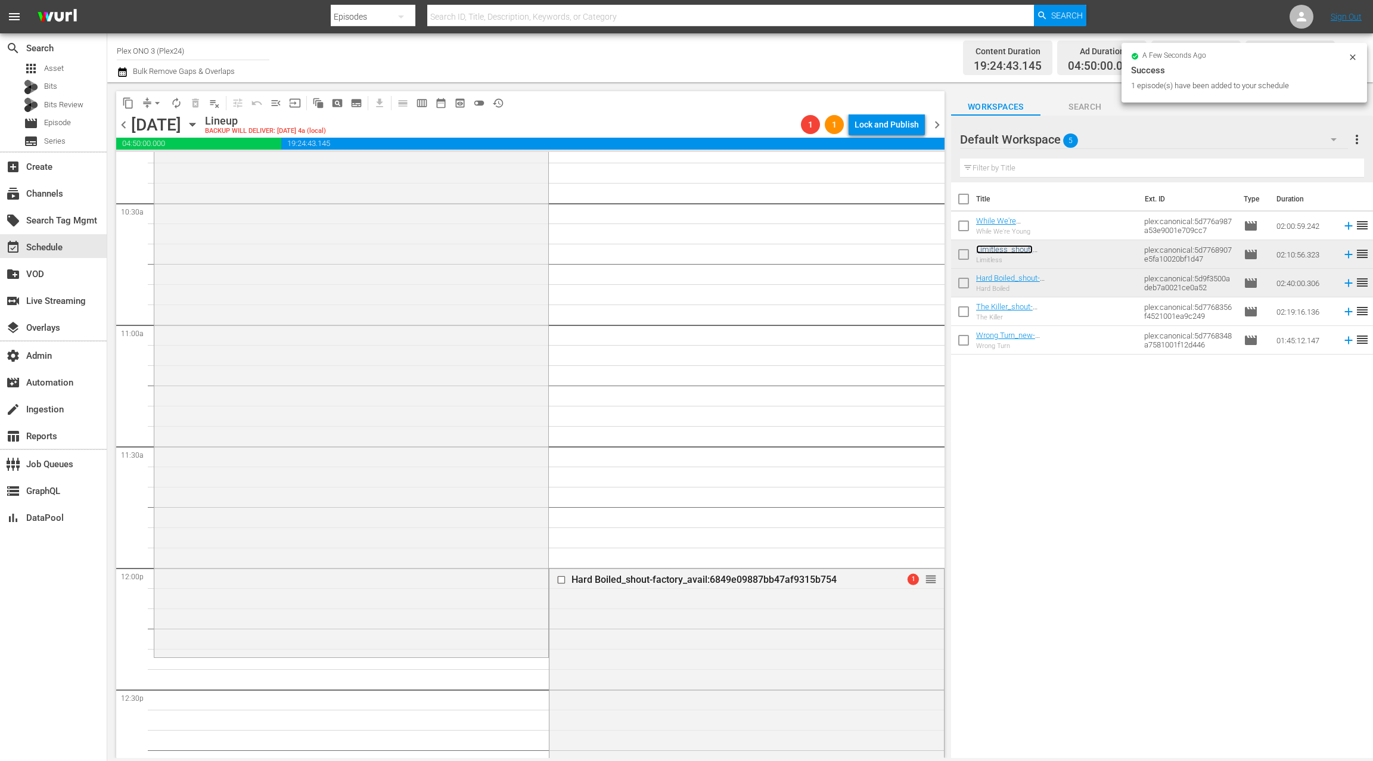
scroll to position [2520, 0]
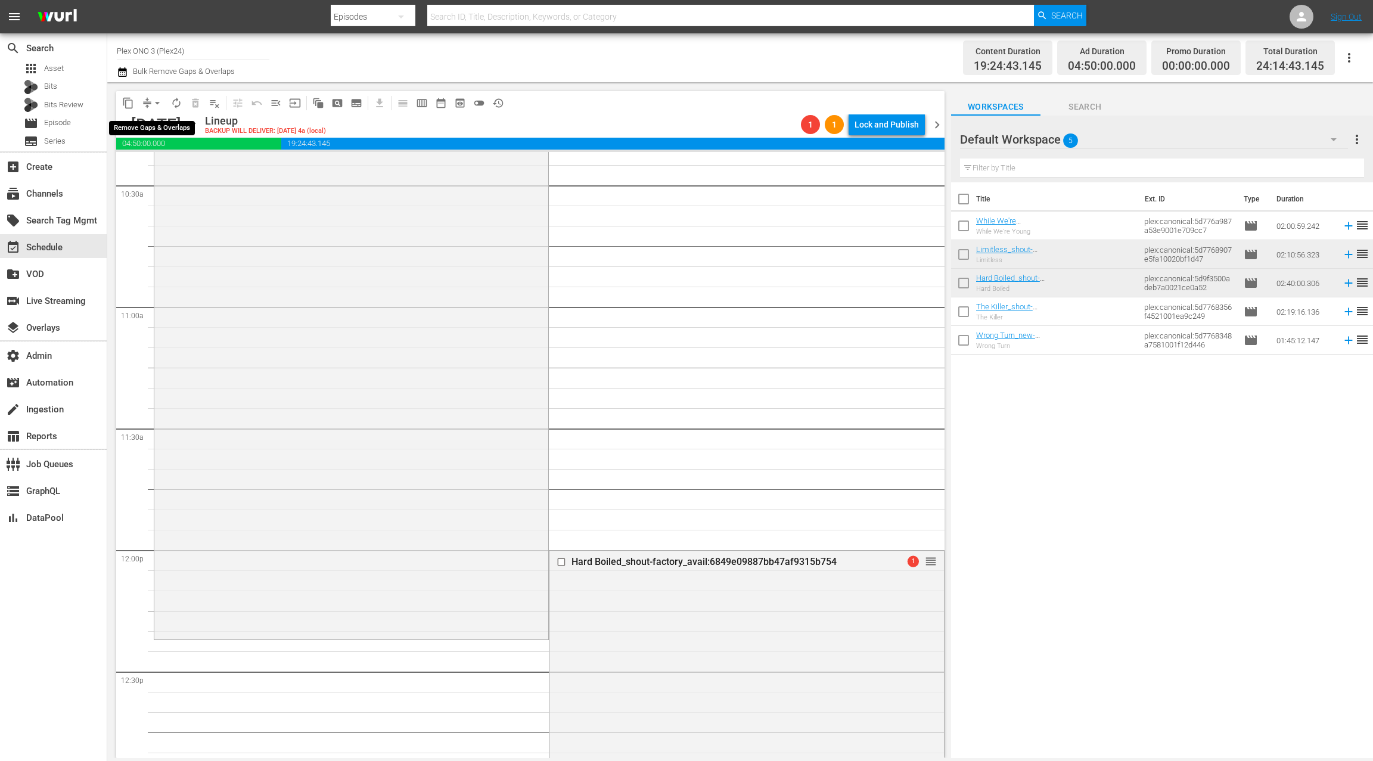
click at [154, 105] on span "arrow_drop_down" at bounding box center [157, 103] width 12 height 12
click at [167, 169] on li "Align to End of Previous Day" at bounding box center [157, 167] width 125 height 20
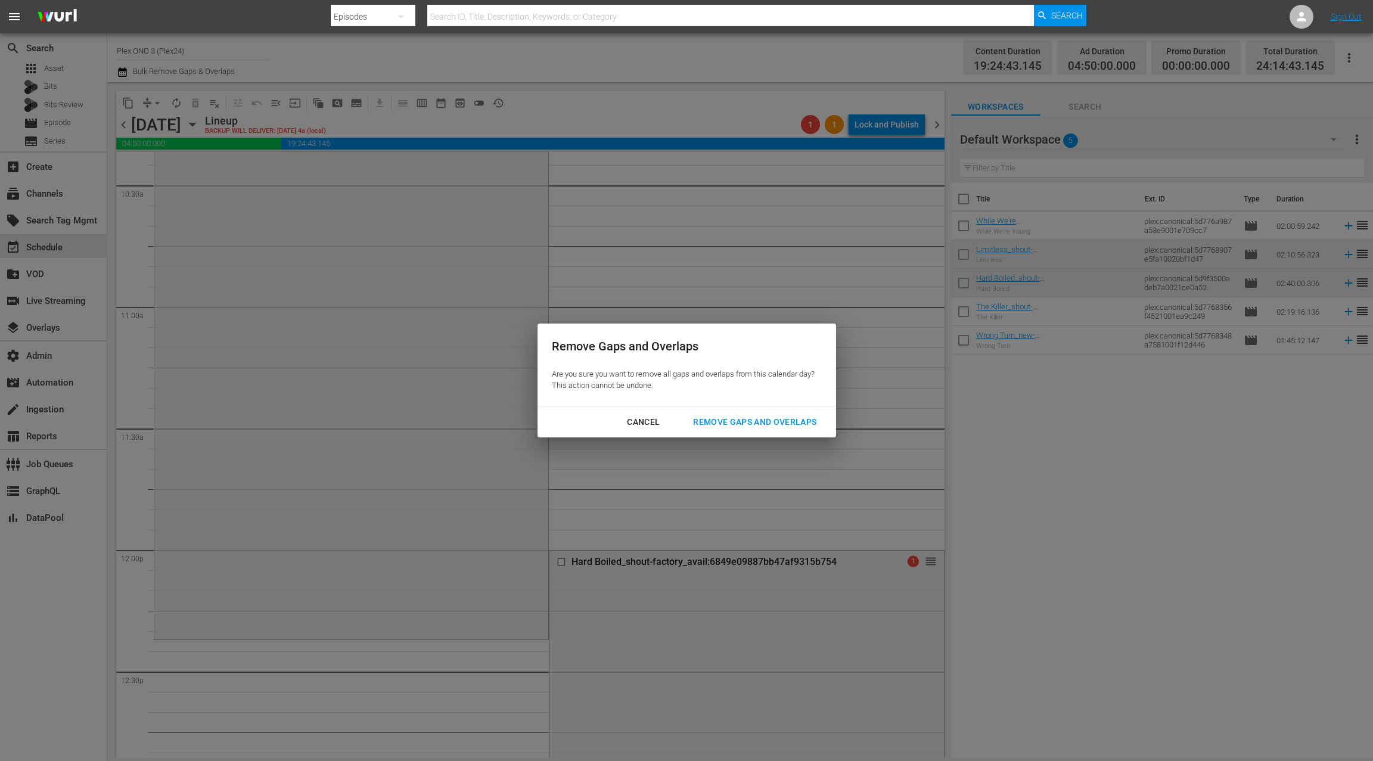
click at [713, 420] on div "Remove Gaps and Overlaps" at bounding box center [755, 422] width 142 height 15
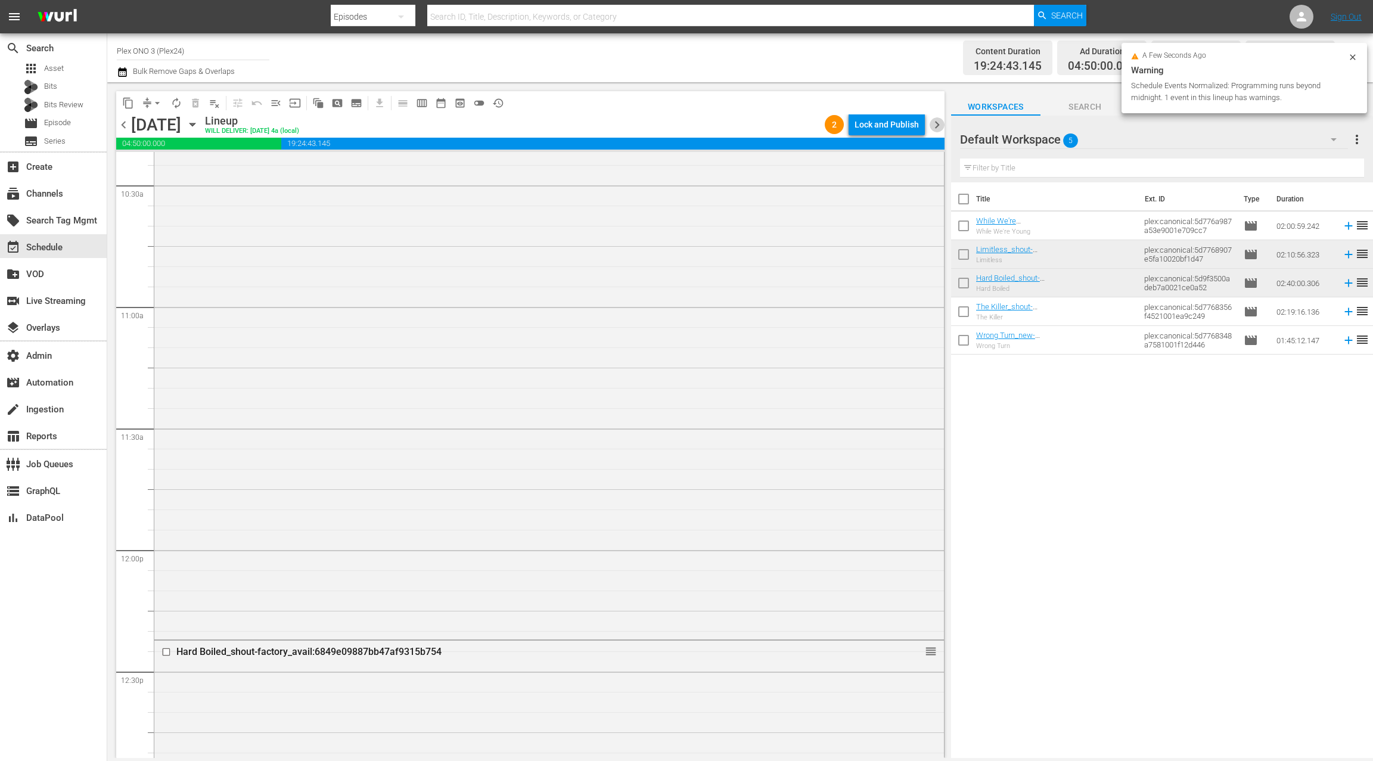
click at [939, 126] on span "chevron_right" at bounding box center [937, 124] width 15 height 15
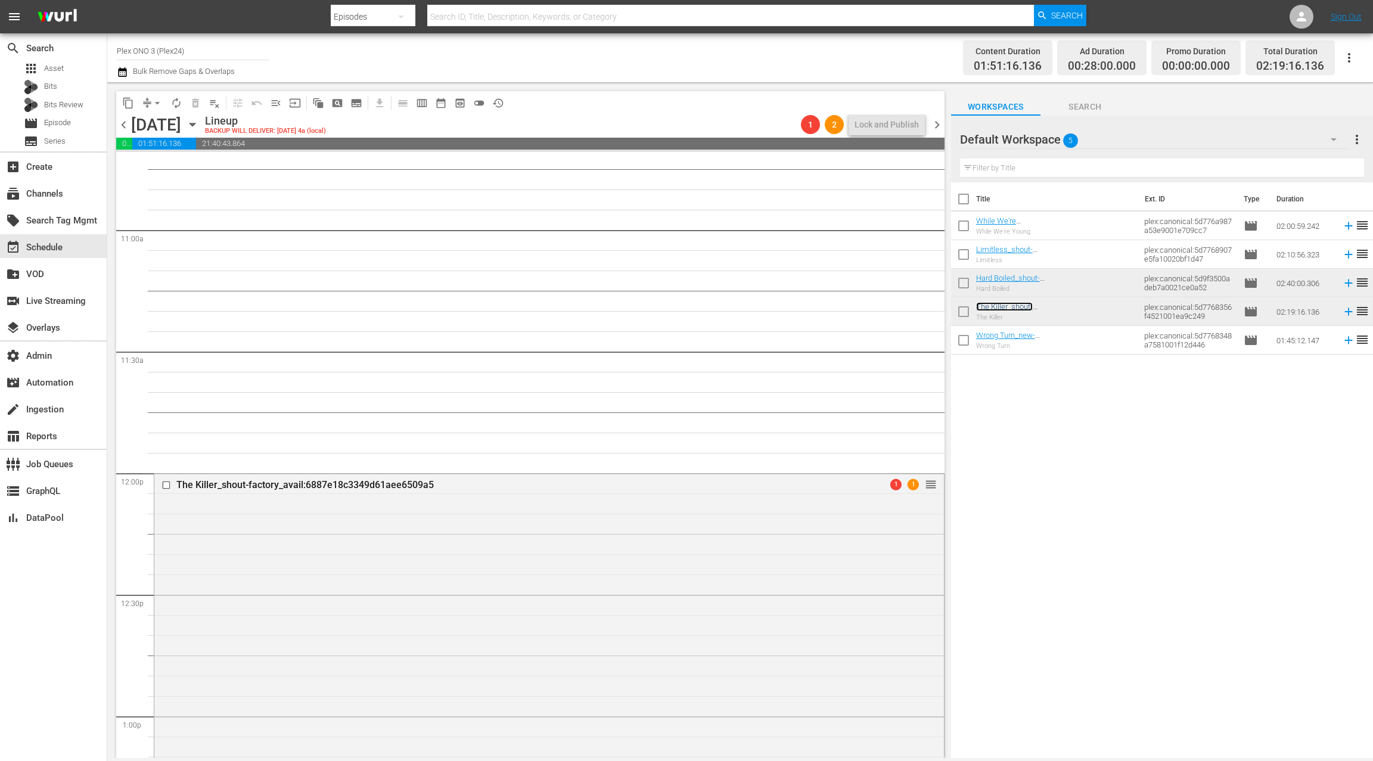
scroll to position [2642, 0]
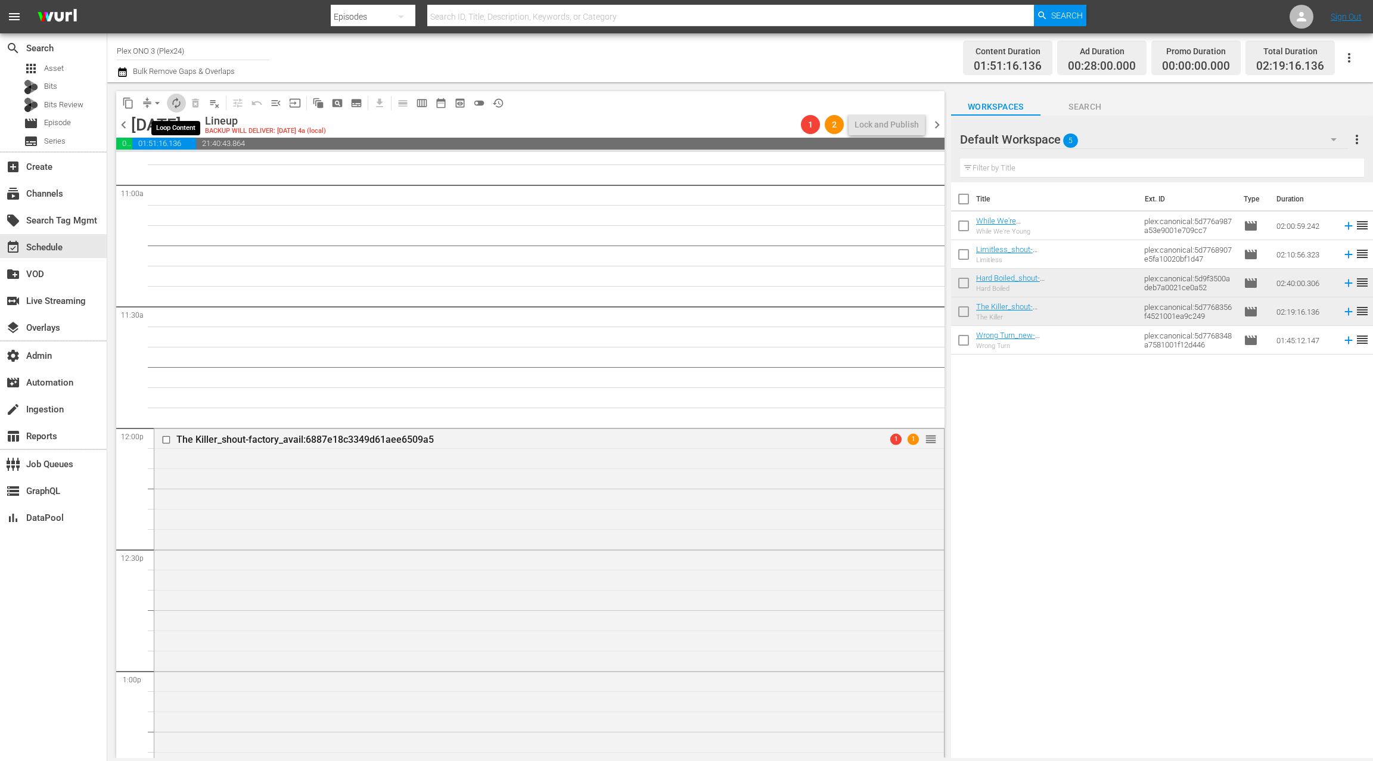
click at [178, 104] on span "autorenew_outlined" at bounding box center [176, 103] width 12 height 12
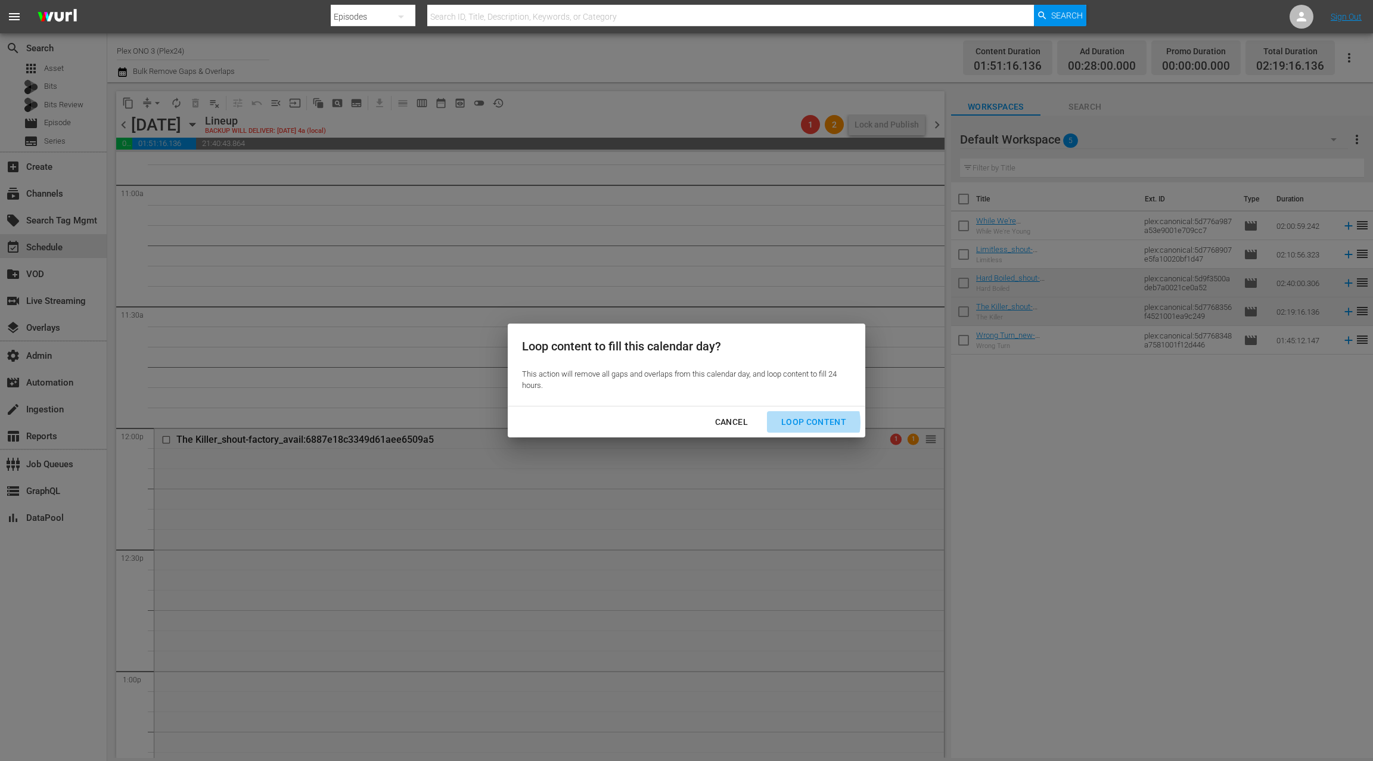
click at [801, 423] on div "Loop Content" at bounding box center [814, 422] width 84 height 15
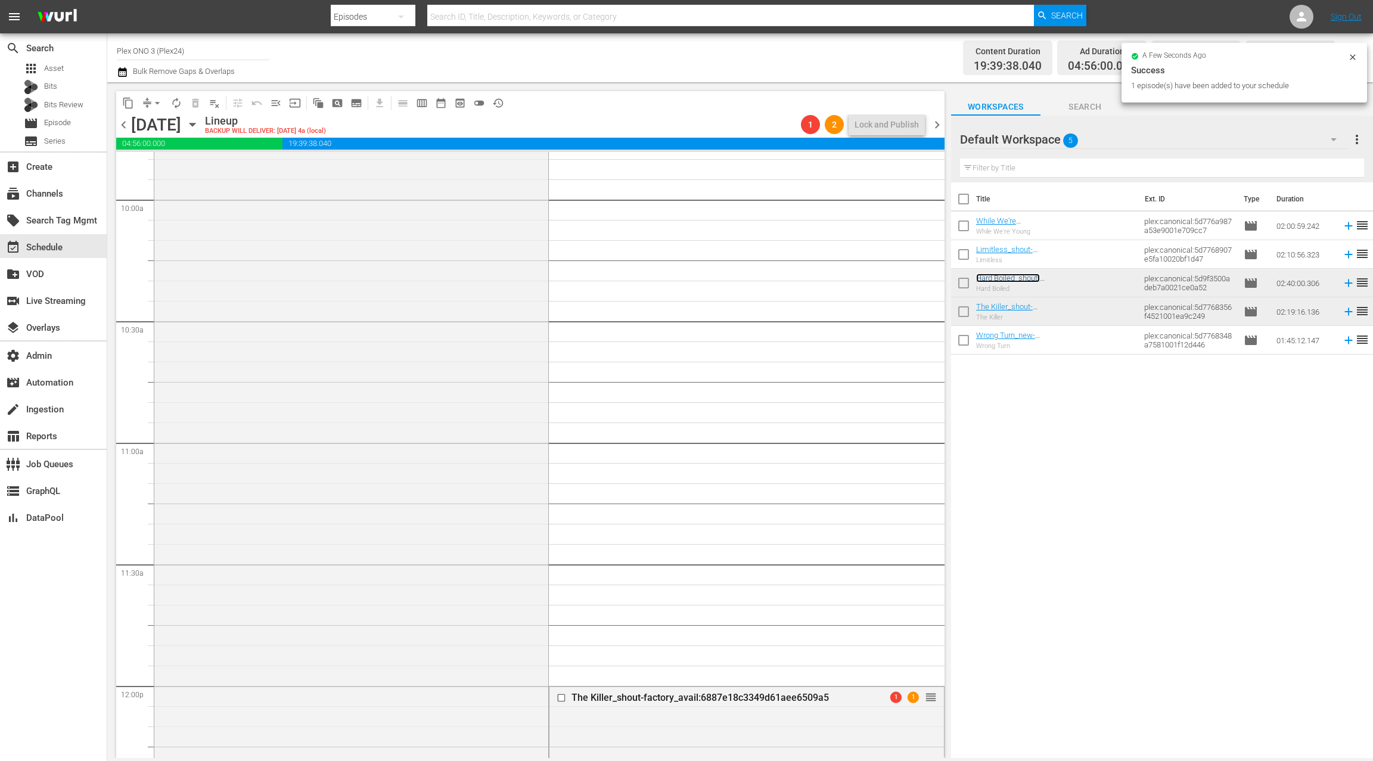
scroll to position [2480, 0]
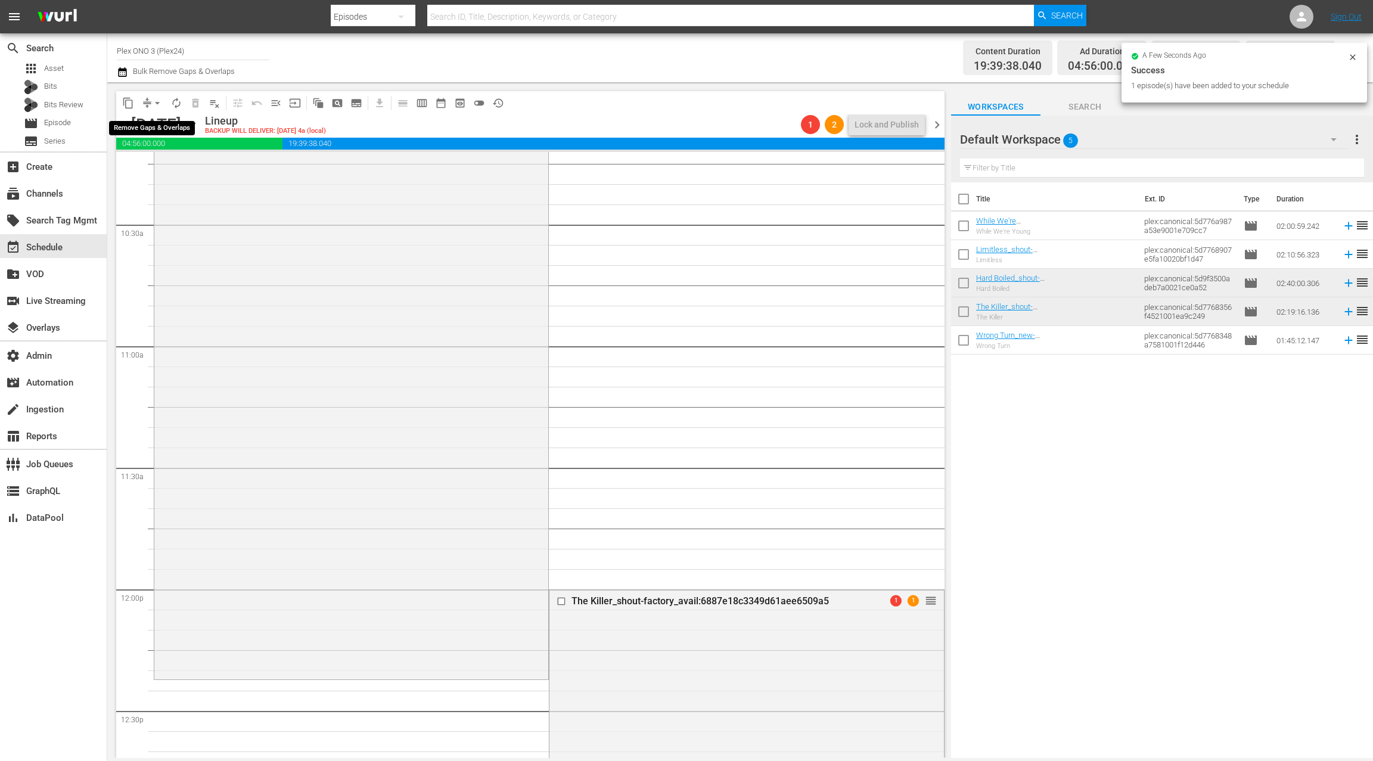
click at [154, 104] on span "arrow_drop_down" at bounding box center [157, 103] width 12 height 12
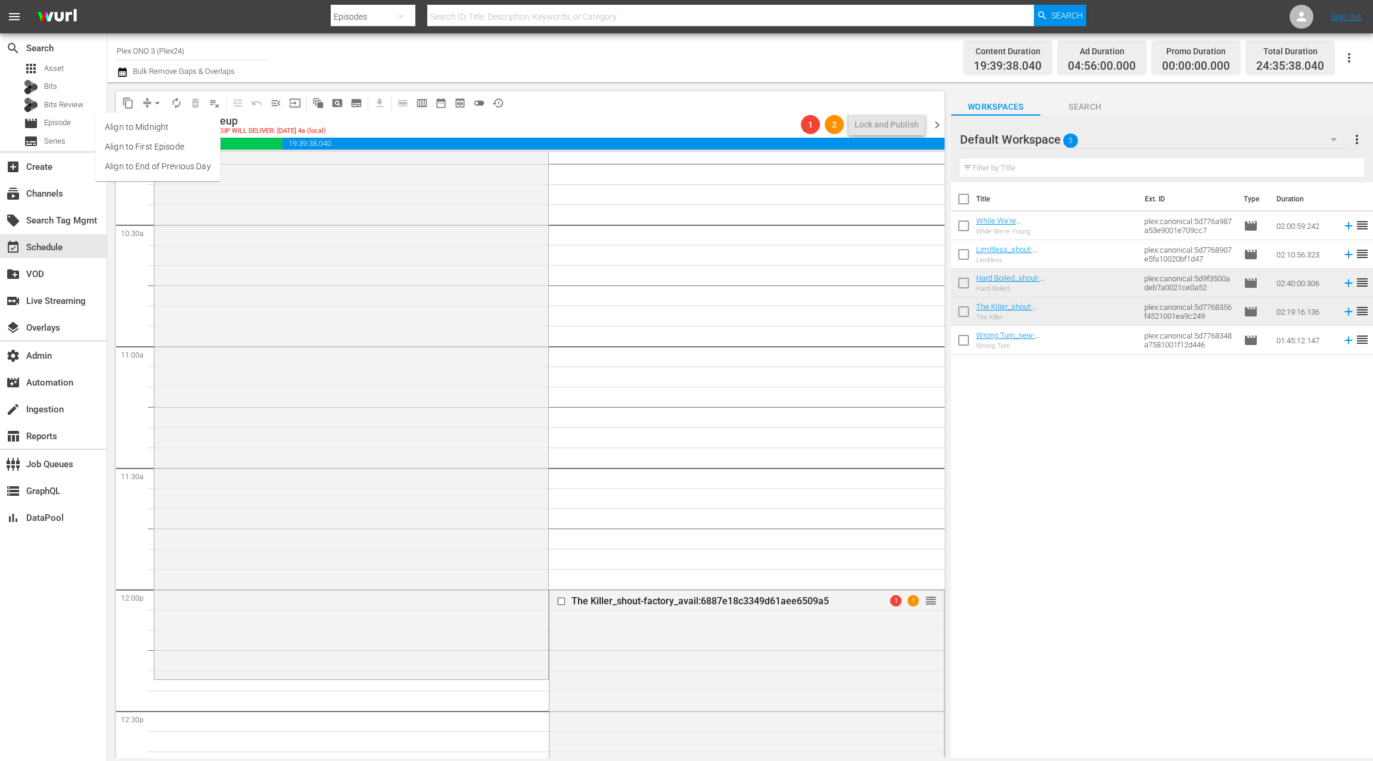
click at [164, 169] on li "Align to End of Previous Day" at bounding box center [157, 167] width 125 height 20
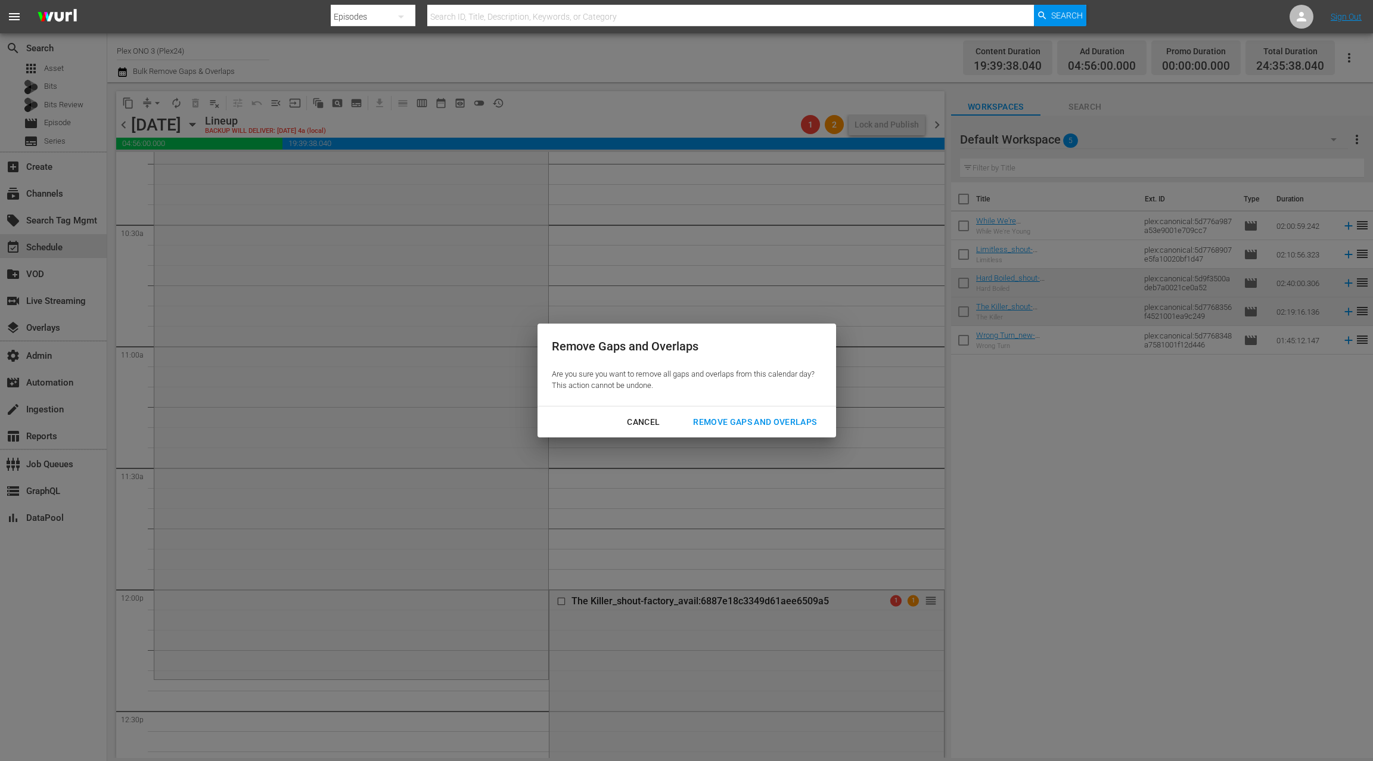
click at [718, 422] on div "Remove Gaps and Overlaps" at bounding box center [755, 422] width 142 height 15
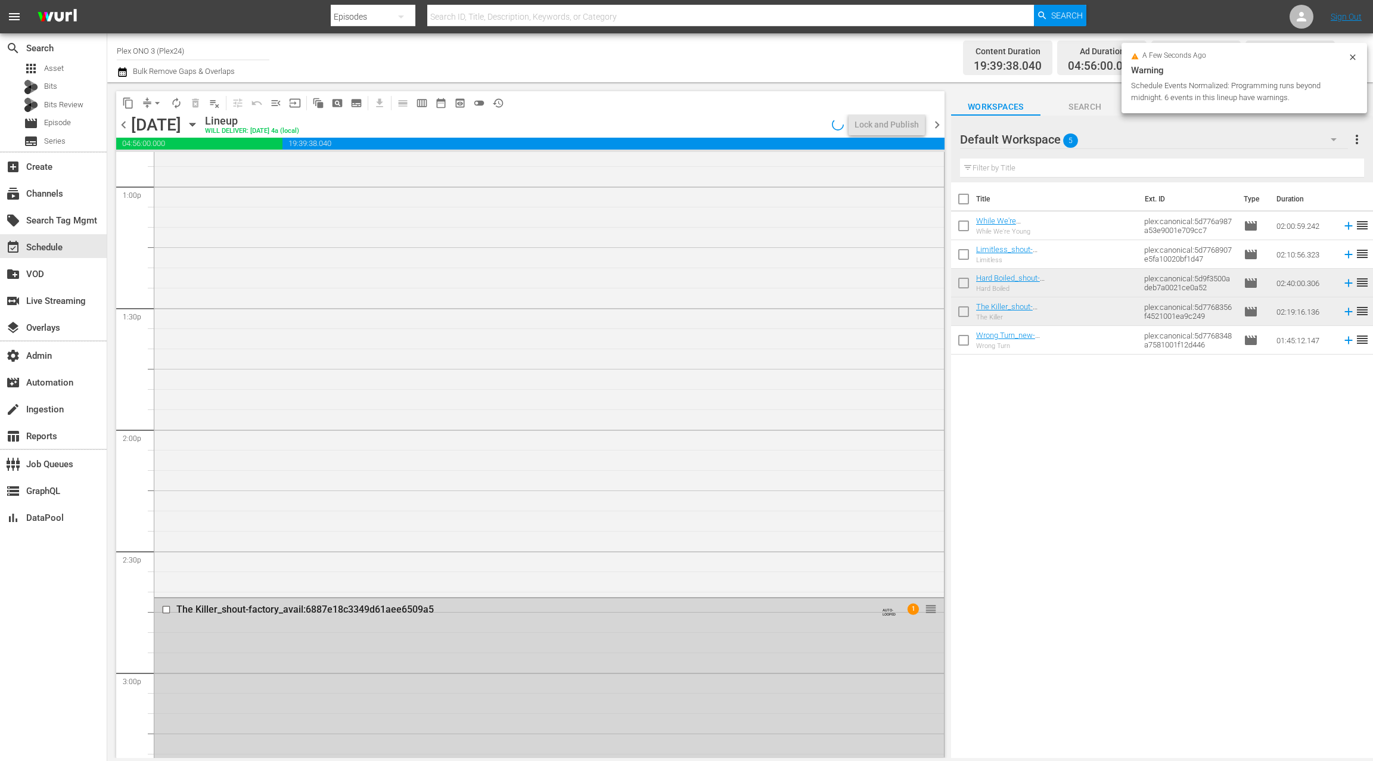
scroll to position [2569, 0]
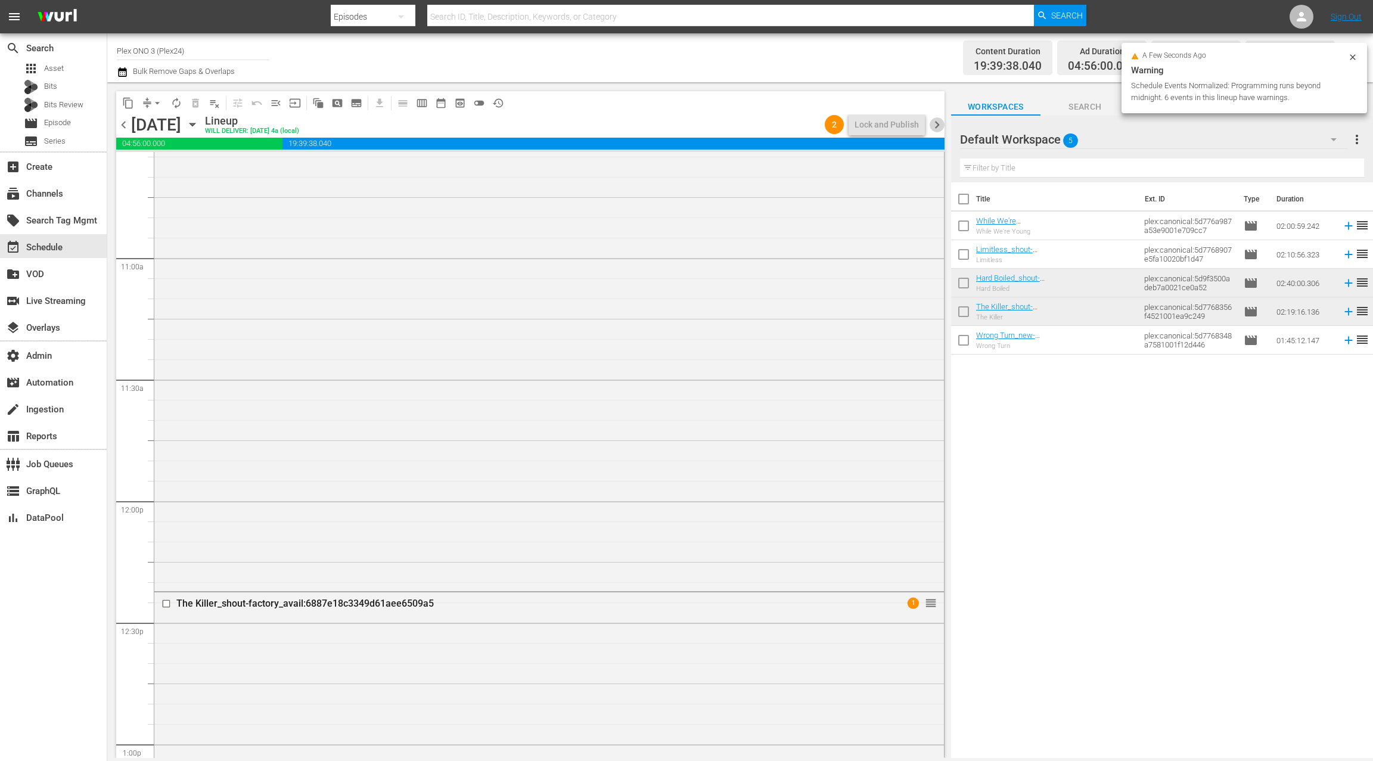
click at [941, 125] on span "chevron_right" at bounding box center [937, 124] width 15 height 15
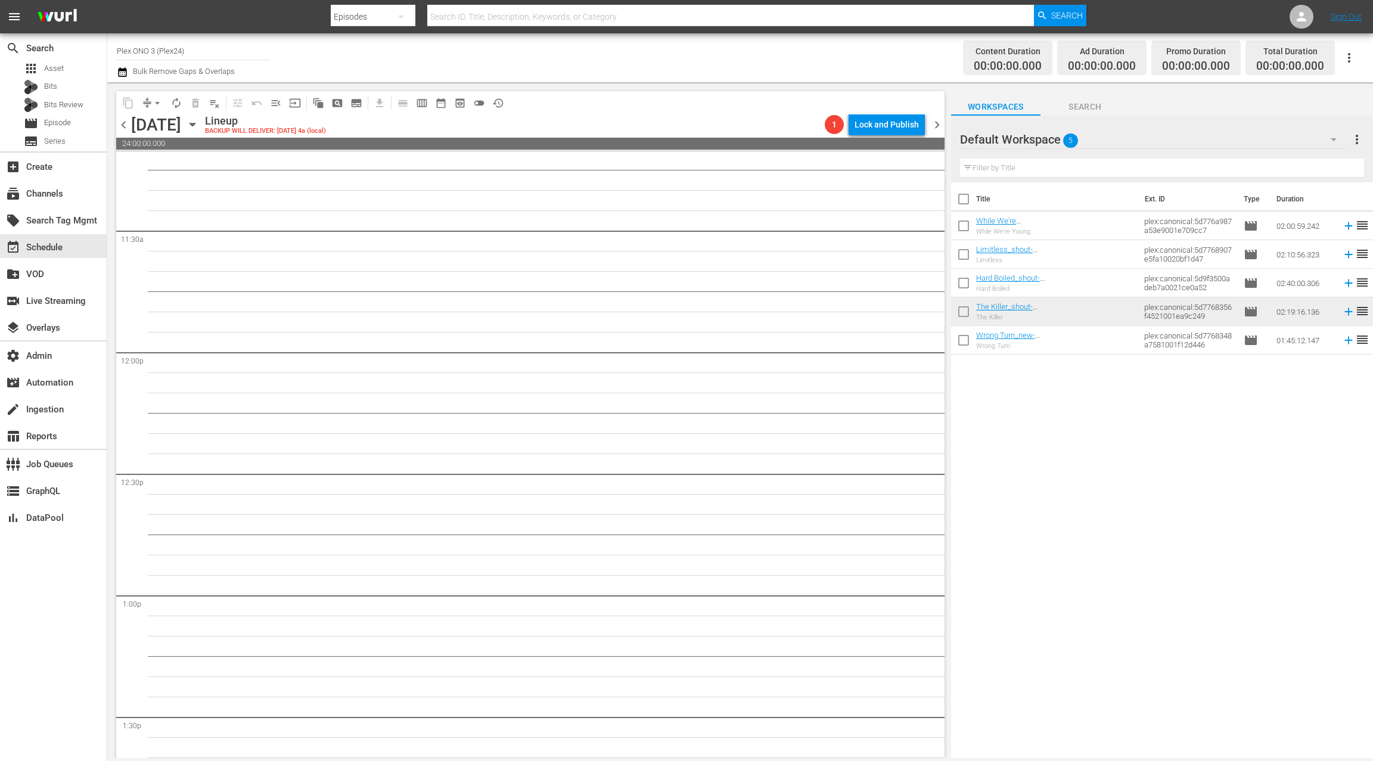
scroll to position [2727, 0]
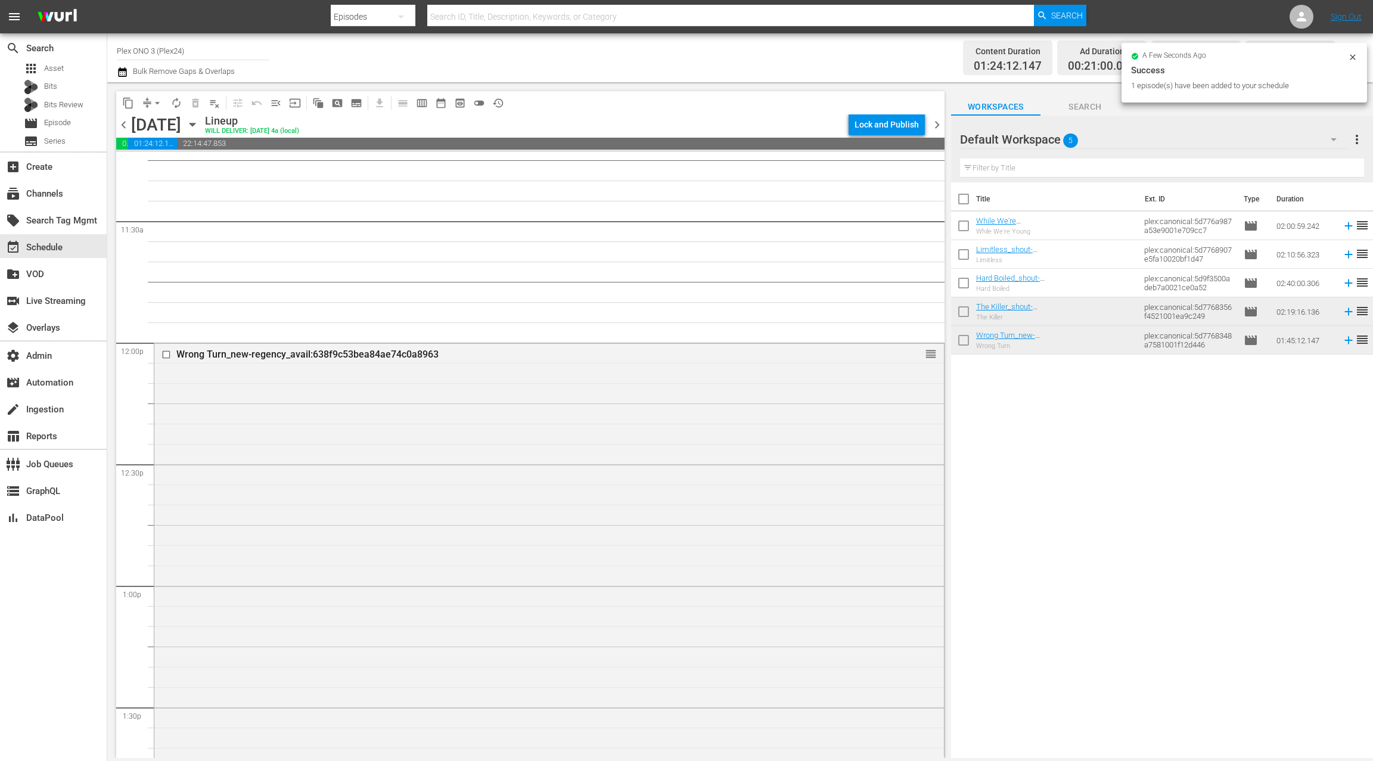
click at [179, 107] on span "autorenew_outlined" at bounding box center [176, 103] width 12 height 12
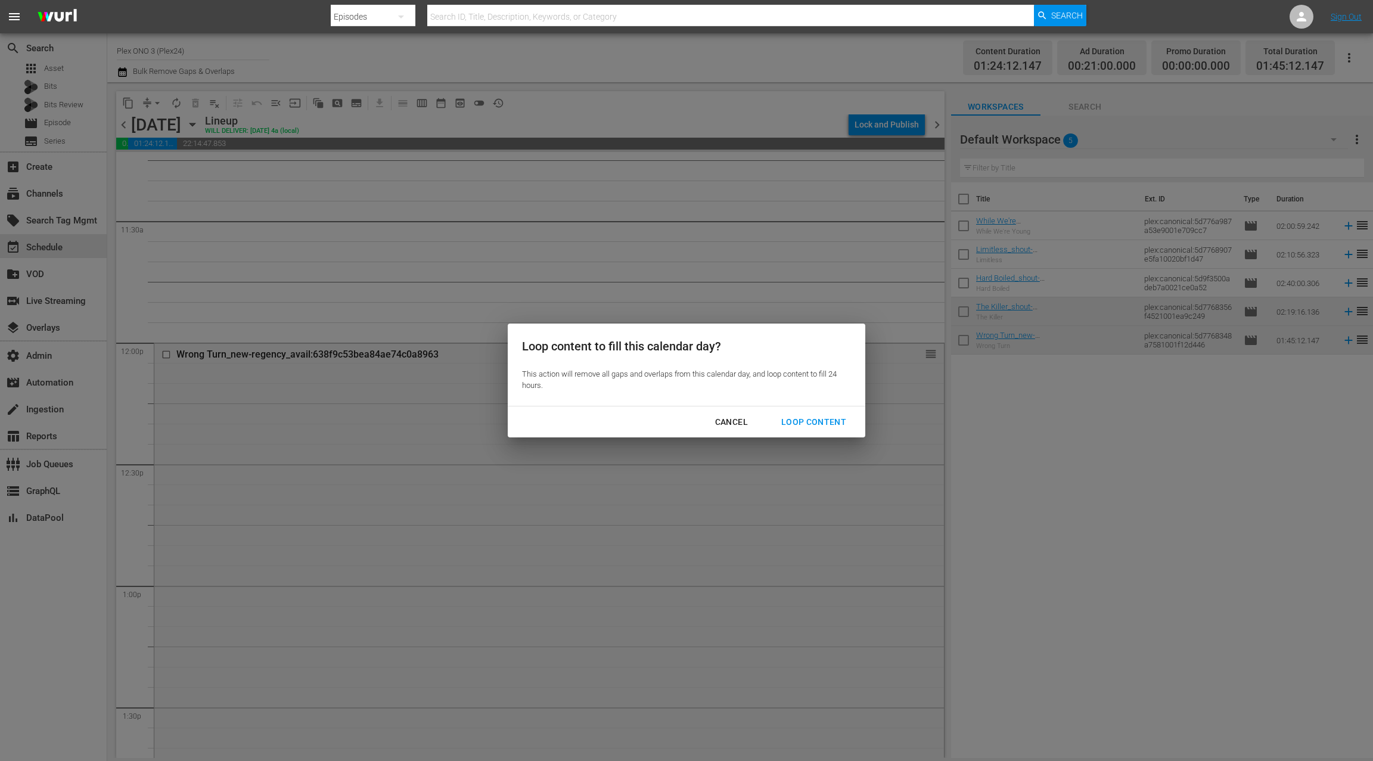
drag, startPoint x: 797, startPoint y: 421, endPoint x: 760, endPoint y: 388, distance: 49.8
click at [797, 421] on div "Loop Content" at bounding box center [814, 422] width 84 height 15
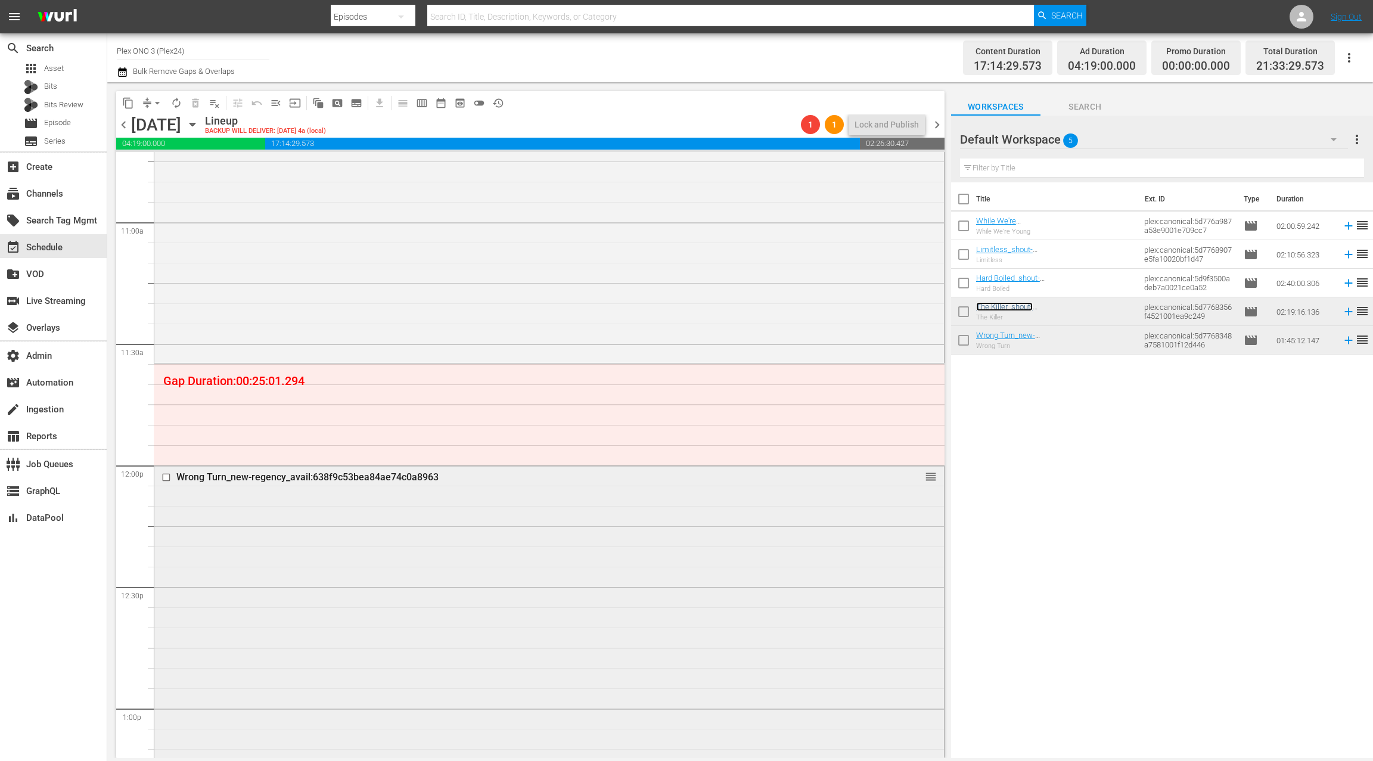
scroll to position [2623, 0]
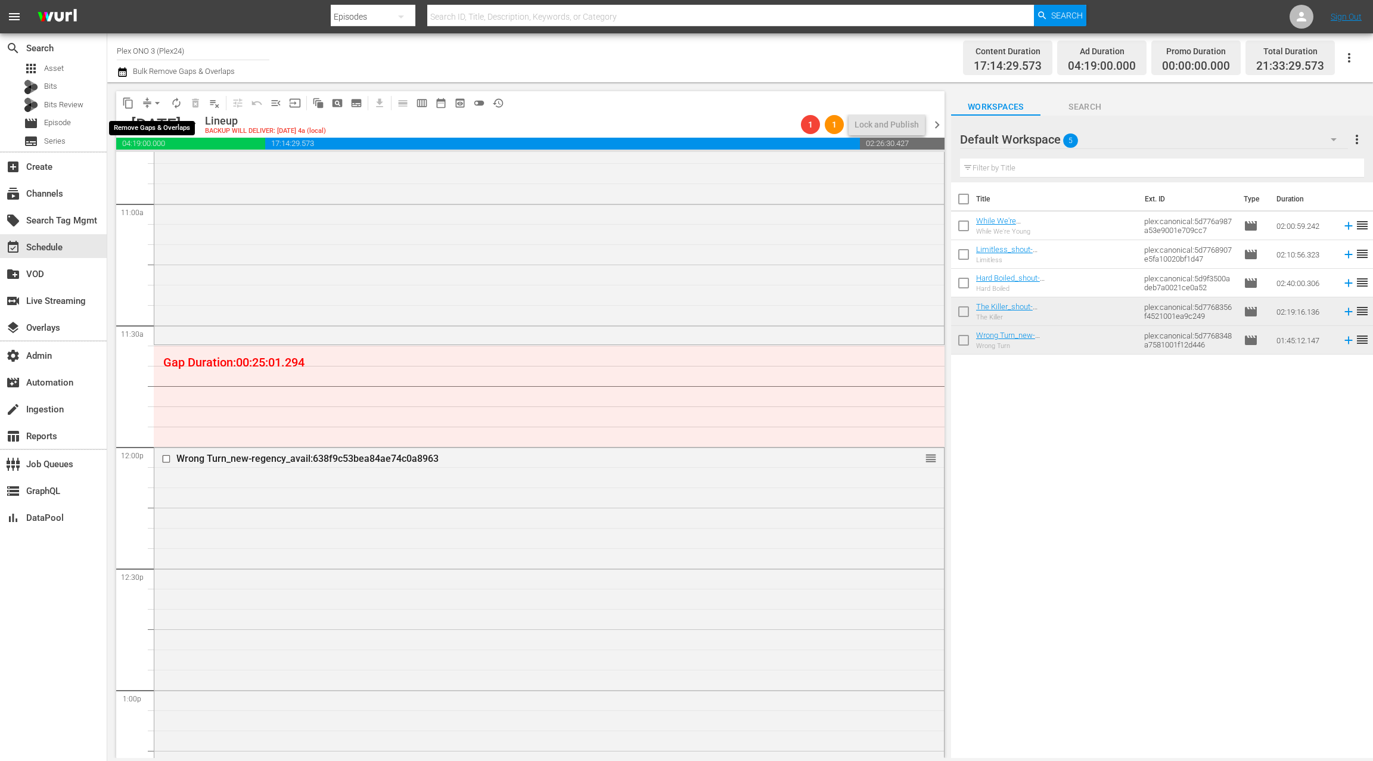
click at [157, 102] on span "arrow_drop_down" at bounding box center [157, 103] width 12 height 12
drag, startPoint x: 166, startPoint y: 166, endPoint x: 173, endPoint y: 167, distance: 7.8
click at [173, 167] on li "Align to End of Previous Day" at bounding box center [157, 167] width 125 height 20
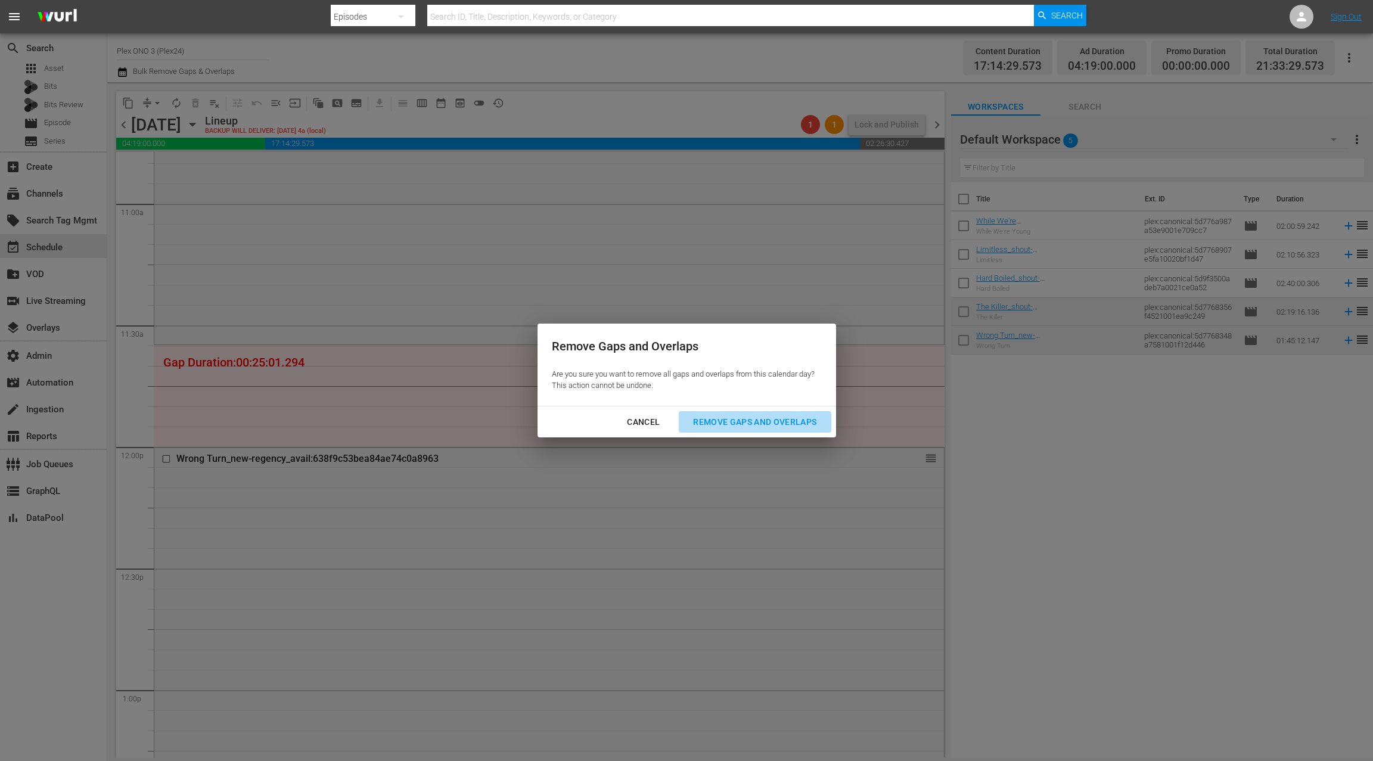
drag, startPoint x: 743, startPoint y: 423, endPoint x: 664, endPoint y: 436, distance: 79.8
click at [743, 423] on div "Remove Gaps and Overlaps" at bounding box center [755, 422] width 142 height 15
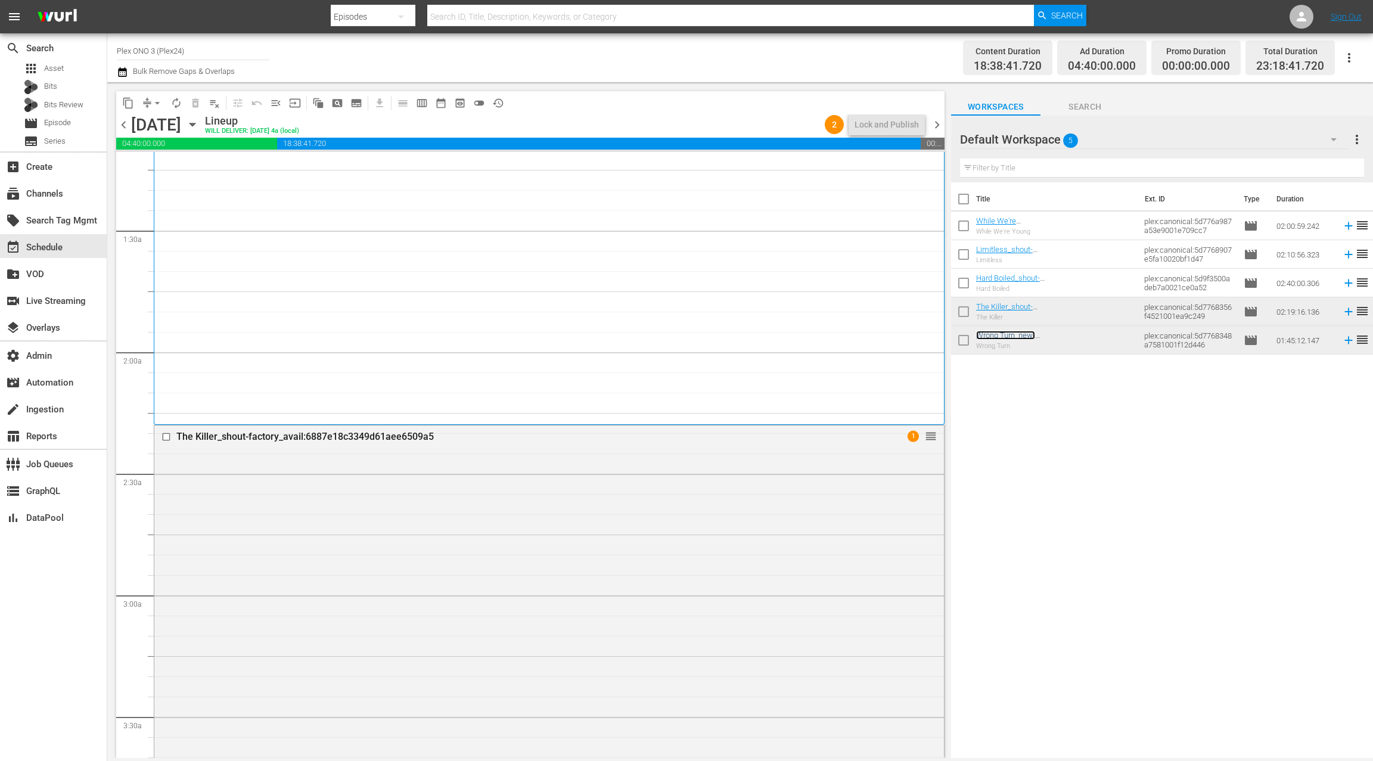
scroll to position [0, 0]
